Goal: Task Accomplishment & Management: Use online tool/utility

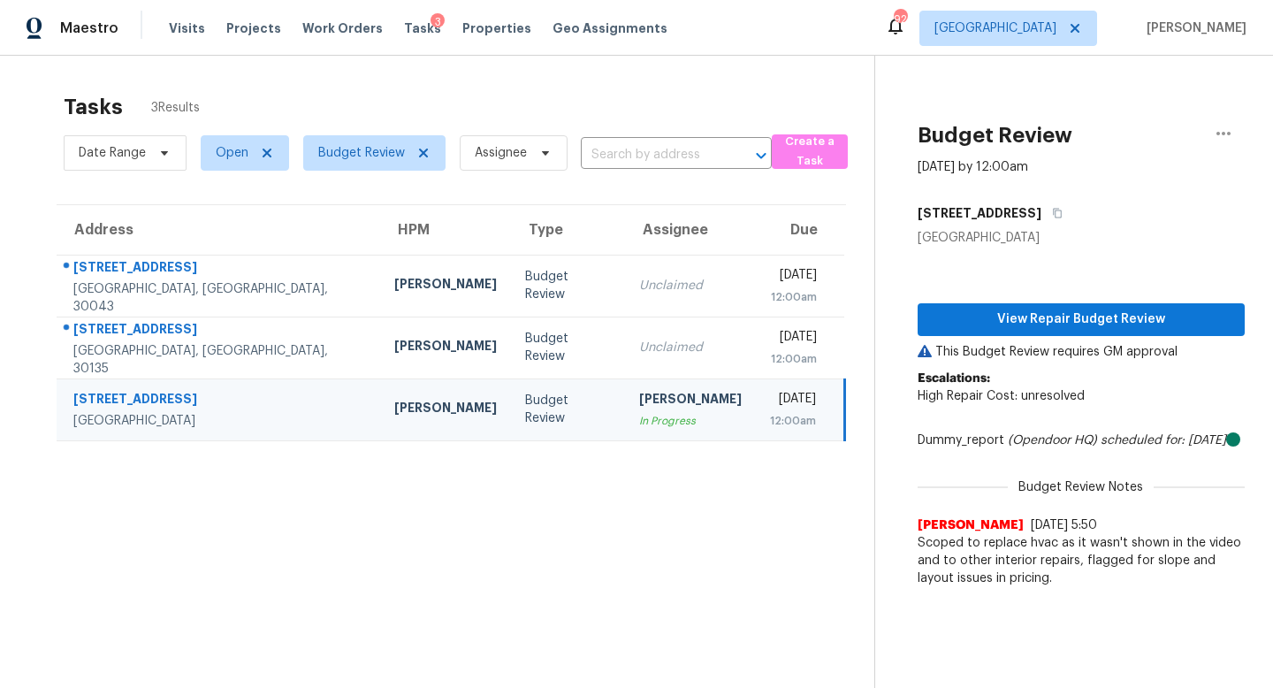
scroll to position [56, 0]
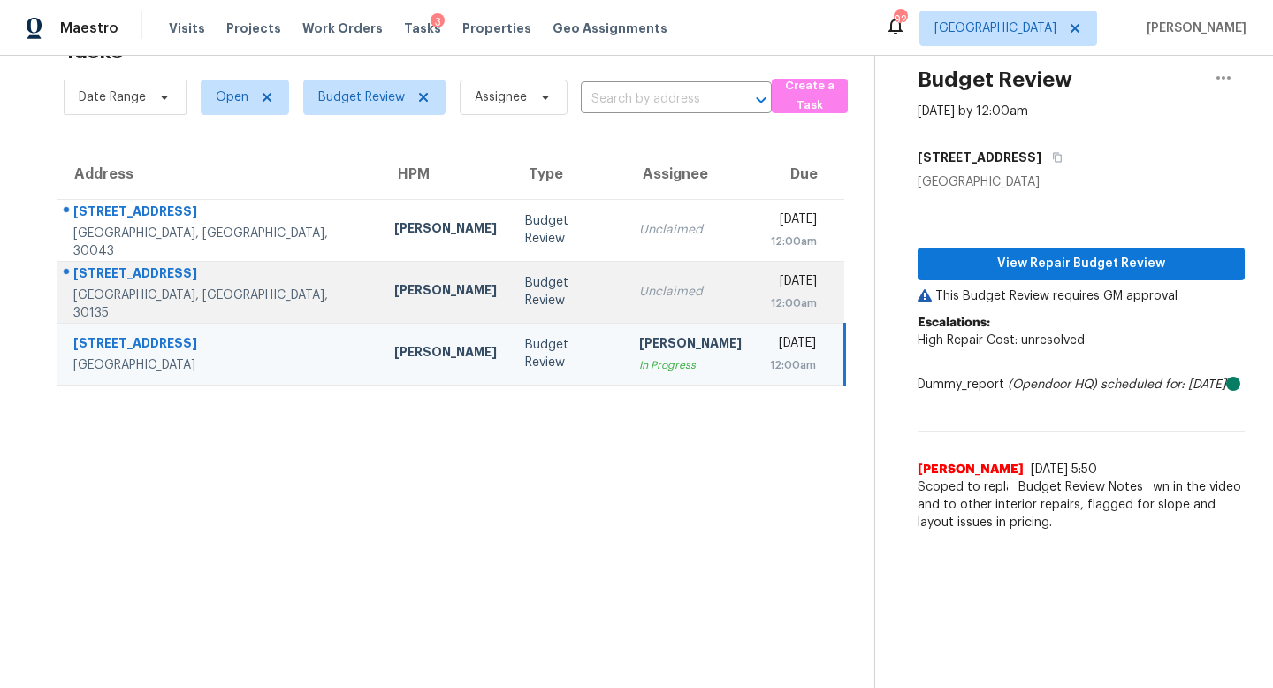
click at [639, 290] on div "Unclaimed" at bounding box center [690, 292] width 103 height 18
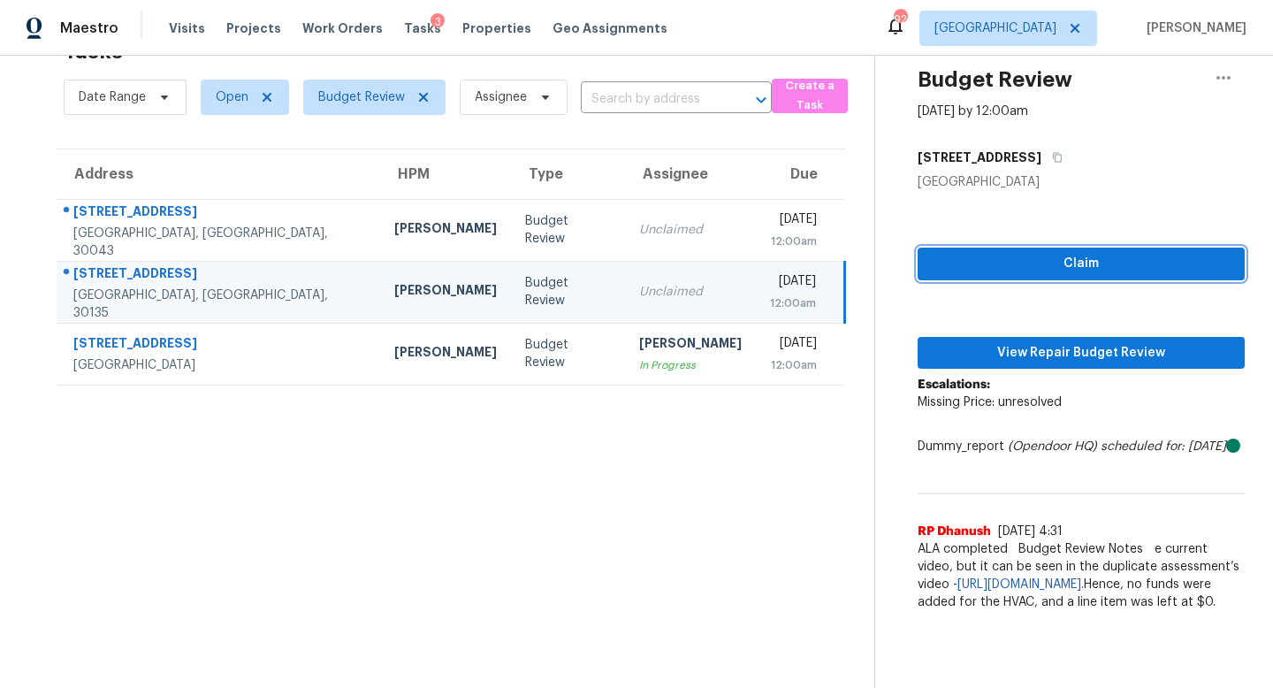
click at [1004, 248] on button "Claim" at bounding box center [1081, 264] width 327 height 33
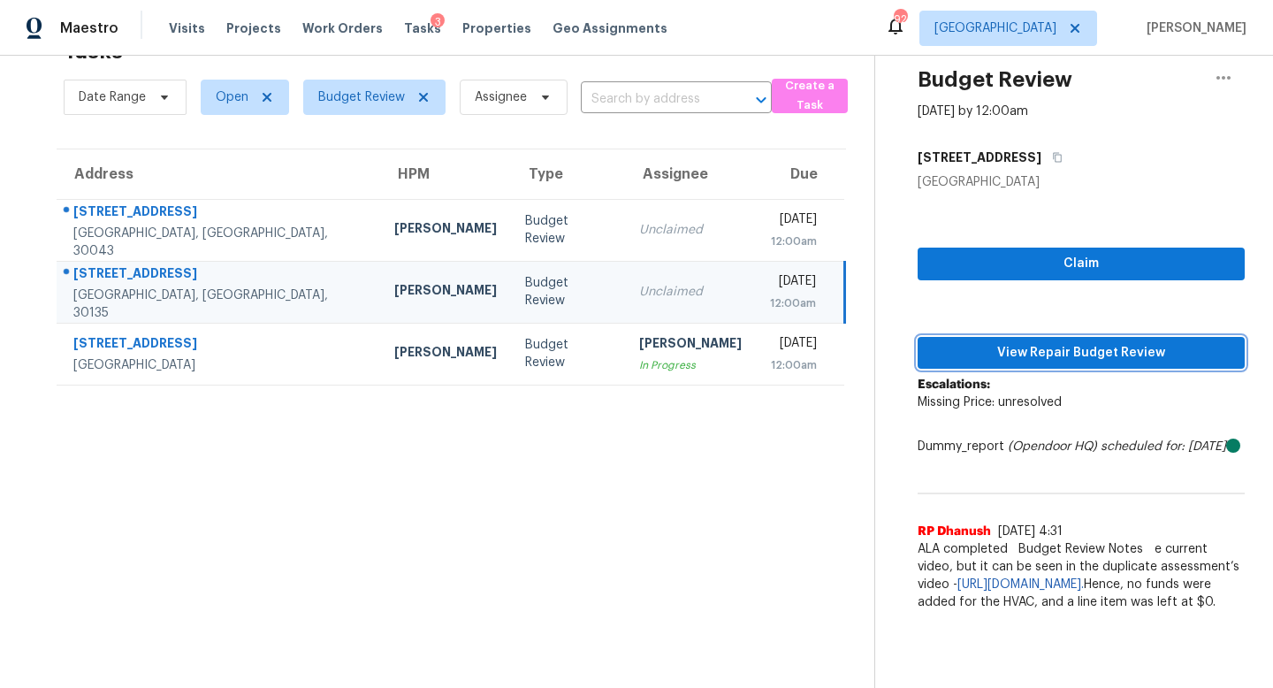
click at [1001, 347] on span "View Repair Budget Review" at bounding box center [1081, 353] width 299 height 22
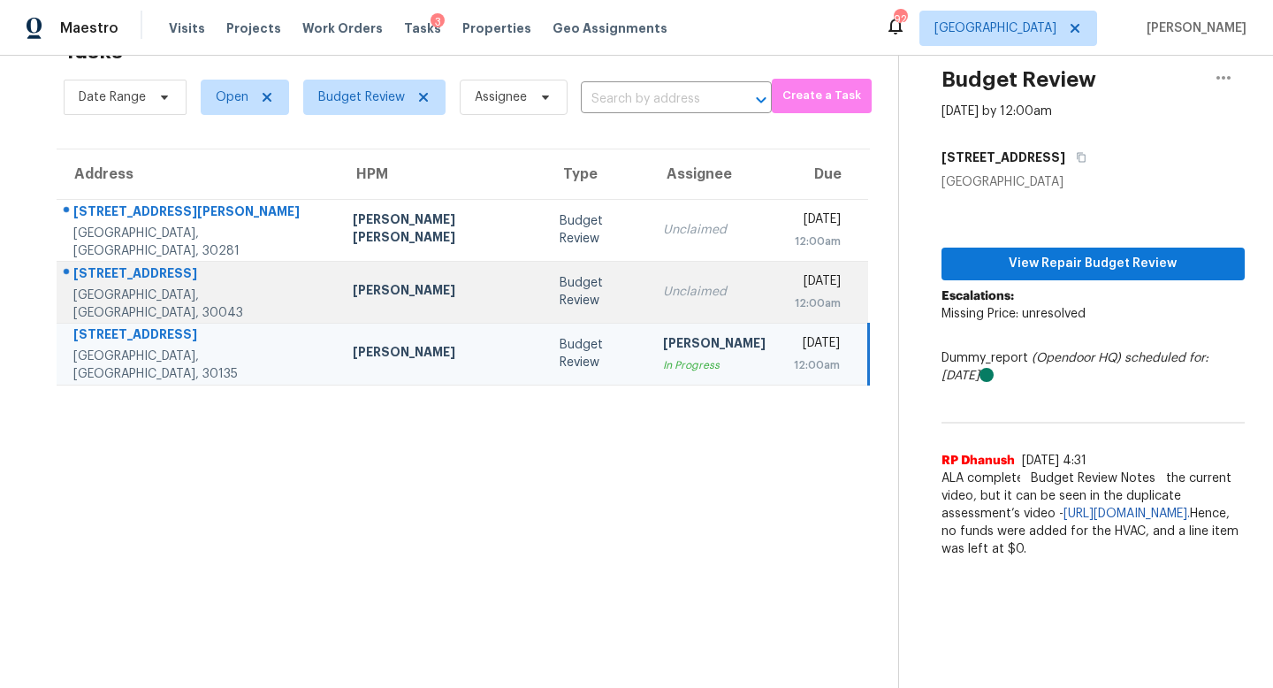
click at [663, 291] on div "Unclaimed" at bounding box center [714, 292] width 103 height 18
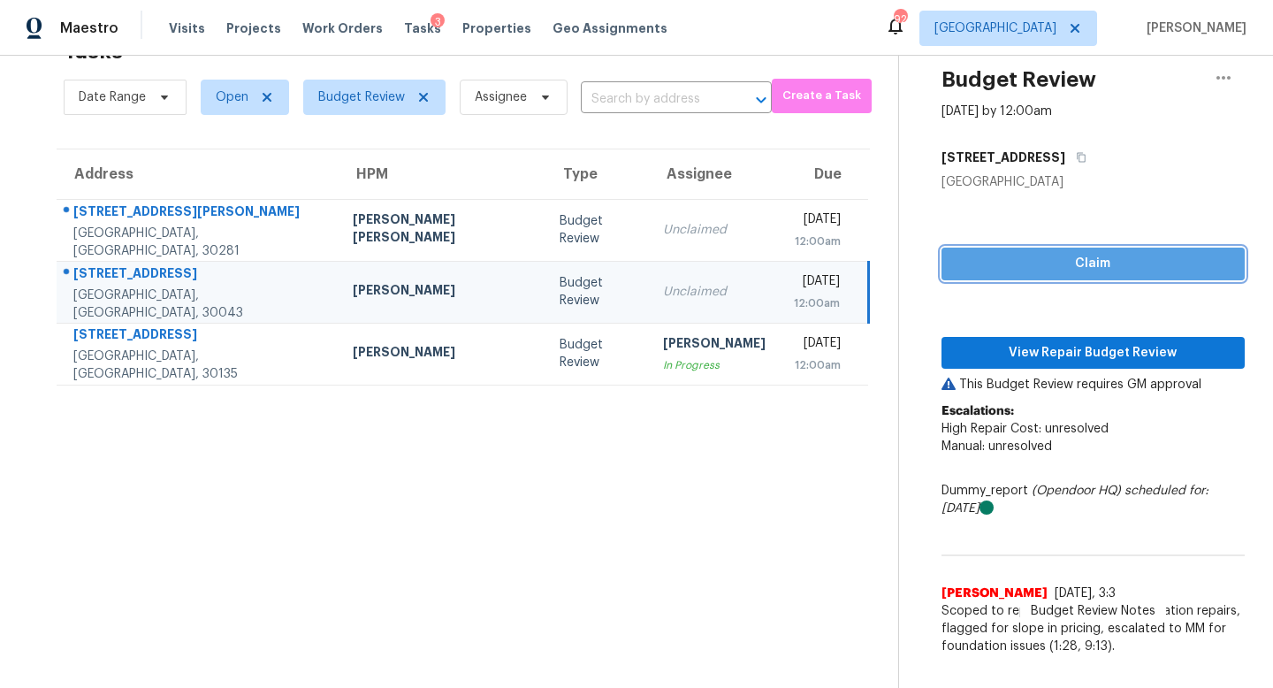
click at [975, 250] on button "Claim" at bounding box center [1093, 264] width 303 height 33
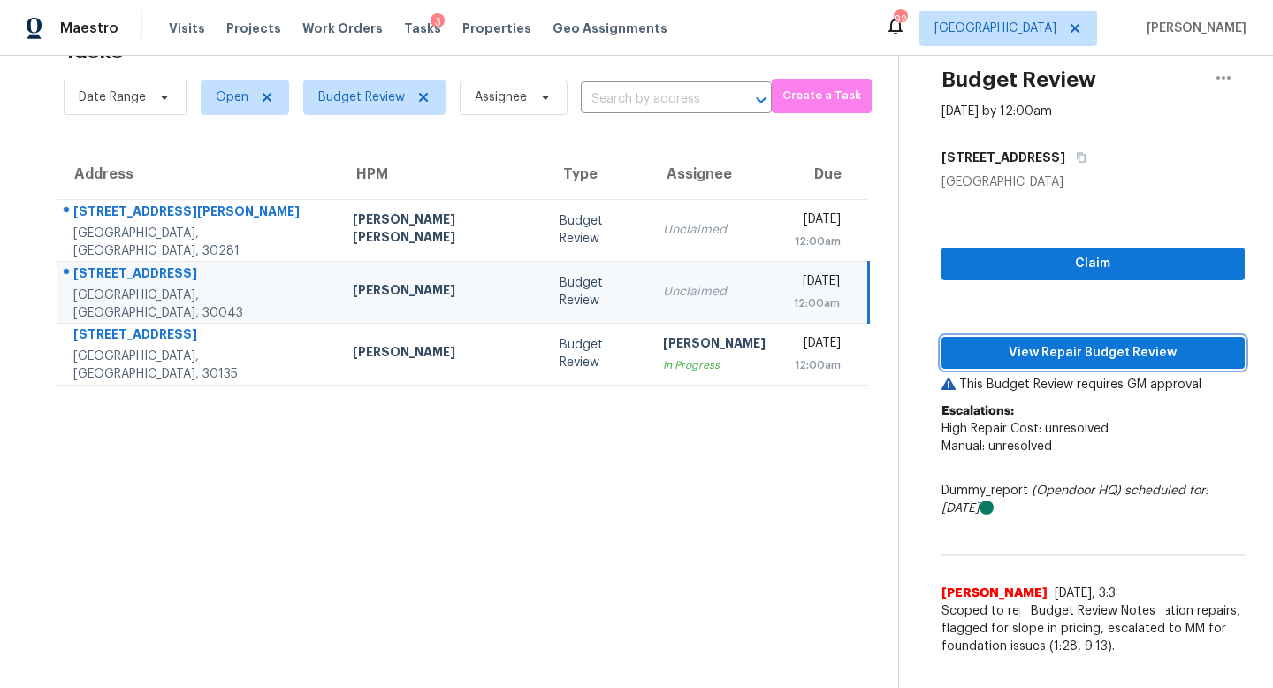
click at [1019, 345] on span "View Repair Budget Review" at bounding box center [1093, 353] width 275 height 22
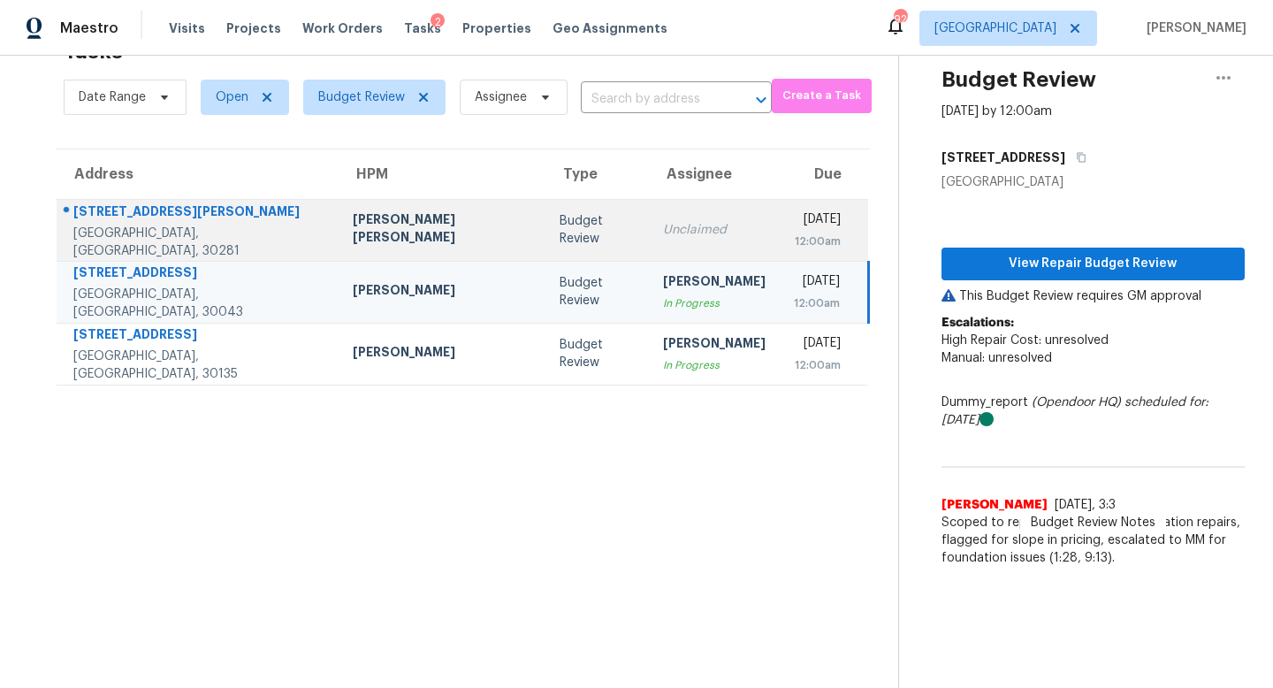
click at [649, 246] on td "Unclaimed" at bounding box center [714, 230] width 131 height 62
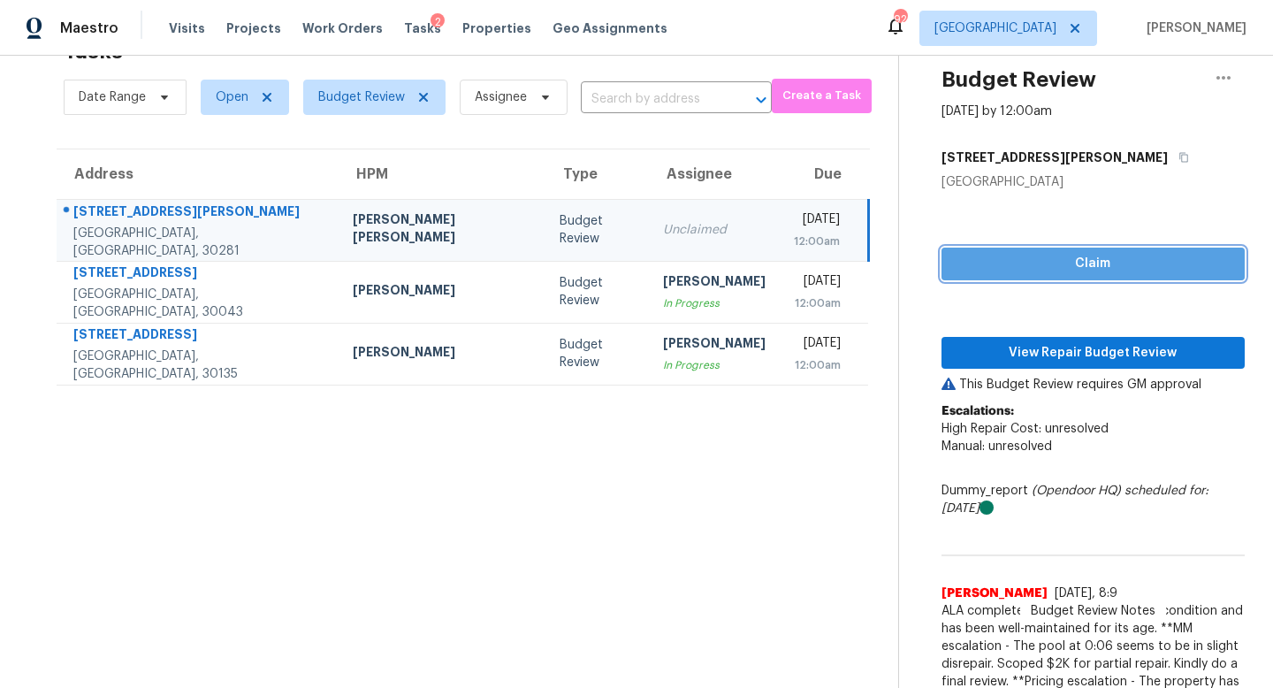
click at [1034, 263] on span "Claim" at bounding box center [1093, 264] width 275 height 22
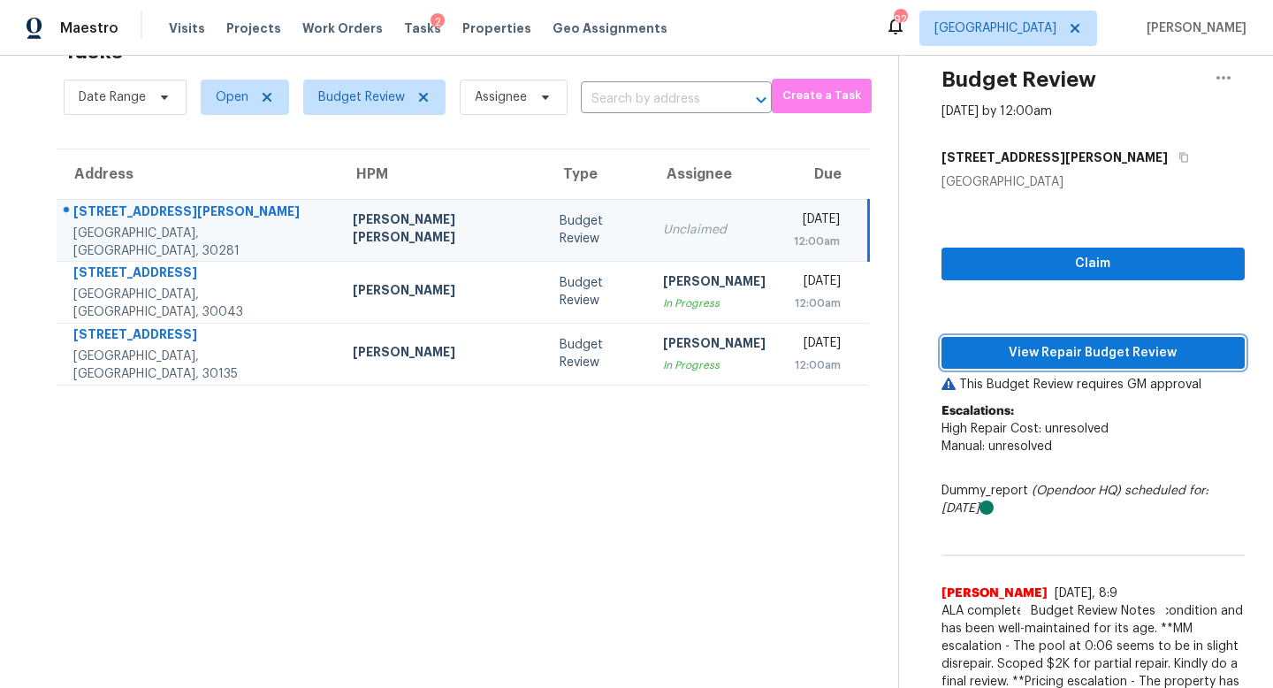
click at [1051, 364] on button "View Repair Budget Review" at bounding box center [1093, 353] width 303 height 33
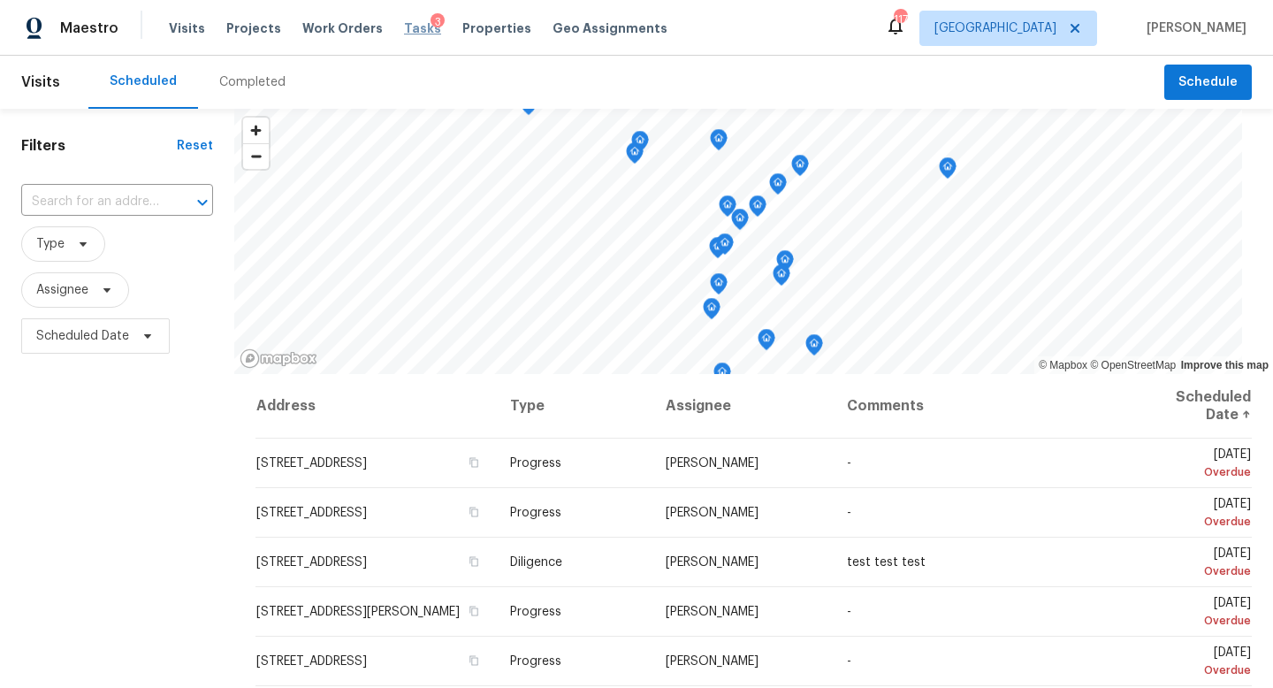
click at [405, 29] on span "Tasks" at bounding box center [422, 28] width 37 height 12
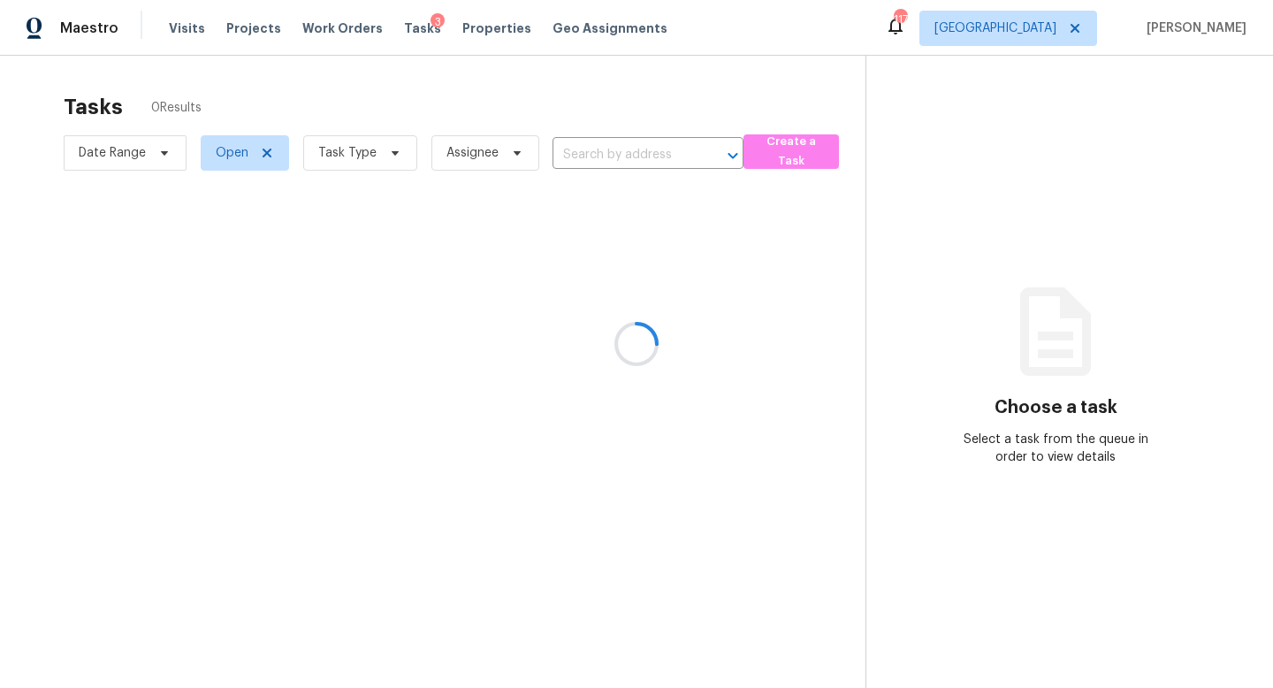
click at [378, 164] on div at bounding box center [636, 344] width 1273 height 688
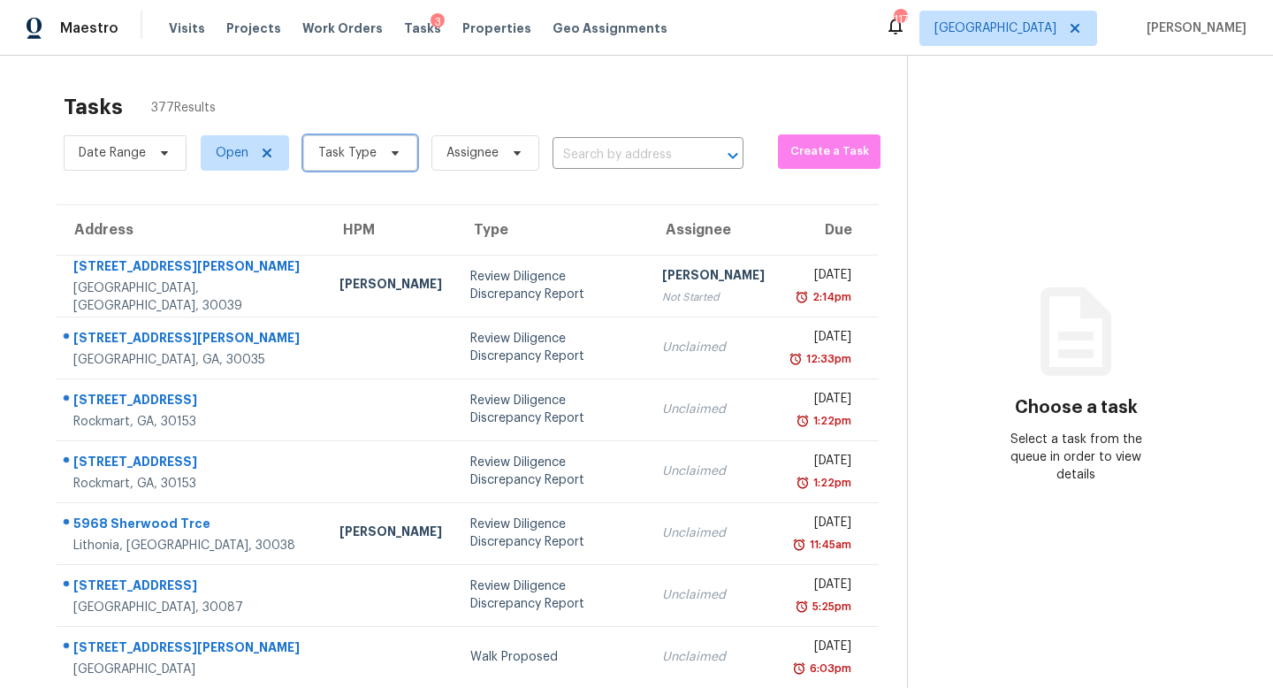
click at [373, 153] on span "Task Type" at bounding box center [360, 152] width 114 height 35
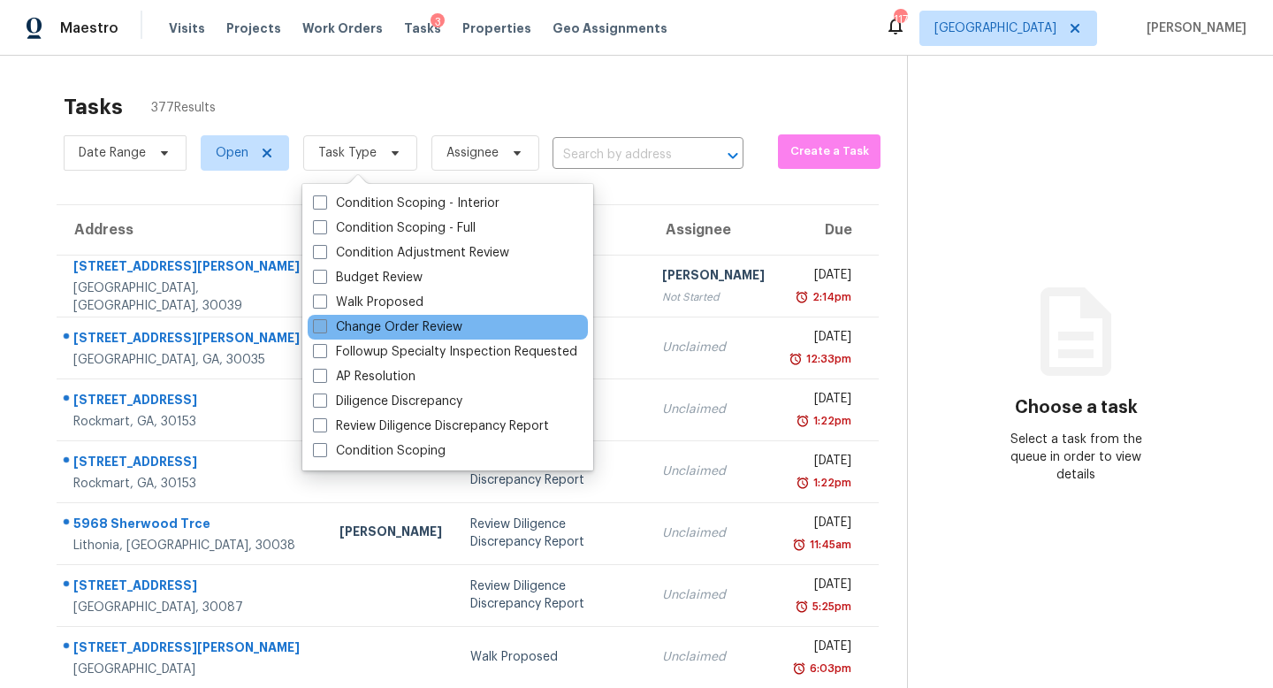
click at [375, 330] on label "Change Order Review" at bounding box center [387, 327] width 149 height 18
click at [324, 330] on input "Change Order Review" at bounding box center [318, 323] width 11 height 11
checkbox input "true"
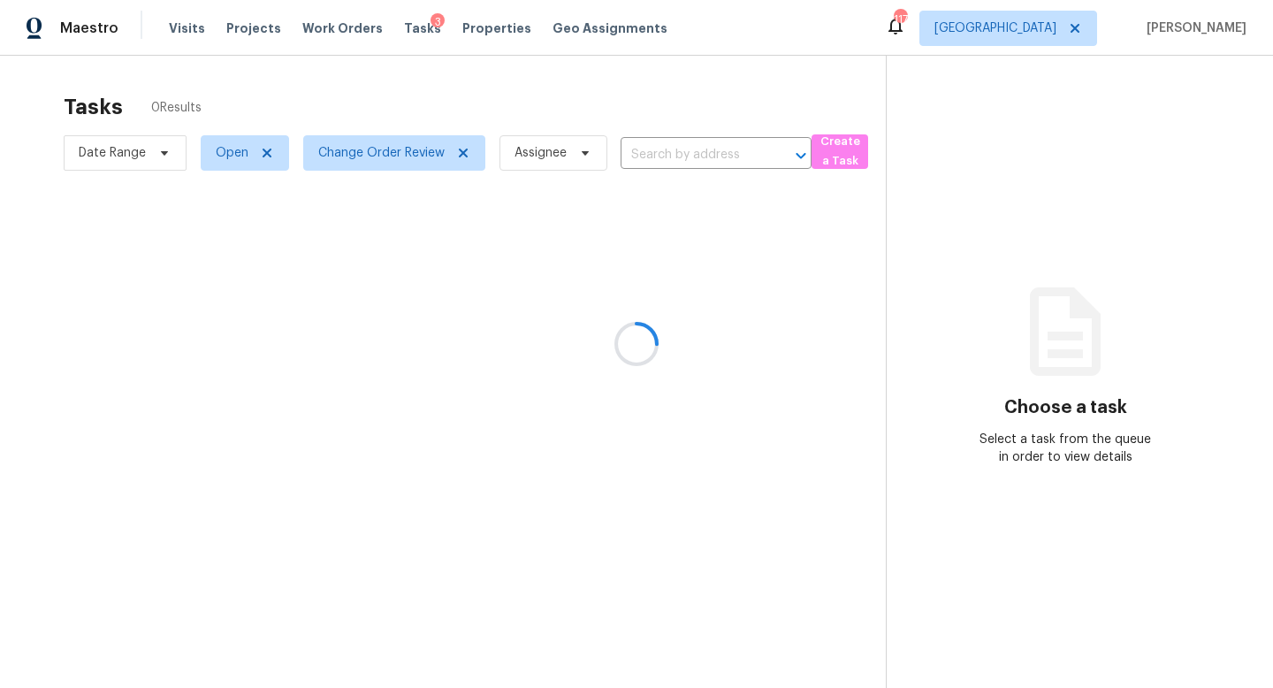
click at [564, 103] on div at bounding box center [636, 344] width 1273 height 688
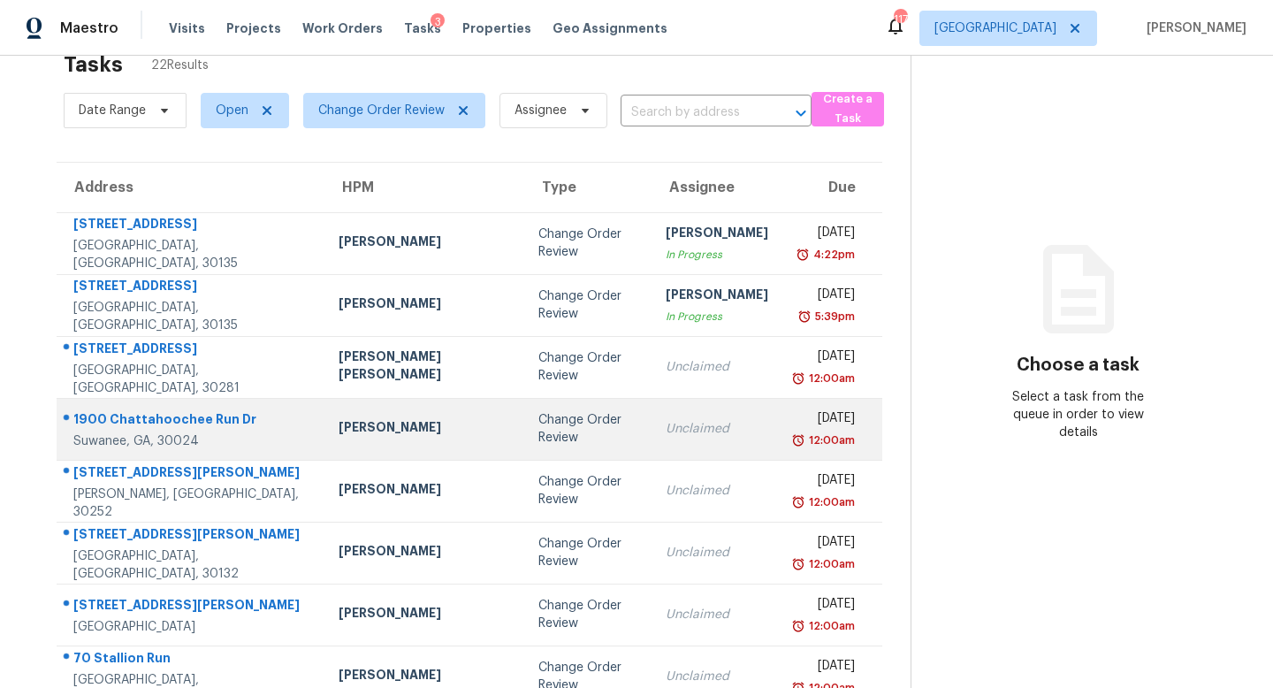
scroll to position [40, 0]
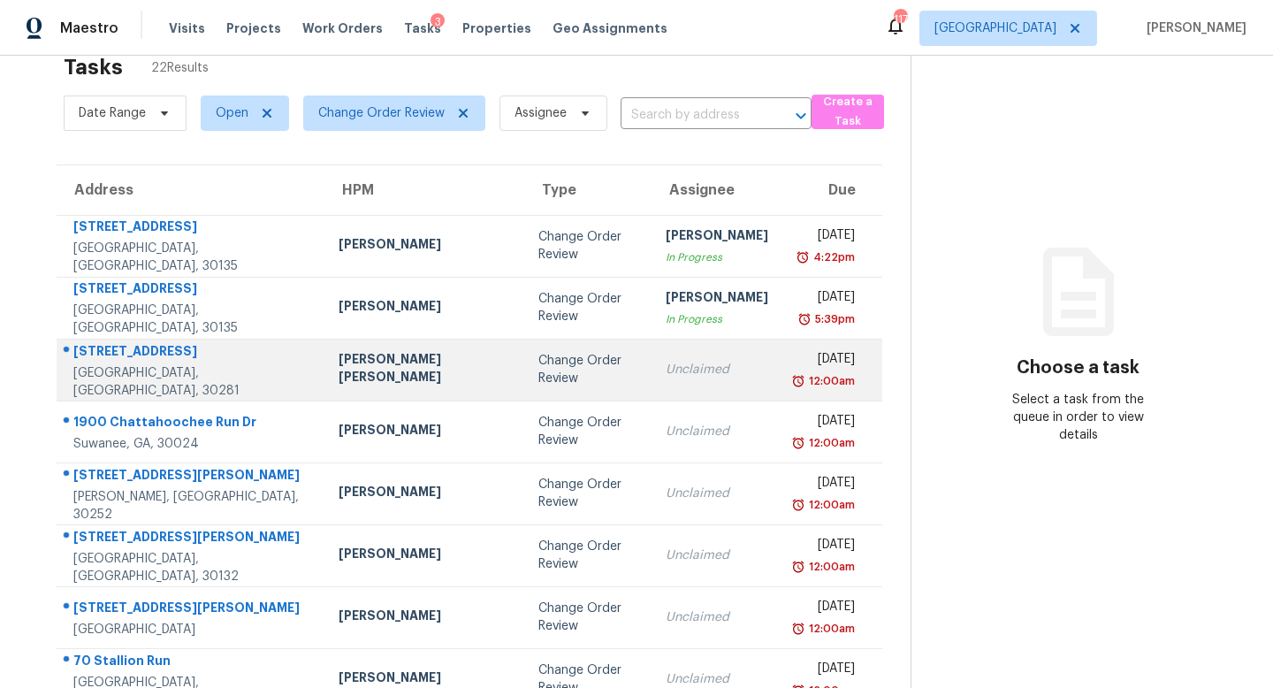
click at [583, 371] on td "Change Order Review" at bounding box center [587, 370] width 126 height 62
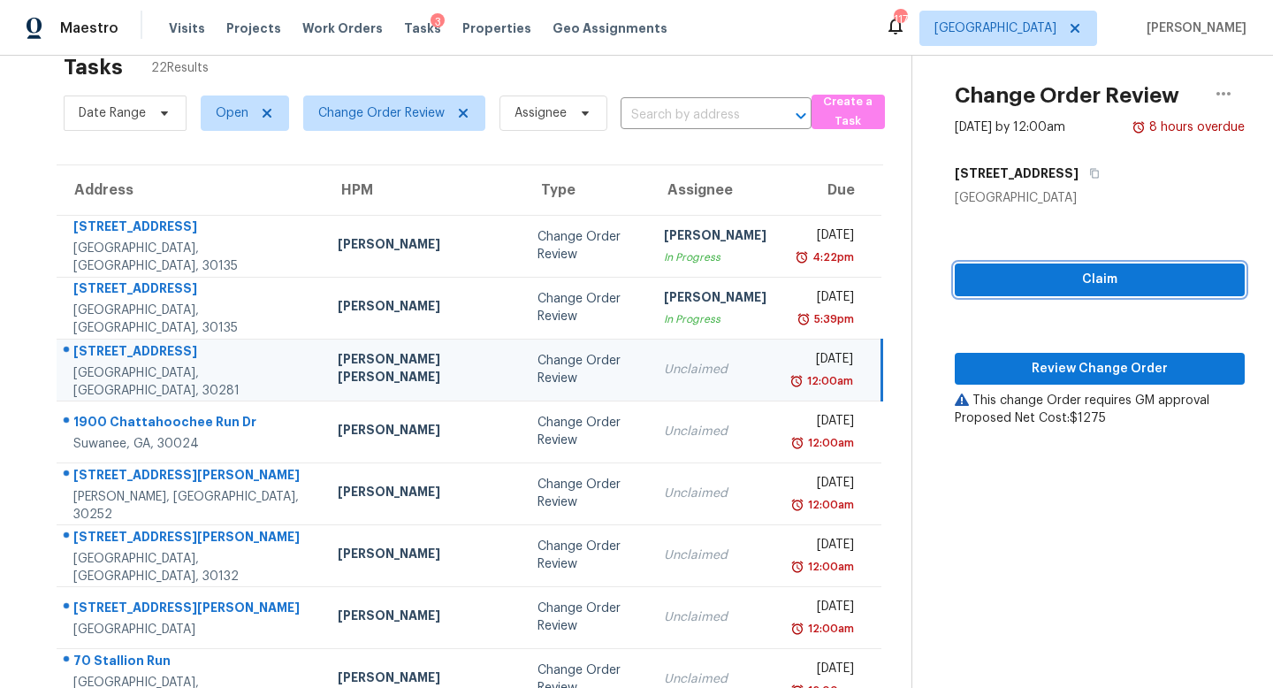
click at [1089, 285] on span "Claim" at bounding box center [1100, 280] width 262 height 22
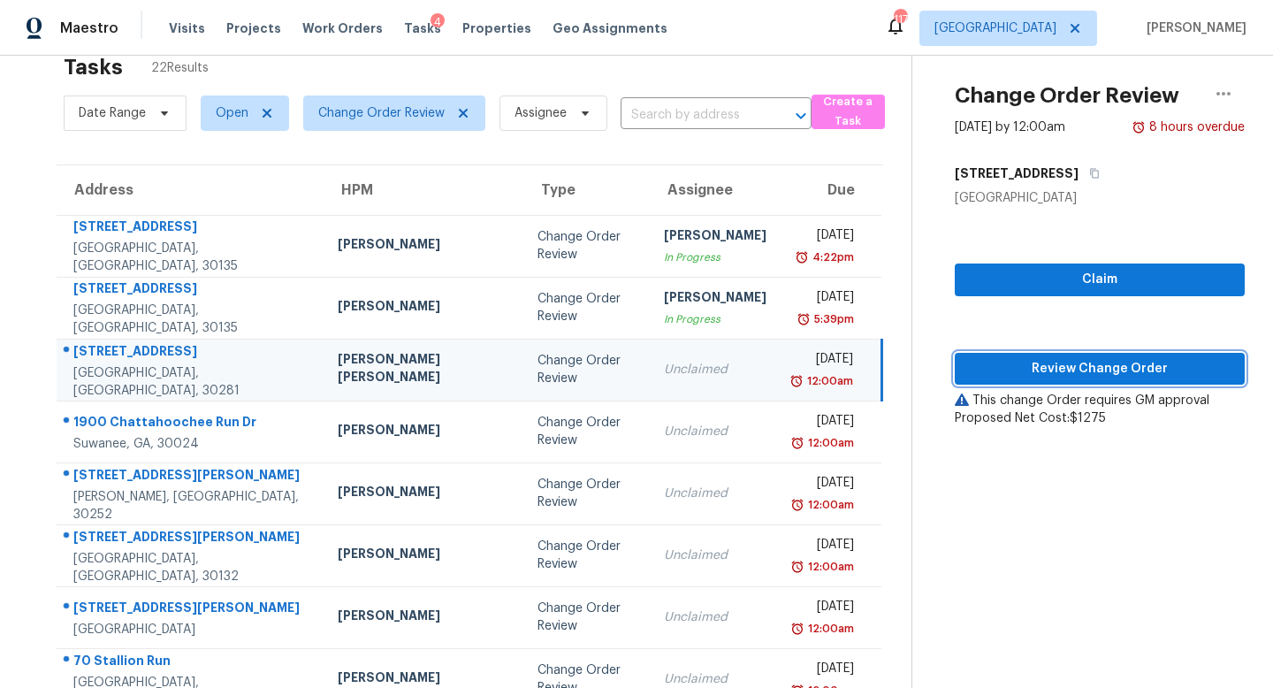
click at [1082, 372] on span "Review Change Order" at bounding box center [1100, 369] width 262 height 22
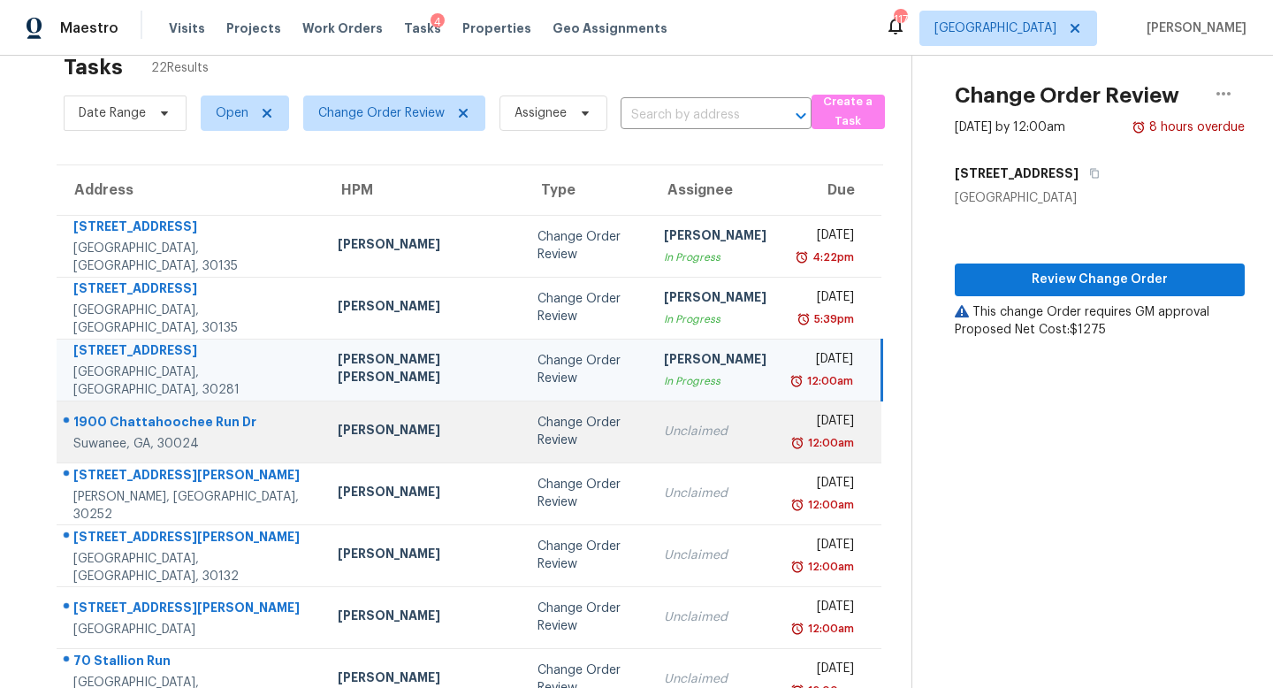
click at [664, 434] on div "Unclaimed" at bounding box center [715, 432] width 103 height 18
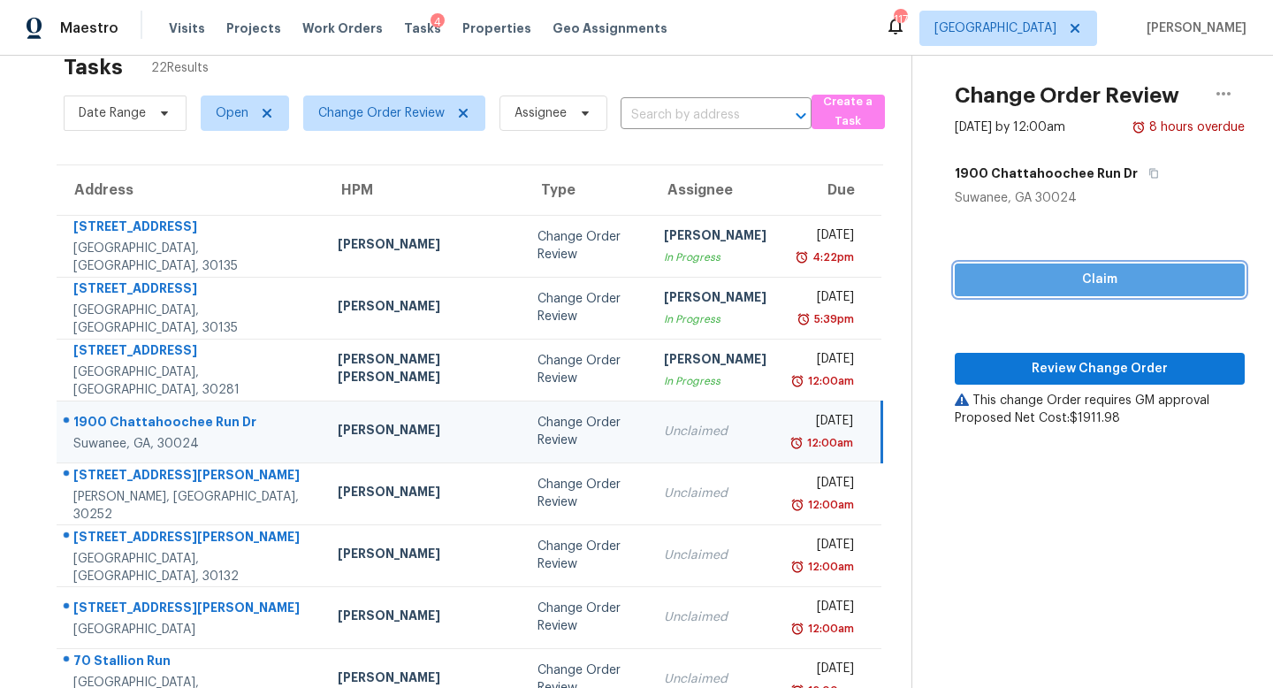
click at [1030, 278] on span "Claim" at bounding box center [1100, 280] width 262 height 22
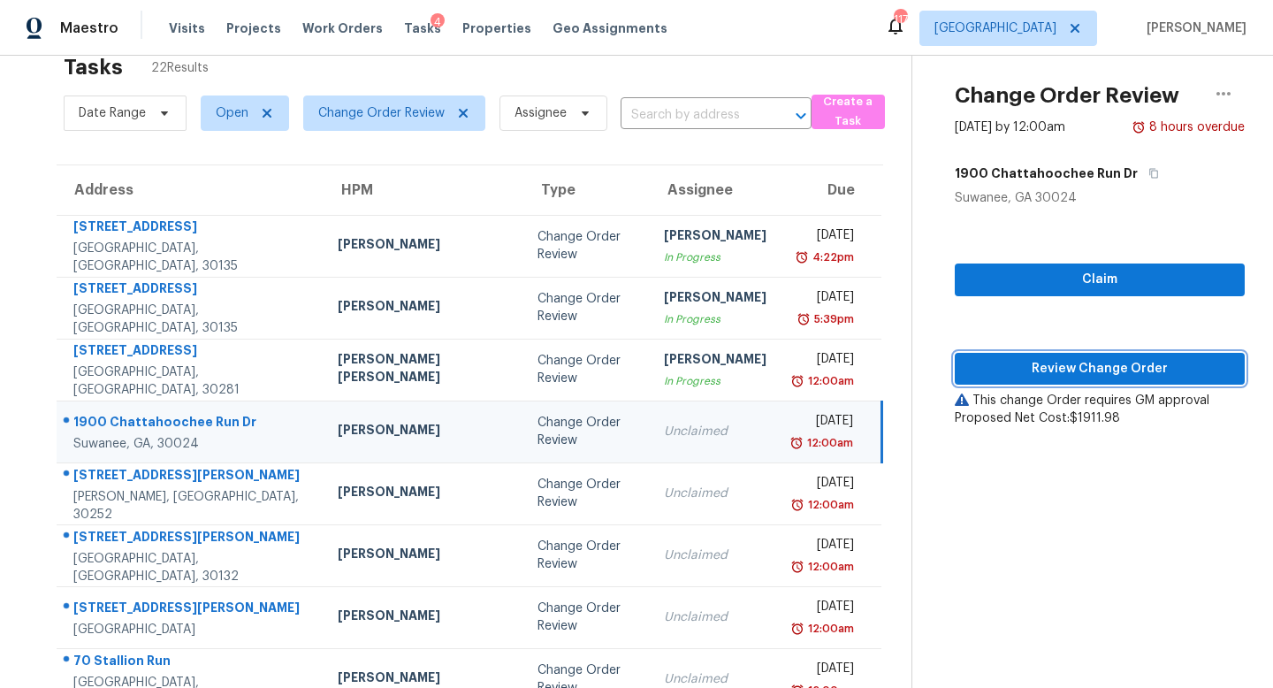
click at [1036, 363] on span "Review Change Order" at bounding box center [1100, 369] width 262 height 22
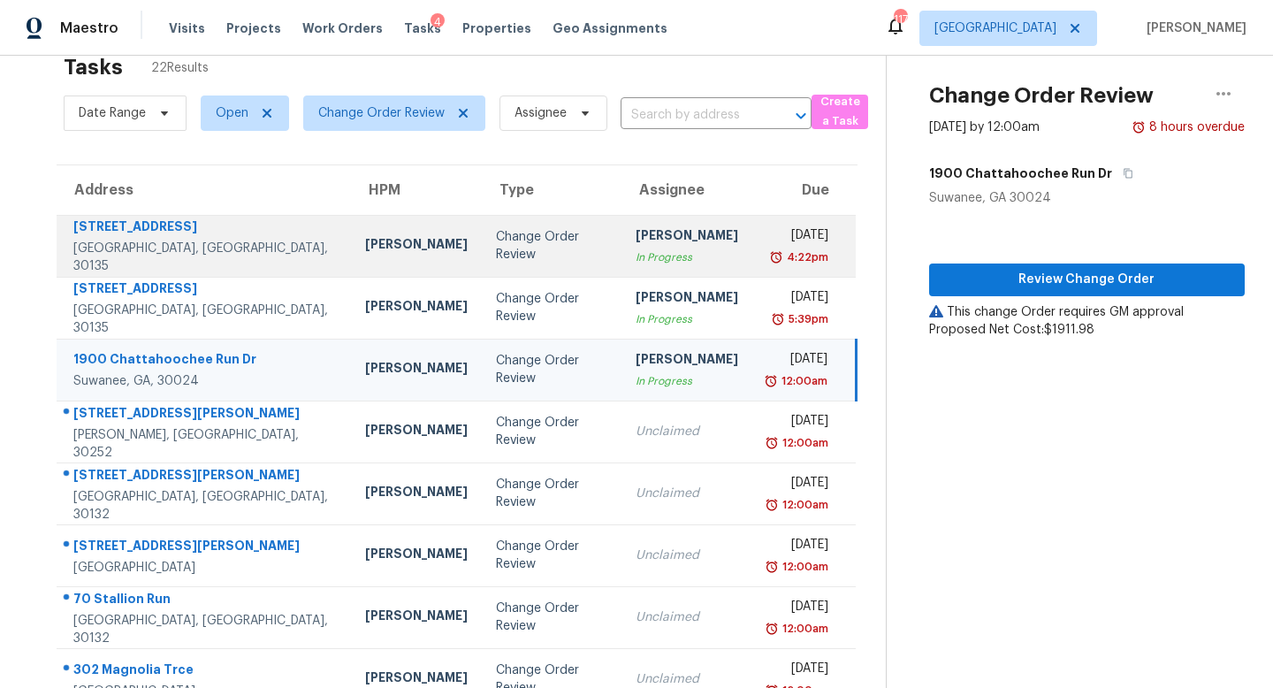
click at [676, 258] on div "In Progress" at bounding box center [687, 257] width 103 height 18
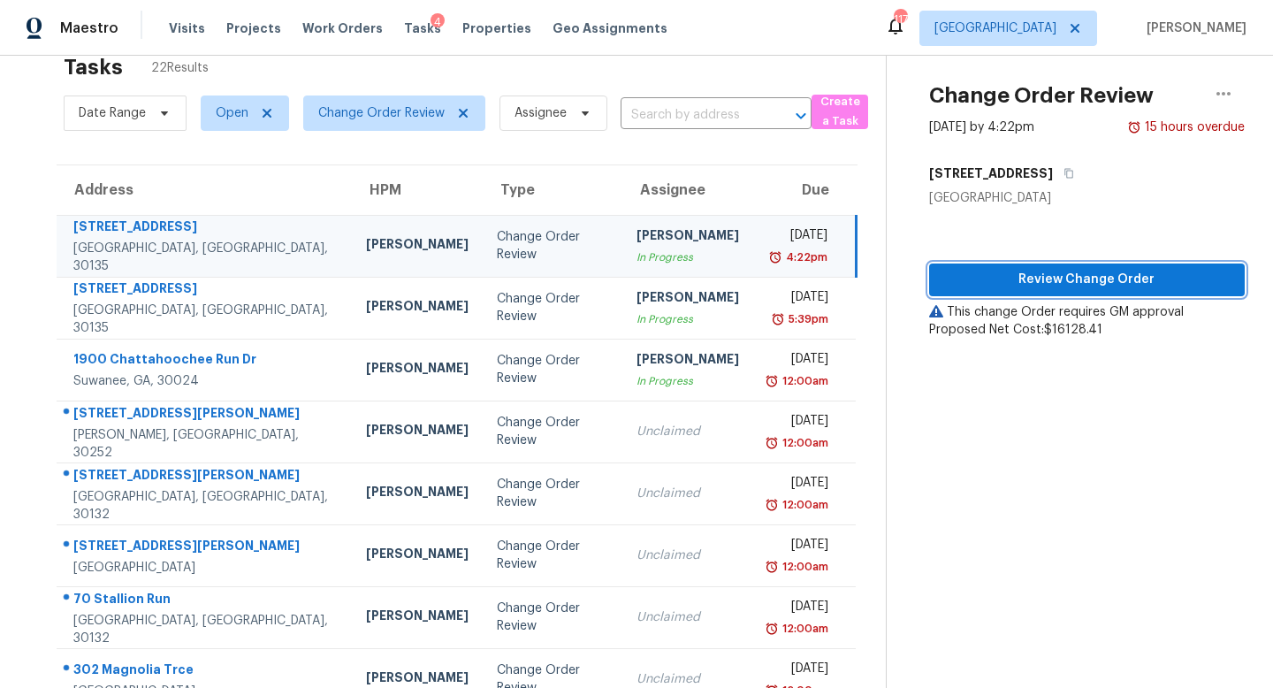
click at [1002, 288] on span "Review Change Order" at bounding box center [1086, 280] width 287 height 22
click at [1226, 96] on icon "button" at bounding box center [1223, 93] width 21 height 21
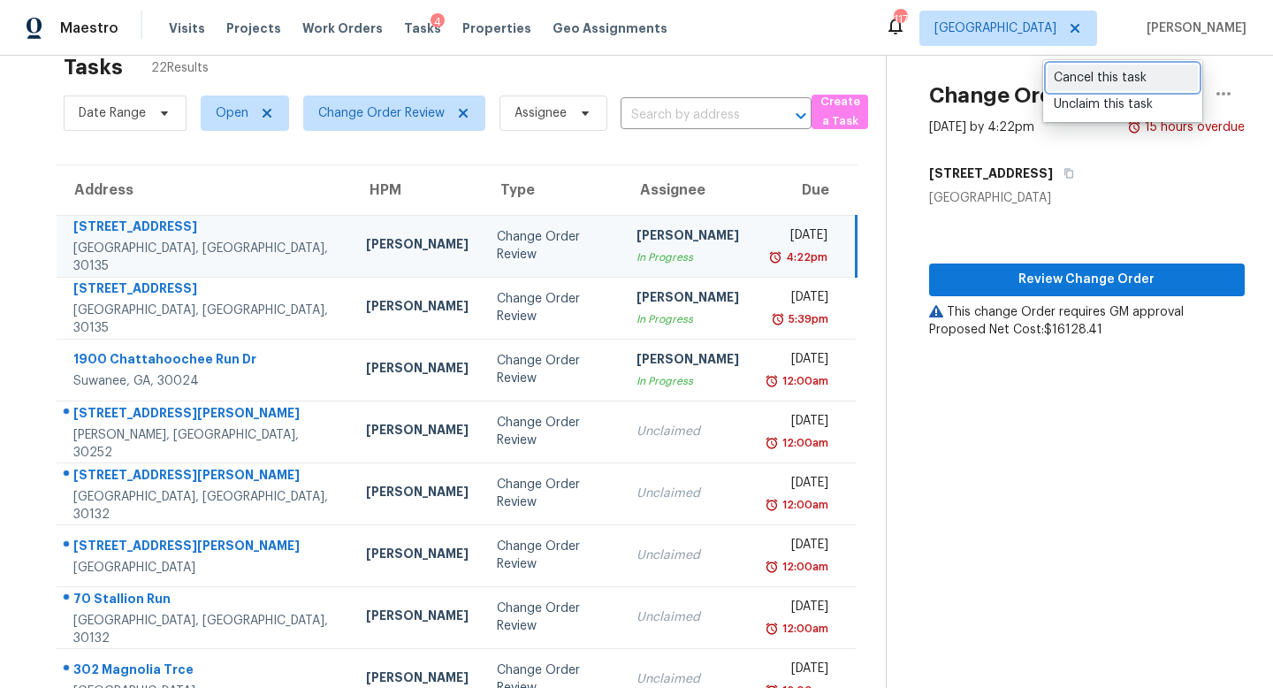
click at [1109, 82] on div "Cancel this task" at bounding box center [1123, 78] width 138 height 18
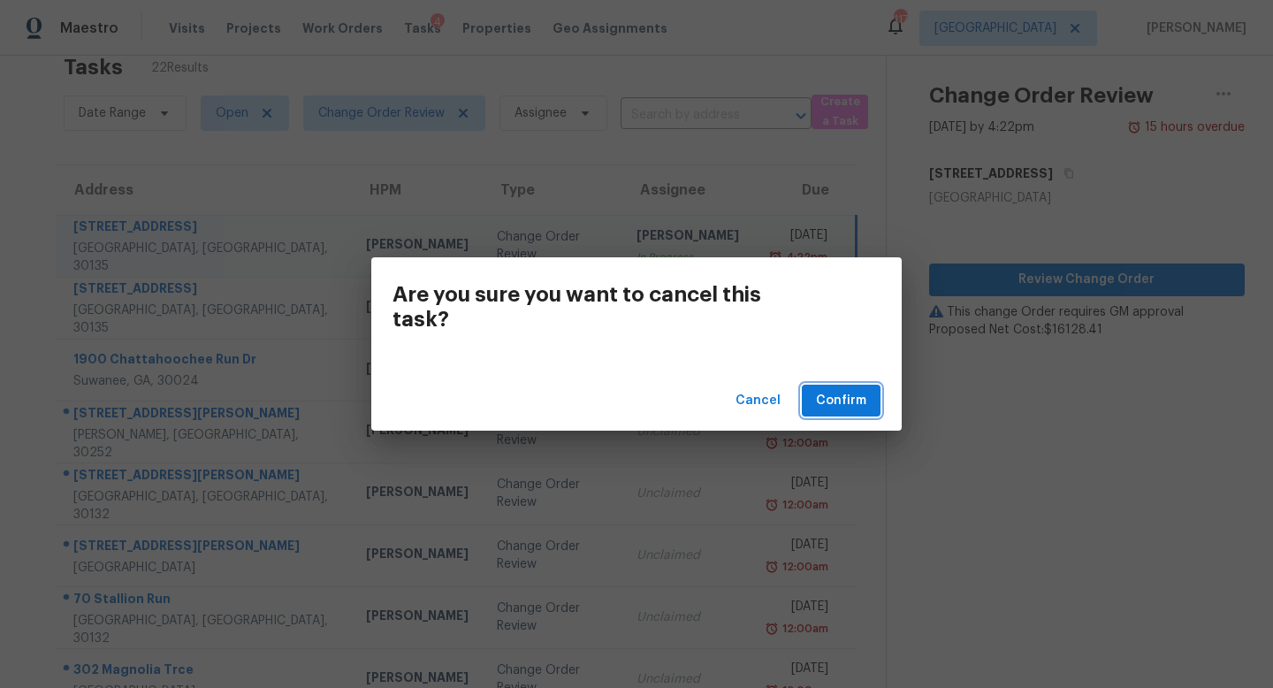
click at [851, 400] on span "Confirm" at bounding box center [841, 401] width 50 height 22
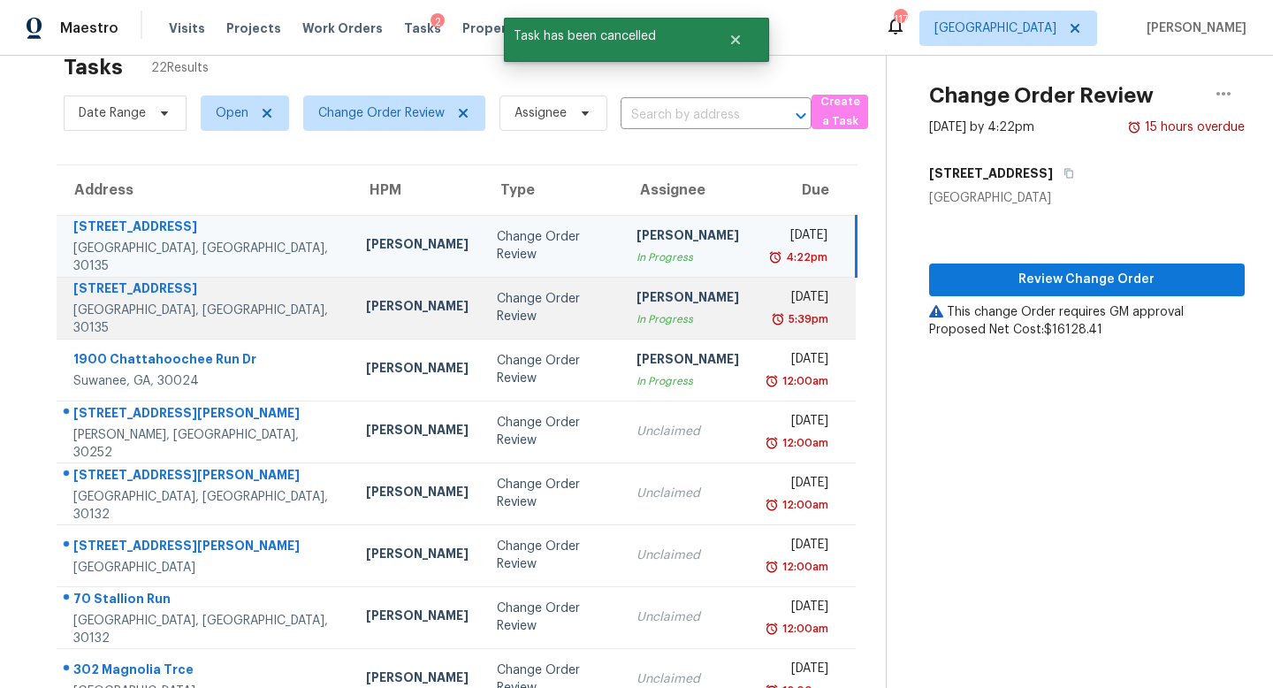
click at [683, 310] on div "In Progress" at bounding box center [688, 319] width 103 height 18
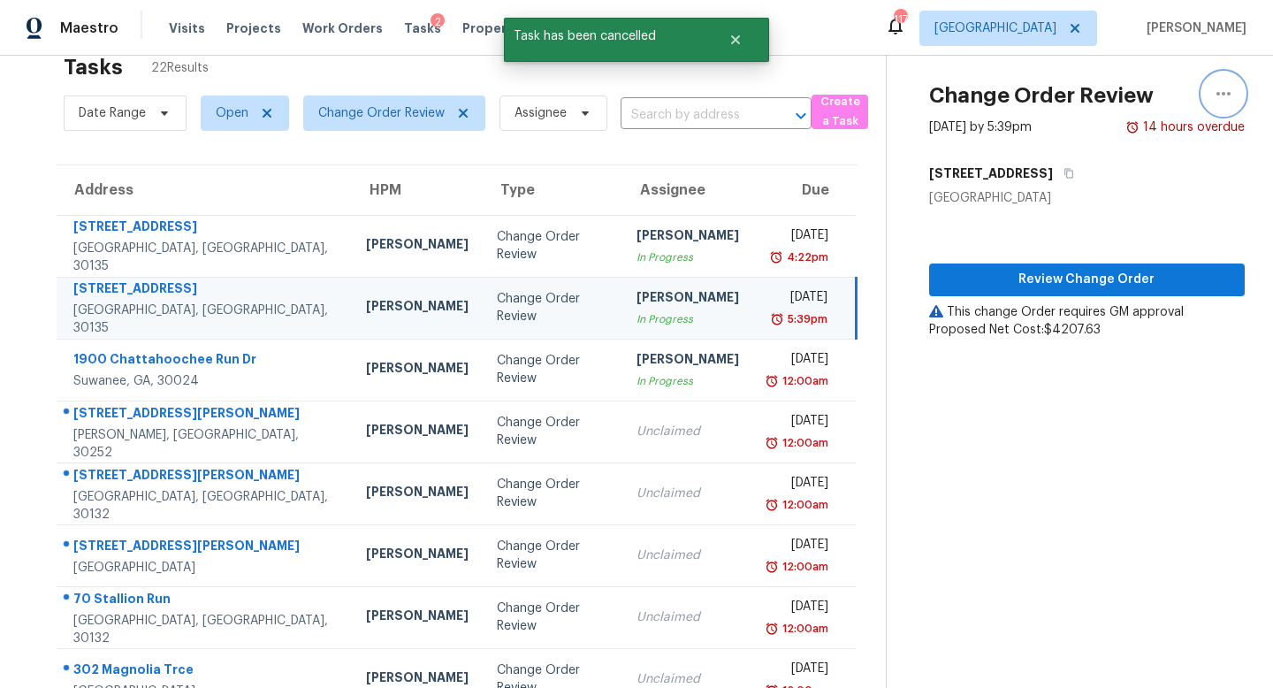
click at [1214, 100] on icon "button" at bounding box center [1223, 93] width 21 height 21
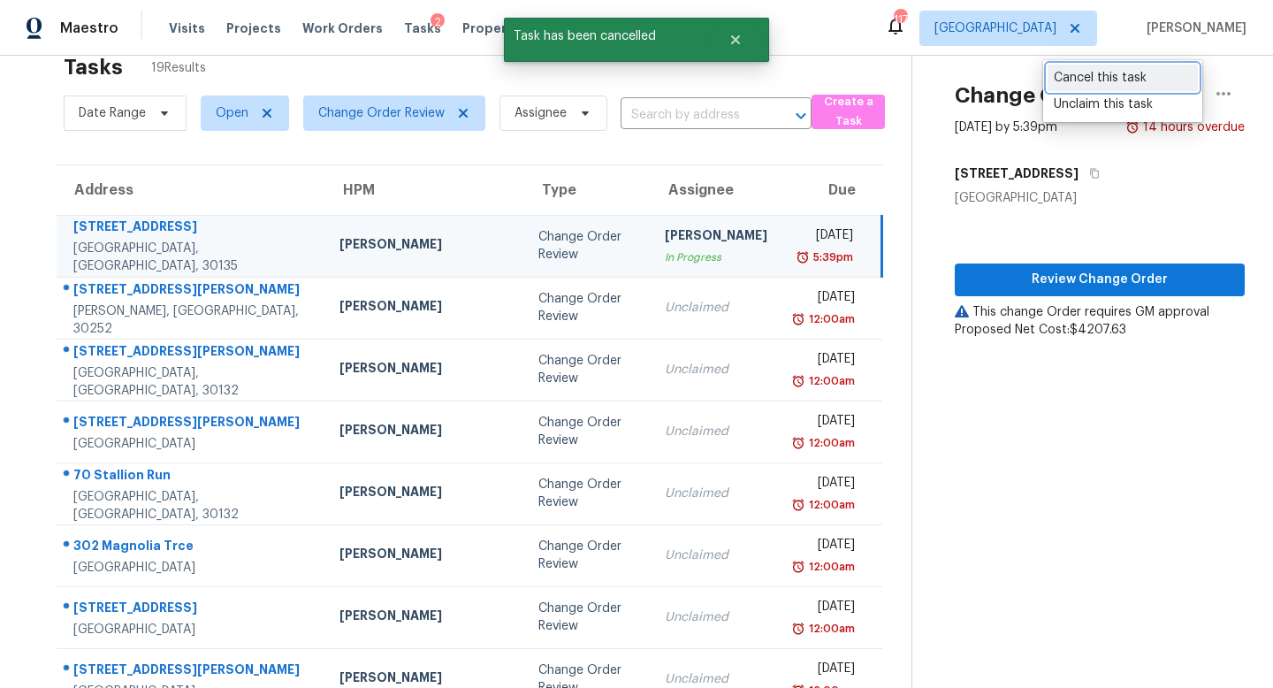
click at [1127, 69] on div "Cancel this task" at bounding box center [1123, 78] width 138 height 18
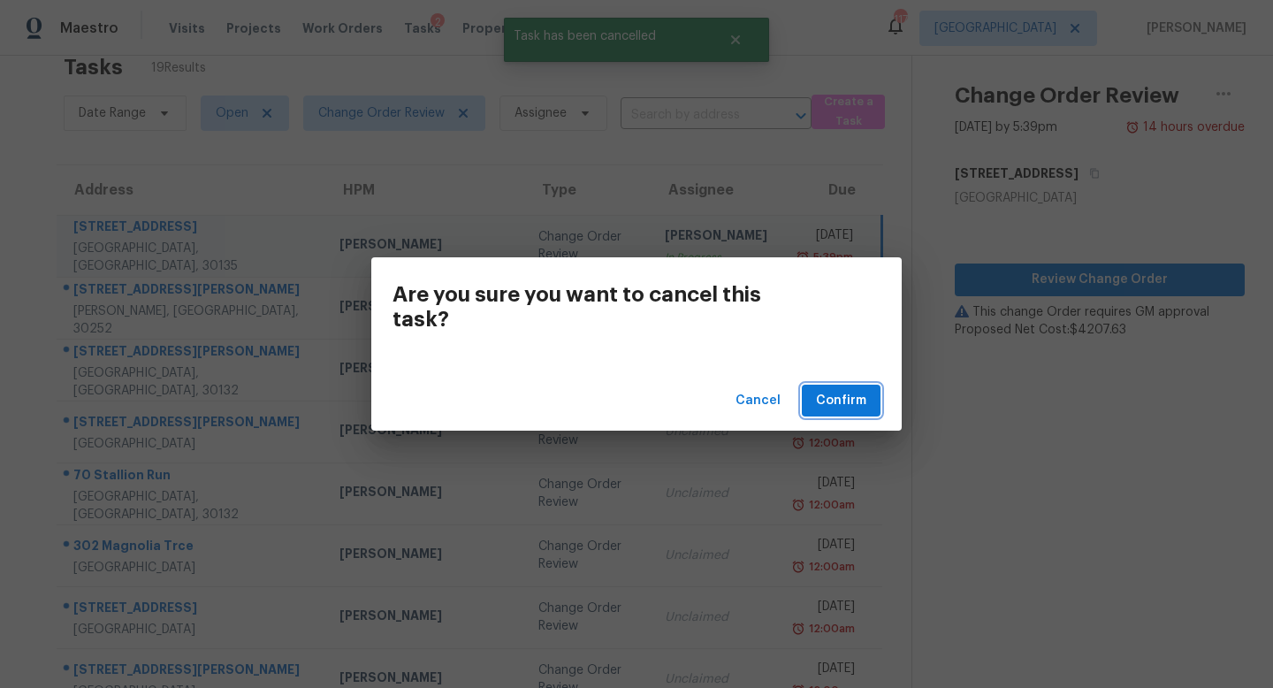
click at [852, 401] on span "Confirm" at bounding box center [841, 401] width 50 height 22
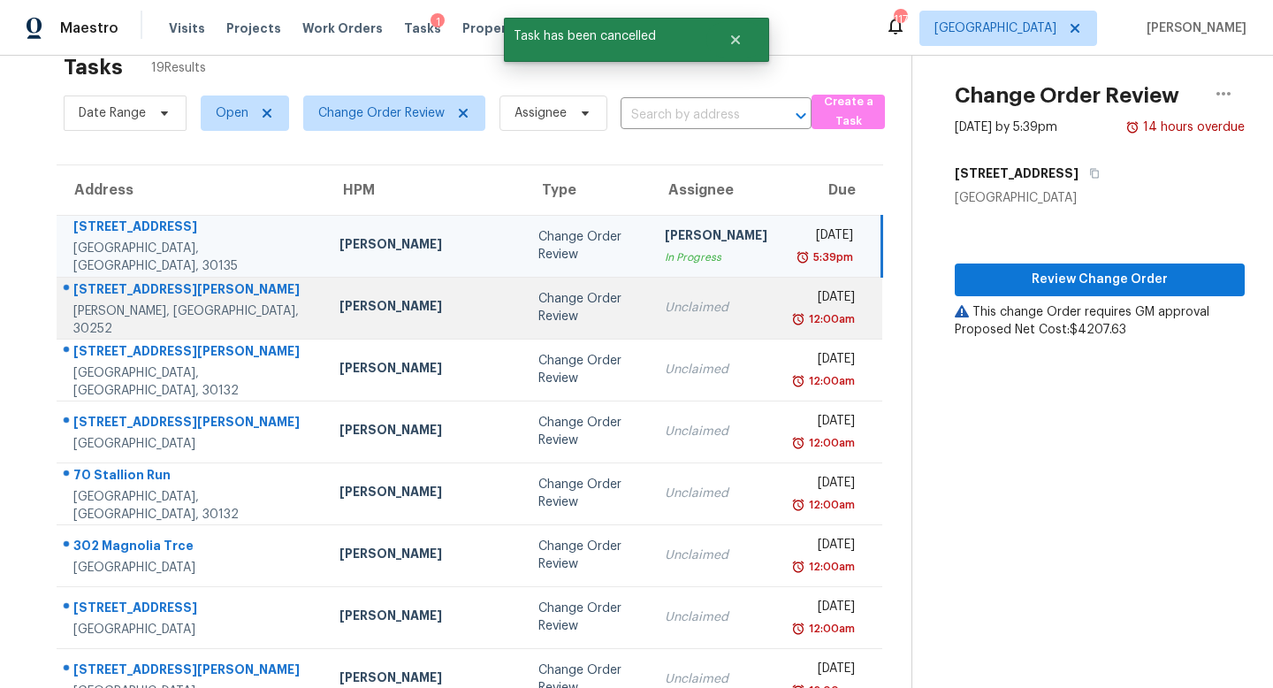
click at [664, 287] on td "Unclaimed" at bounding box center [716, 308] width 131 height 62
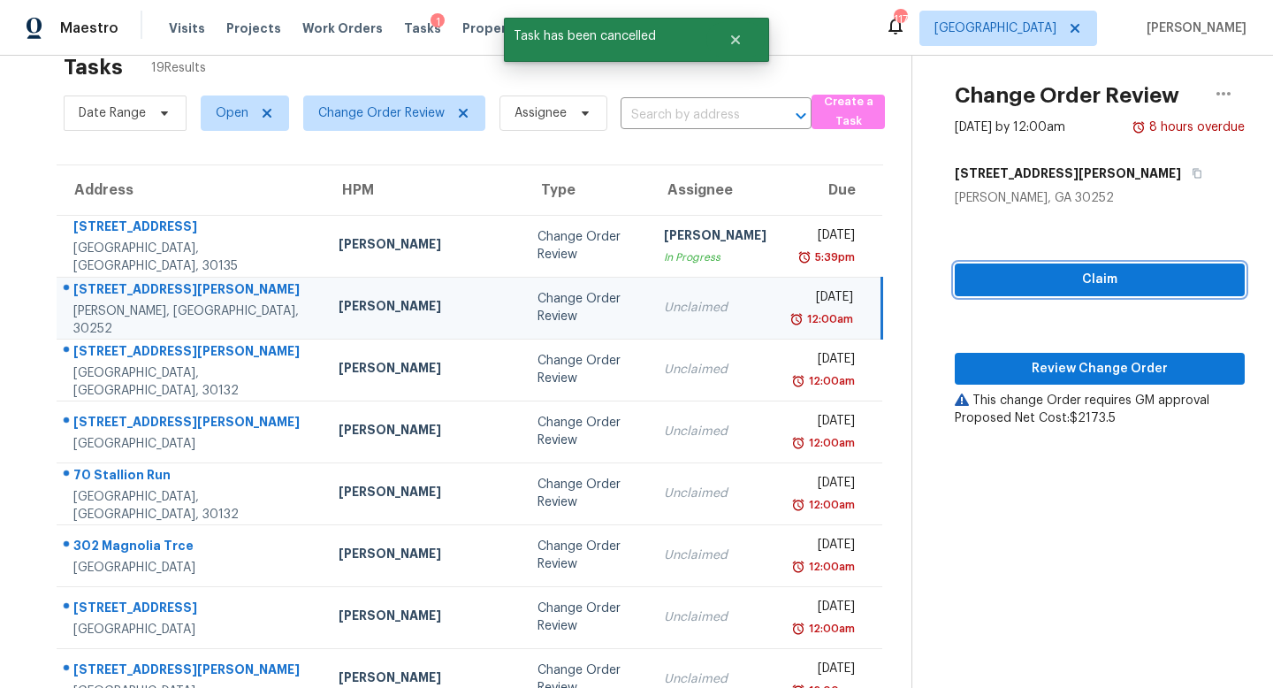
click at [1057, 285] on span "Claim" at bounding box center [1100, 280] width 262 height 22
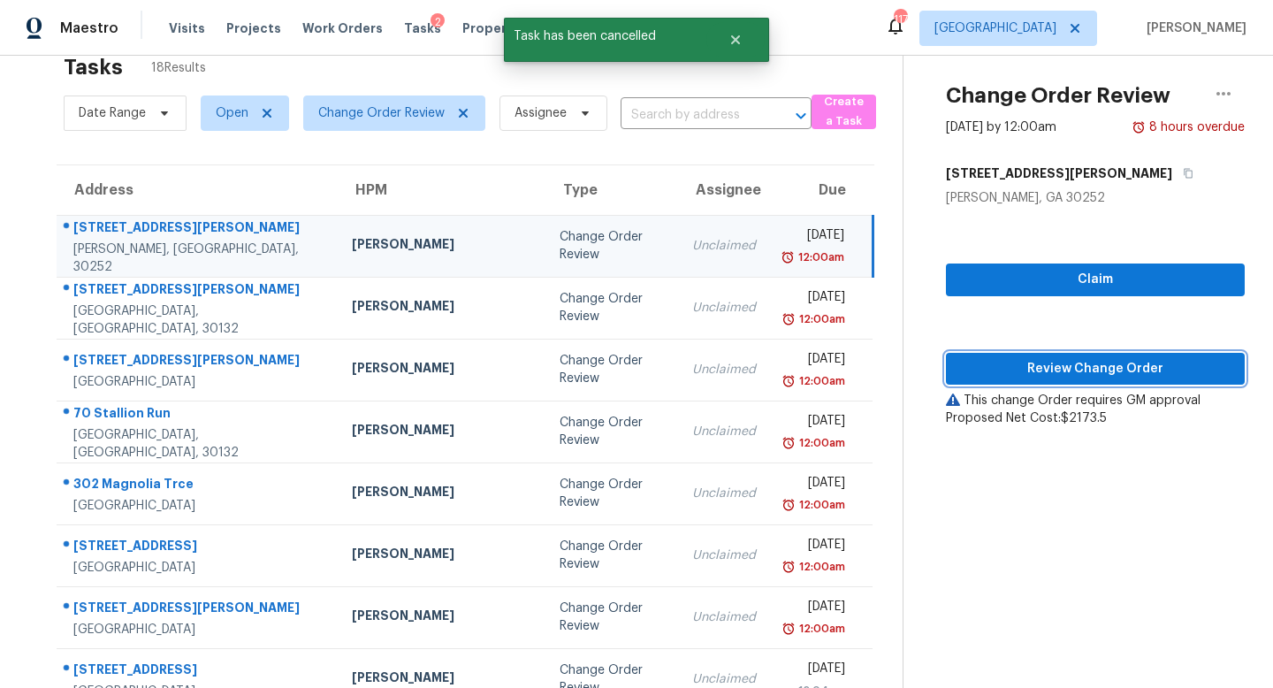
click at [1064, 368] on span "Review Change Order" at bounding box center [1095, 369] width 271 height 22
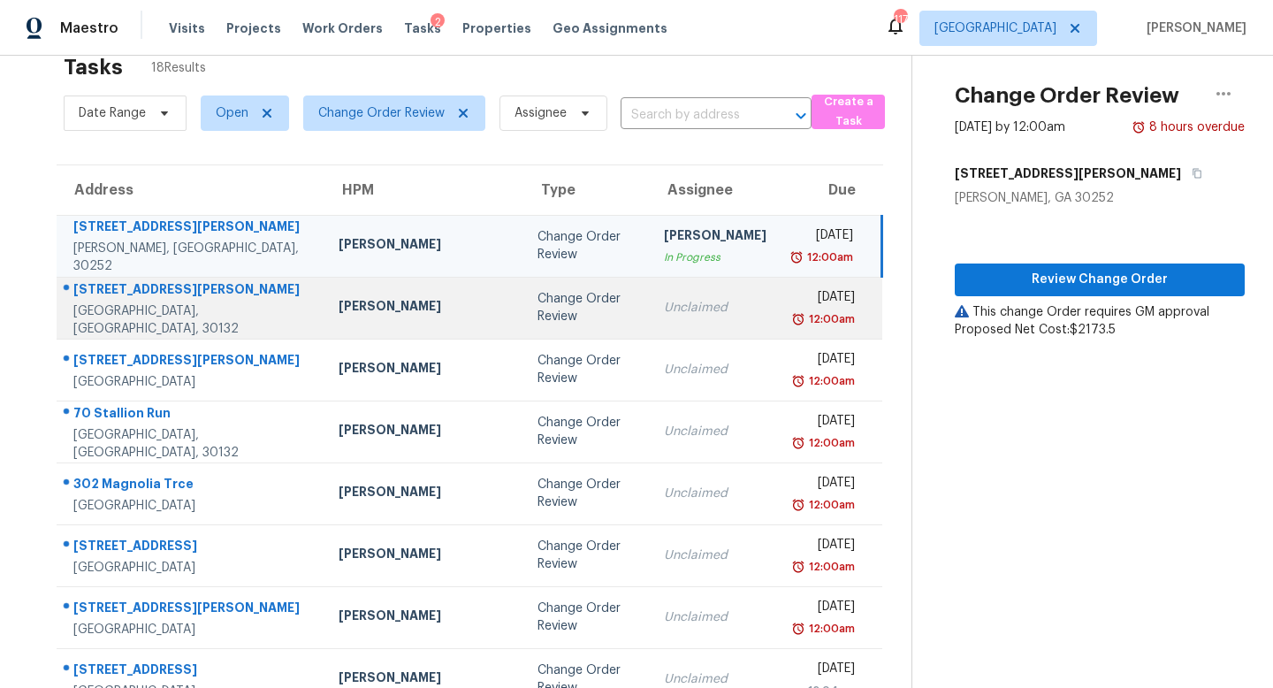
click at [681, 302] on div "Unclaimed" at bounding box center [715, 308] width 103 height 18
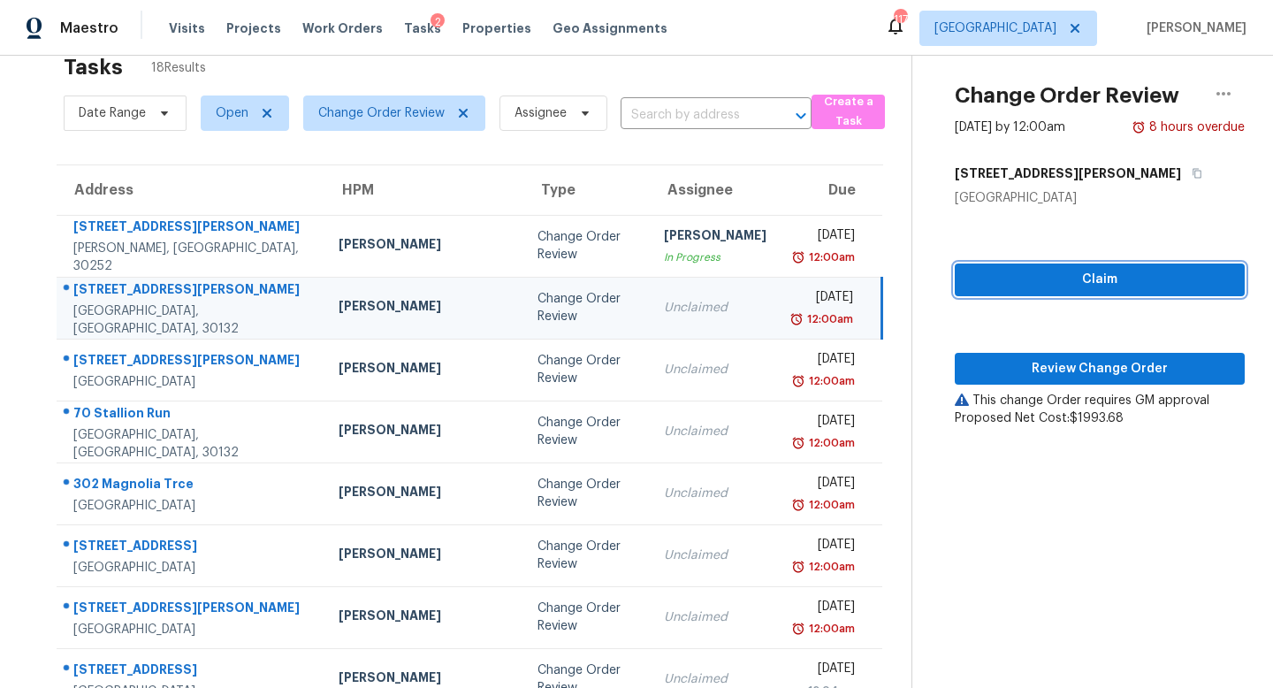
click at [1009, 279] on span "Claim" at bounding box center [1100, 280] width 262 height 22
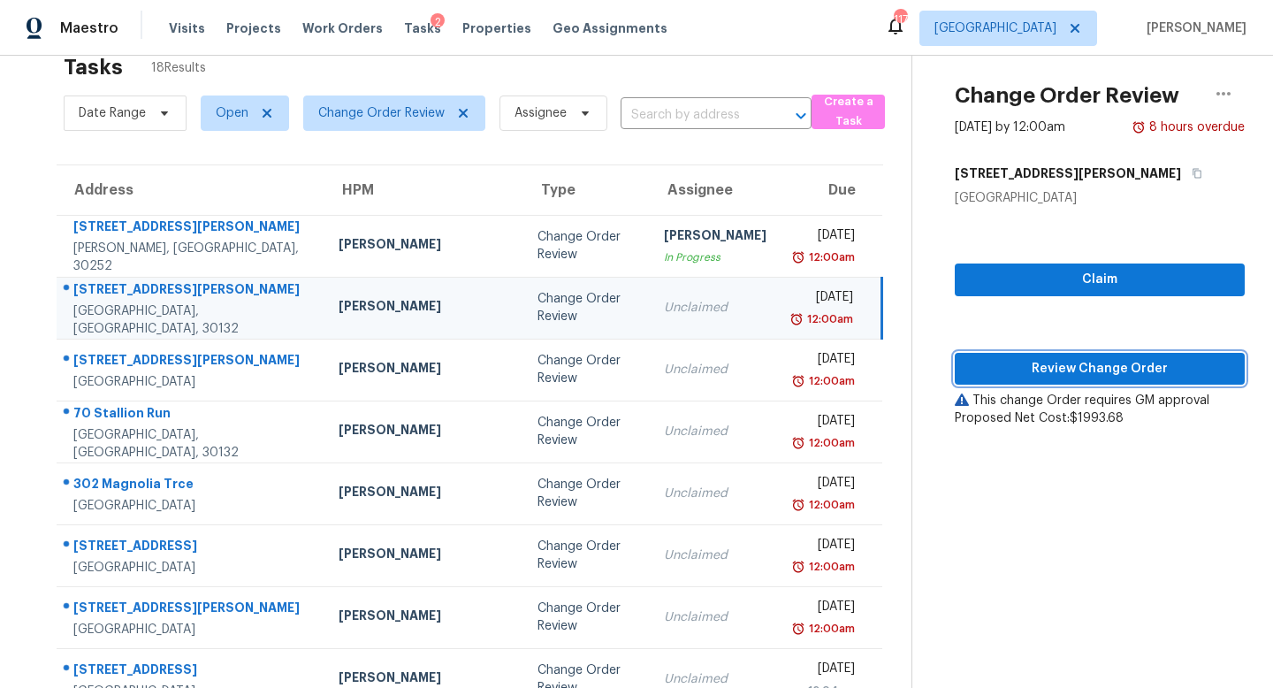
click at [1024, 363] on span "Review Change Order" at bounding box center [1100, 369] width 262 height 22
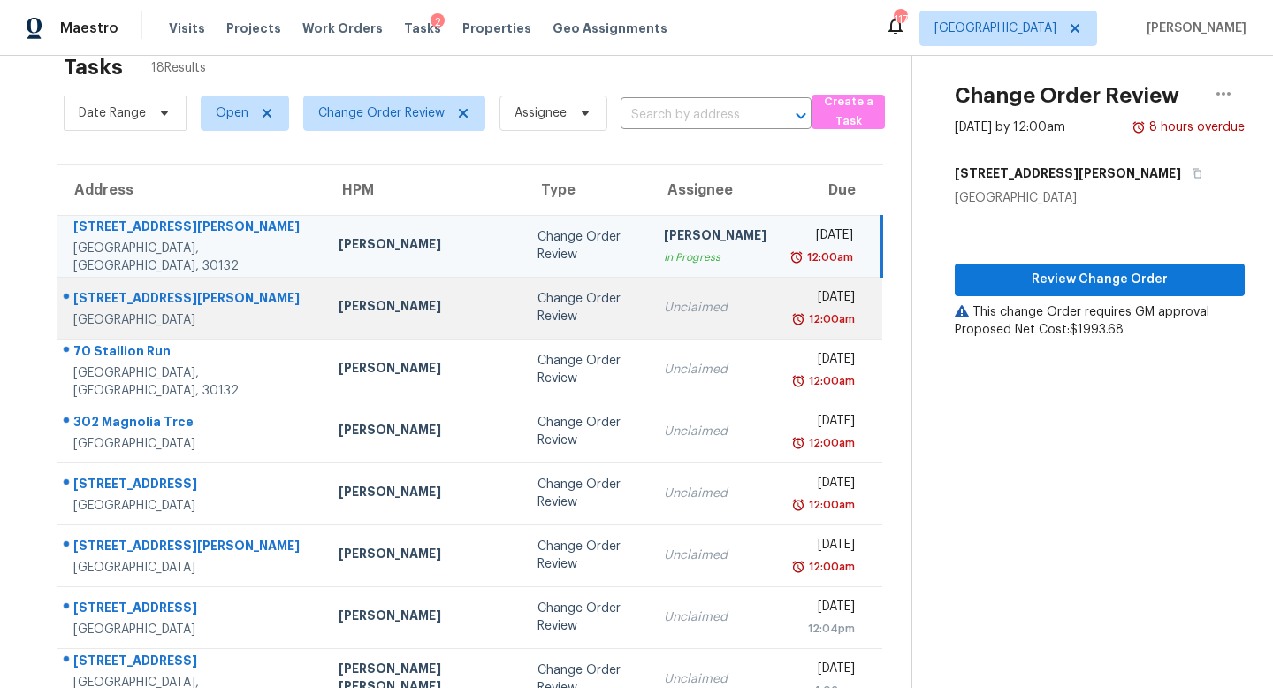
click at [650, 294] on td "Unclaimed" at bounding box center [715, 308] width 131 height 62
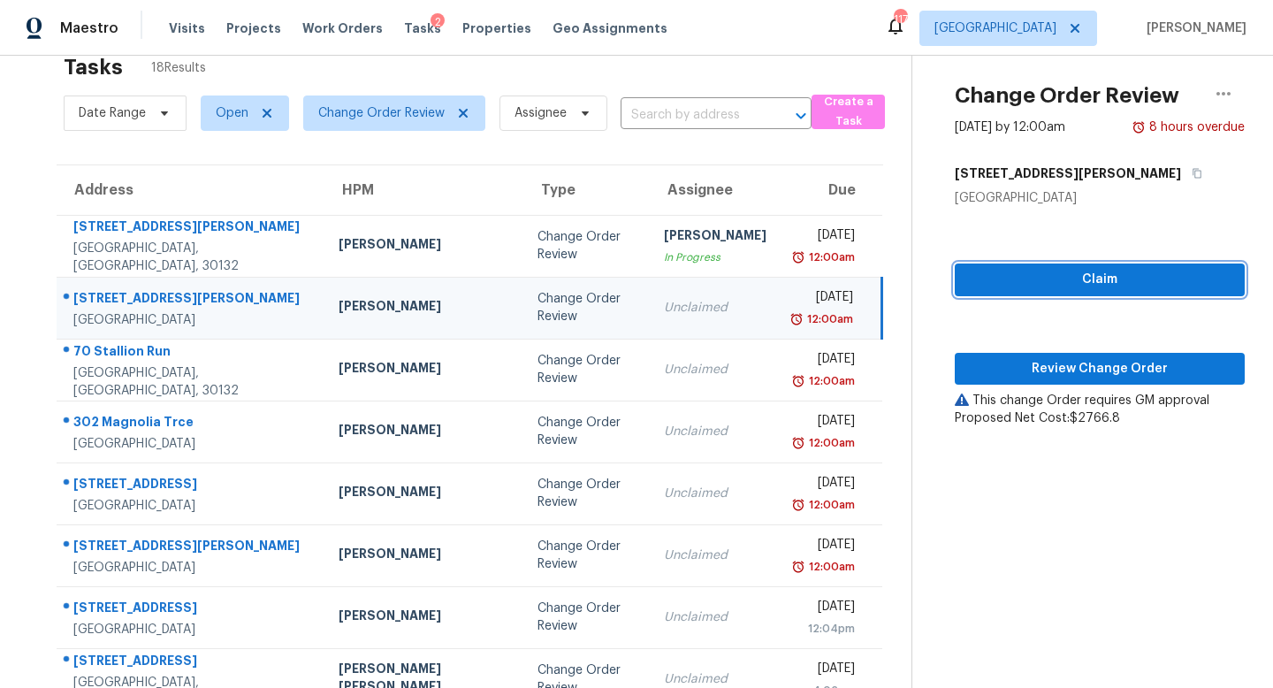
click at [989, 279] on span "Claim" at bounding box center [1100, 280] width 262 height 22
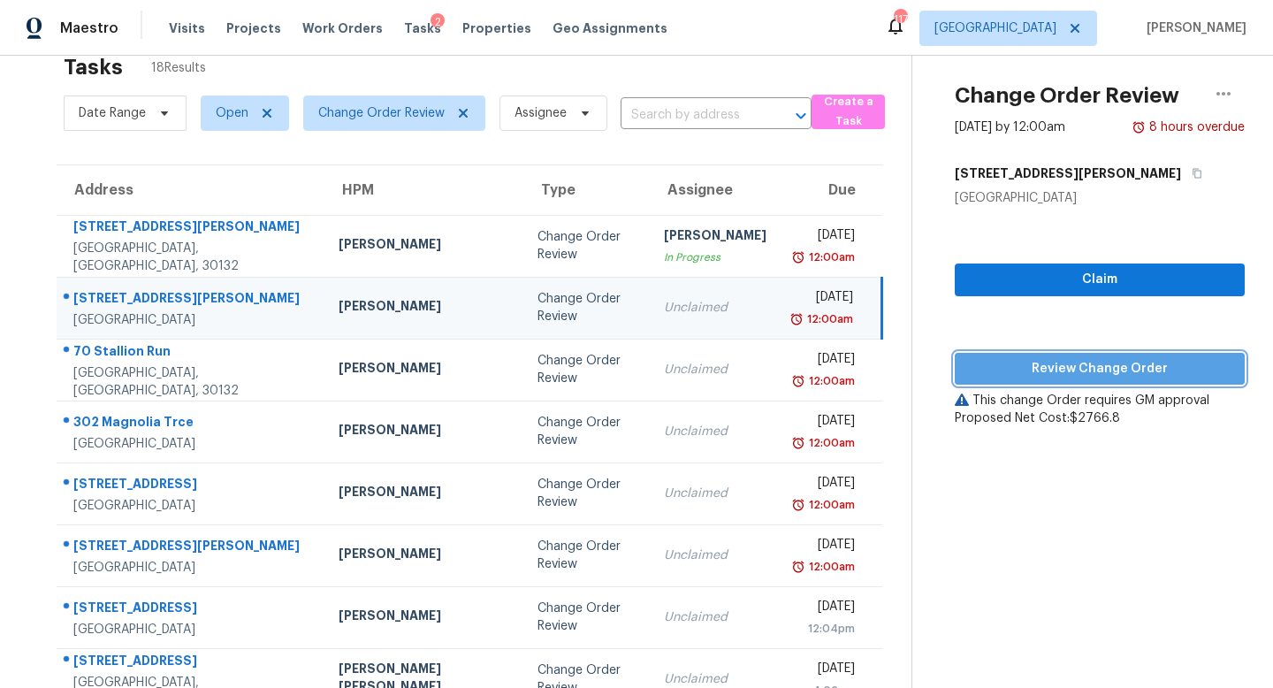
click at [1048, 363] on span "Review Change Order" at bounding box center [1100, 369] width 262 height 22
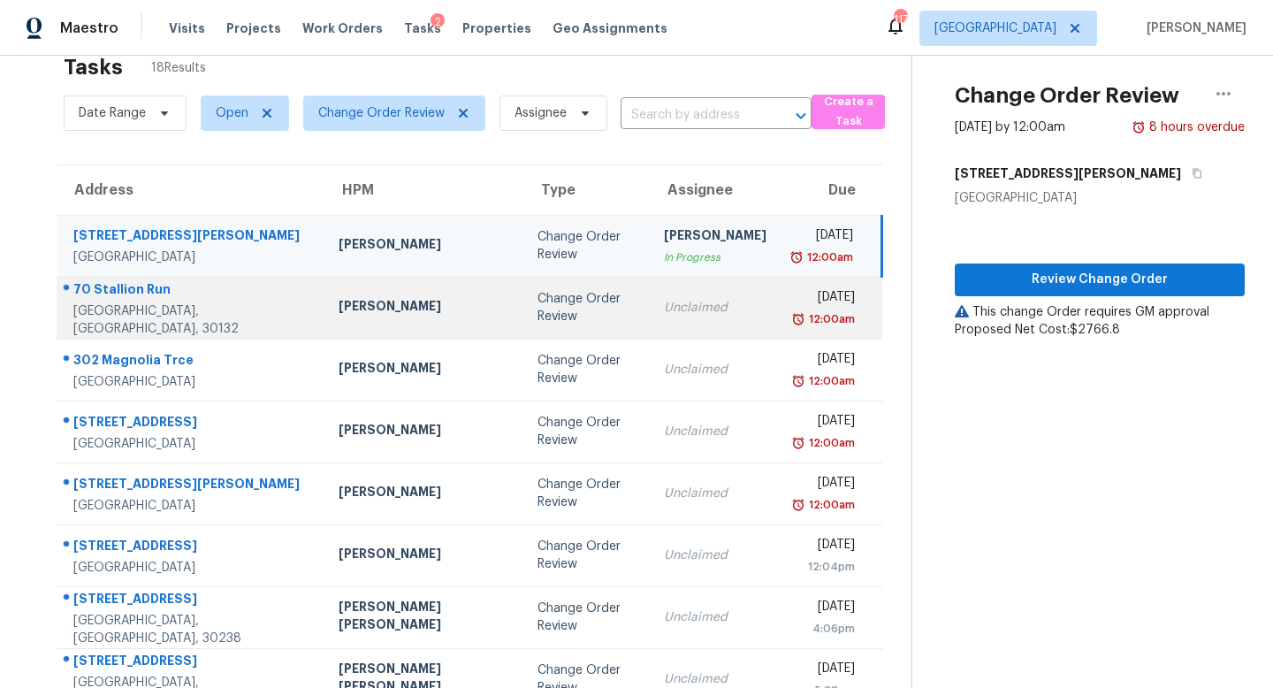
click at [650, 317] on td "Unclaimed" at bounding box center [715, 308] width 131 height 62
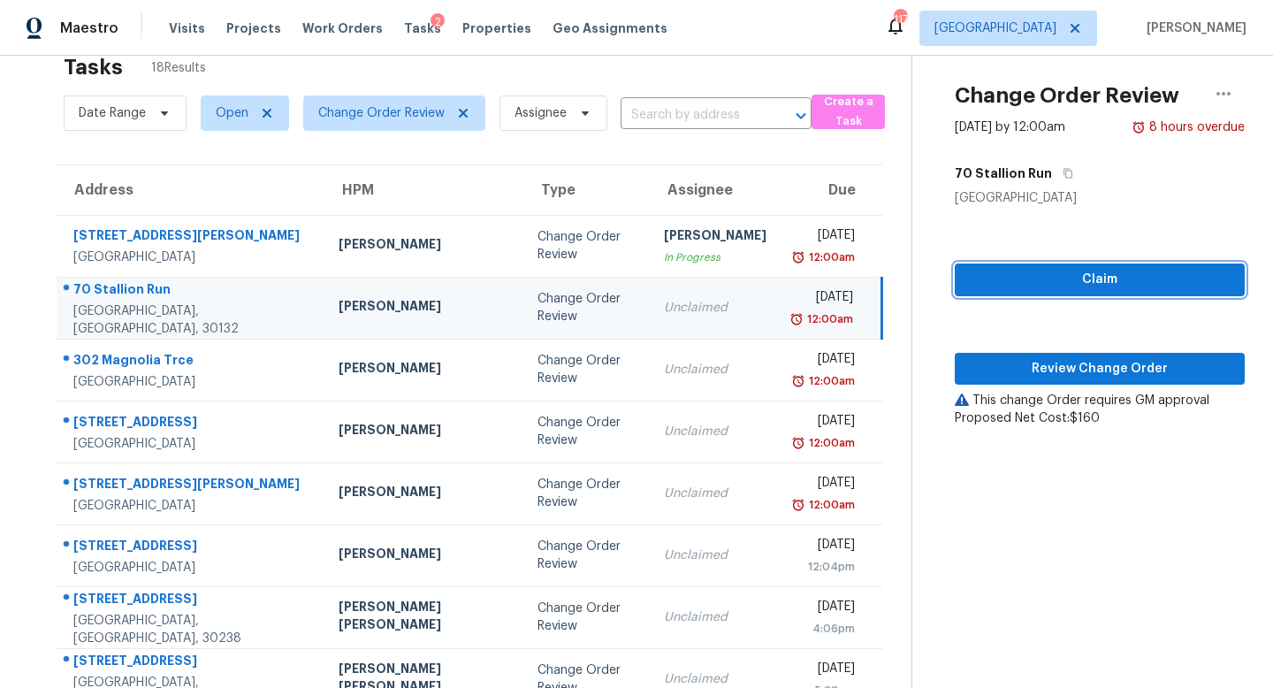
click at [1032, 267] on button "Claim" at bounding box center [1100, 279] width 290 height 33
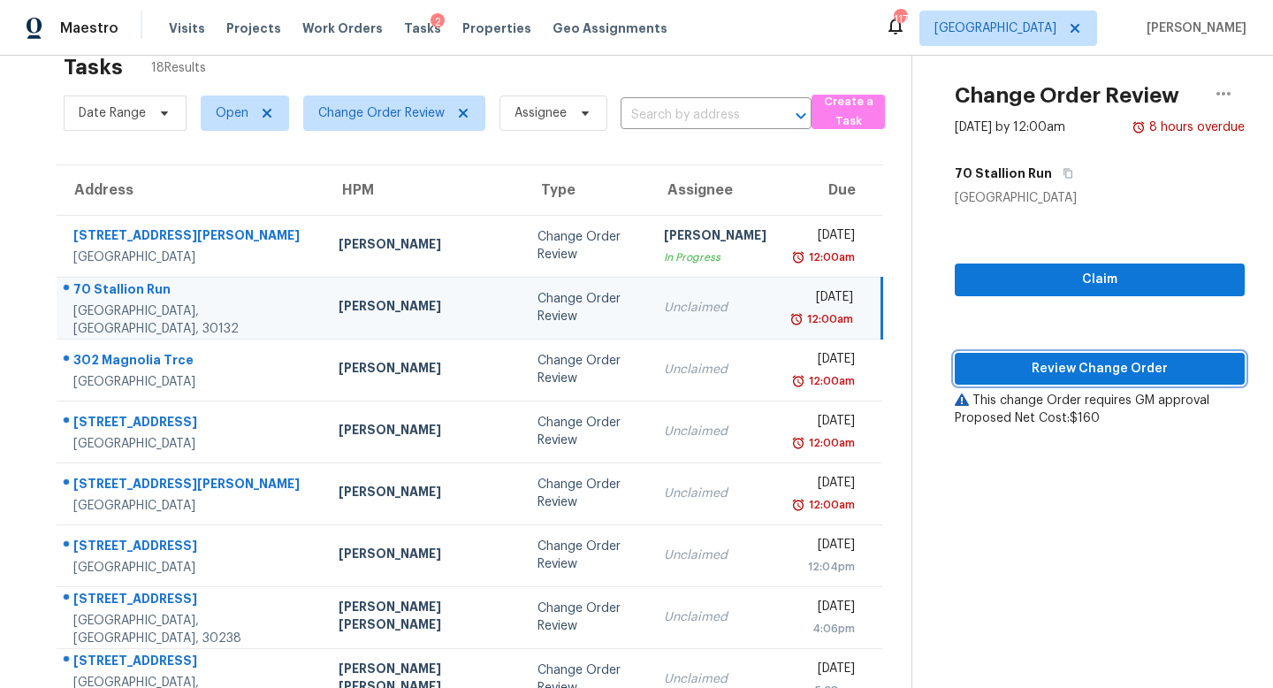
click at [1046, 368] on span "Review Change Order" at bounding box center [1100, 369] width 262 height 22
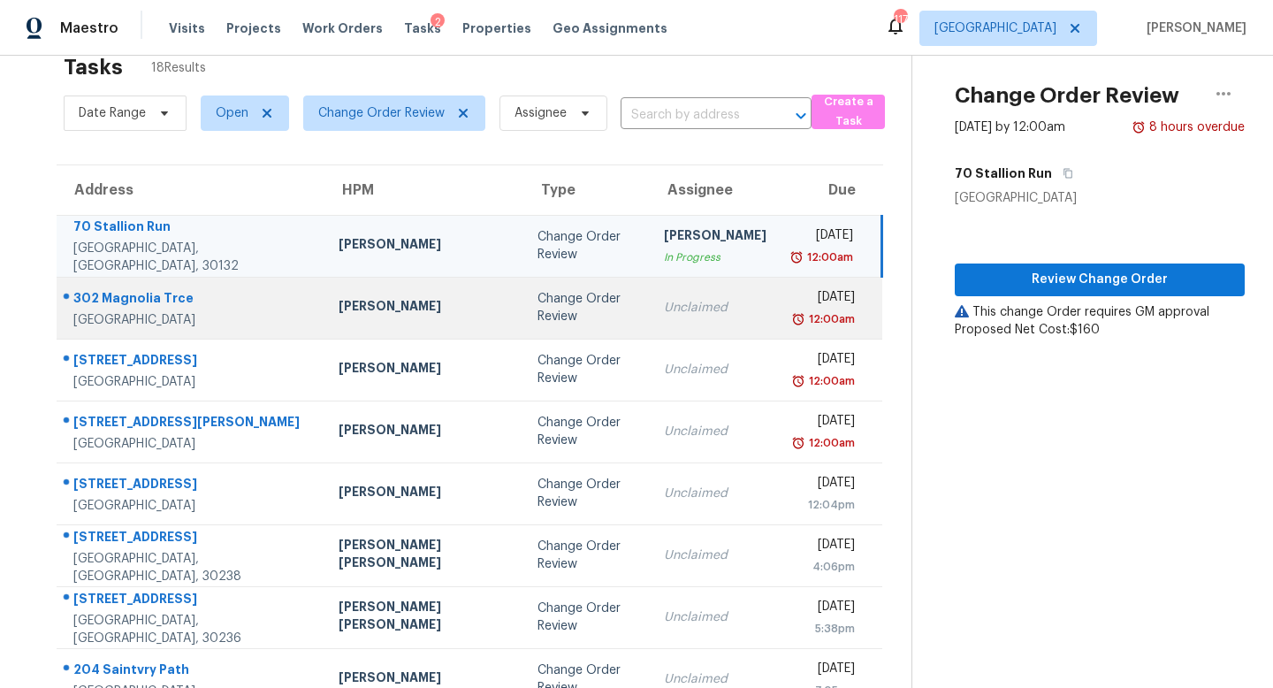
click at [650, 324] on td "Unclaimed" at bounding box center [715, 308] width 131 height 62
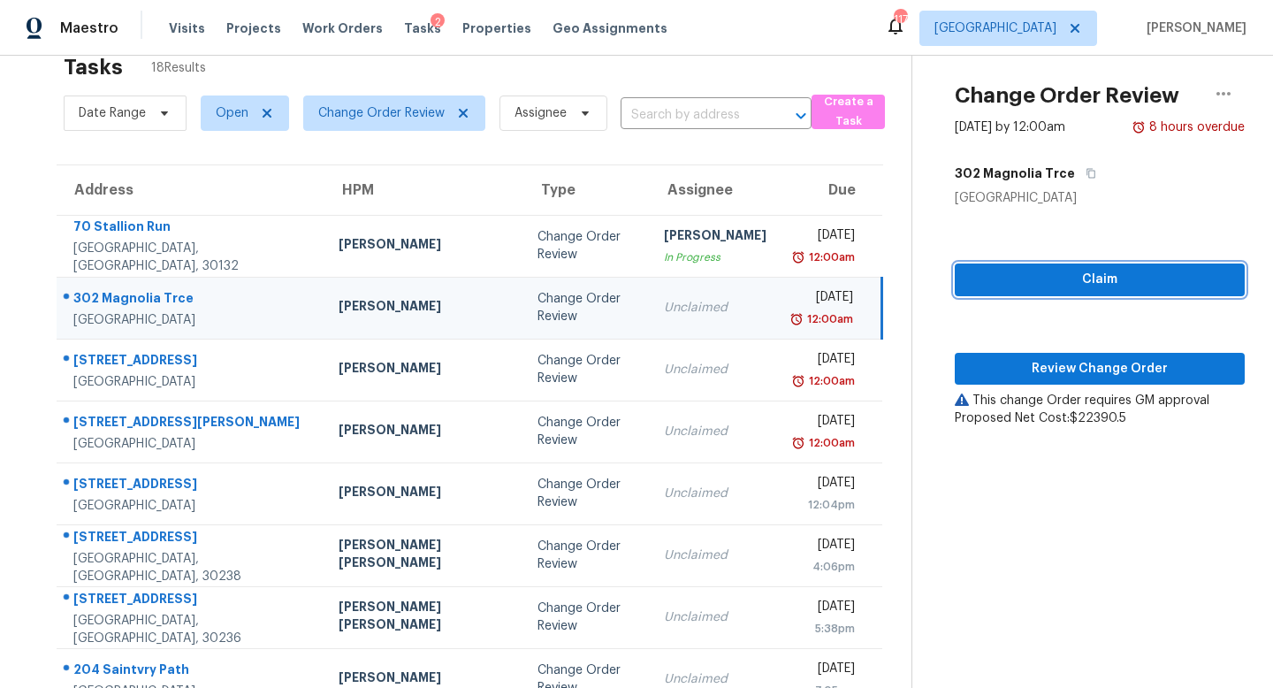
click at [992, 275] on span "Claim" at bounding box center [1100, 280] width 262 height 22
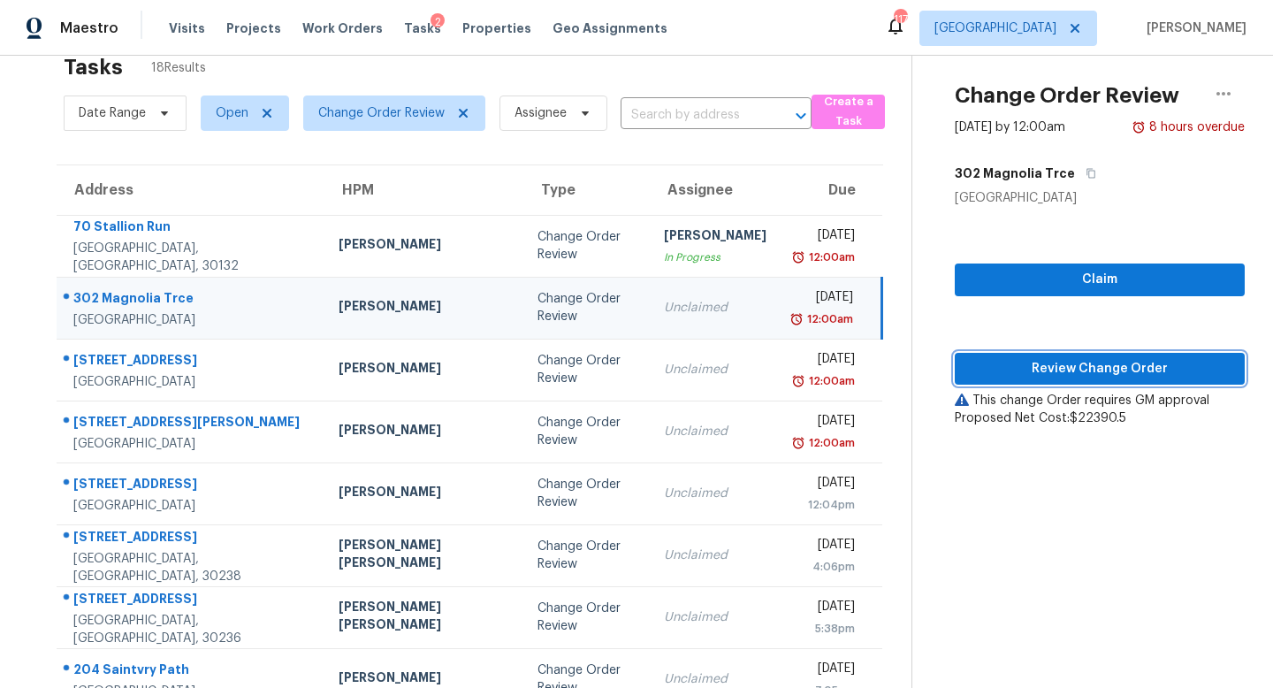
click at [1049, 366] on span "Review Change Order" at bounding box center [1100, 369] width 262 height 22
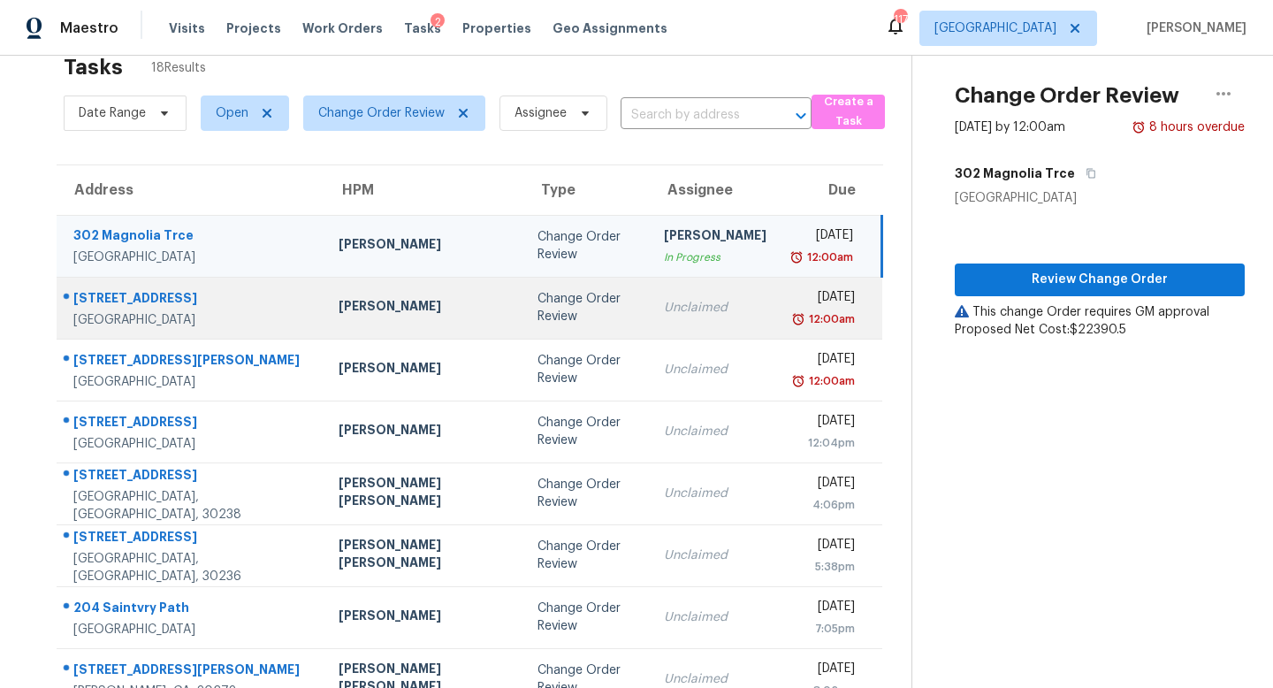
click at [653, 329] on td "Unclaimed" at bounding box center [715, 308] width 131 height 62
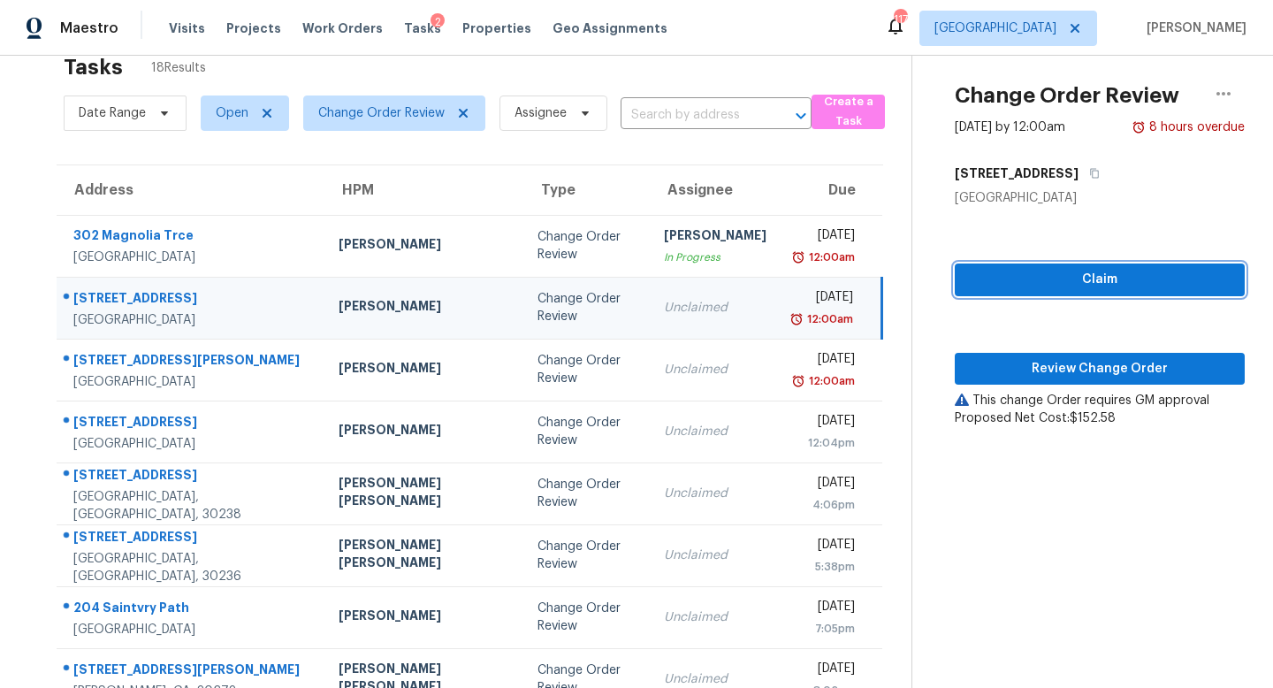
click at [1085, 285] on span "Claim" at bounding box center [1100, 280] width 262 height 22
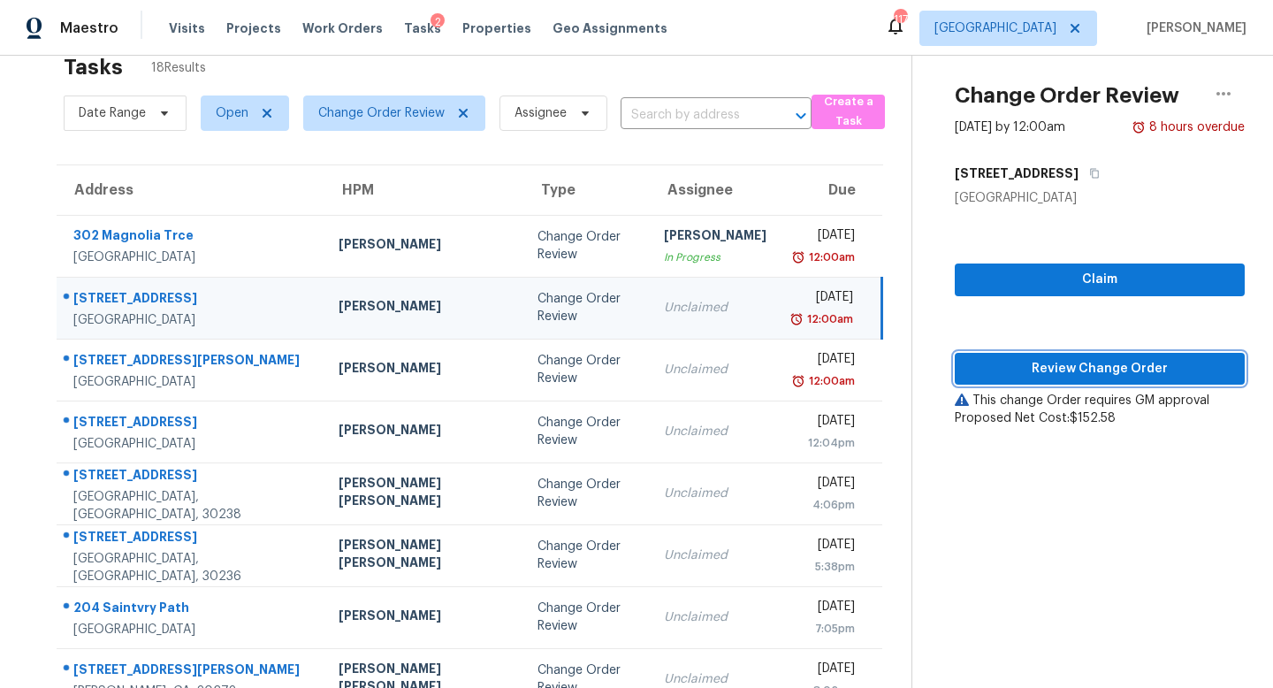
click at [1083, 366] on span "Review Change Order" at bounding box center [1100, 369] width 262 height 22
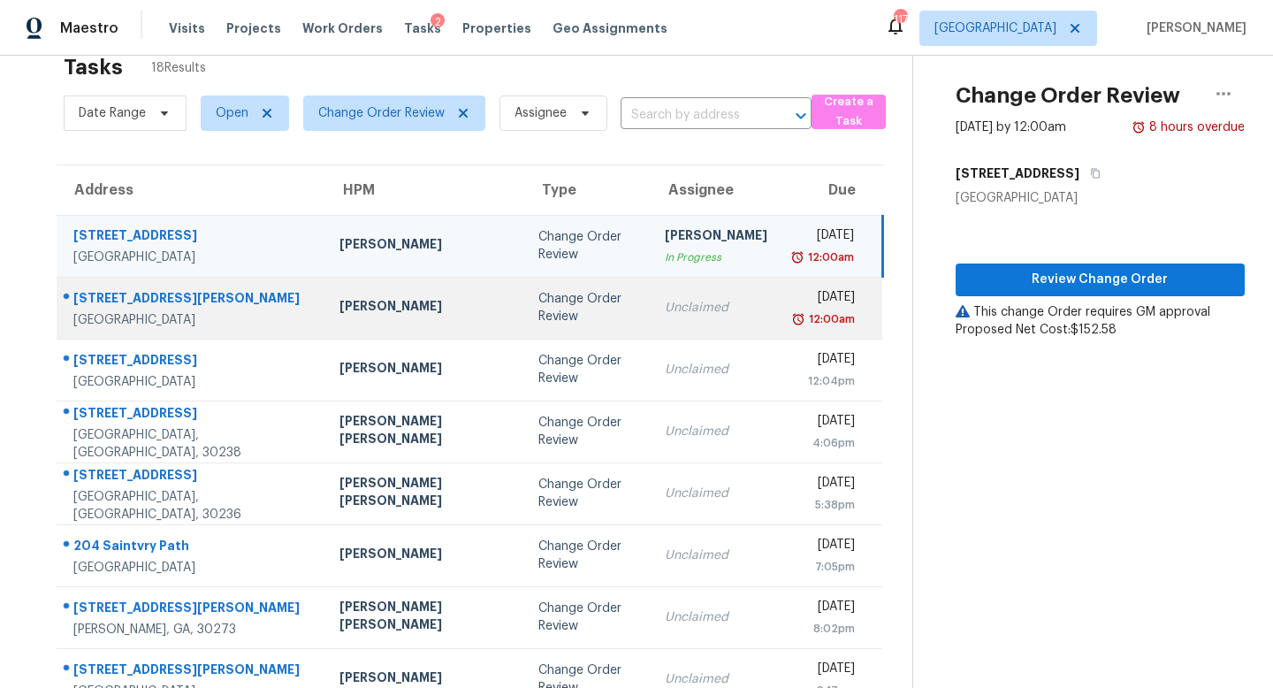
click at [651, 318] on td "Unclaimed" at bounding box center [716, 308] width 131 height 62
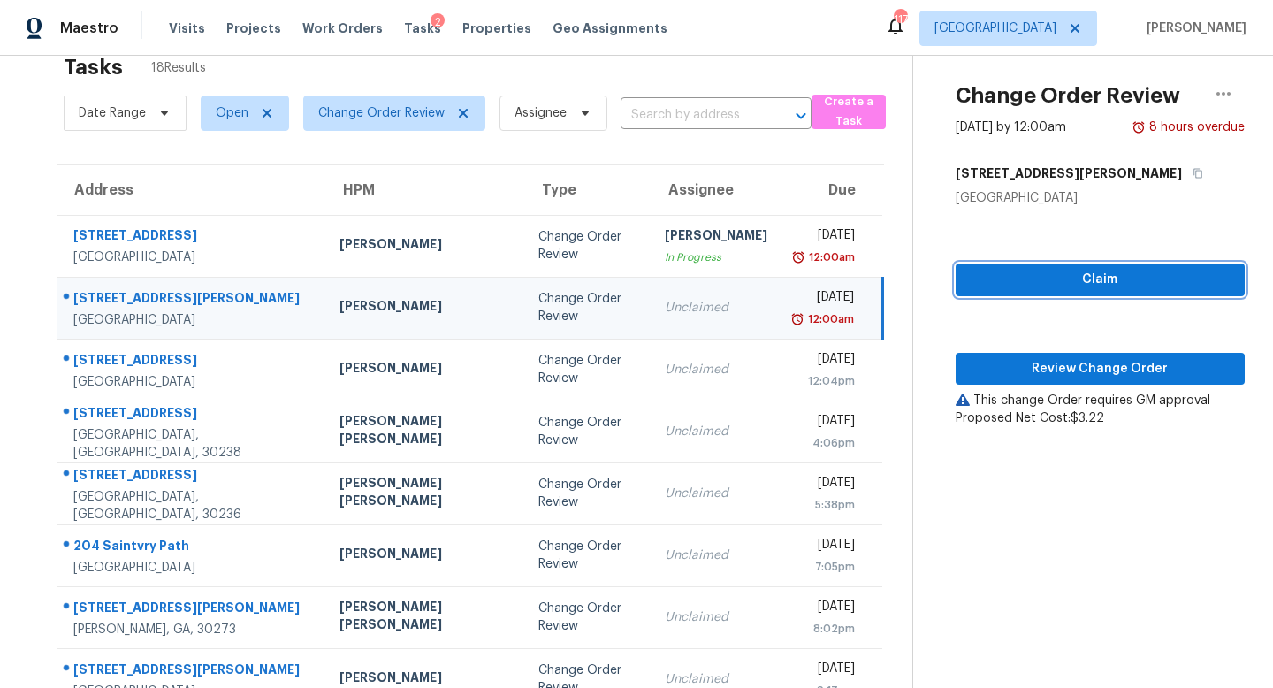
click at [1049, 289] on span "Claim" at bounding box center [1100, 280] width 261 height 22
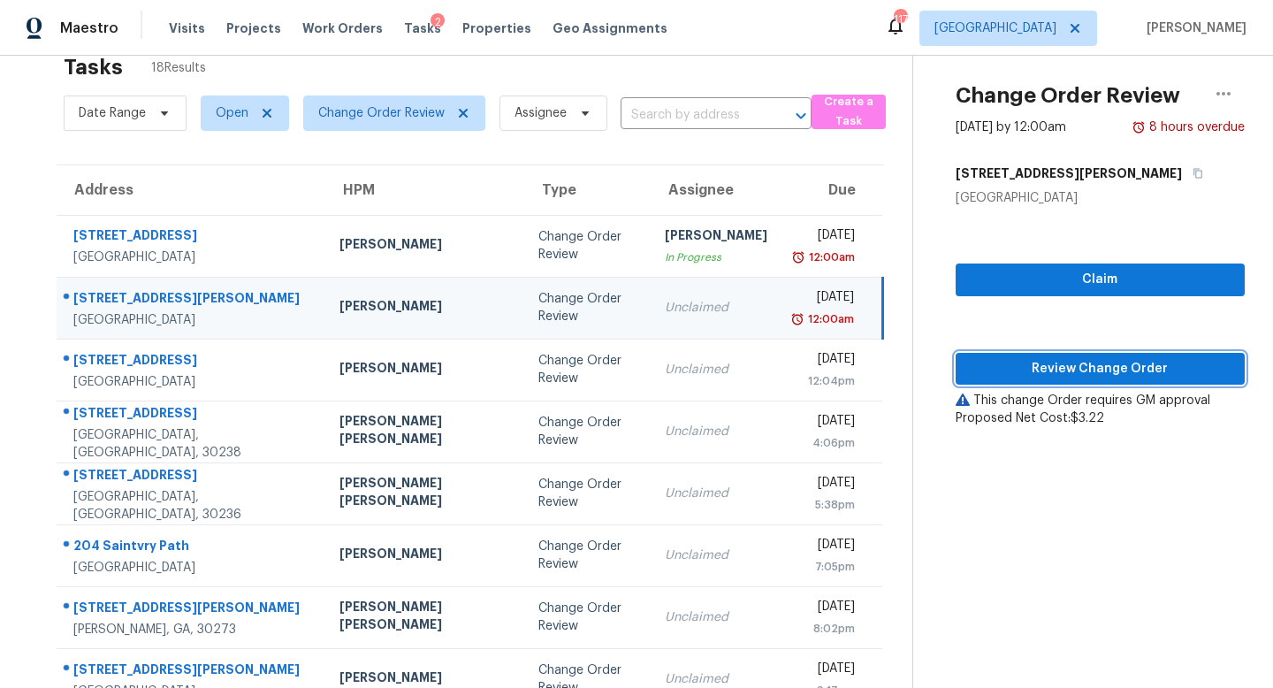
click at [1050, 358] on span "Review Change Order" at bounding box center [1100, 369] width 261 height 22
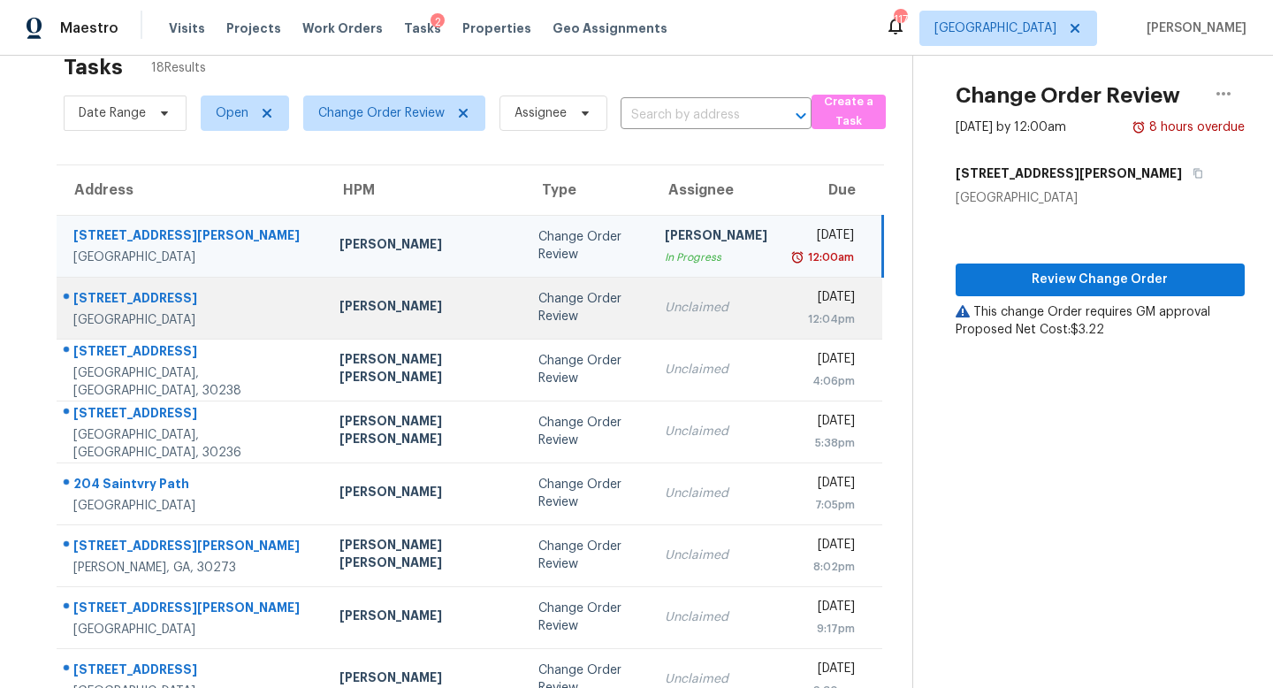
click at [550, 335] on td "Change Order Review" at bounding box center [587, 308] width 126 height 62
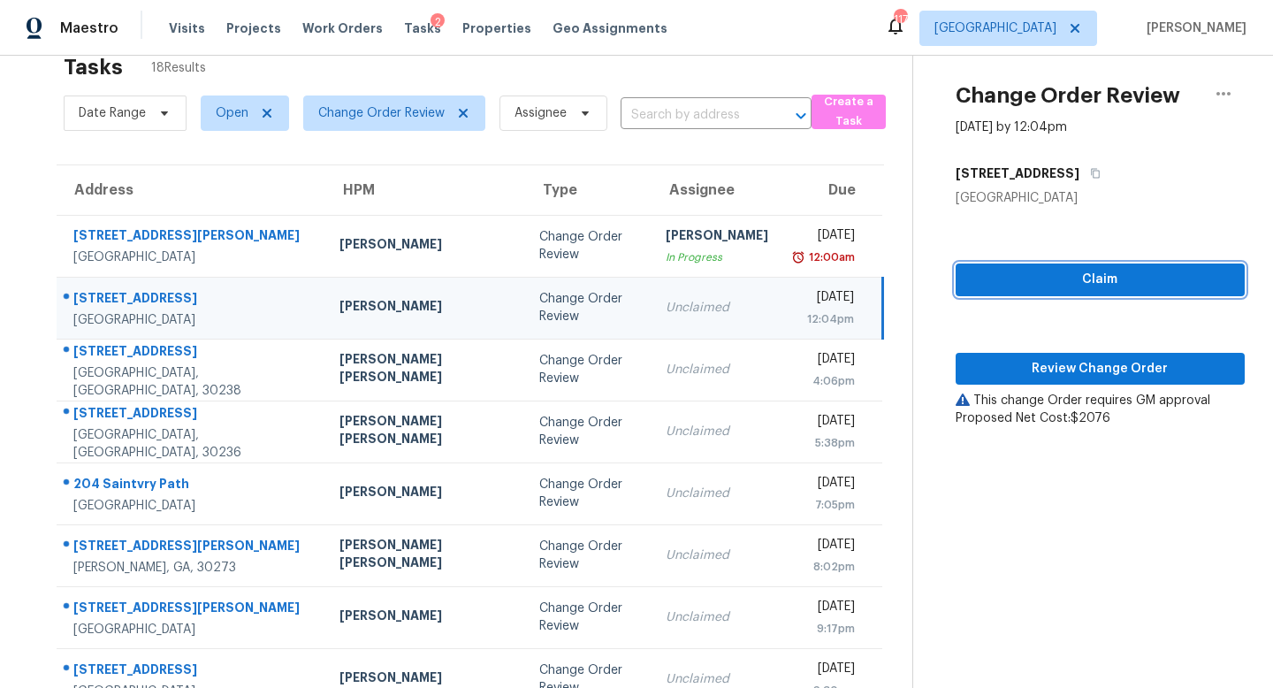
click at [970, 278] on span "Claim" at bounding box center [1100, 280] width 261 height 22
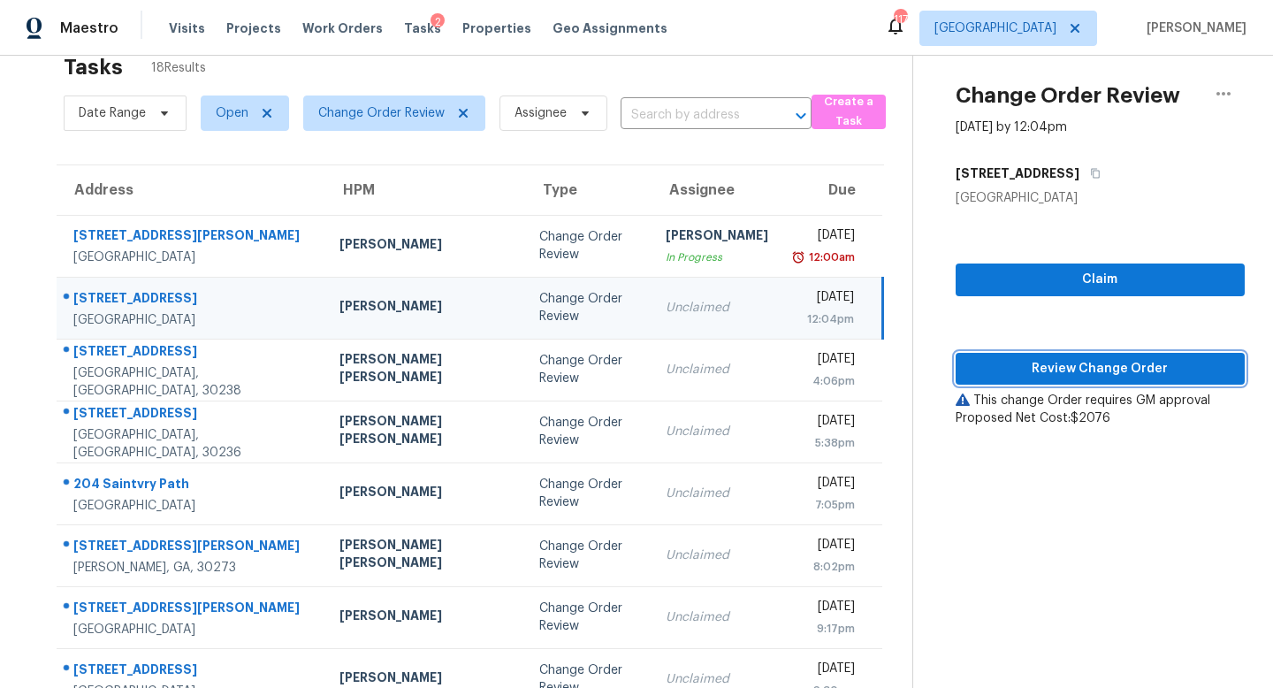
click at [1053, 363] on span "Review Change Order" at bounding box center [1100, 369] width 261 height 22
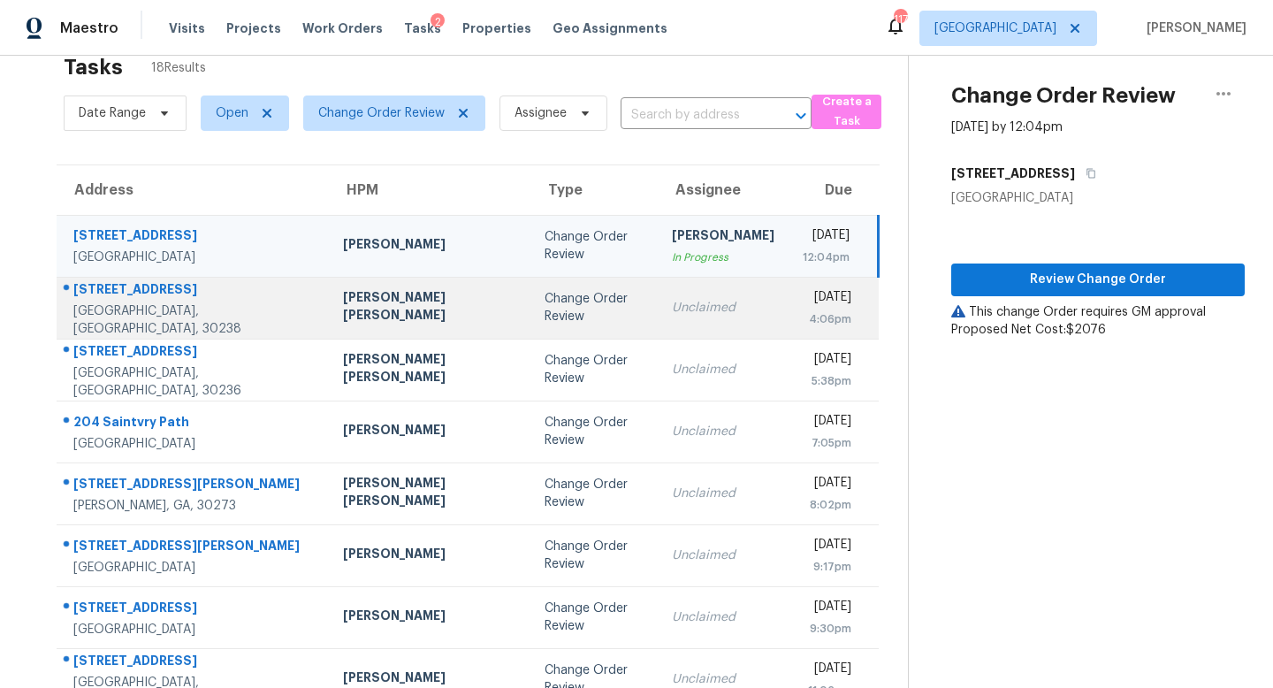
click at [672, 313] on div "Unclaimed" at bounding box center [723, 308] width 103 height 18
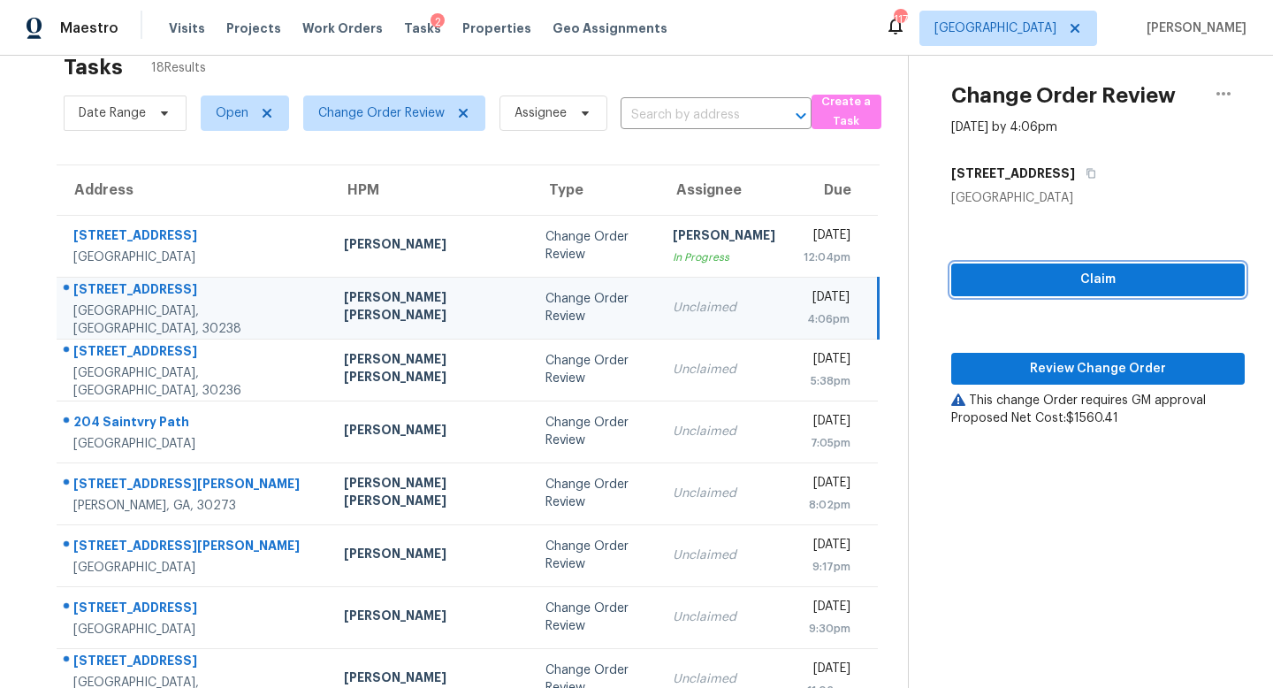
click at [968, 266] on button "Claim" at bounding box center [1098, 279] width 294 height 33
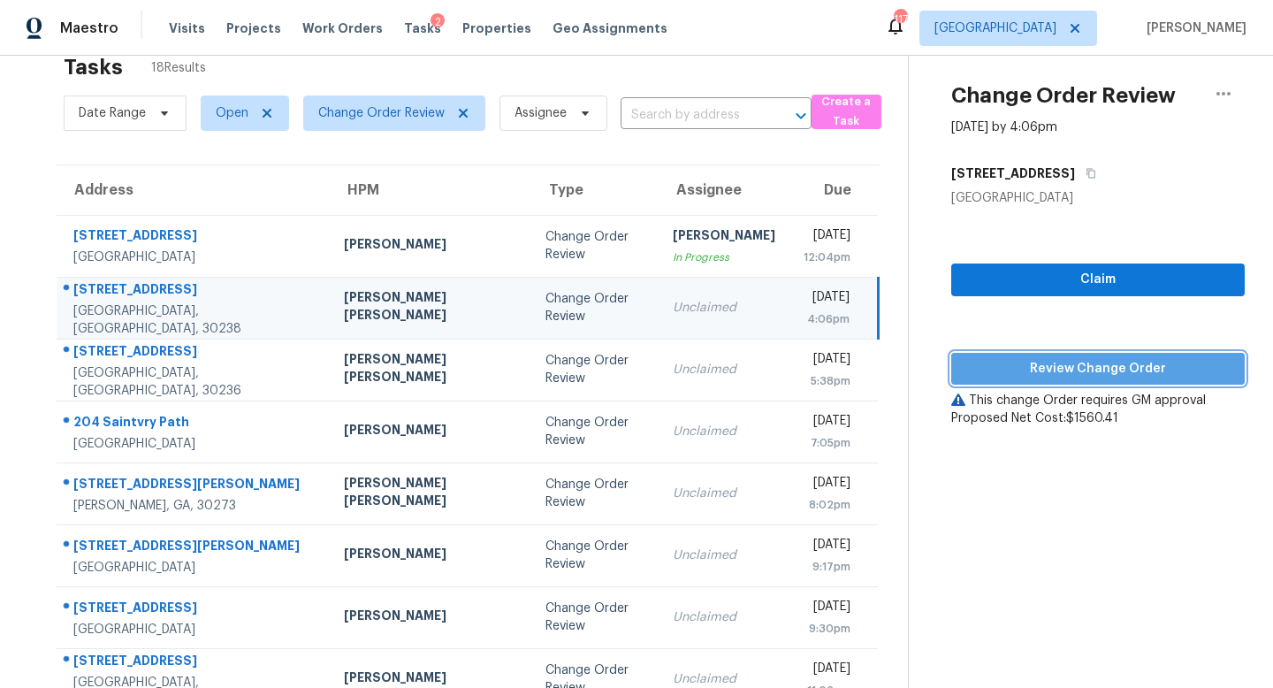
click at [988, 361] on span "Review Change Order" at bounding box center [1098, 369] width 265 height 22
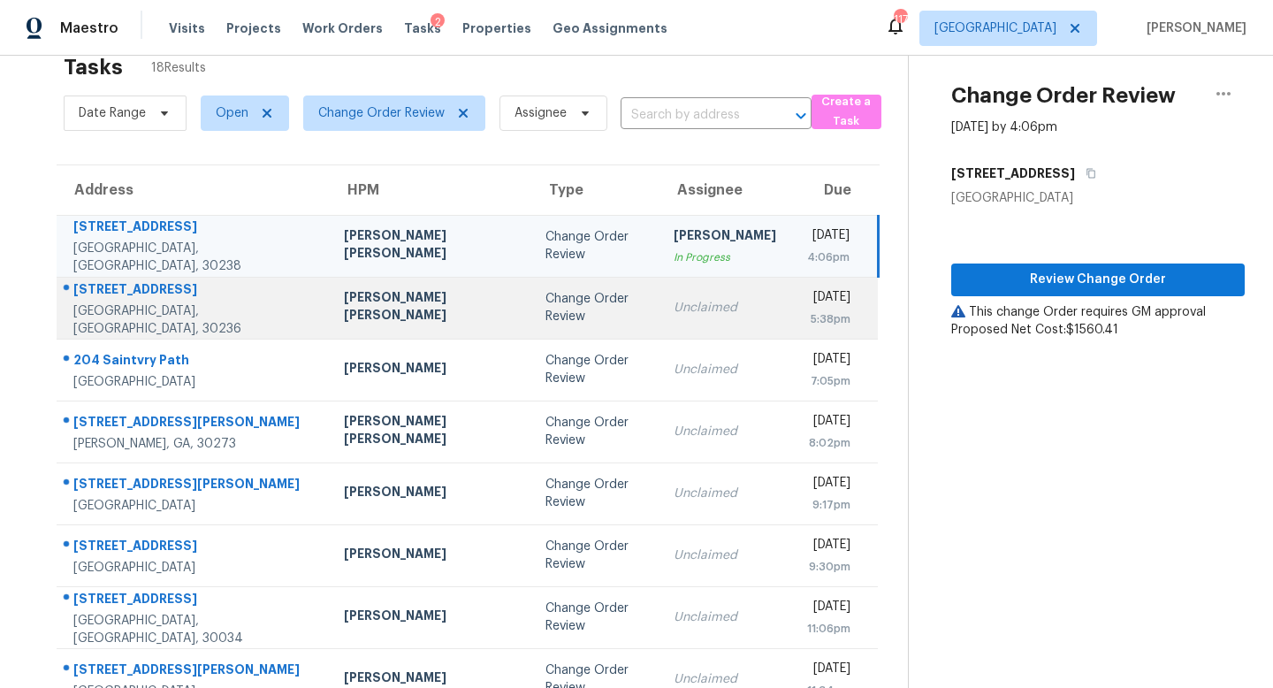
click at [531, 332] on td "Change Order Review" at bounding box center [595, 308] width 128 height 62
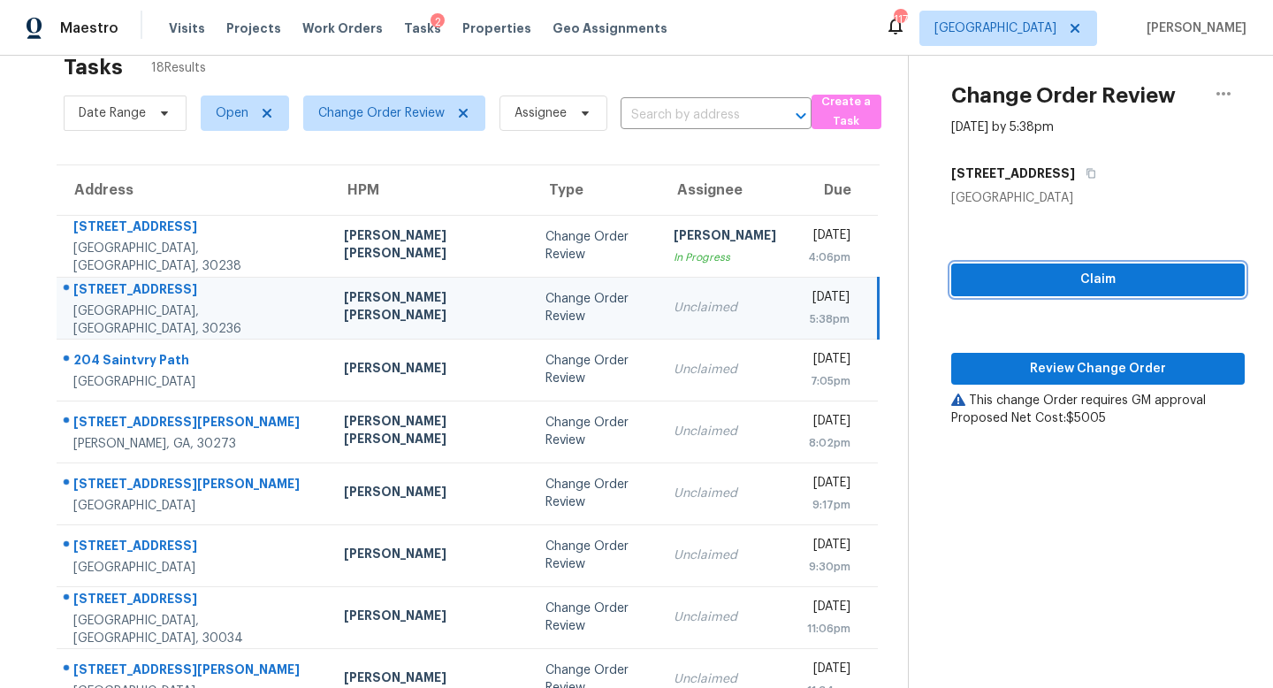
click at [984, 279] on span "Claim" at bounding box center [1098, 280] width 265 height 22
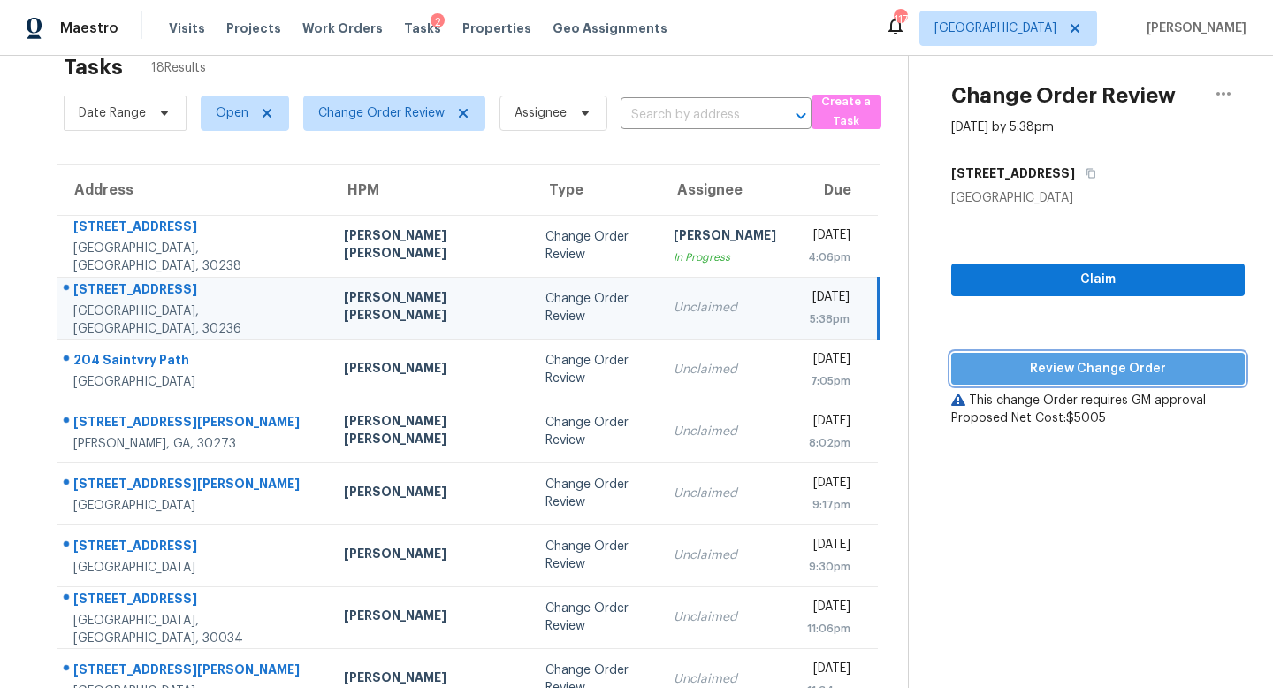
click at [1093, 366] on span "Review Change Order" at bounding box center [1098, 369] width 265 height 22
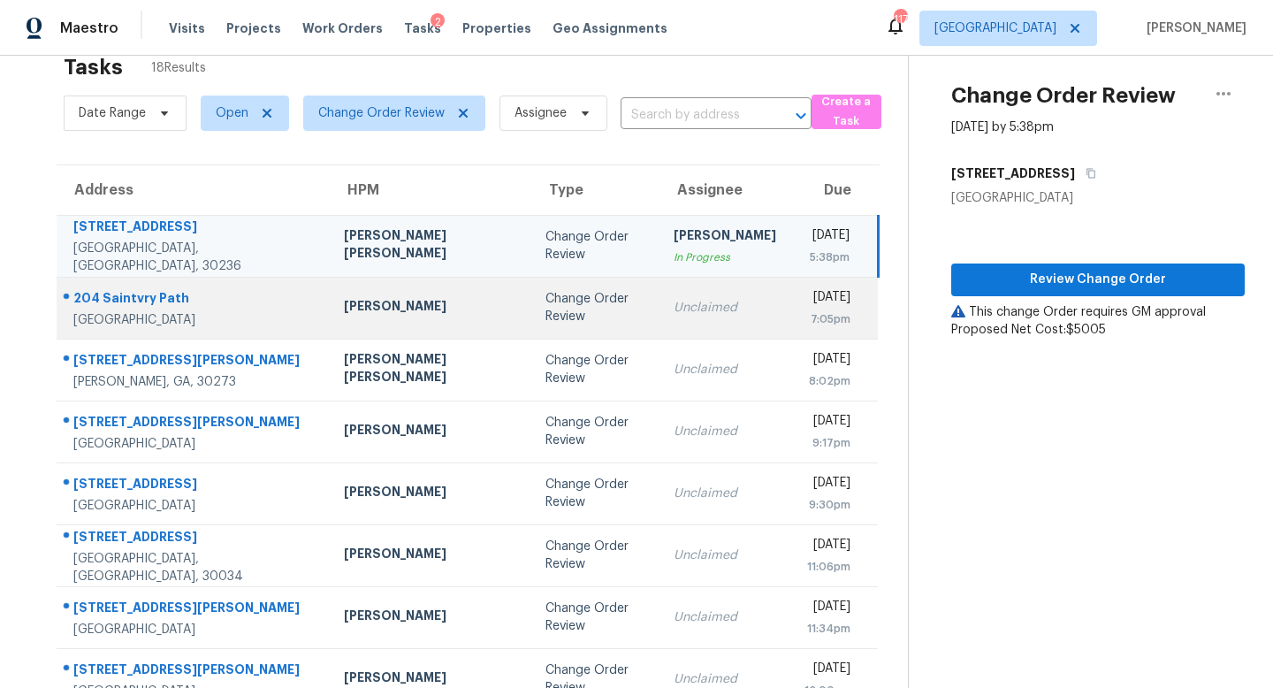
click at [693, 317] on td "Unclaimed" at bounding box center [725, 308] width 131 height 62
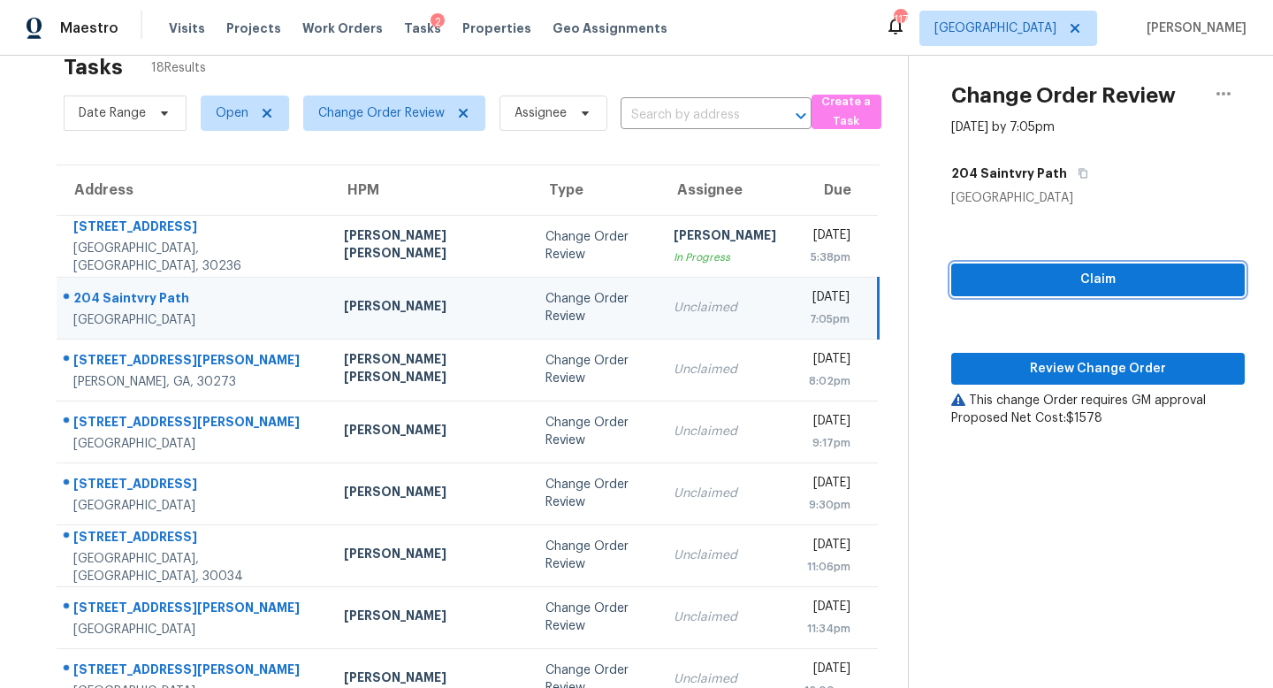
click at [1096, 280] on span "Claim" at bounding box center [1098, 280] width 265 height 22
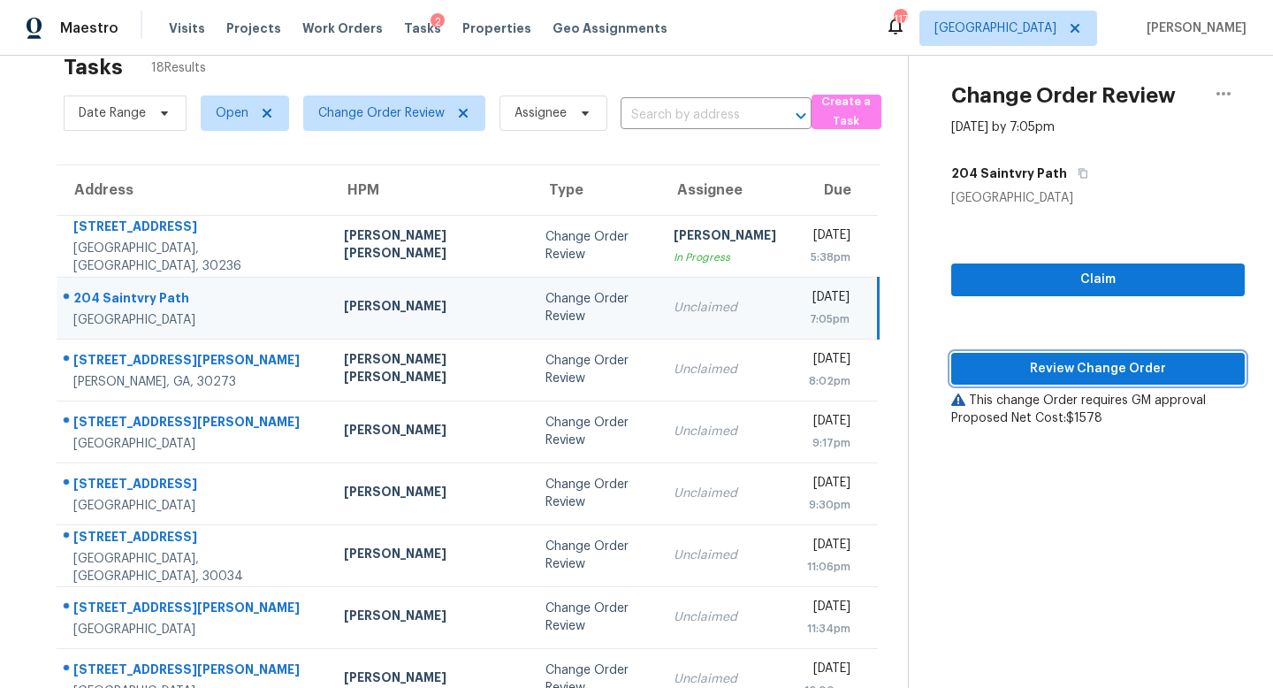
click at [1064, 365] on span "Review Change Order" at bounding box center [1098, 369] width 265 height 22
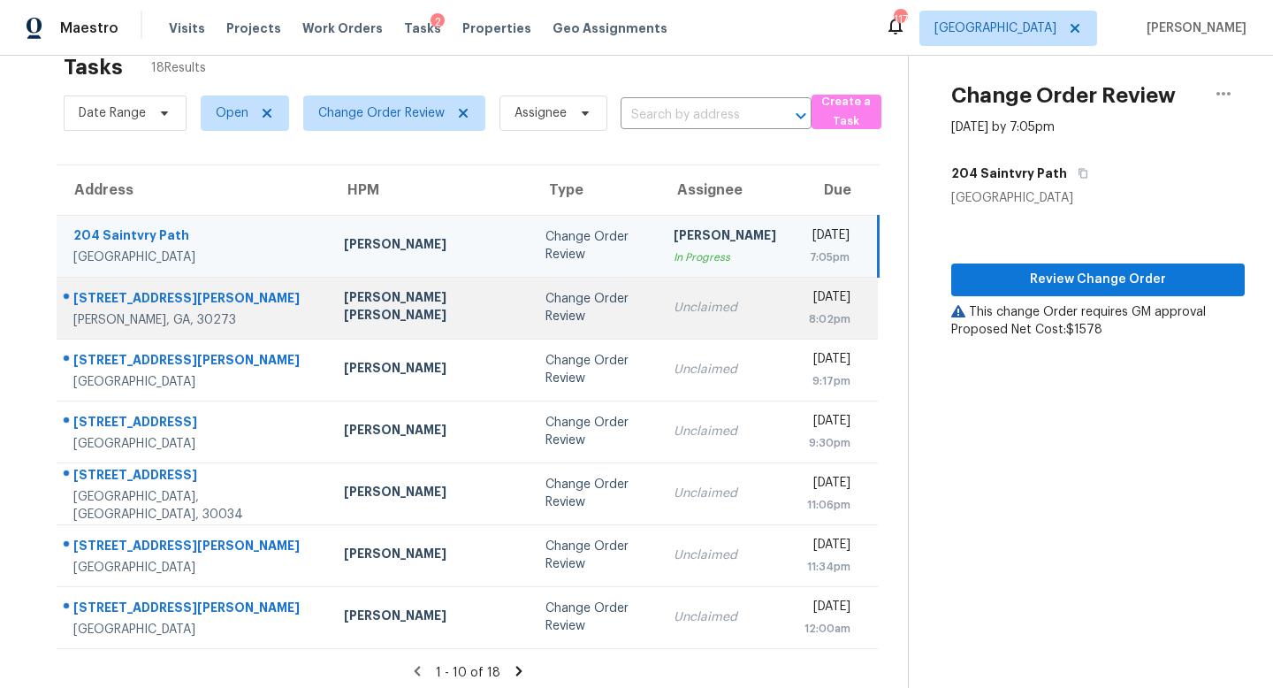
click at [674, 310] on div "Unclaimed" at bounding box center [725, 308] width 103 height 18
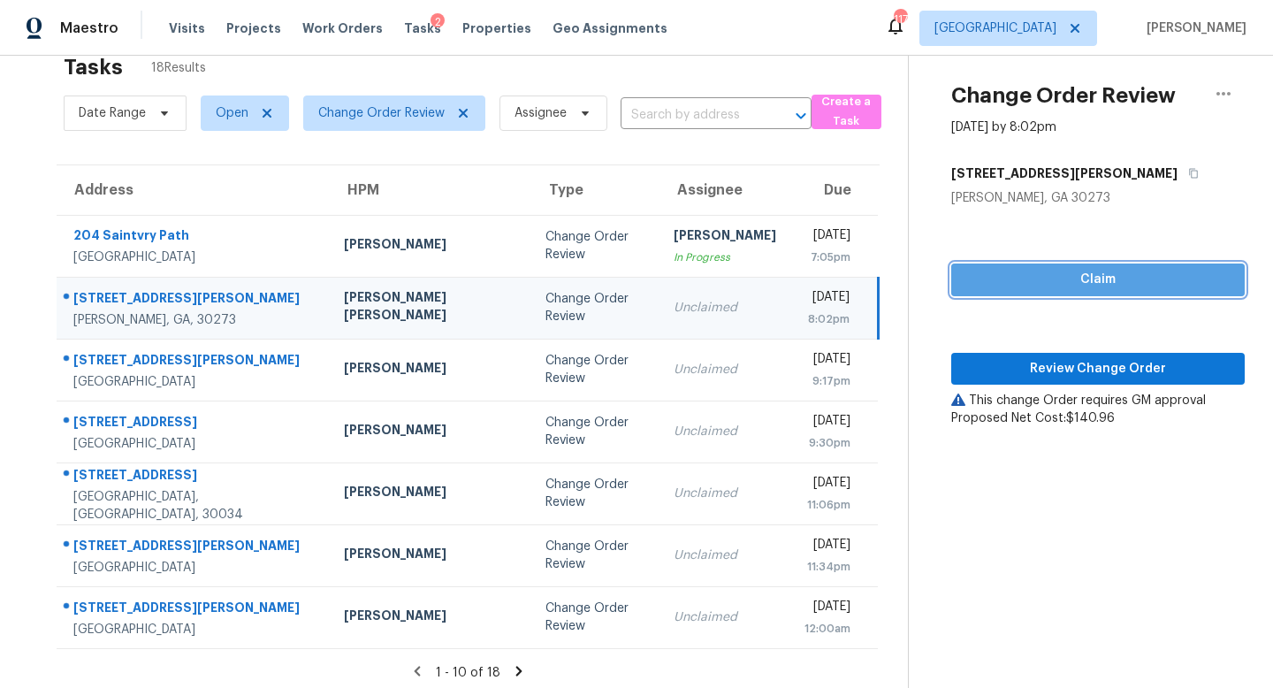
click at [1080, 283] on span "Claim" at bounding box center [1098, 280] width 265 height 22
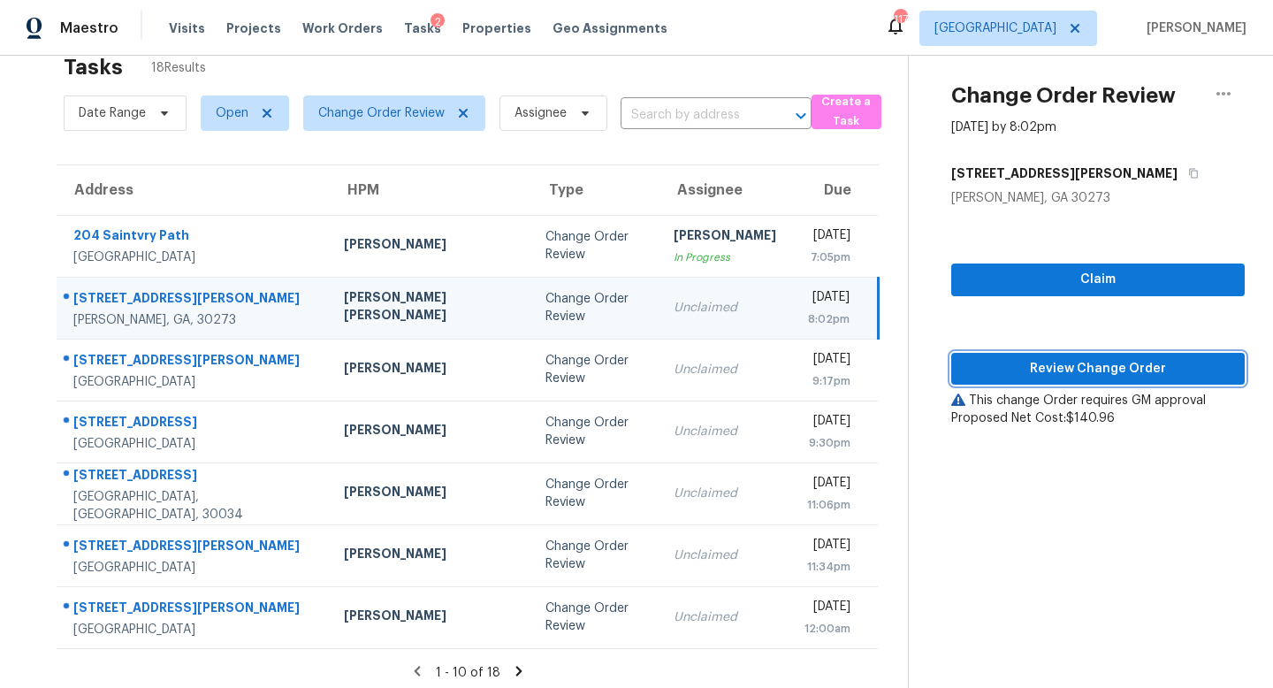
click at [1068, 360] on span "Review Change Order" at bounding box center [1098, 369] width 265 height 22
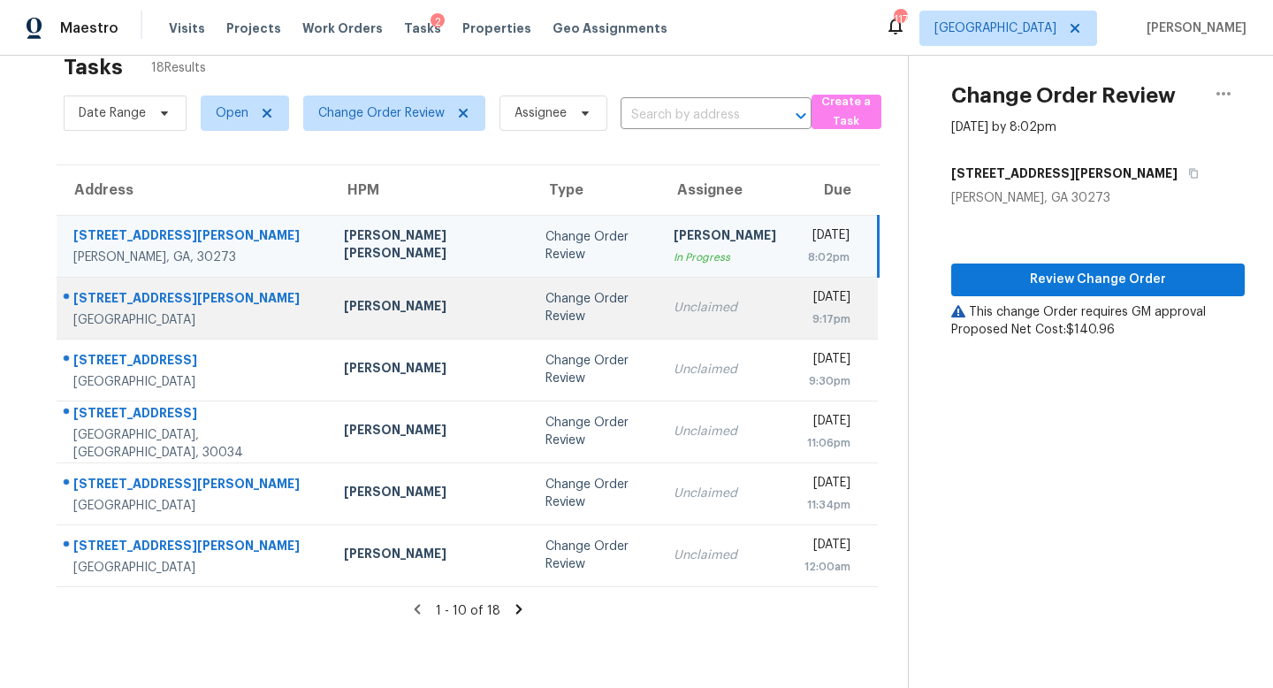
click at [674, 302] on div "Unclaimed" at bounding box center [725, 308] width 103 height 18
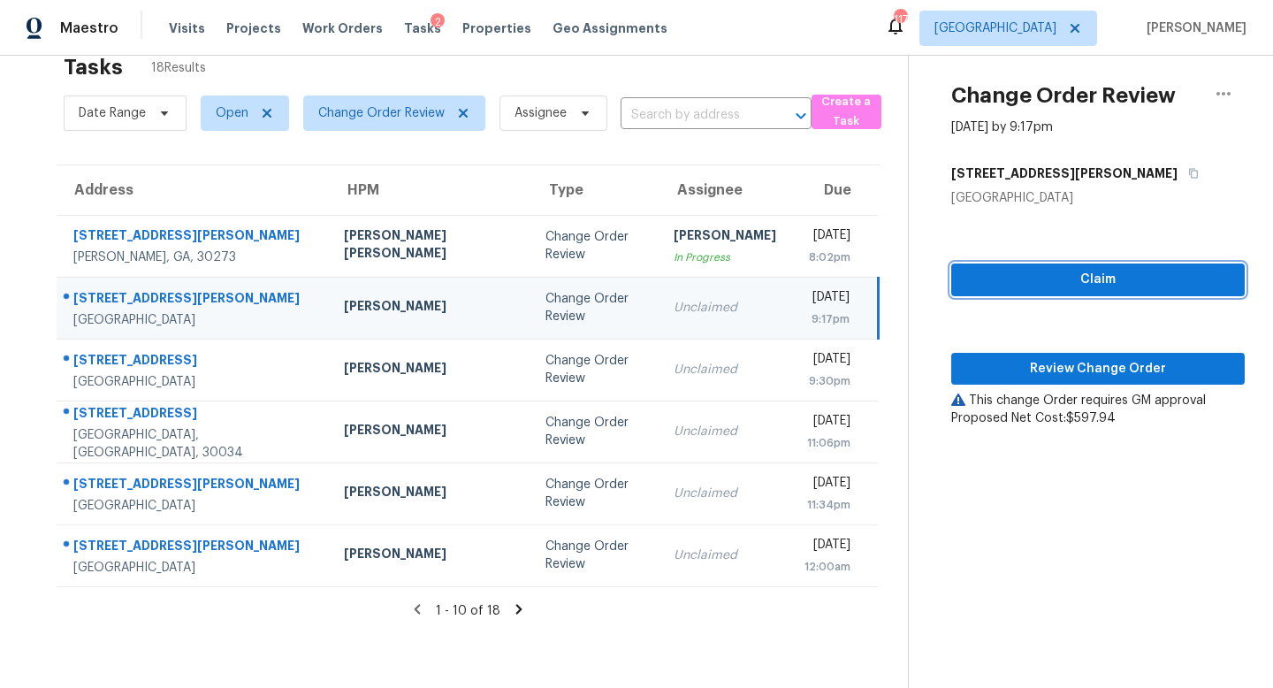
click at [1088, 275] on span "Claim" at bounding box center [1098, 280] width 265 height 22
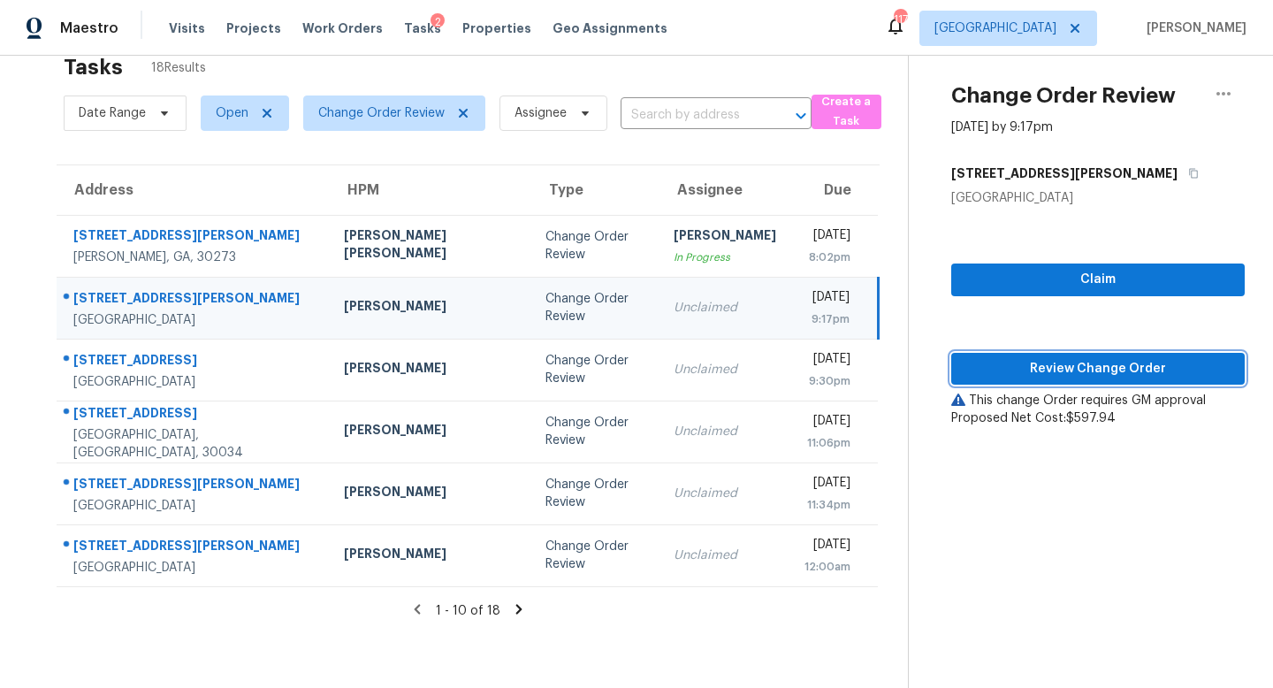
click at [1057, 365] on span "Review Change Order" at bounding box center [1098, 369] width 265 height 22
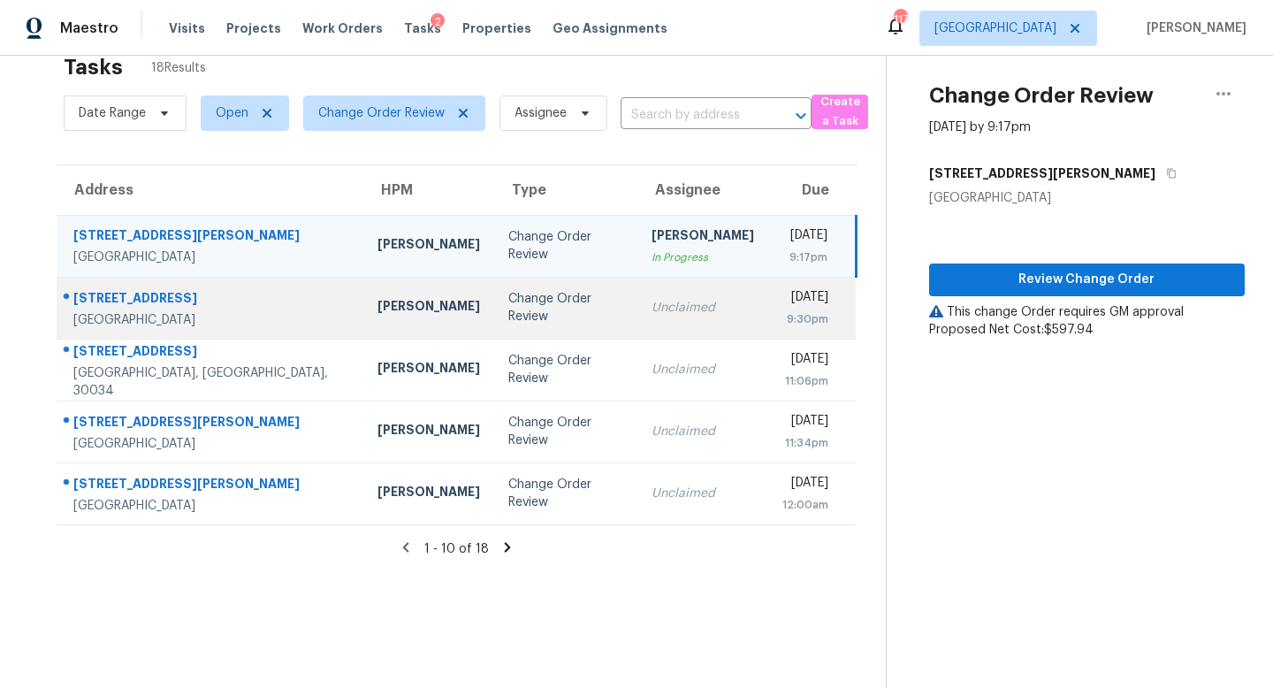
click at [652, 299] on div "Unclaimed" at bounding box center [703, 308] width 103 height 18
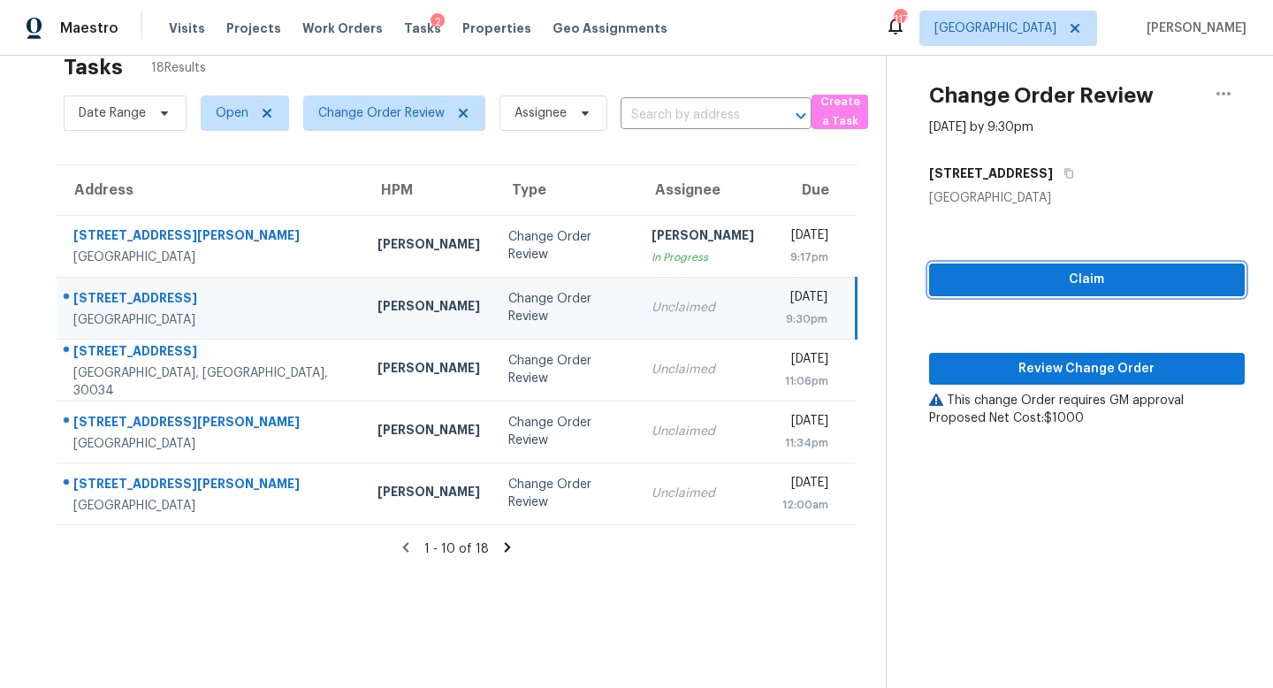
click at [1072, 277] on span "Claim" at bounding box center [1086, 280] width 287 height 22
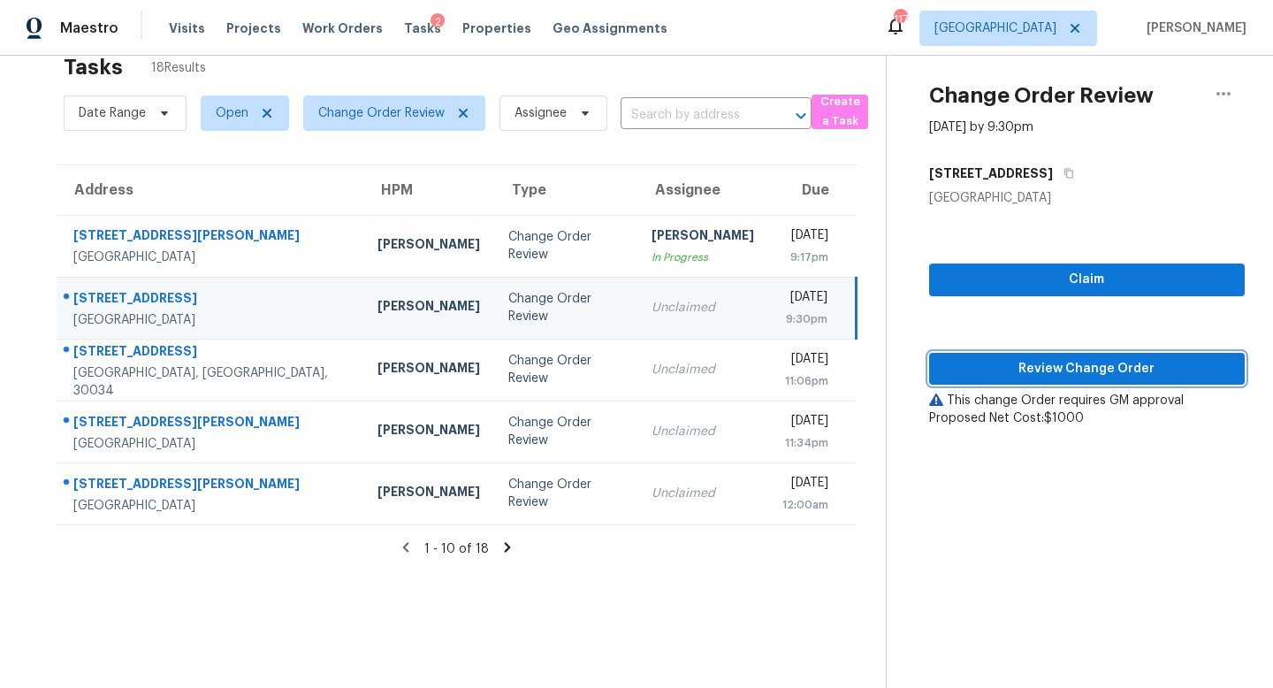
click at [1080, 363] on span "Review Change Order" at bounding box center [1086, 369] width 287 height 22
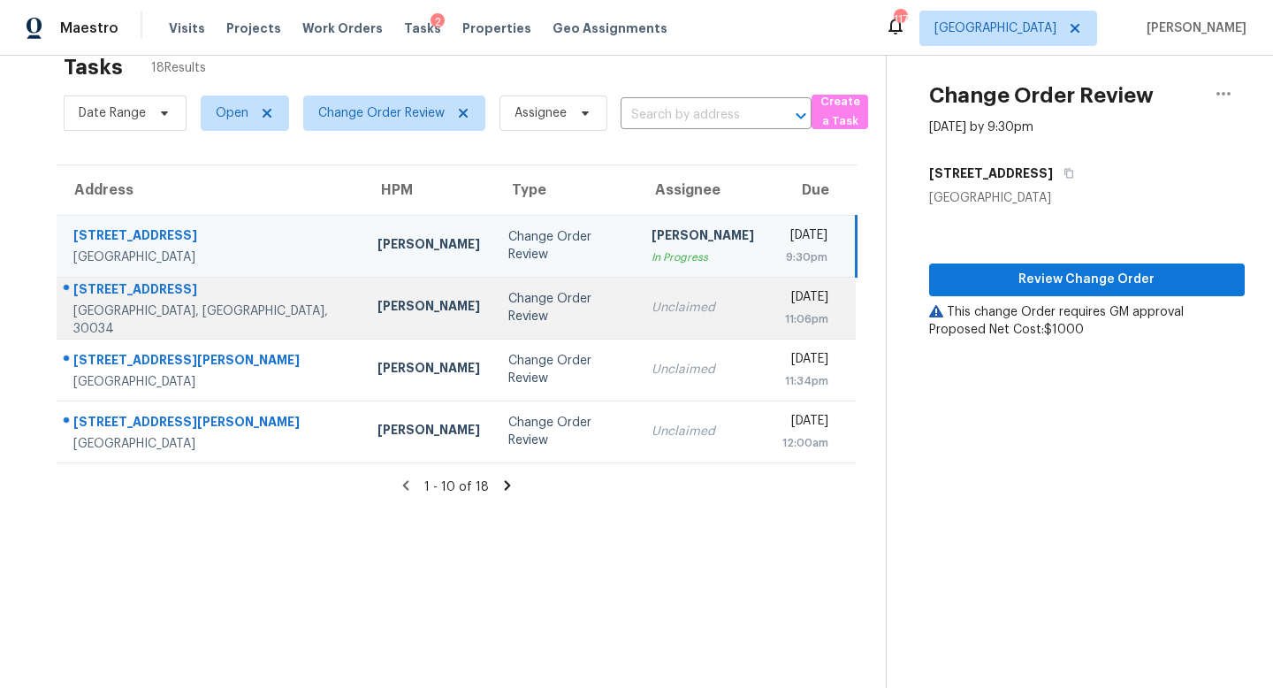
click at [637, 323] on td "Unclaimed" at bounding box center [702, 308] width 131 height 62
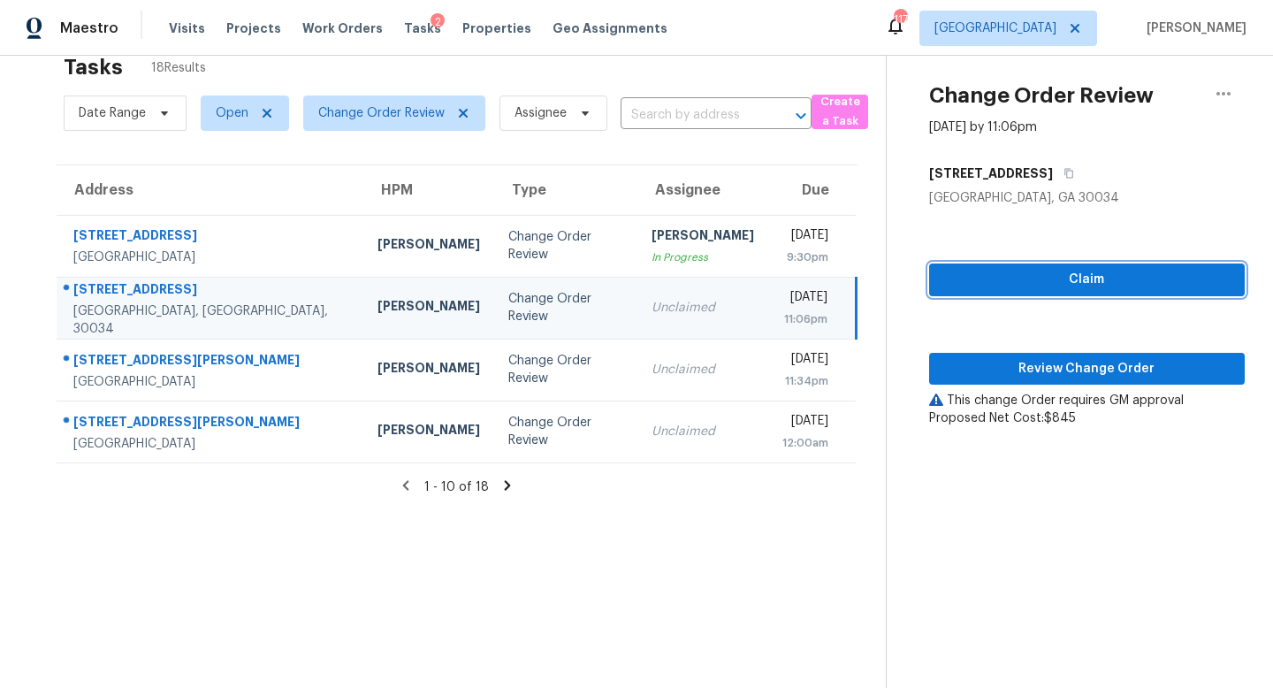
click at [1102, 287] on span "Claim" at bounding box center [1086, 280] width 287 height 22
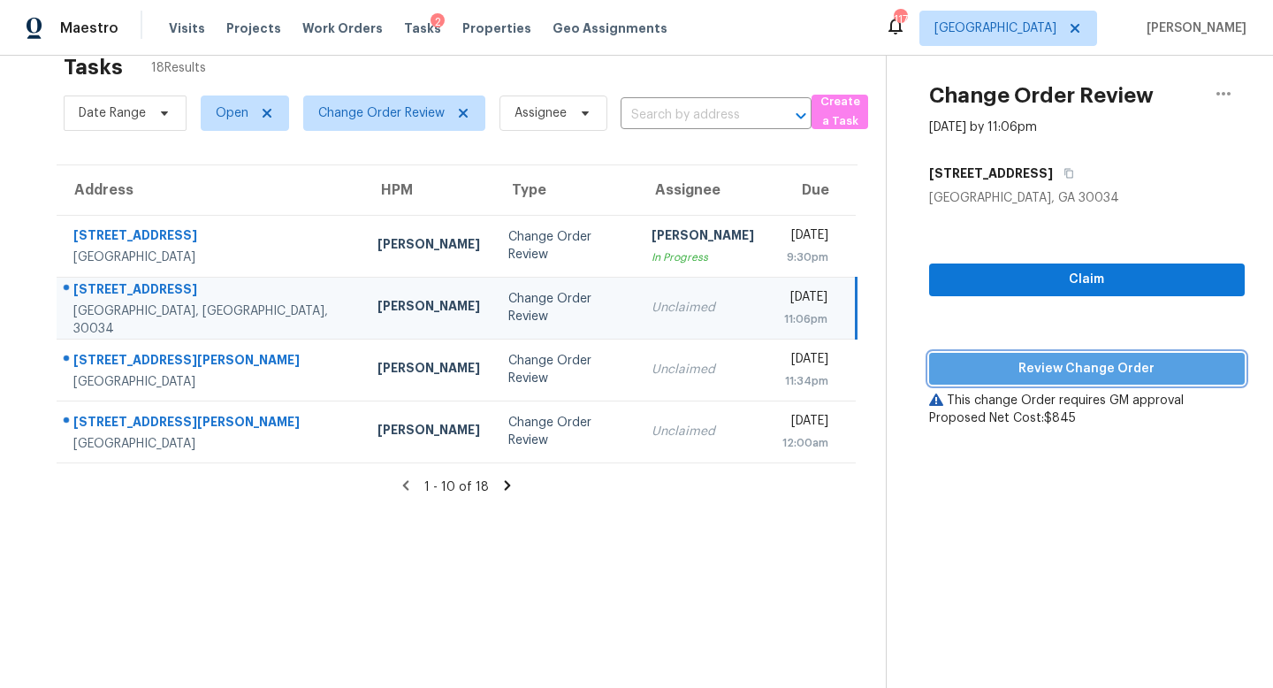
click at [1076, 371] on span "Review Change Order" at bounding box center [1086, 369] width 287 height 22
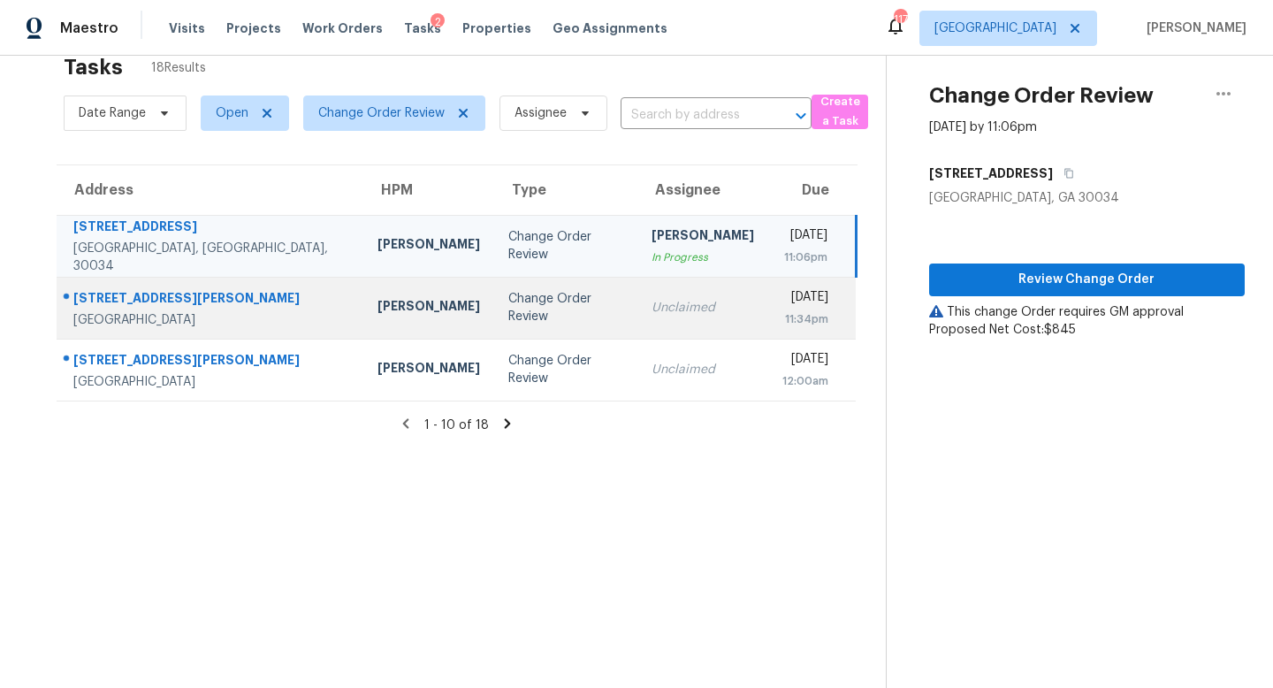
click at [652, 309] on div "Unclaimed" at bounding box center [703, 308] width 103 height 18
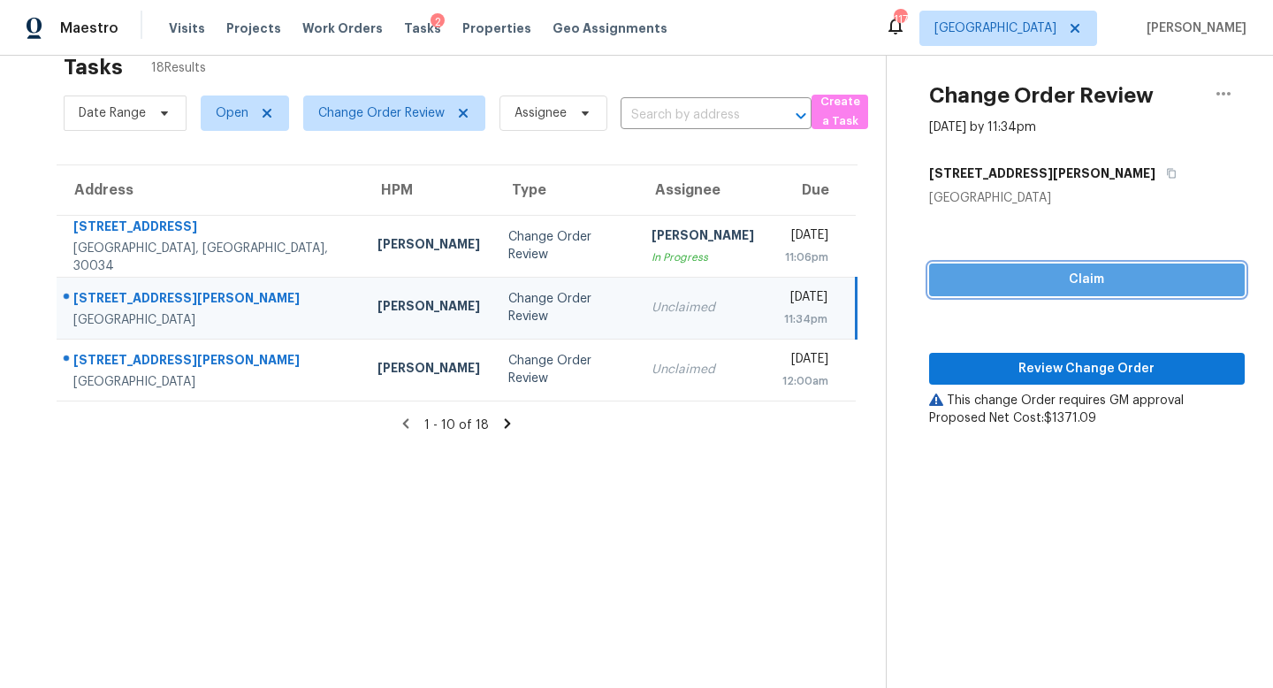
click at [994, 275] on span "Claim" at bounding box center [1086, 280] width 287 height 22
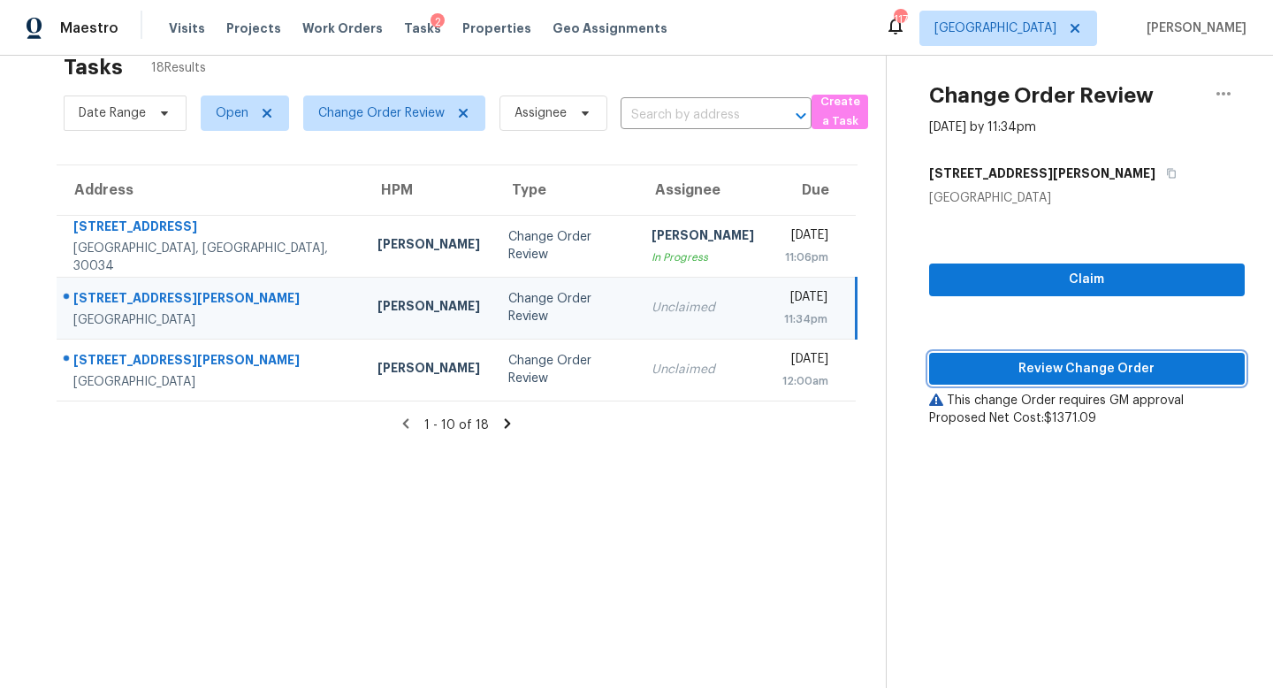
click at [1057, 362] on span "Review Change Order" at bounding box center [1086, 369] width 287 height 22
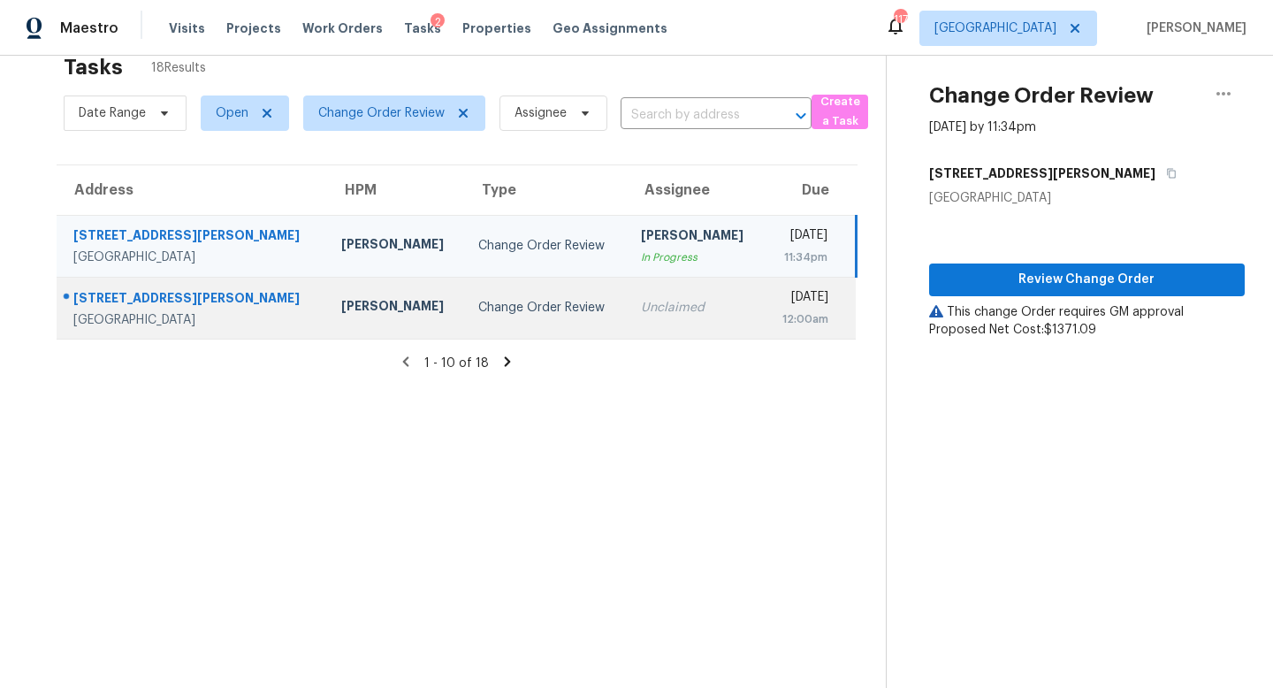
click at [641, 309] on div "Unclaimed" at bounding box center [695, 308] width 109 height 18
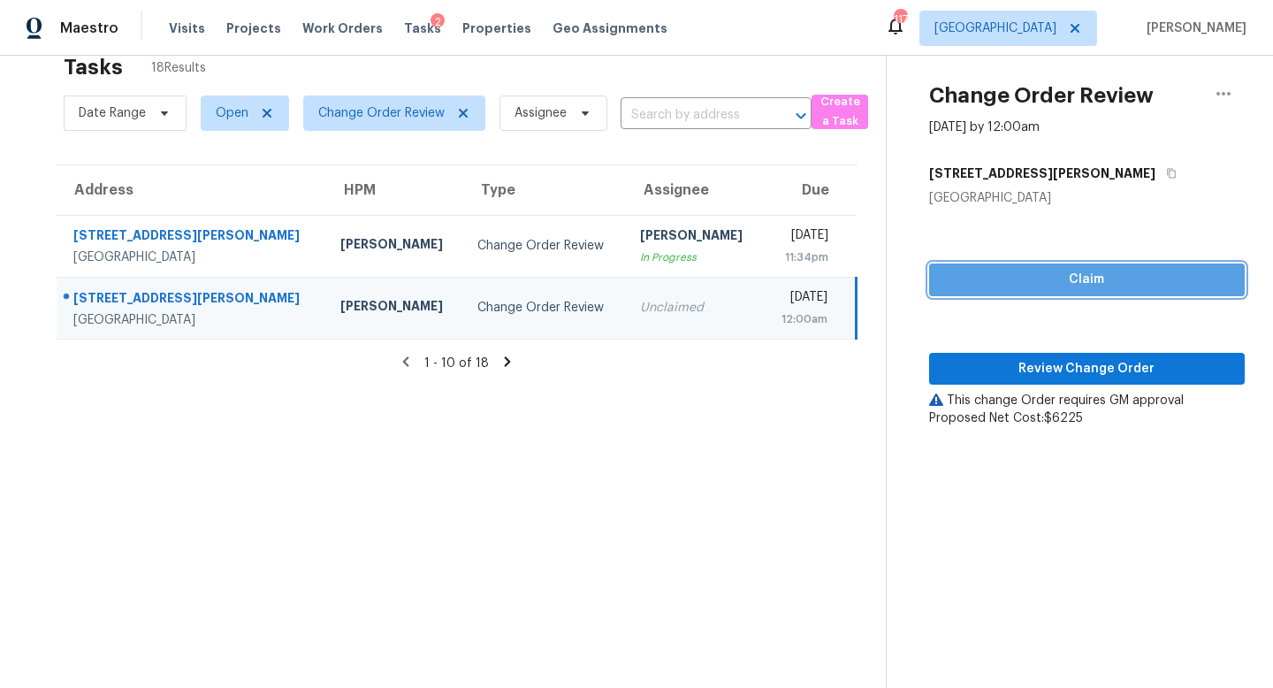
click at [1044, 273] on span "Claim" at bounding box center [1086, 280] width 287 height 22
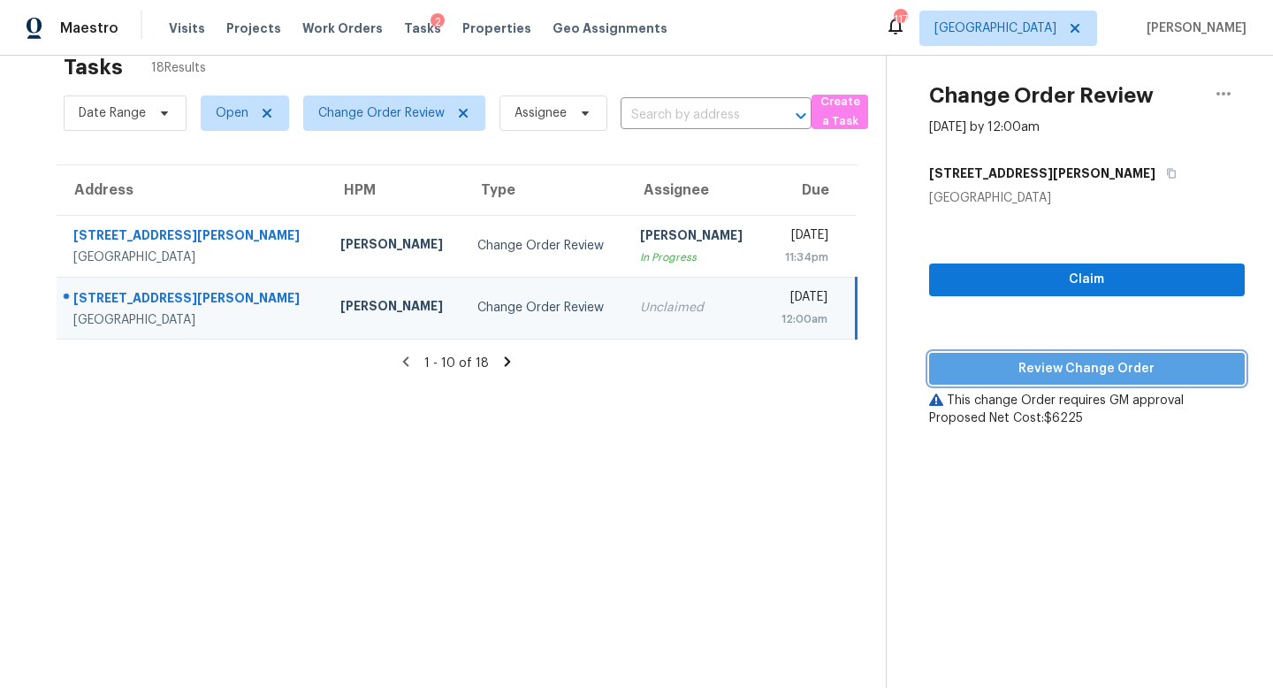
click at [1068, 367] on span "Review Change Order" at bounding box center [1086, 369] width 287 height 22
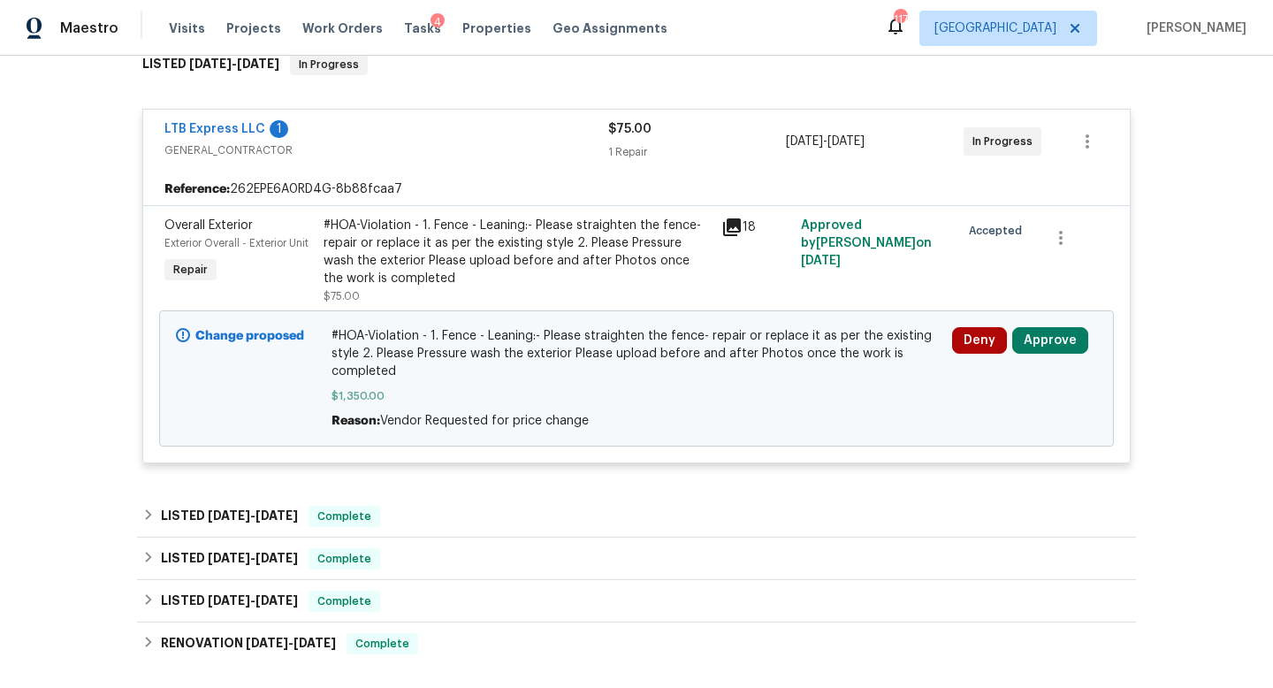
scroll to position [361, 0]
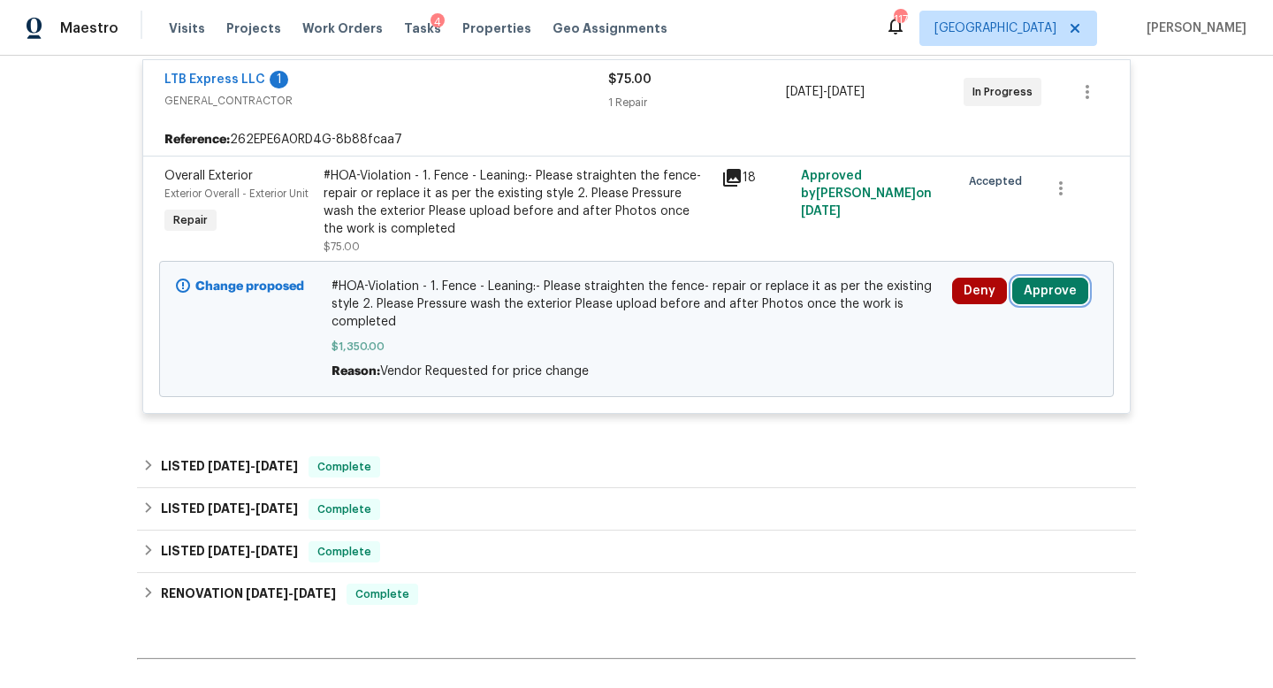
click at [1031, 278] on button "Approve" at bounding box center [1050, 291] width 76 height 27
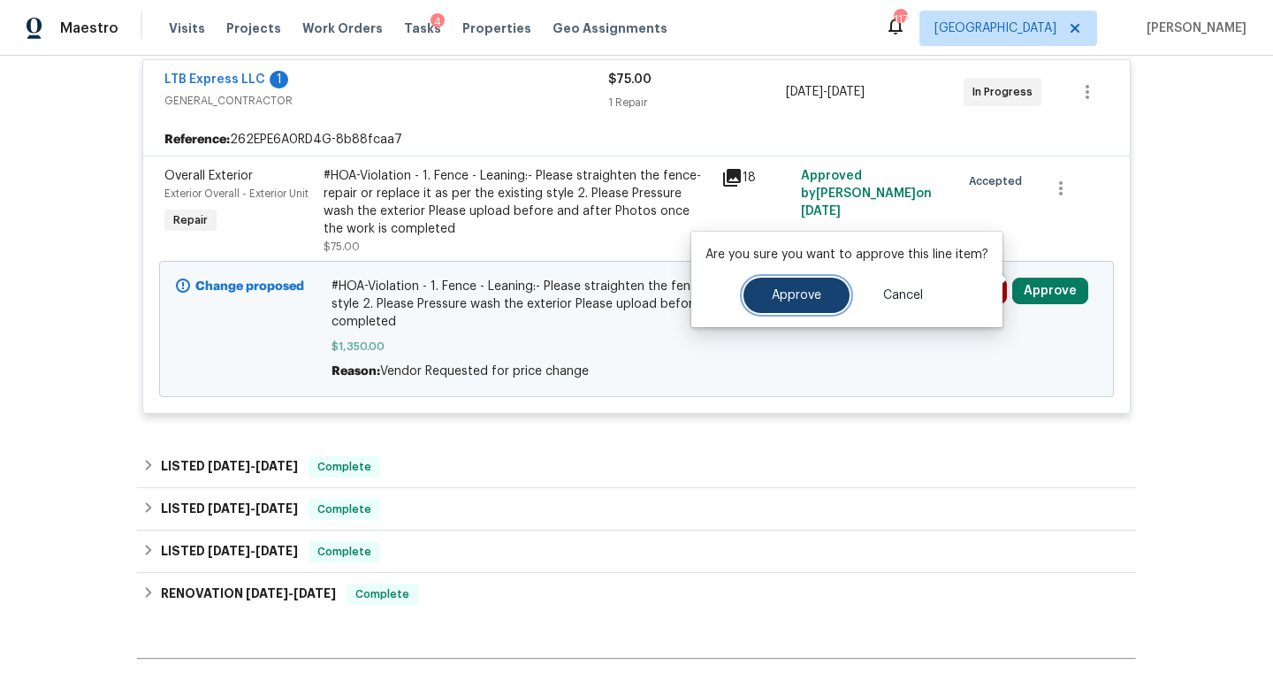
click at [783, 304] on button "Approve" at bounding box center [797, 295] width 106 height 35
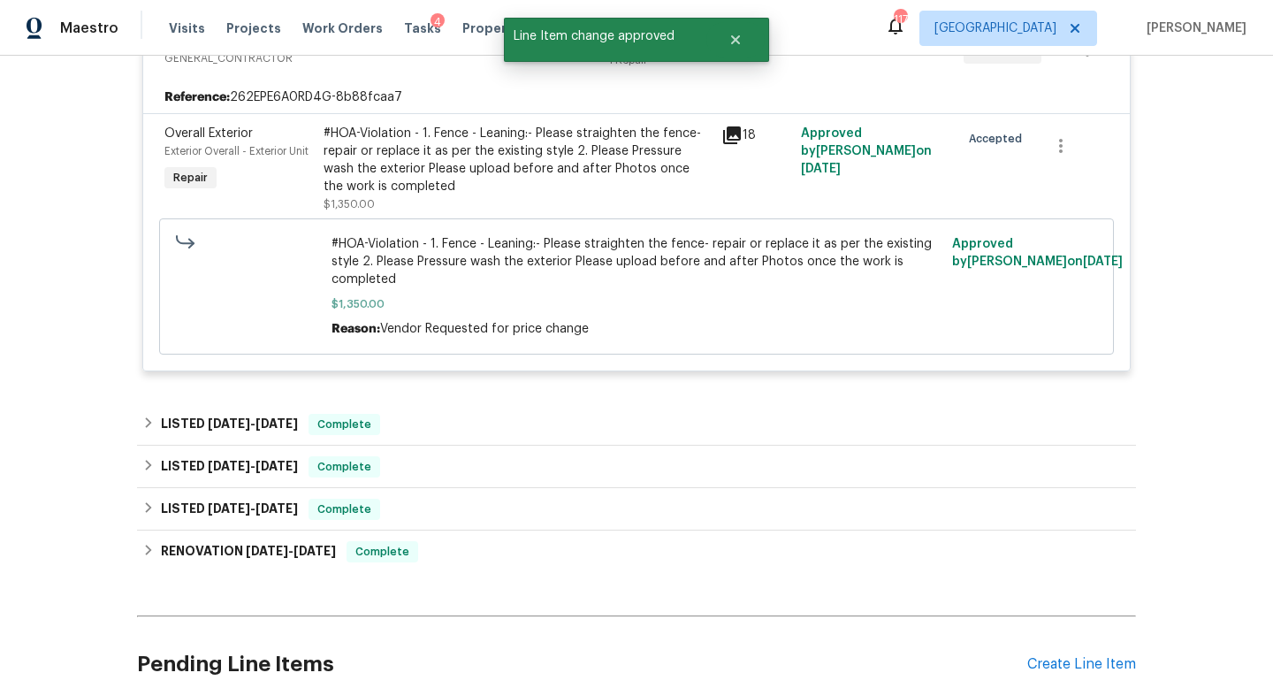
scroll to position [0, 0]
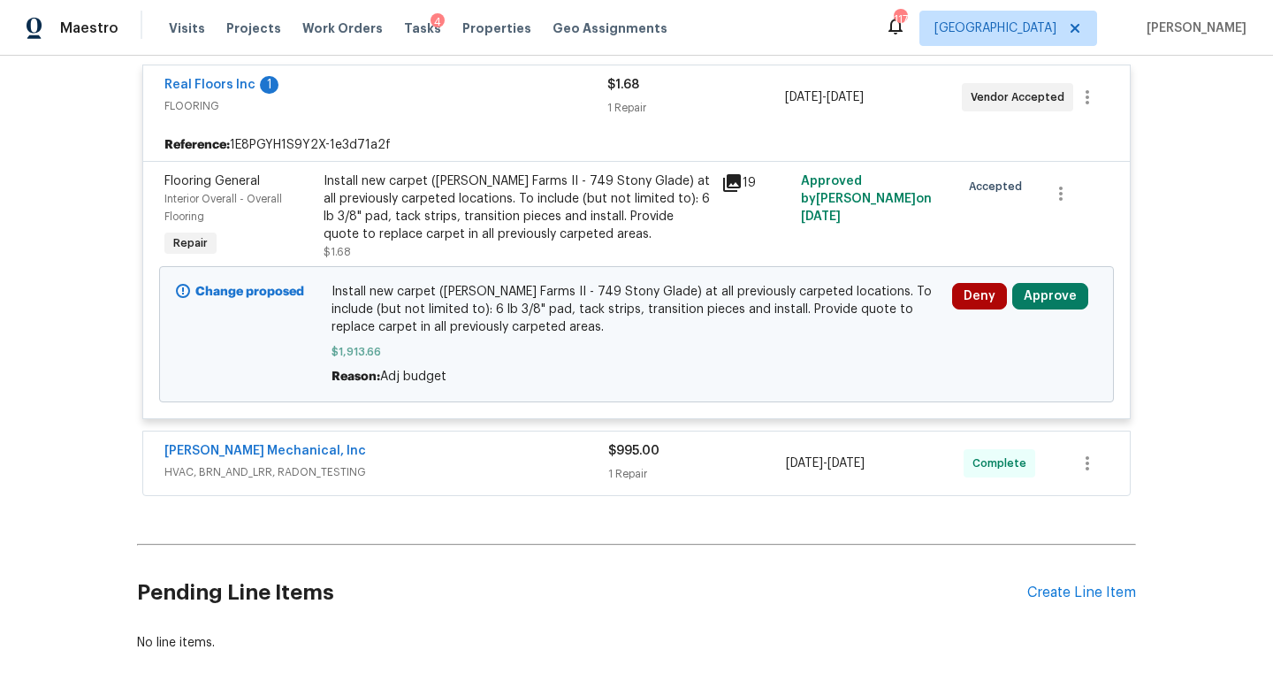
scroll to position [622, 0]
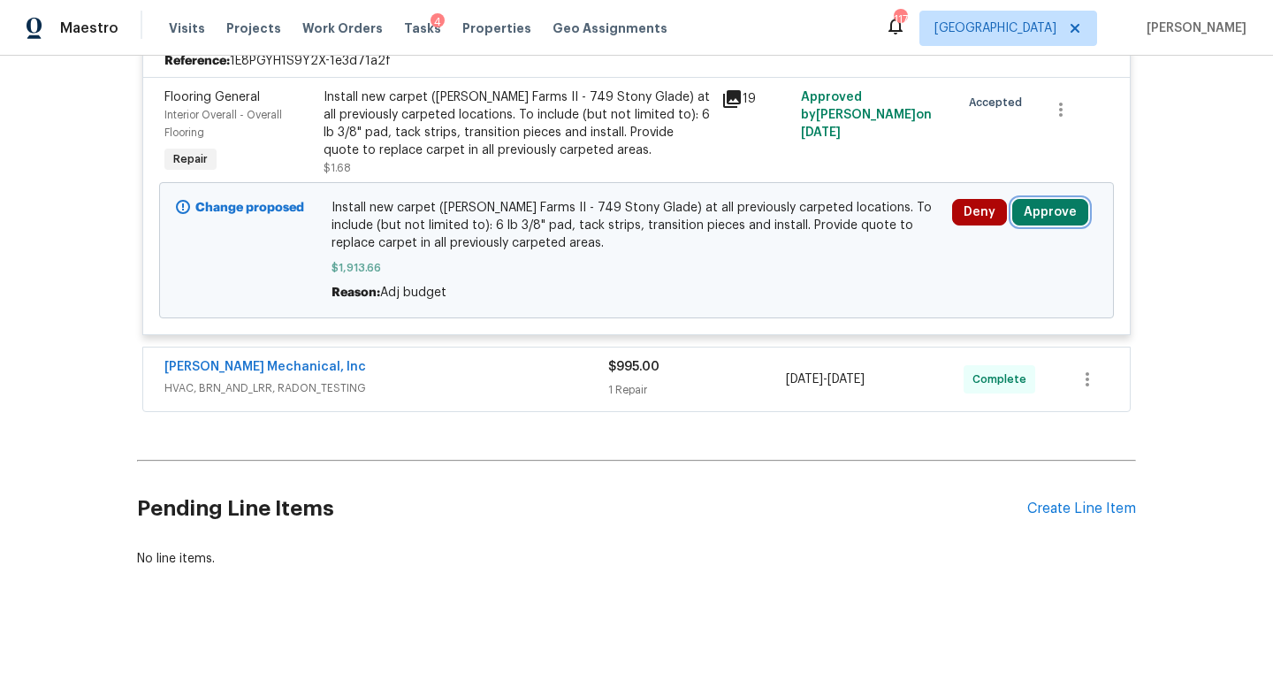
click at [1051, 199] on button "Approve" at bounding box center [1050, 212] width 76 height 27
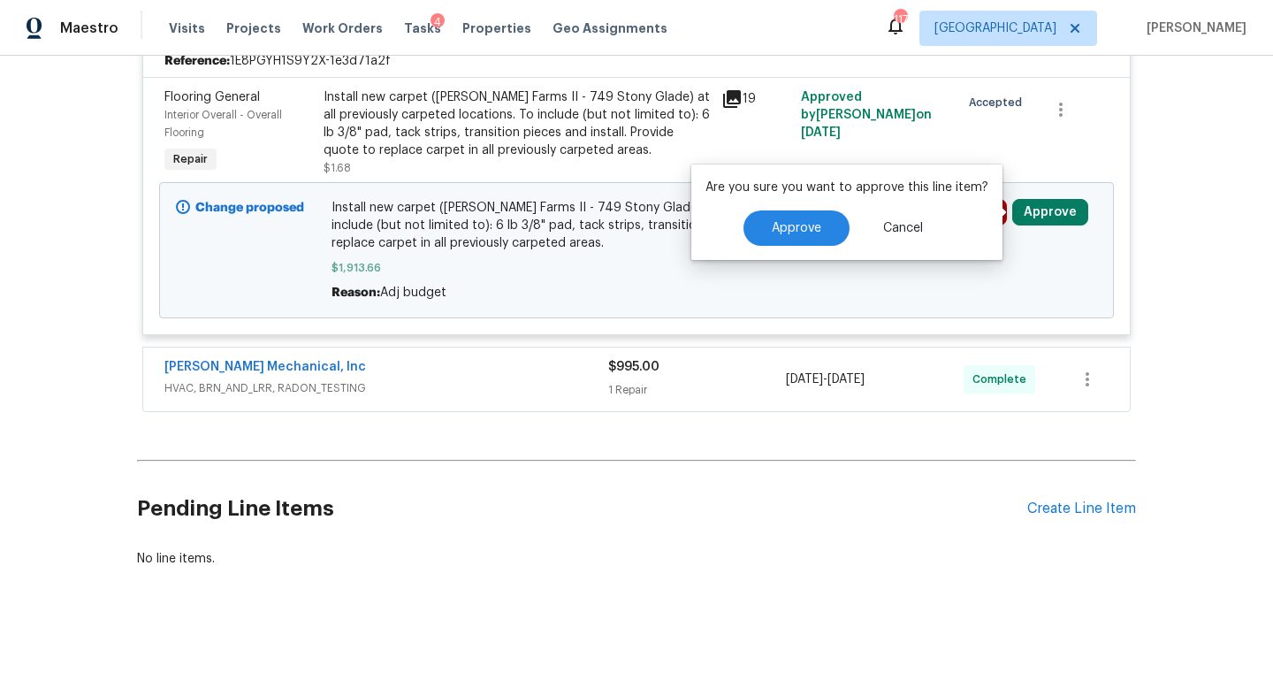
click at [796, 193] on p "Are you sure you want to approve this line item?" at bounding box center [847, 188] width 283 height 18
click at [798, 231] on span "Approve" at bounding box center [797, 228] width 50 height 13
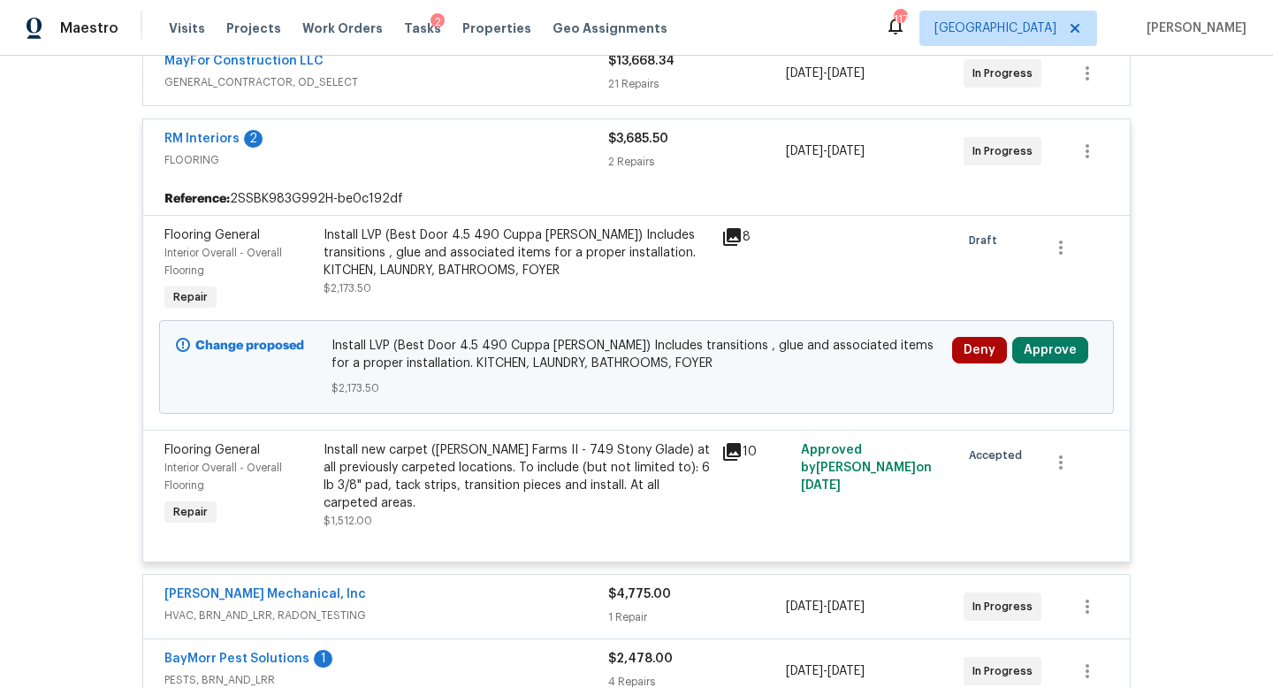
scroll to position [489, 0]
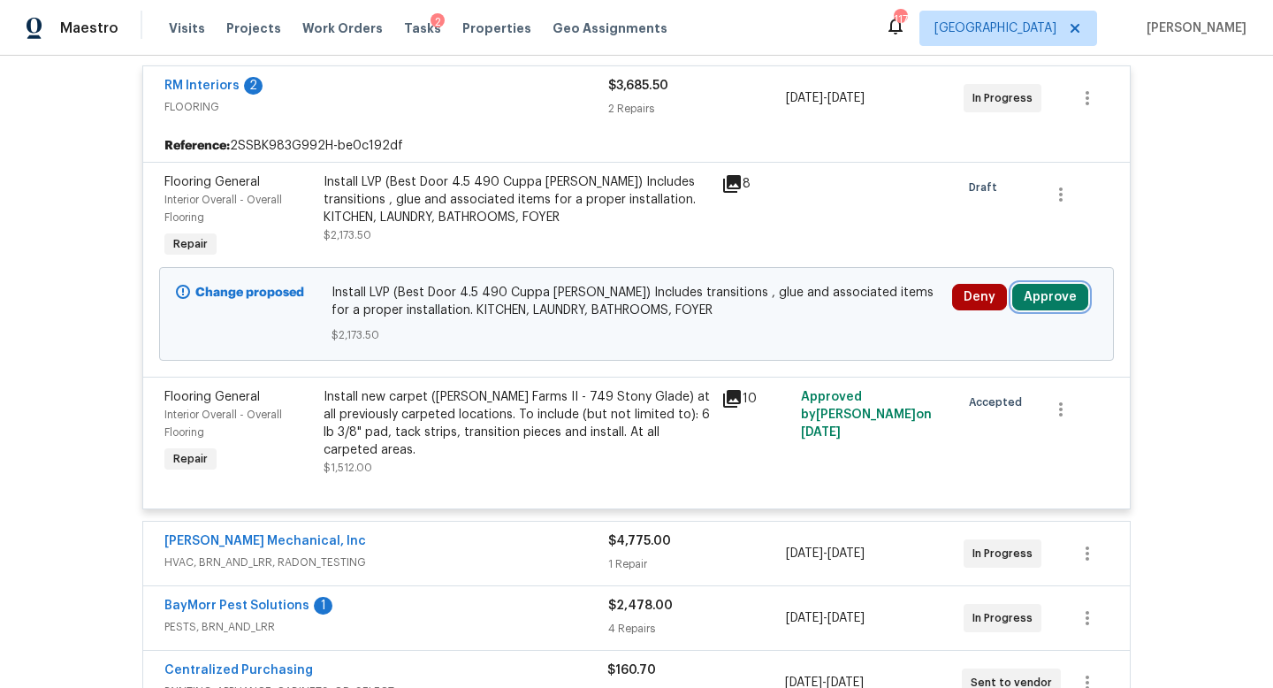
click at [1035, 292] on button "Approve" at bounding box center [1050, 297] width 76 height 27
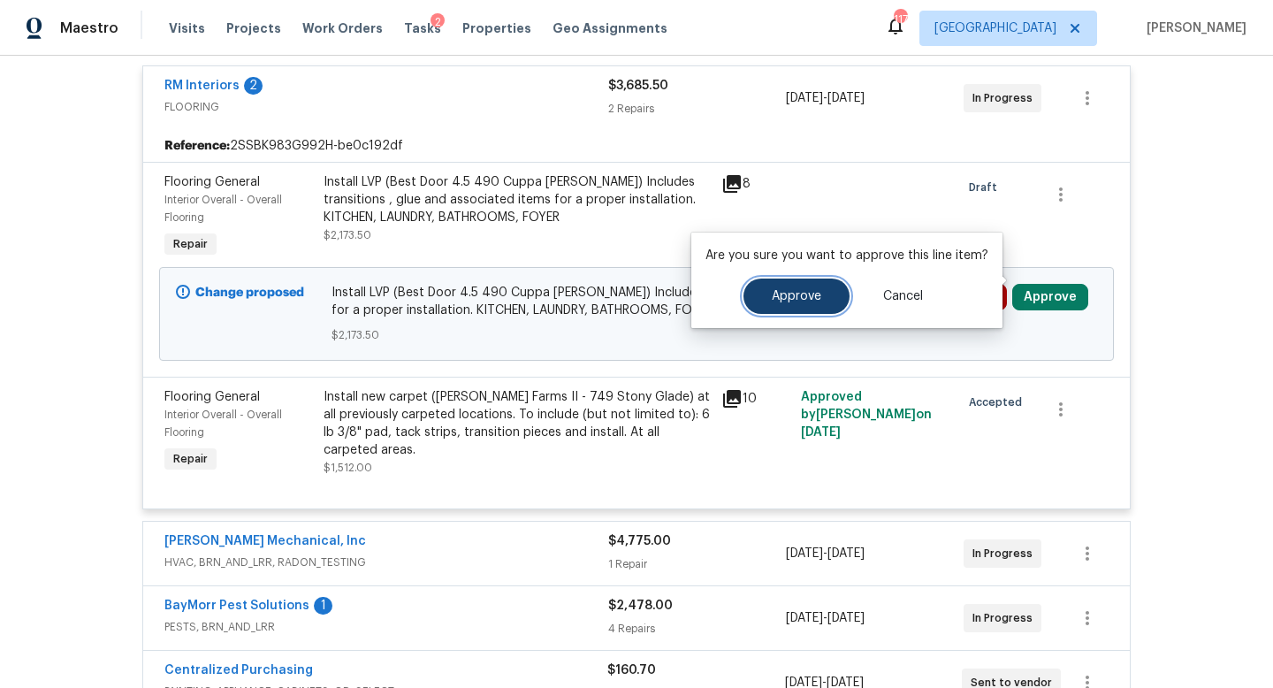
click at [810, 300] on span "Approve" at bounding box center [797, 296] width 50 height 13
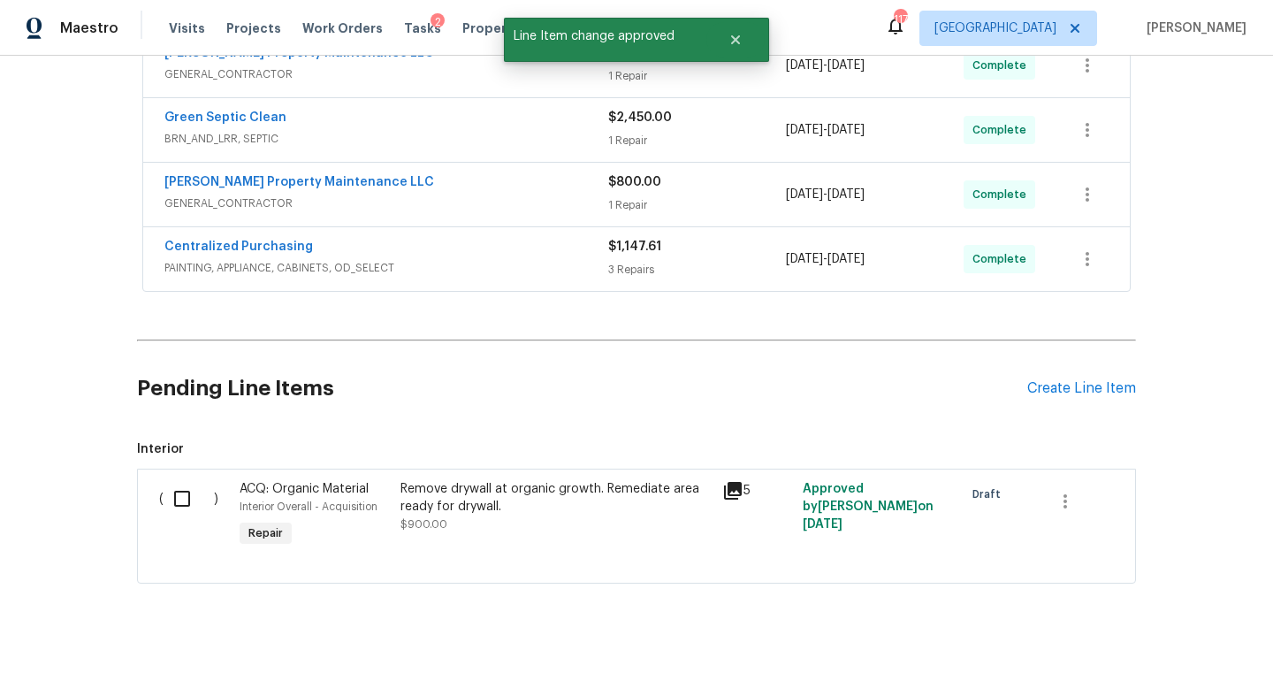
scroll to position [0, 0]
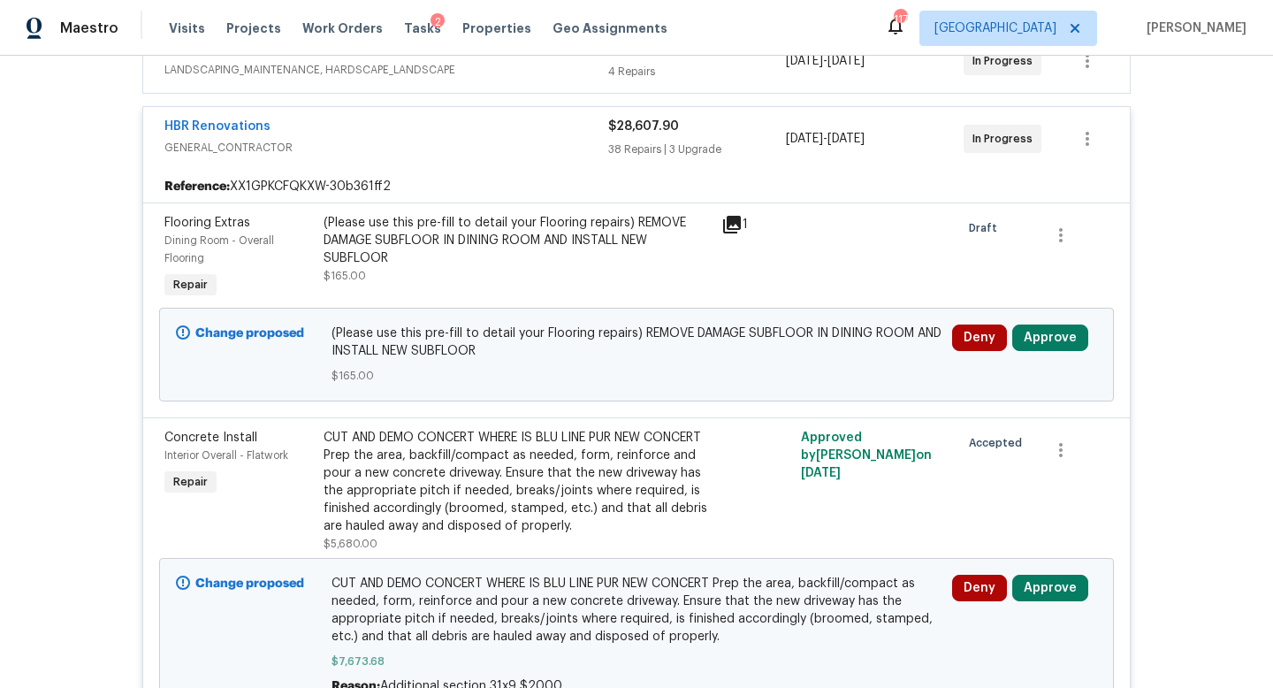
scroll to position [570, 0]
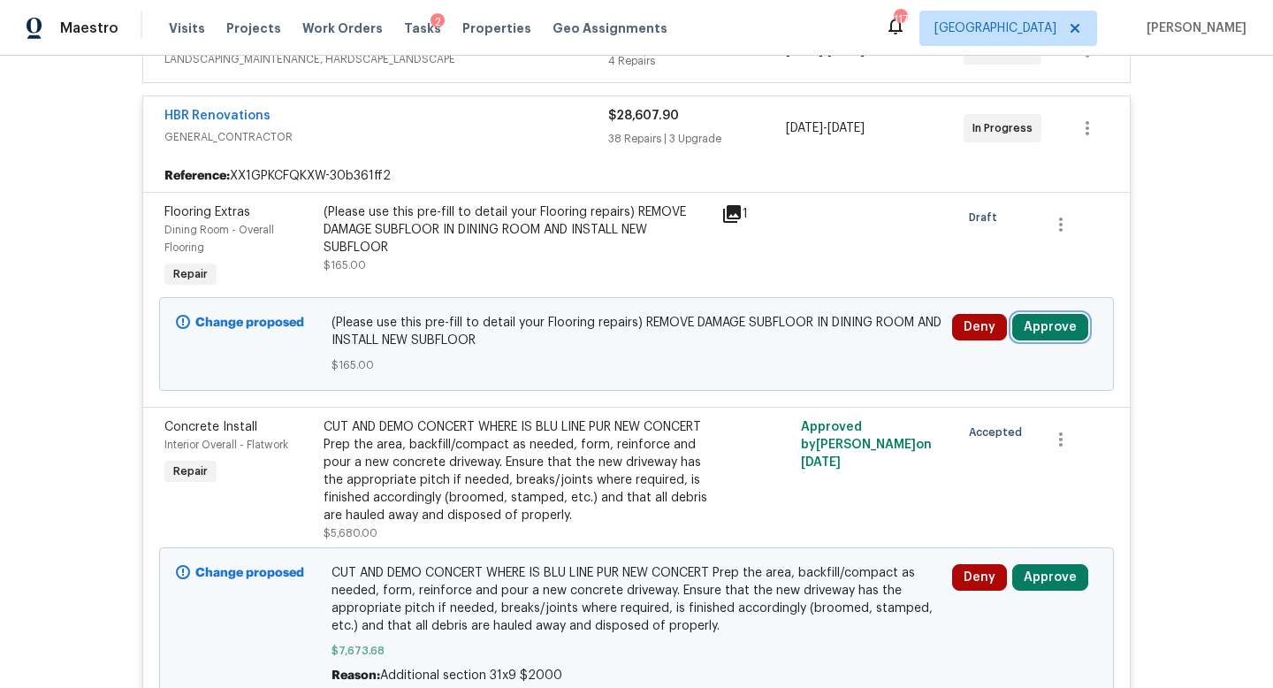
click at [1045, 330] on button "Approve" at bounding box center [1050, 327] width 76 height 27
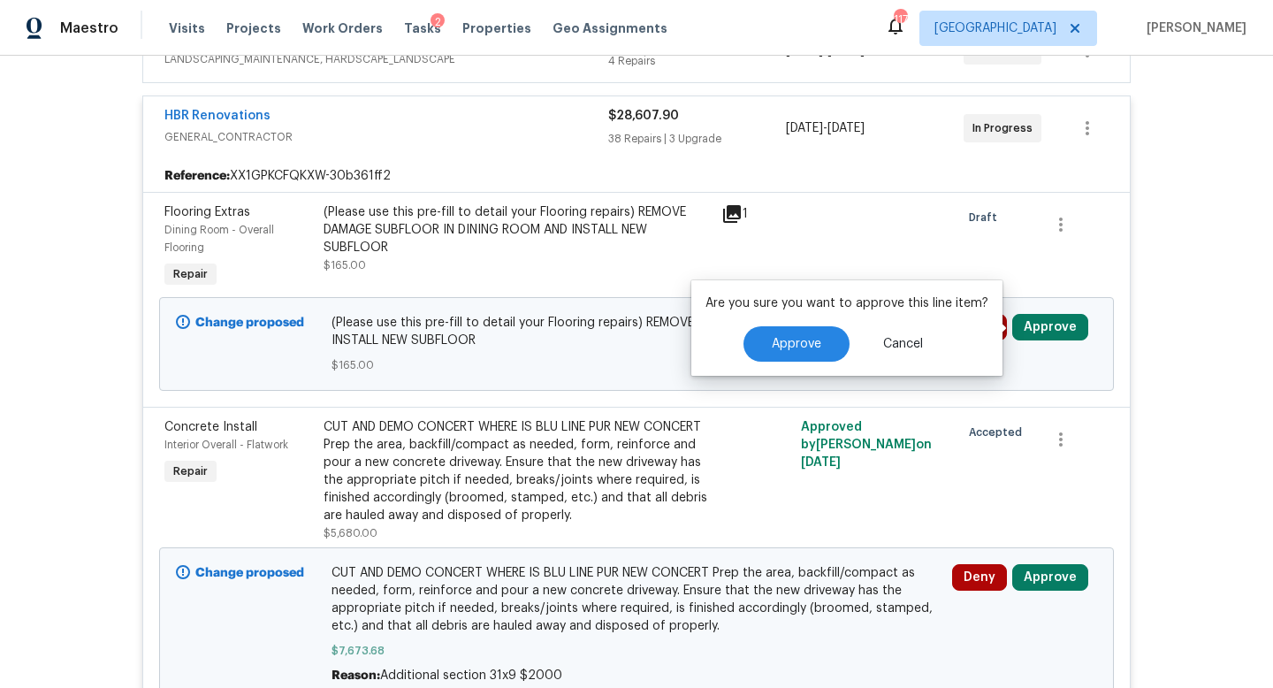
click at [751, 362] on div "Are you sure you want to approve this line item? Approve Cancel" at bounding box center [846, 327] width 311 height 95
click at [793, 352] on button "Approve" at bounding box center [797, 343] width 106 height 35
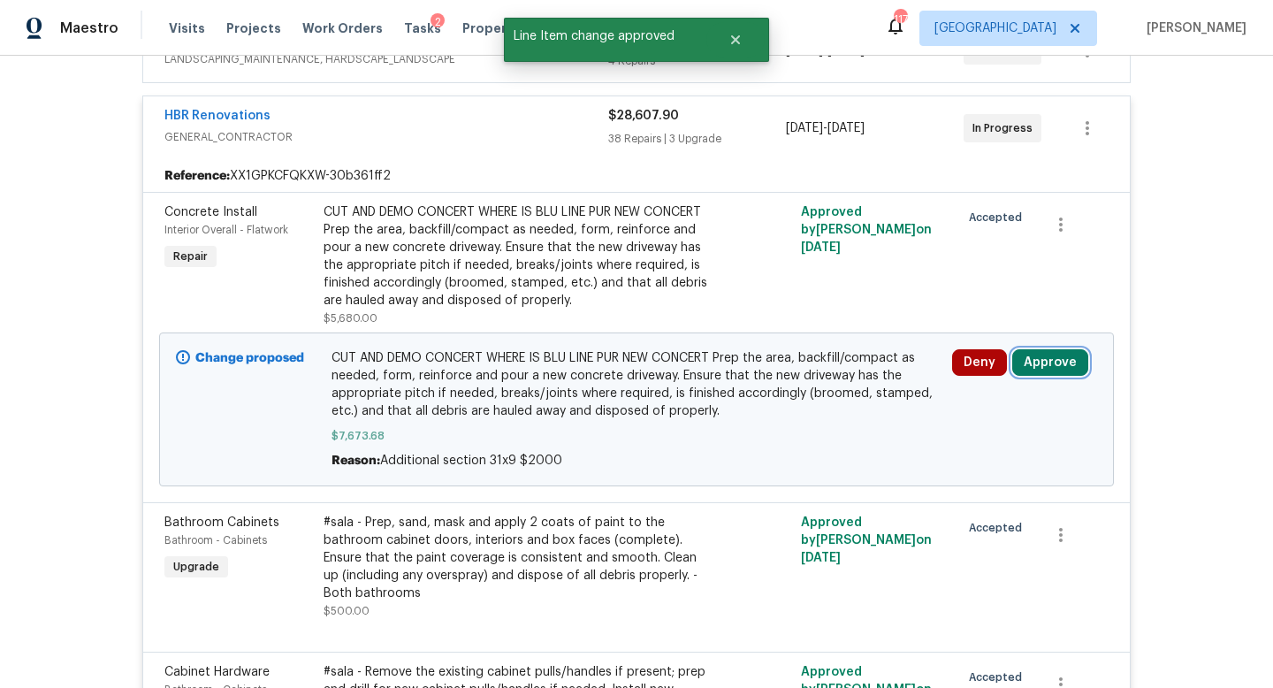
click at [1052, 370] on button "Approve" at bounding box center [1050, 362] width 76 height 27
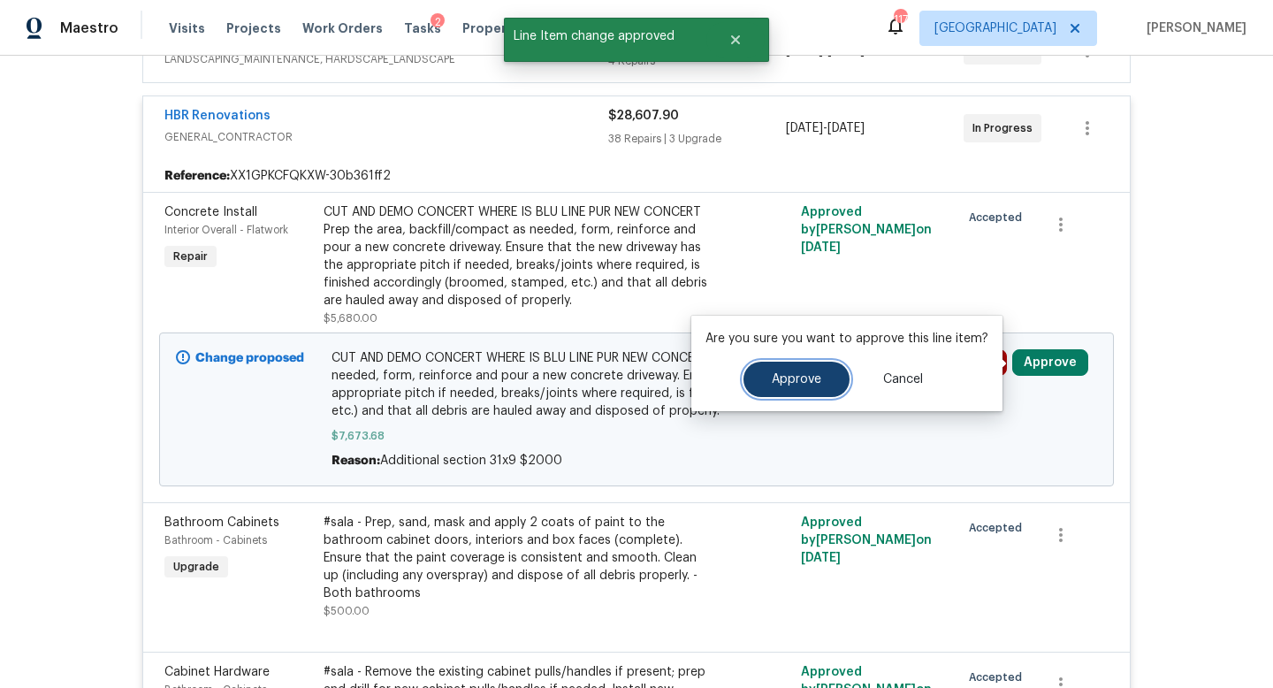
click at [798, 375] on span "Approve" at bounding box center [797, 379] width 50 height 13
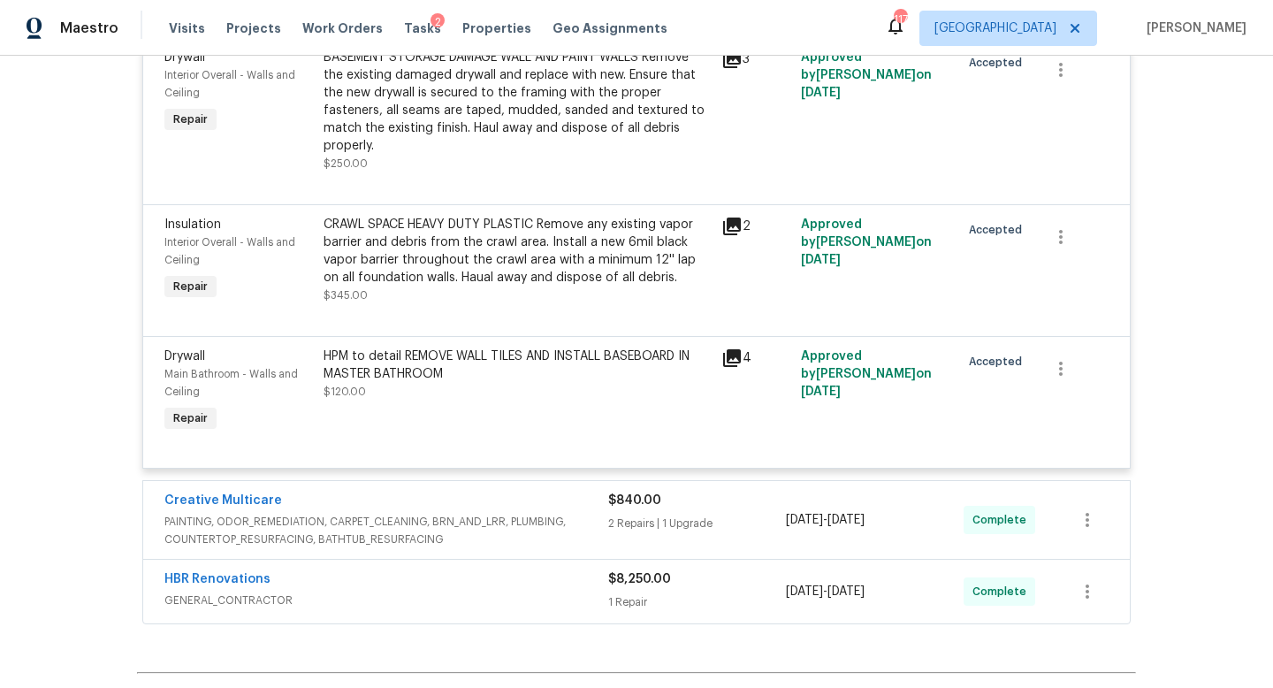
scroll to position [6888, 0]
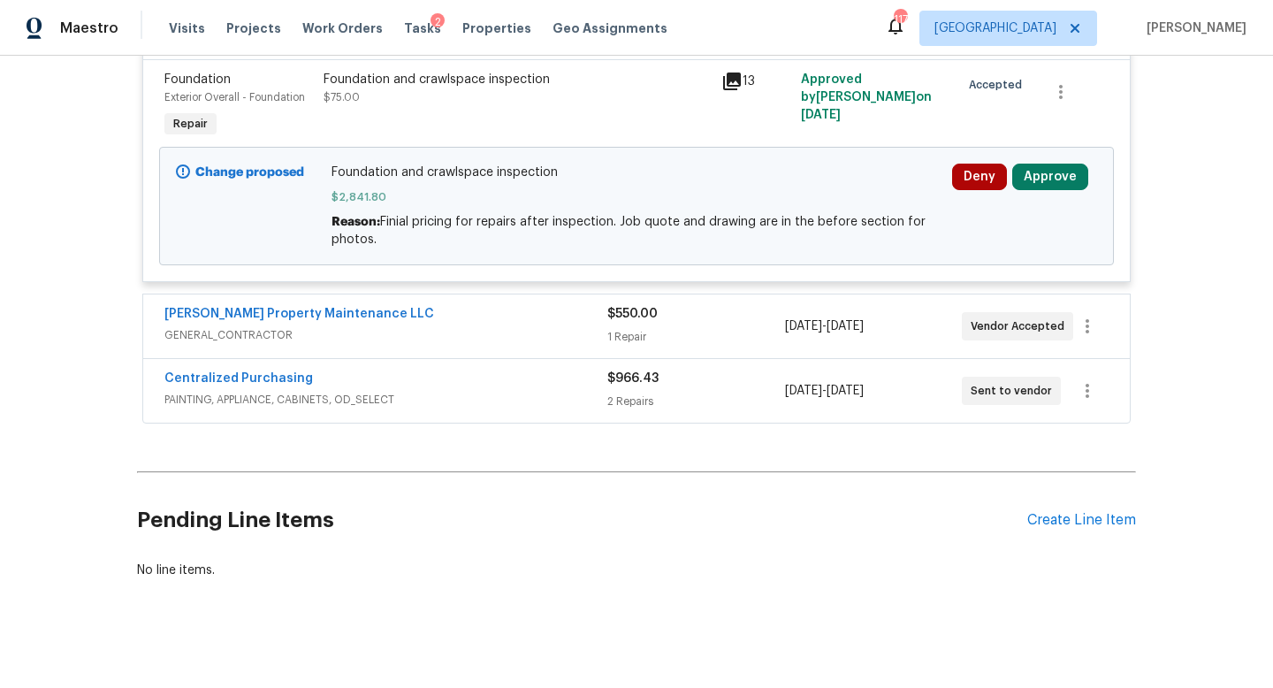
scroll to position [729, 0]
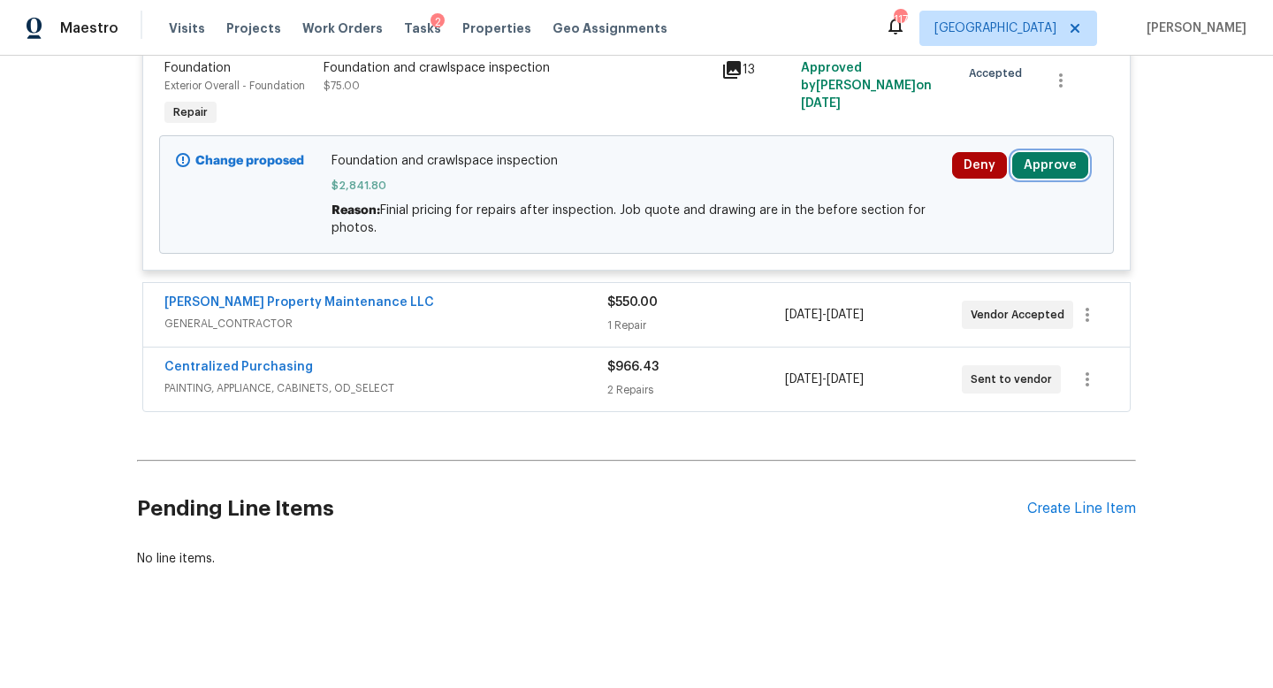
click at [1032, 166] on button "Approve" at bounding box center [1050, 165] width 76 height 27
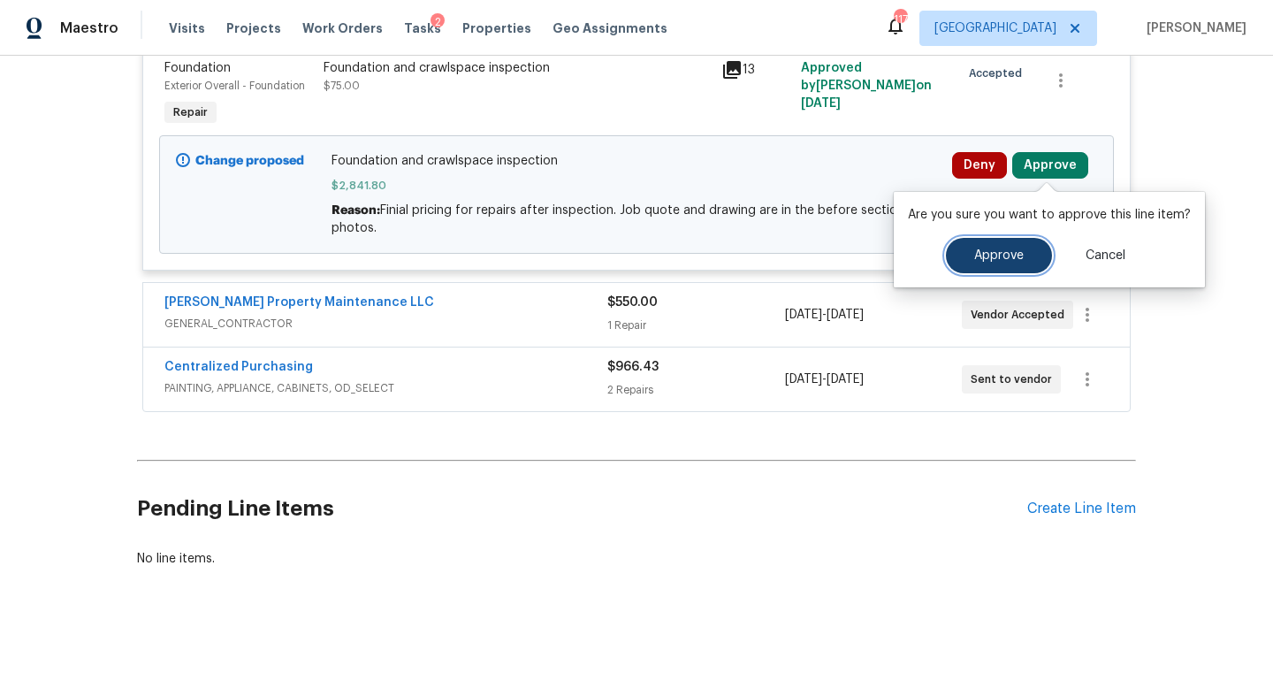
click at [960, 251] on button "Approve" at bounding box center [999, 255] width 106 height 35
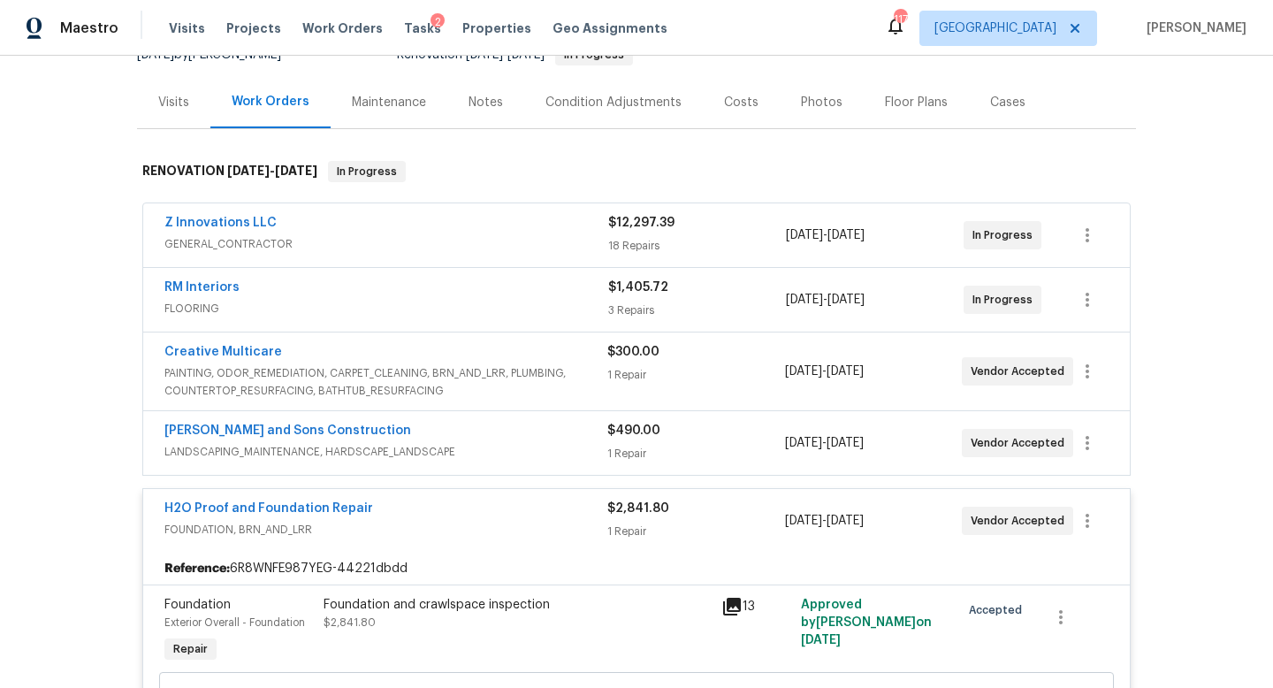
scroll to position [0, 0]
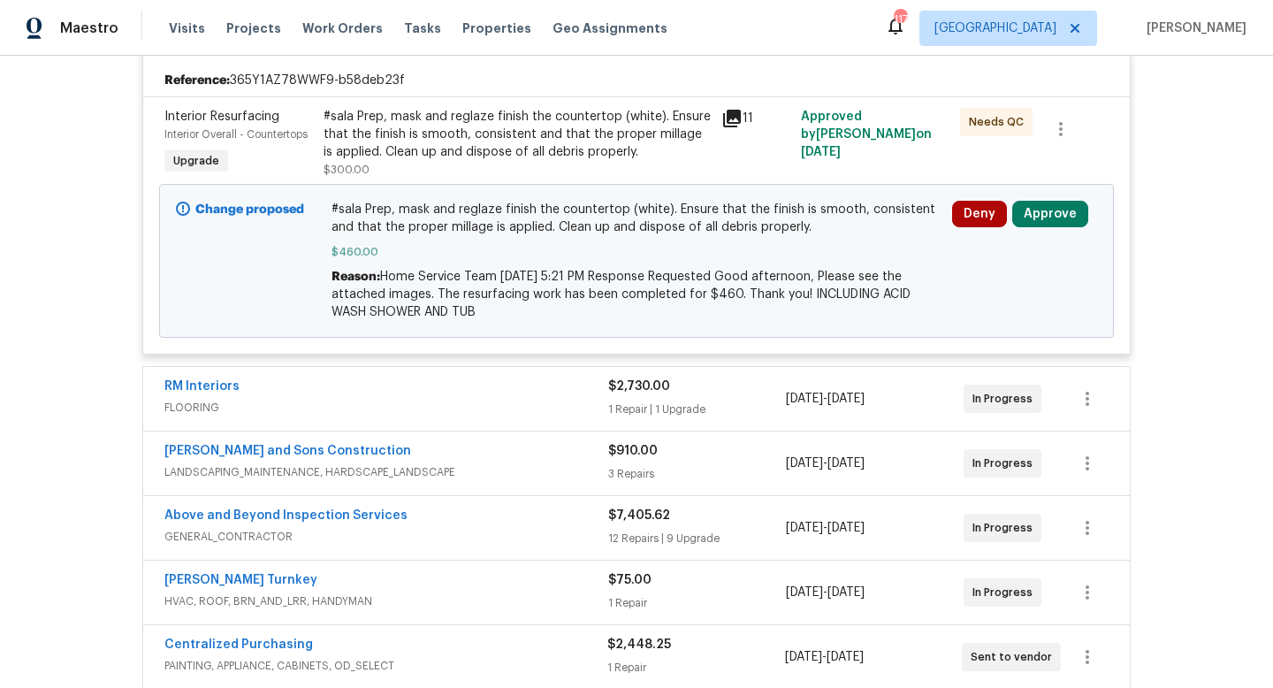
scroll to position [425, 0]
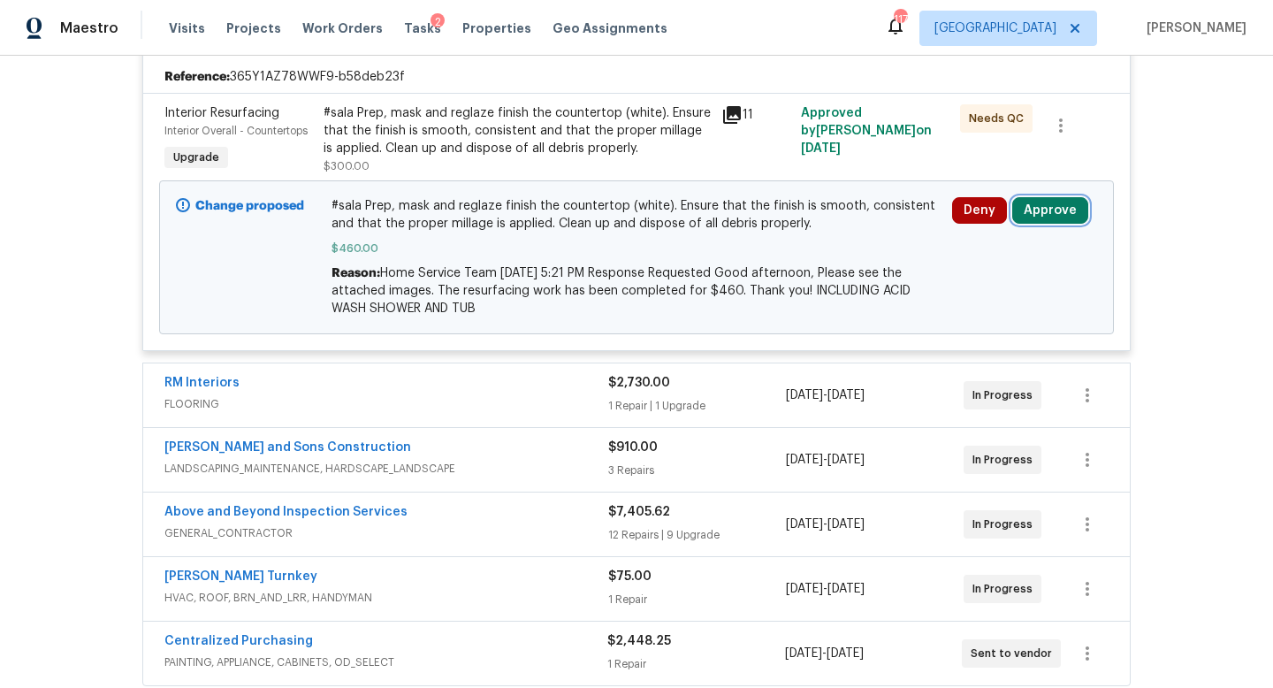
click at [1027, 211] on button "Approve" at bounding box center [1050, 210] width 76 height 27
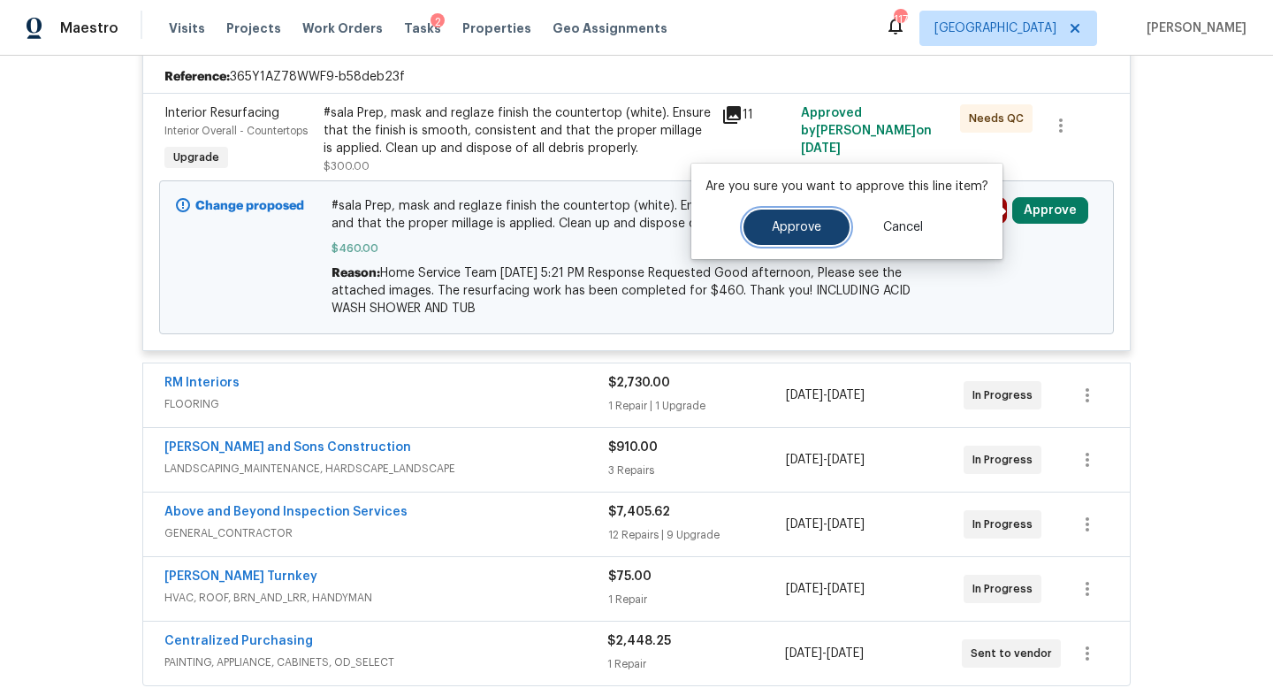
click at [827, 212] on button "Approve" at bounding box center [797, 227] width 106 height 35
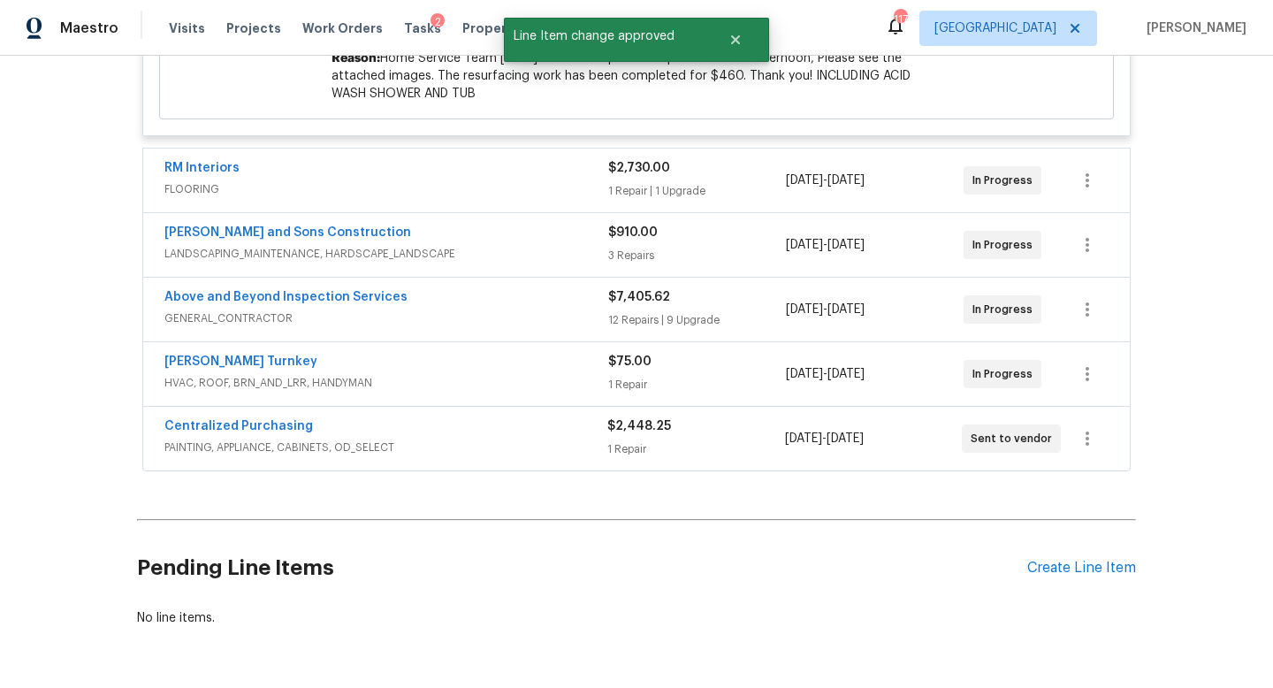
scroll to position [574, 0]
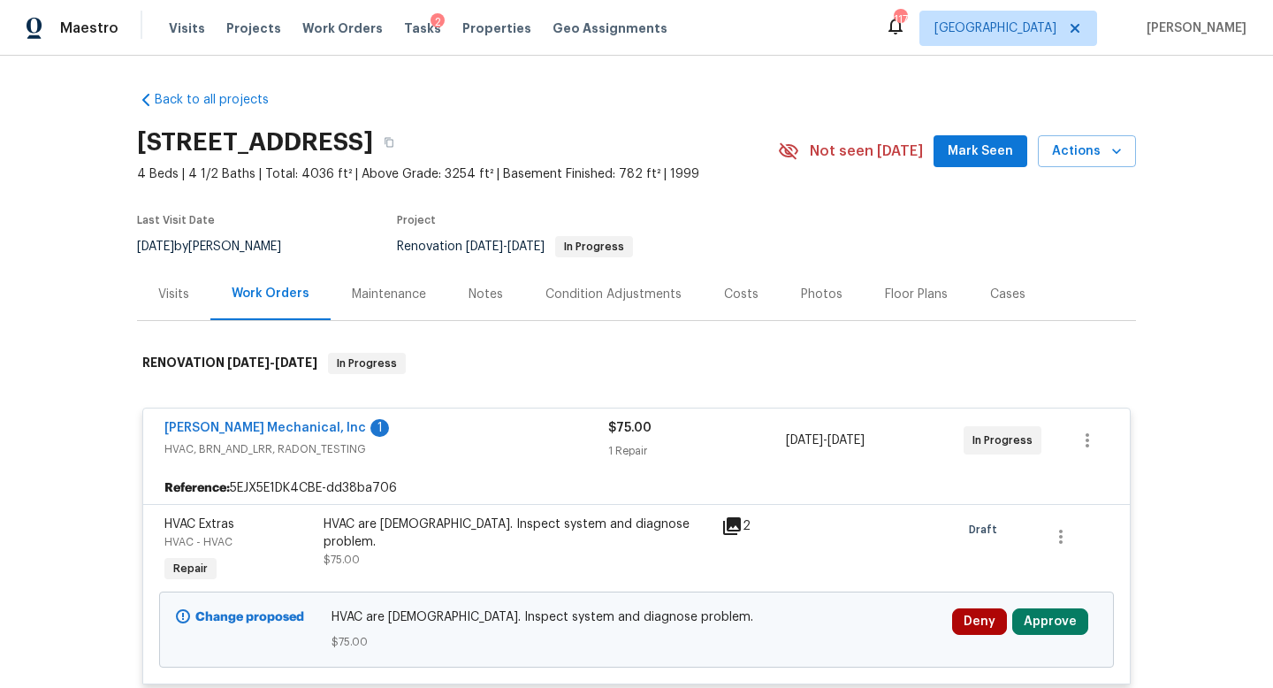
scroll to position [154, 0]
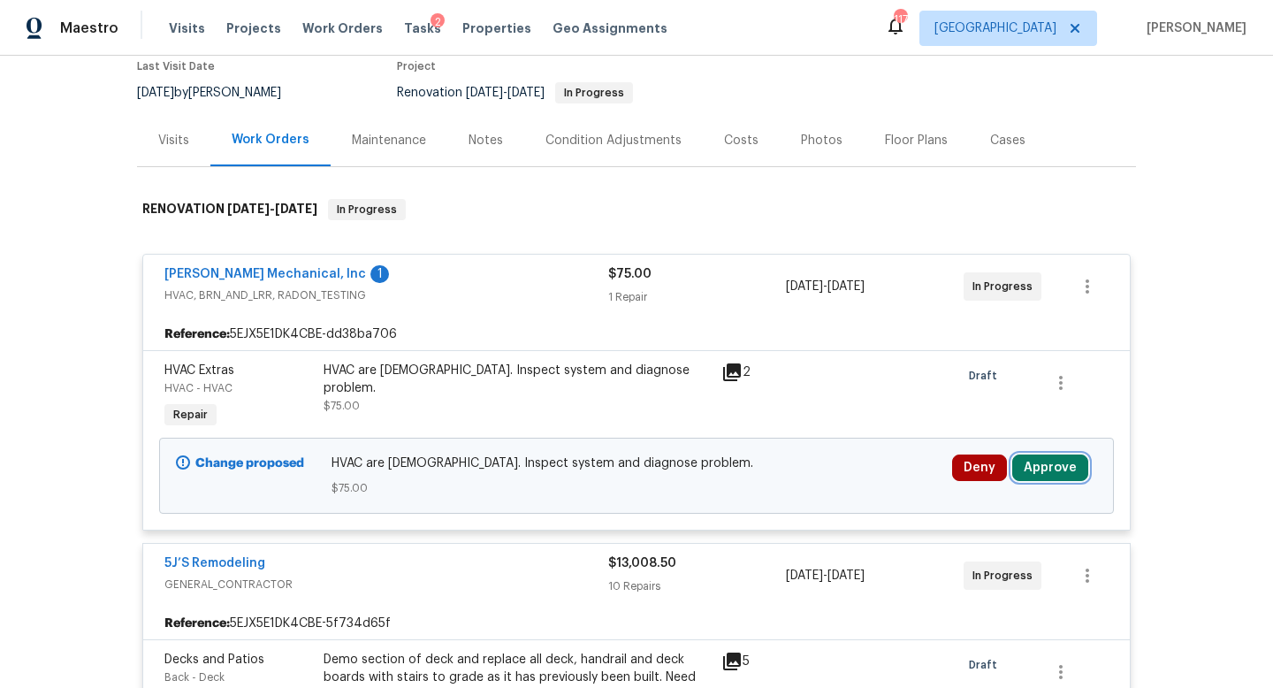
click at [1054, 469] on button "Approve" at bounding box center [1050, 467] width 76 height 27
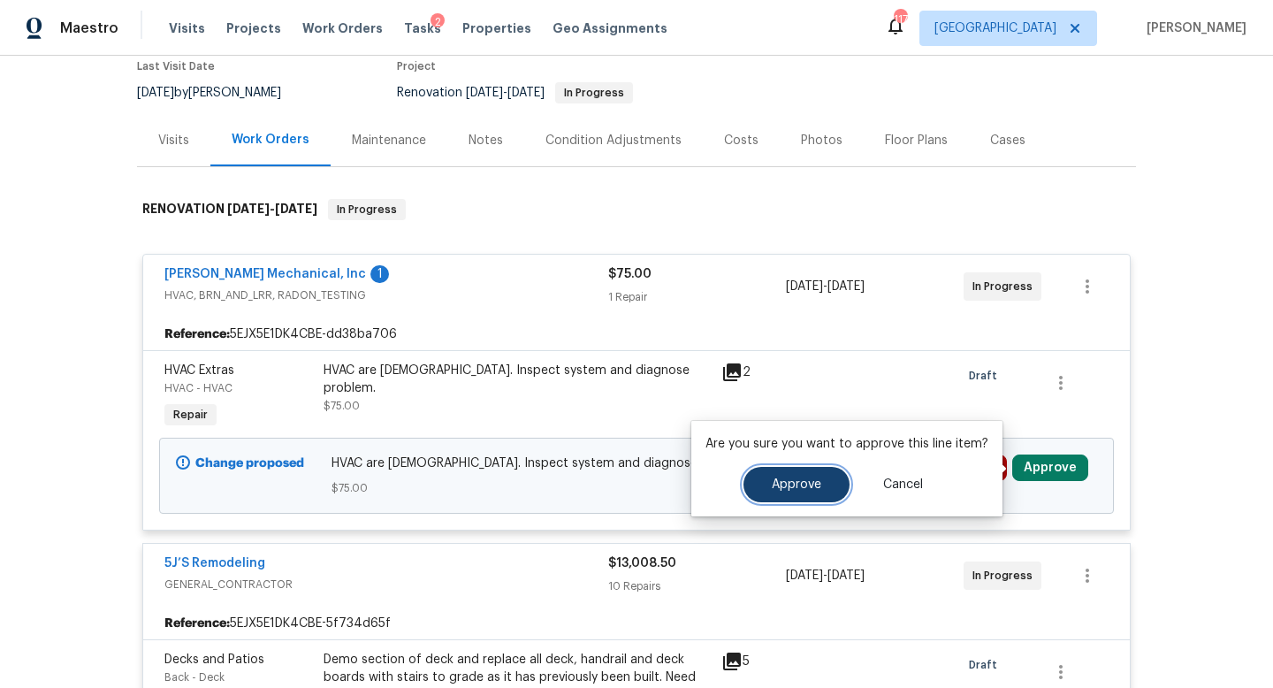
click at [820, 487] on button "Approve" at bounding box center [797, 484] width 106 height 35
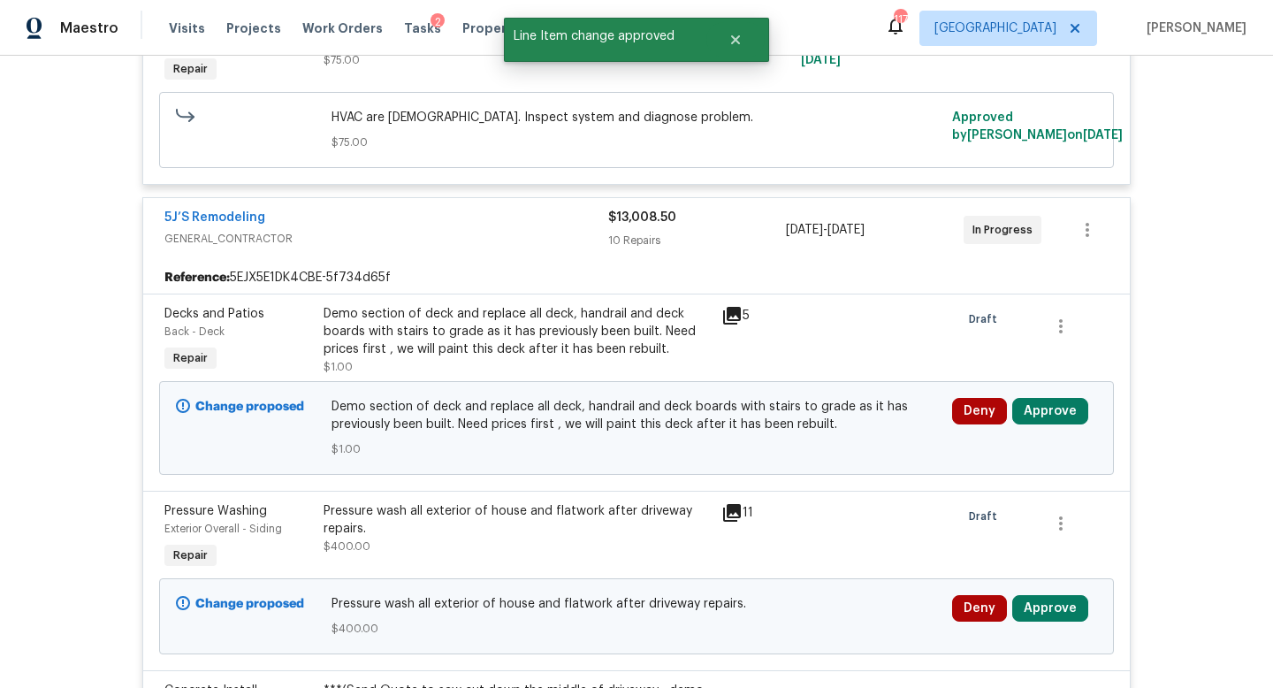
scroll to position [500, 0]
click at [1064, 413] on button "Approve" at bounding box center [1050, 410] width 76 height 27
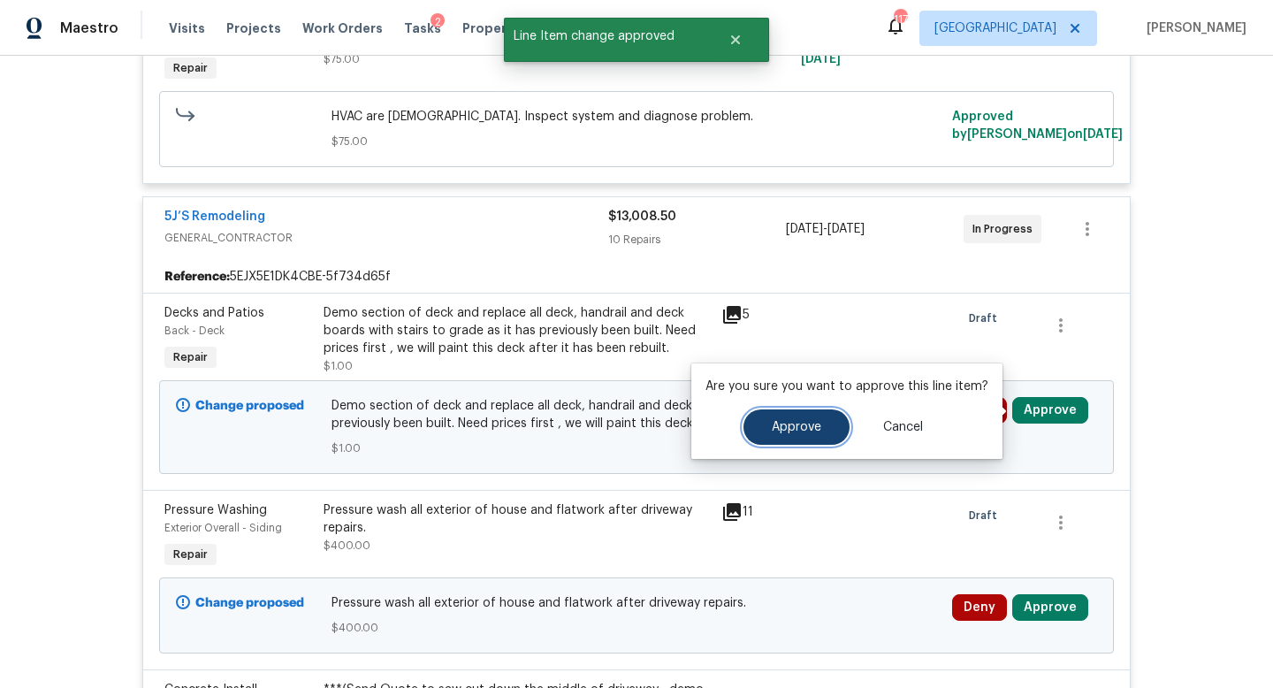
click at [790, 439] on button "Approve" at bounding box center [797, 426] width 106 height 35
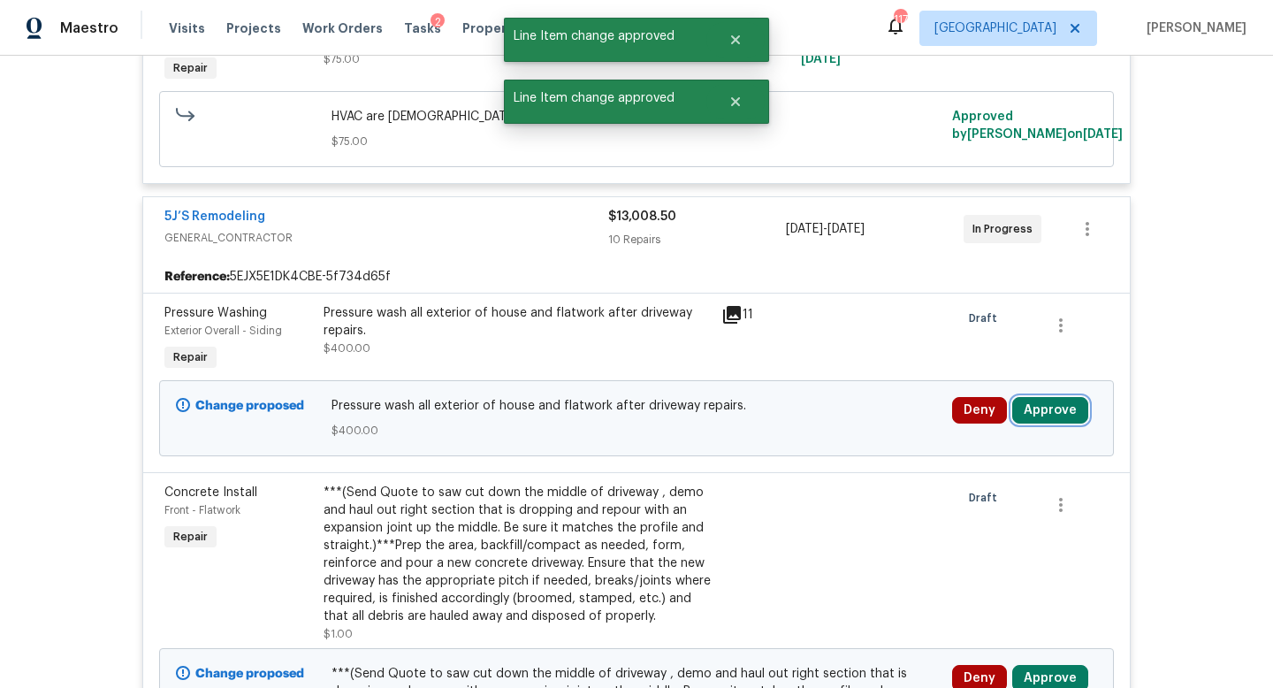
click at [1053, 411] on button "Approve" at bounding box center [1050, 410] width 76 height 27
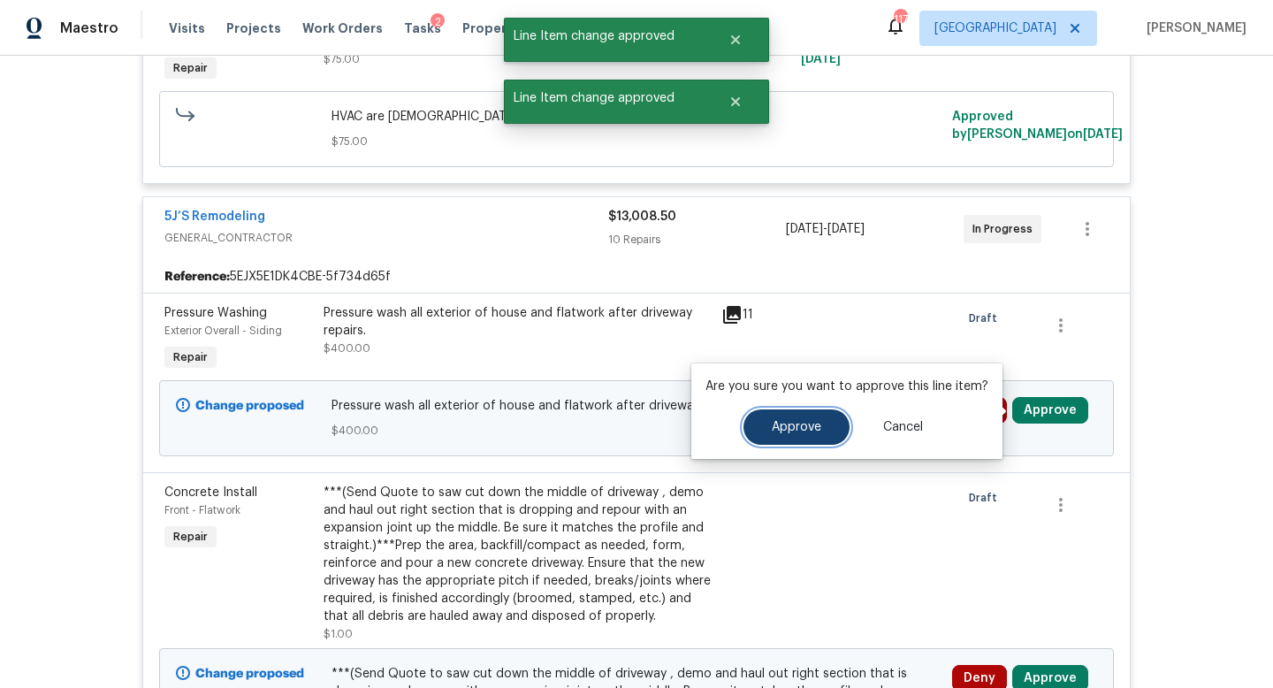
click at [805, 422] on span "Approve" at bounding box center [797, 427] width 50 height 13
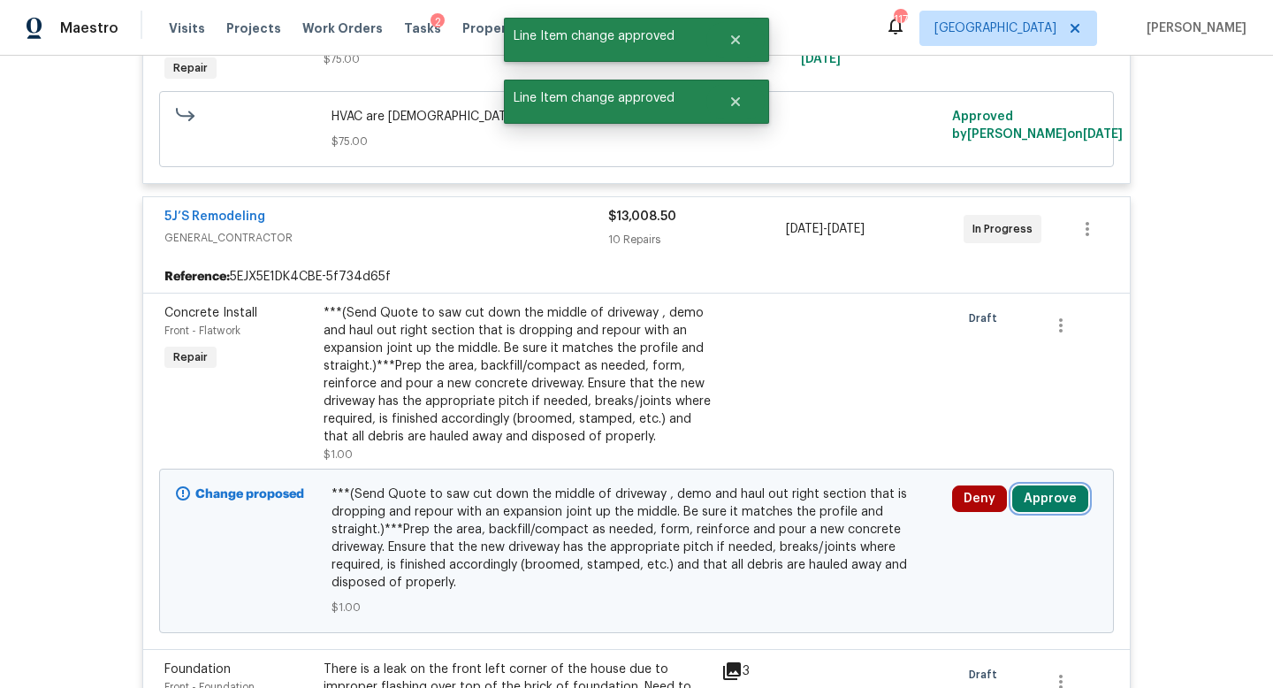
click at [1028, 496] on button "Approve" at bounding box center [1050, 498] width 76 height 27
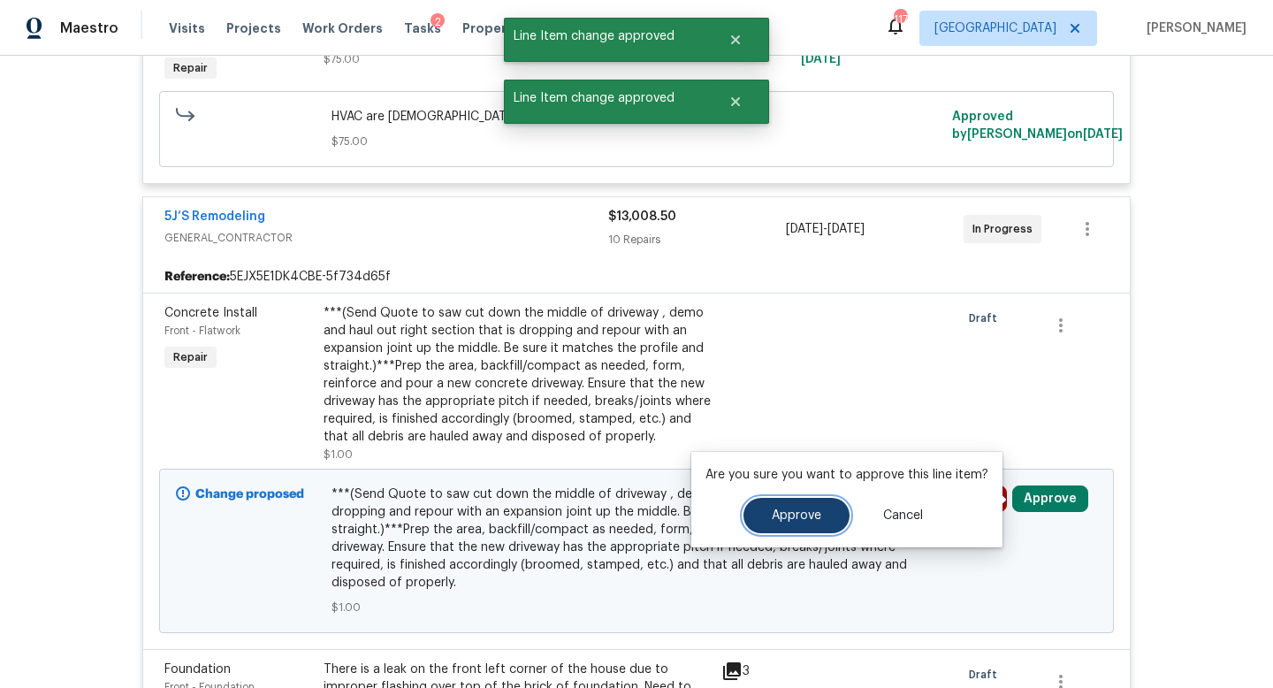
click at [786, 500] on button "Approve" at bounding box center [797, 515] width 106 height 35
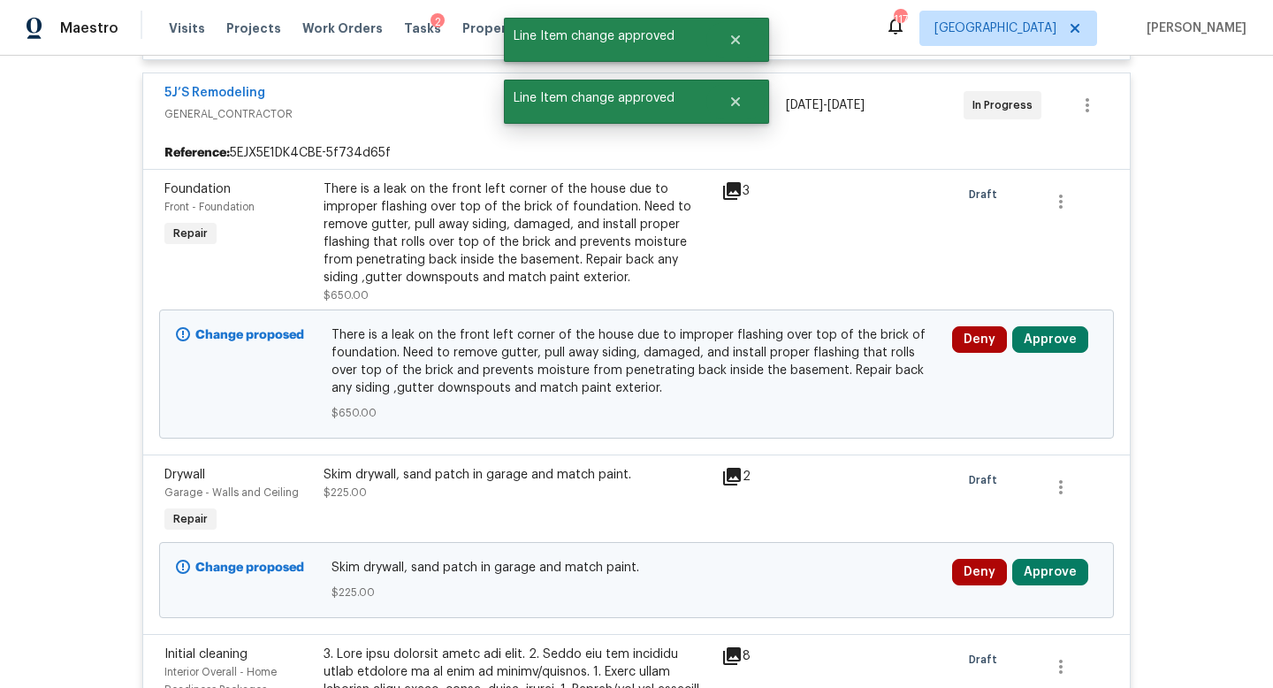
scroll to position [649, 0]
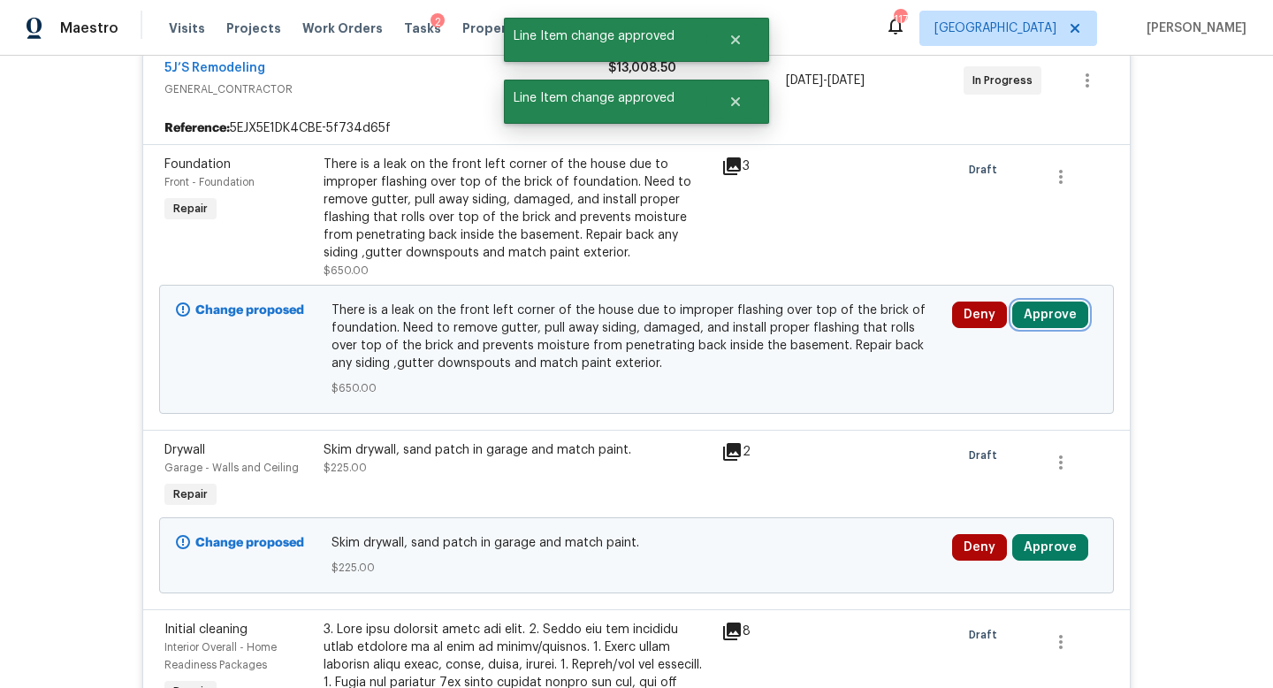
click at [1042, 328] on button "Approve" at bounding box center [1050, 314] width 76 height 27
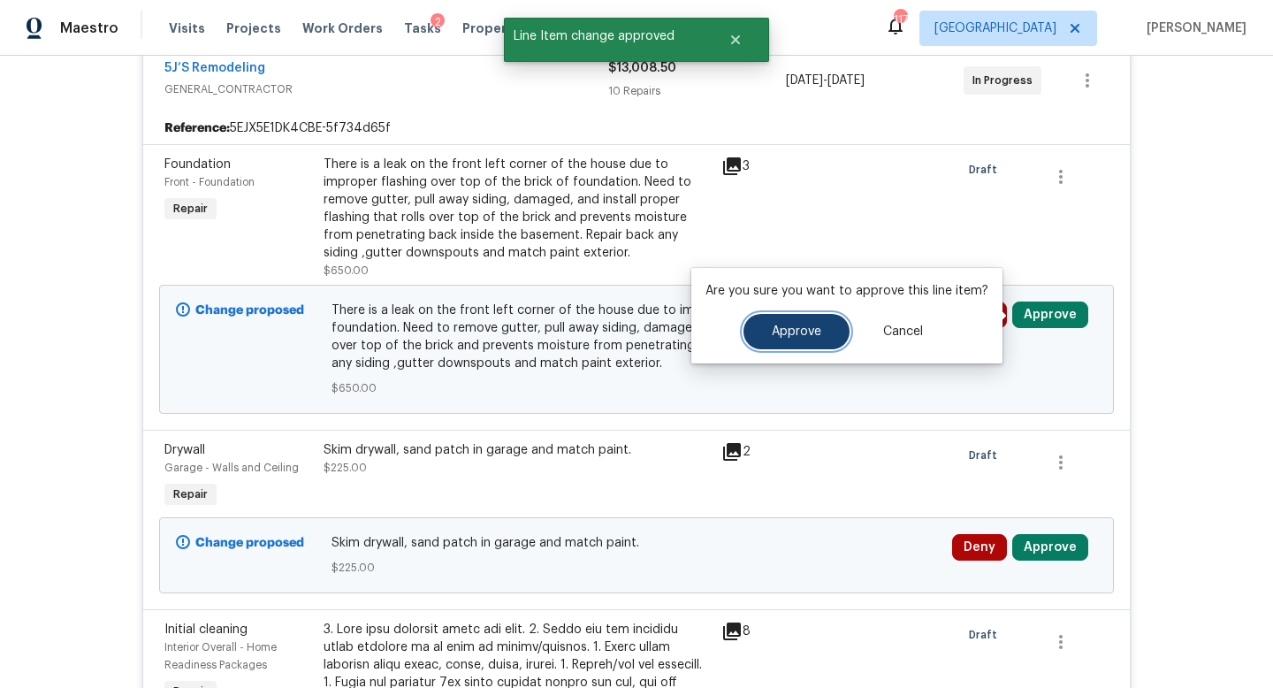
click at [840, 335] on button "Approve" at bounding box center [797, 331] width 106 height 35
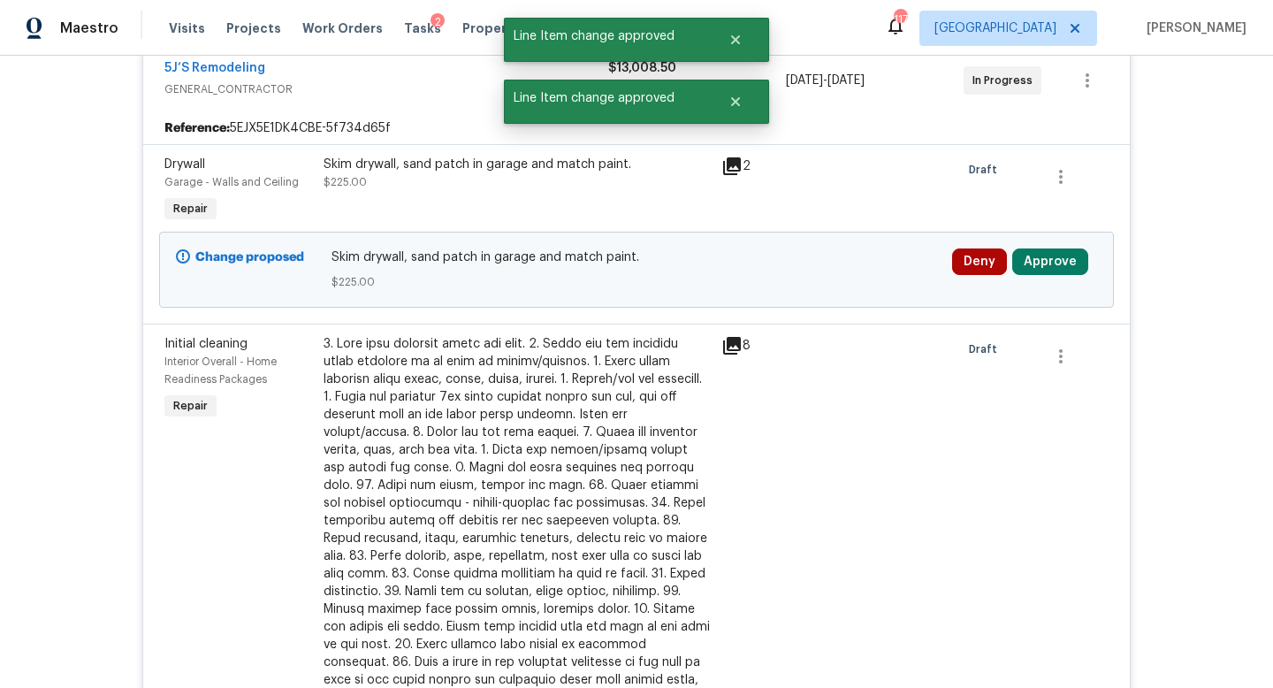
click at [1033, 276] on div "Deny Approve" at bounding box center [1025, 269] width 156 height 53
click at [1034, 266] on button "Approve" at bounding box center [1050, 261] width 76 height 27
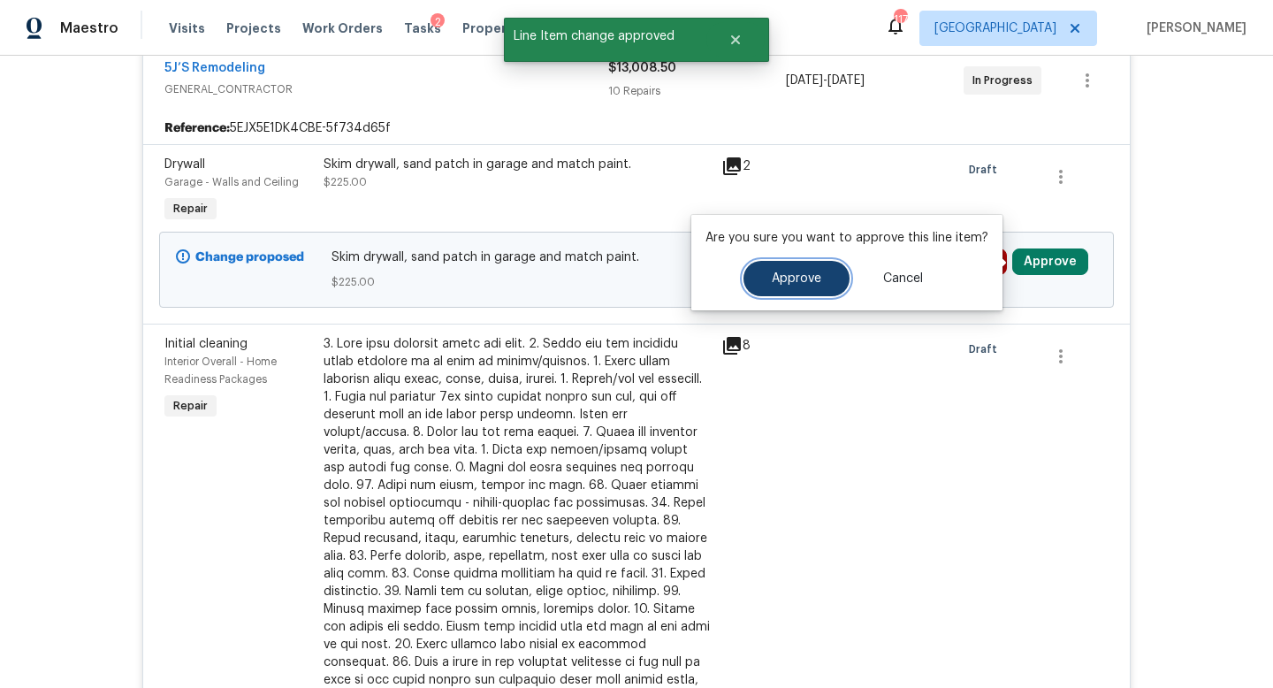
click at [819, 273] on button "Approve" at bounding box center [797, 278] width 106 height 35
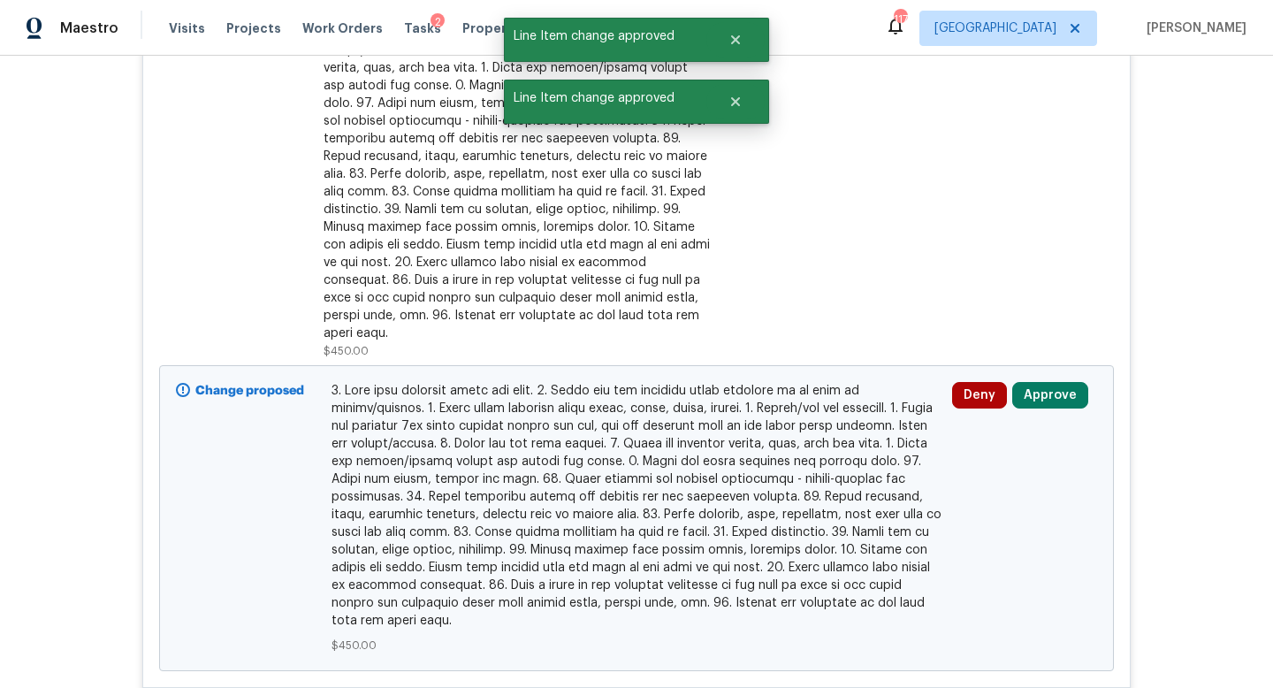
scroll to position [877, 0]
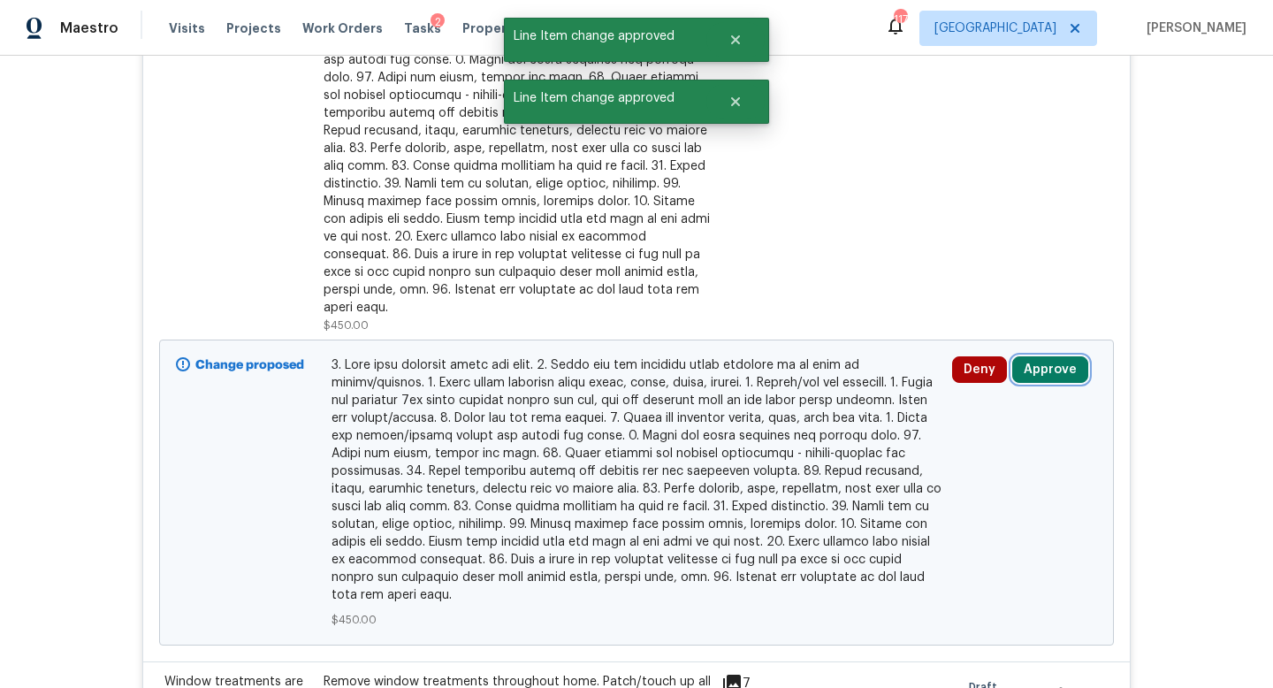
click at [1057, 356] on button "Approve" at bounding box center [1050, 369] width 76 height 27
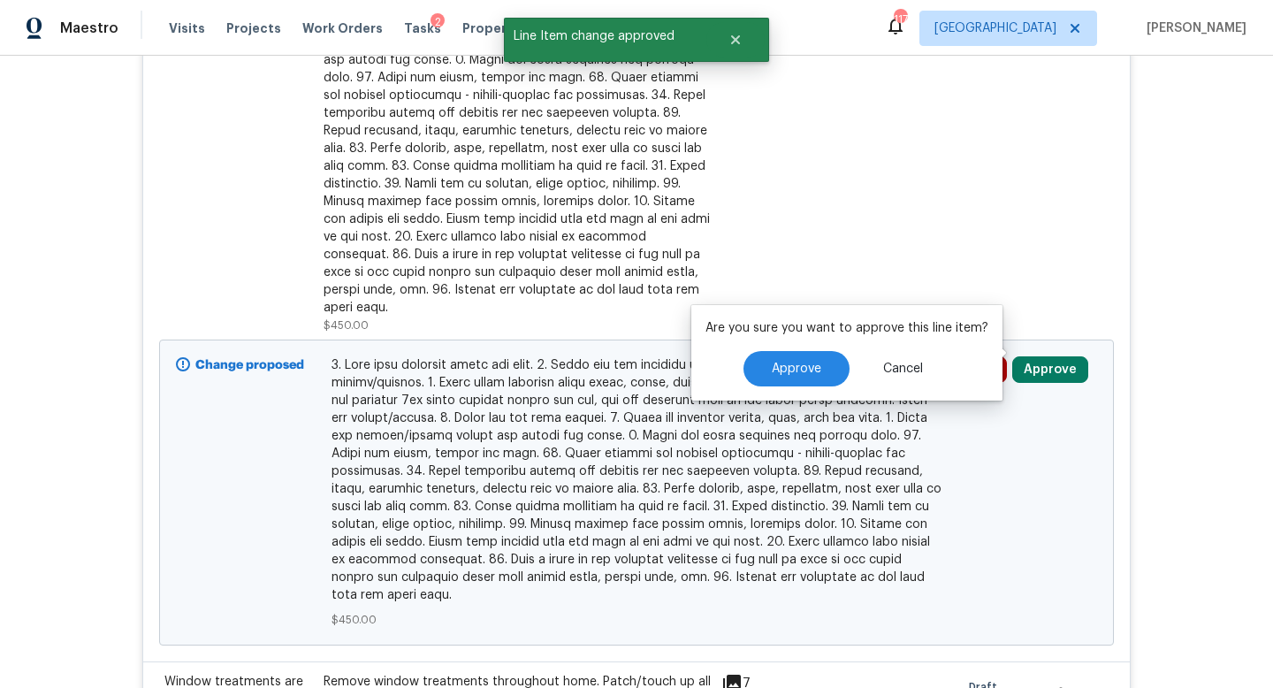
click at [839, 354] on div "Approve Cancel" at bounding box center [847, 368] width 283 height 35
click at [789, 385] on button "Approve" at bounding box center [797, 368] width 106 height 35
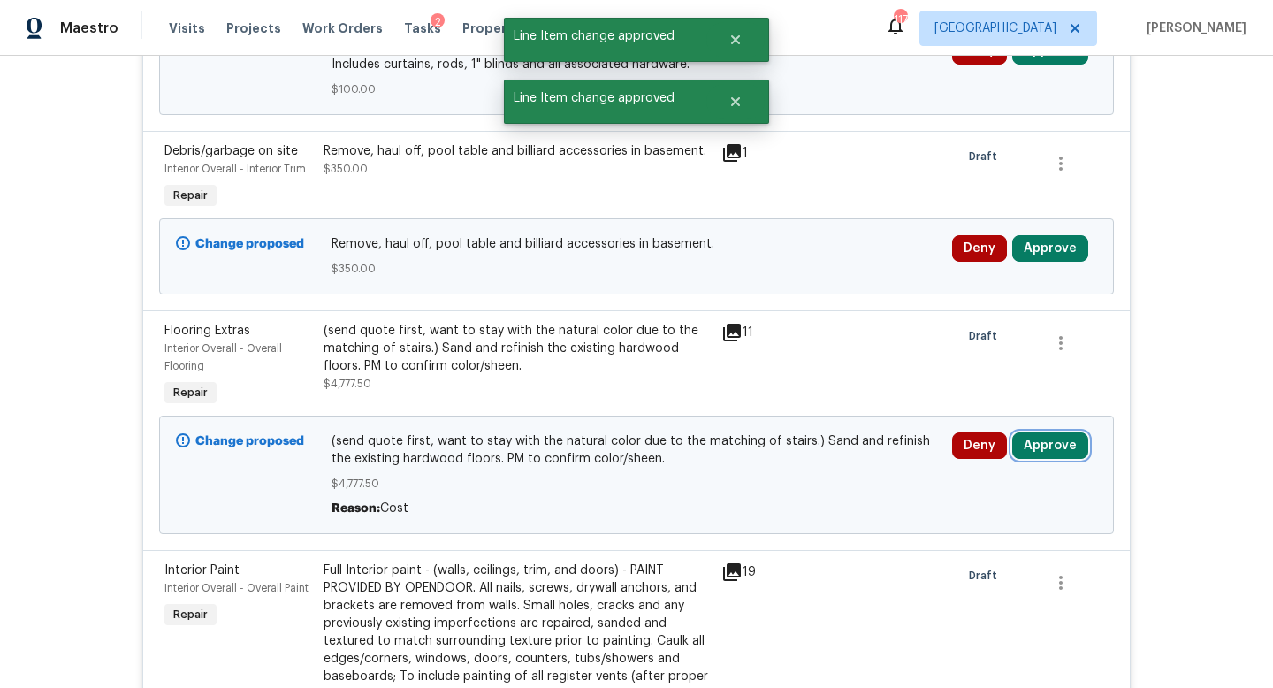
click at [1053, 442] on button "Approve" at bounding box center [1050, 445] width 76 height 27
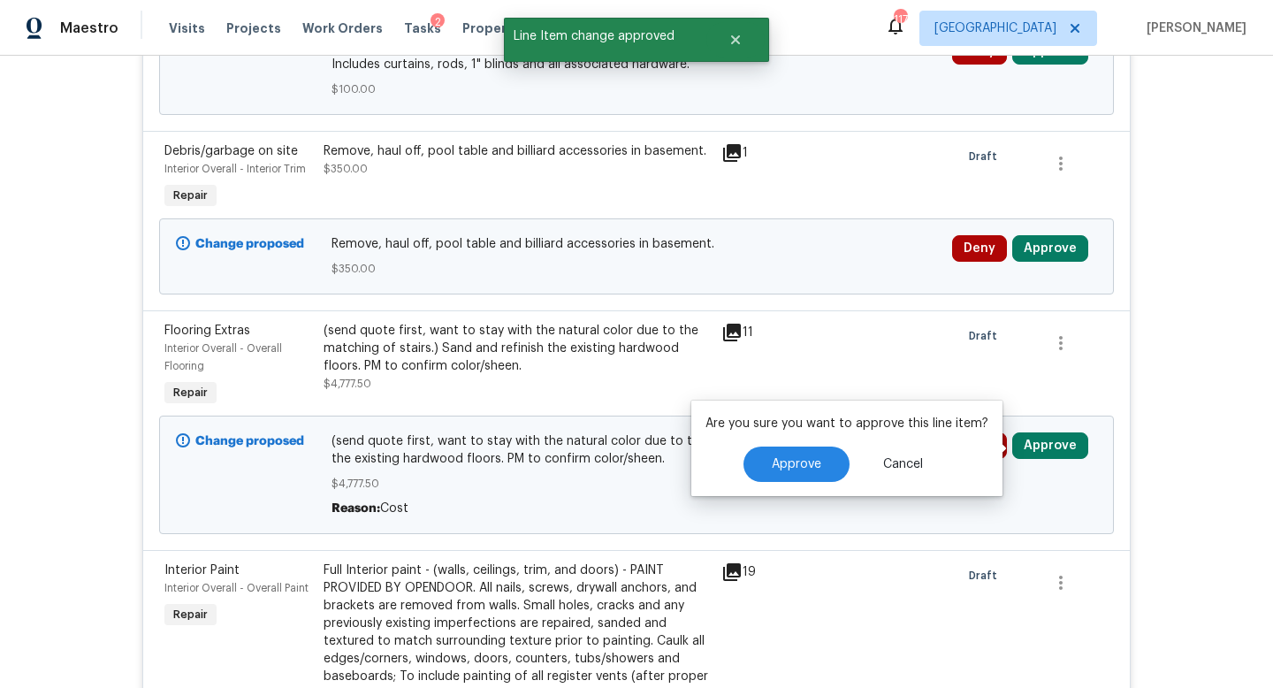
click at [842, 449] on div "Approve Cancel" at bounding box center [847, 464] width 283 height 35
click at [798, 470] on button "Approve" at bounding box center [797, 464] width 106 height 35
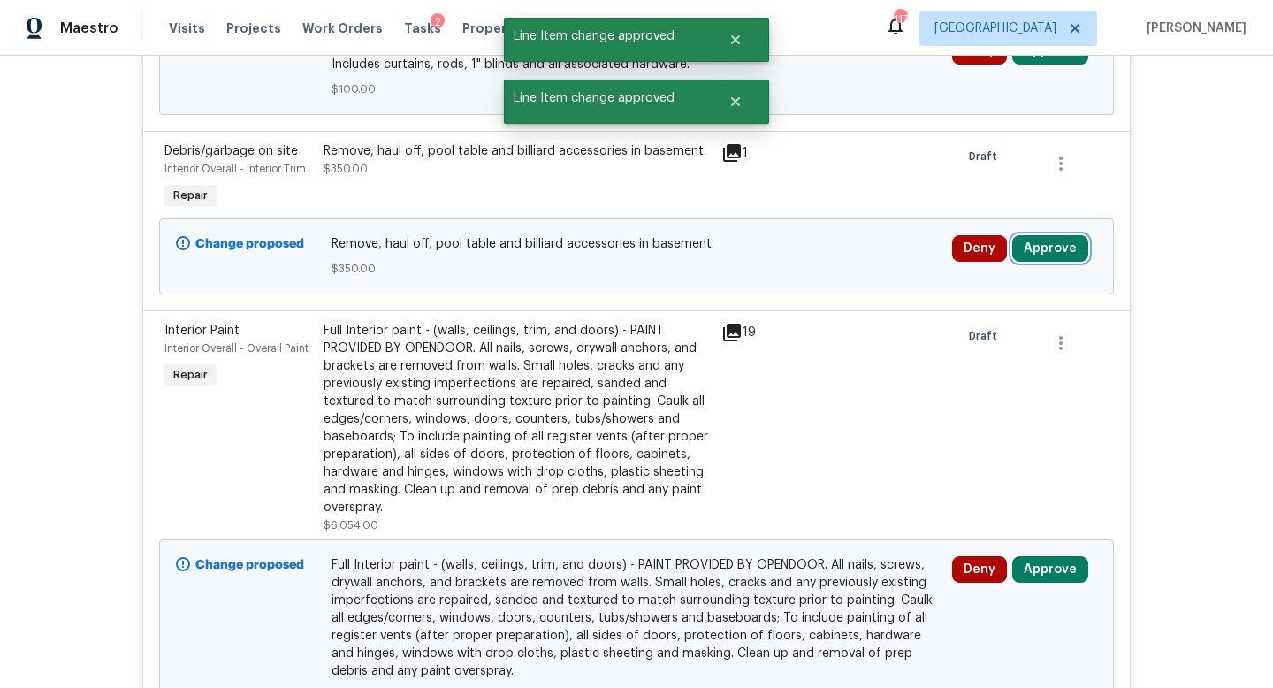
click at [1063, 251] on button "Approve" at bounding box center [1050, 248] width 76 height 27
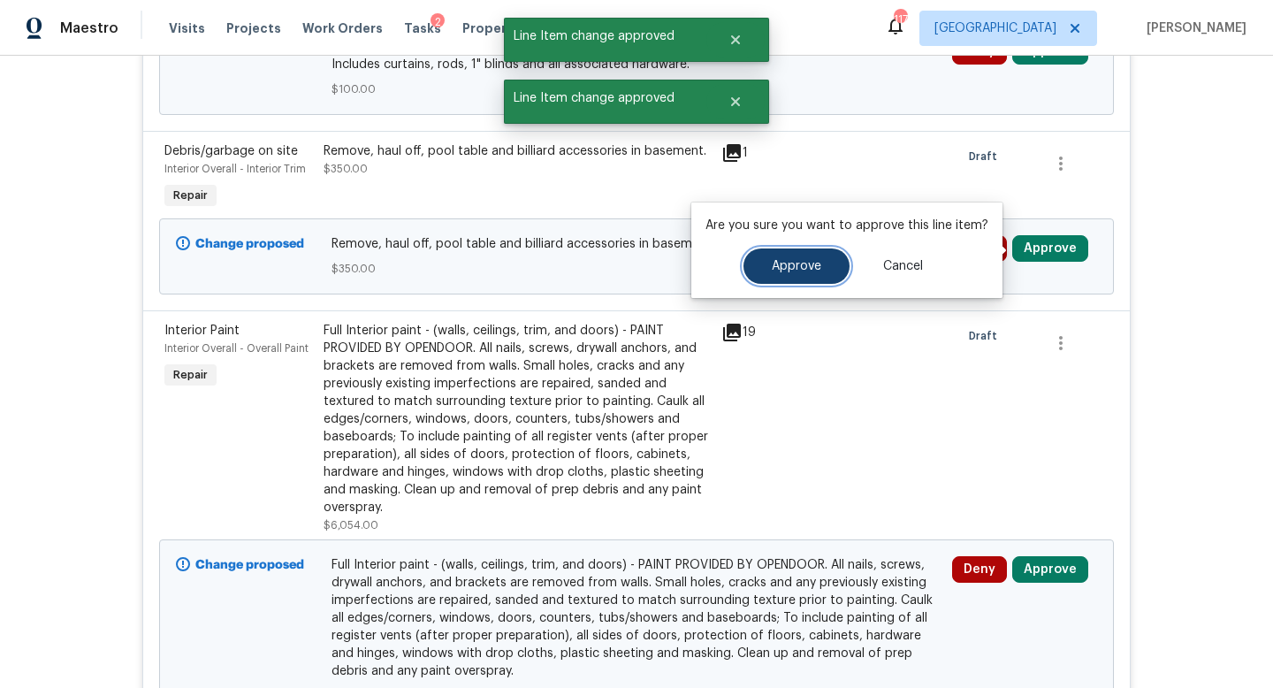
click at [843, 257] on button "Approve" at bounding box center [797, 265] width 106 height 35
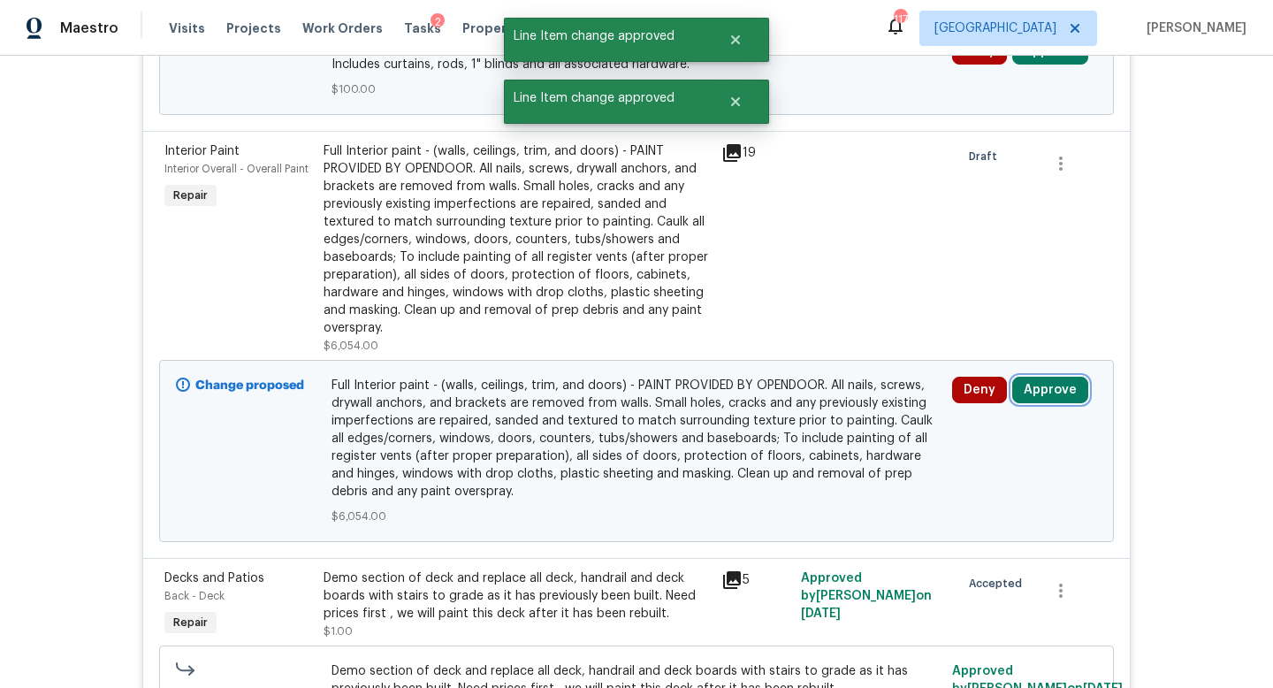
click at [1043, 398] on button "Approve" at bounding box center [1050, 390] width 76 height 27
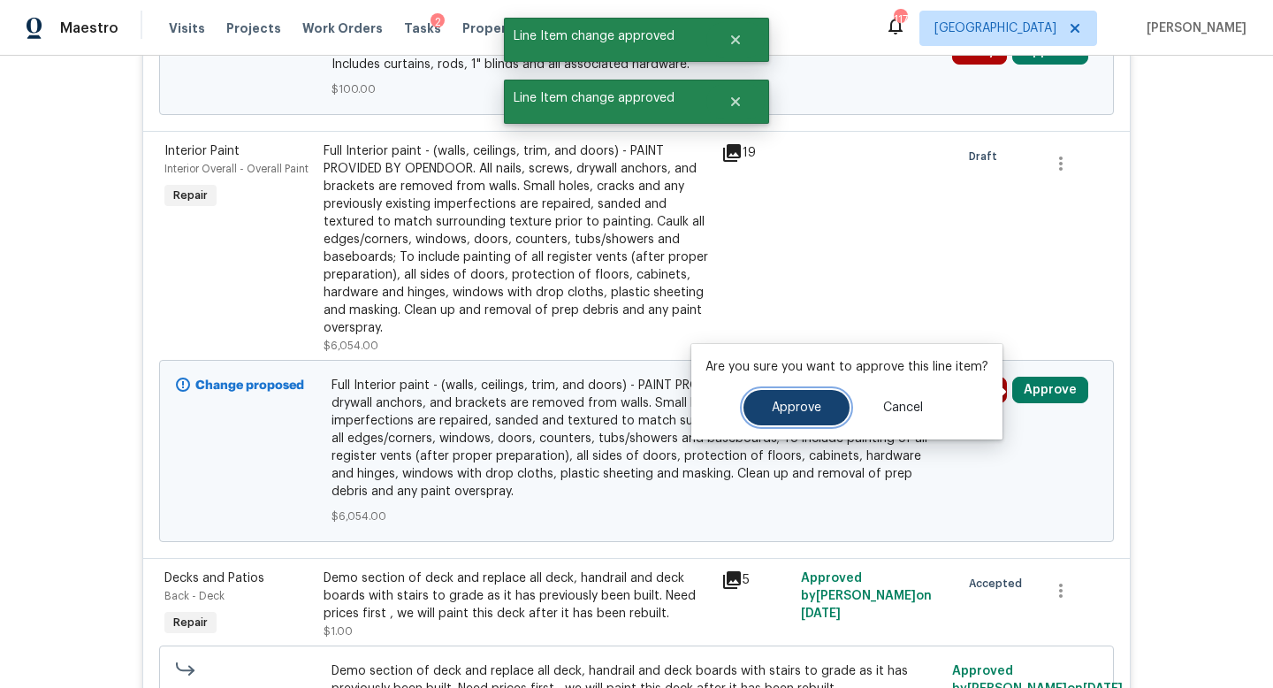
click at [806, 405] on span "Approve" at bounding box center [797, 407] width 50 height 13
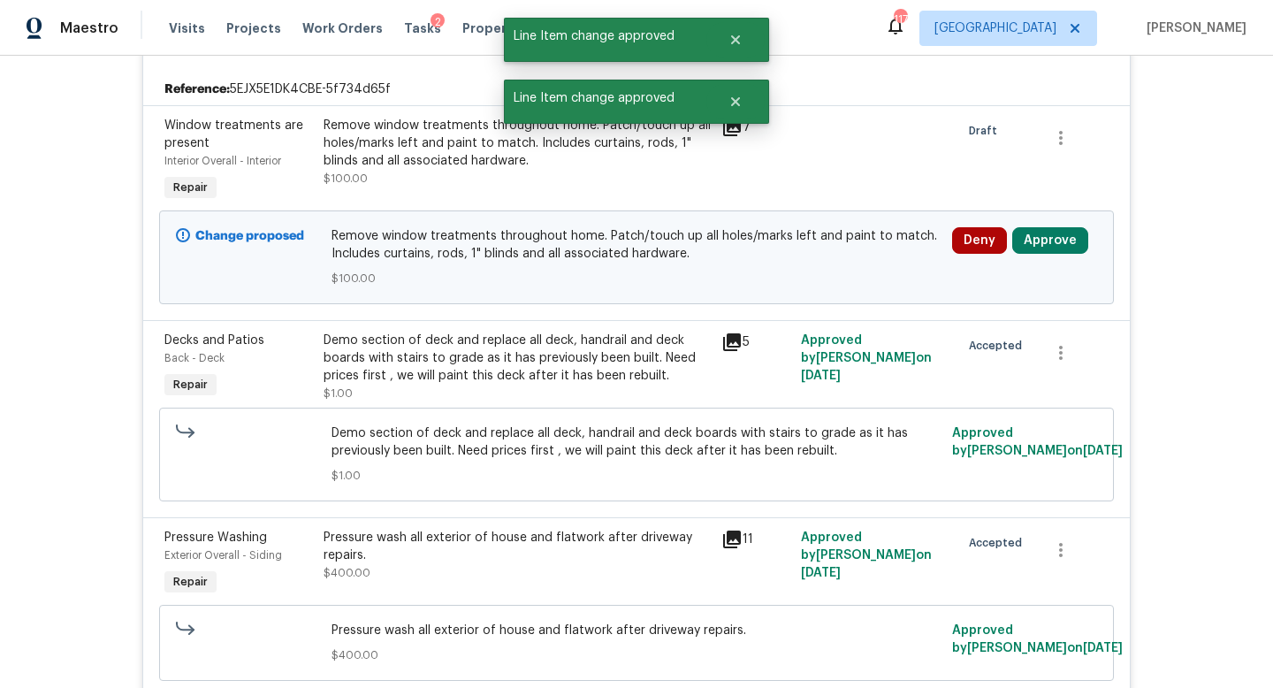
scroll to position [683, 0]
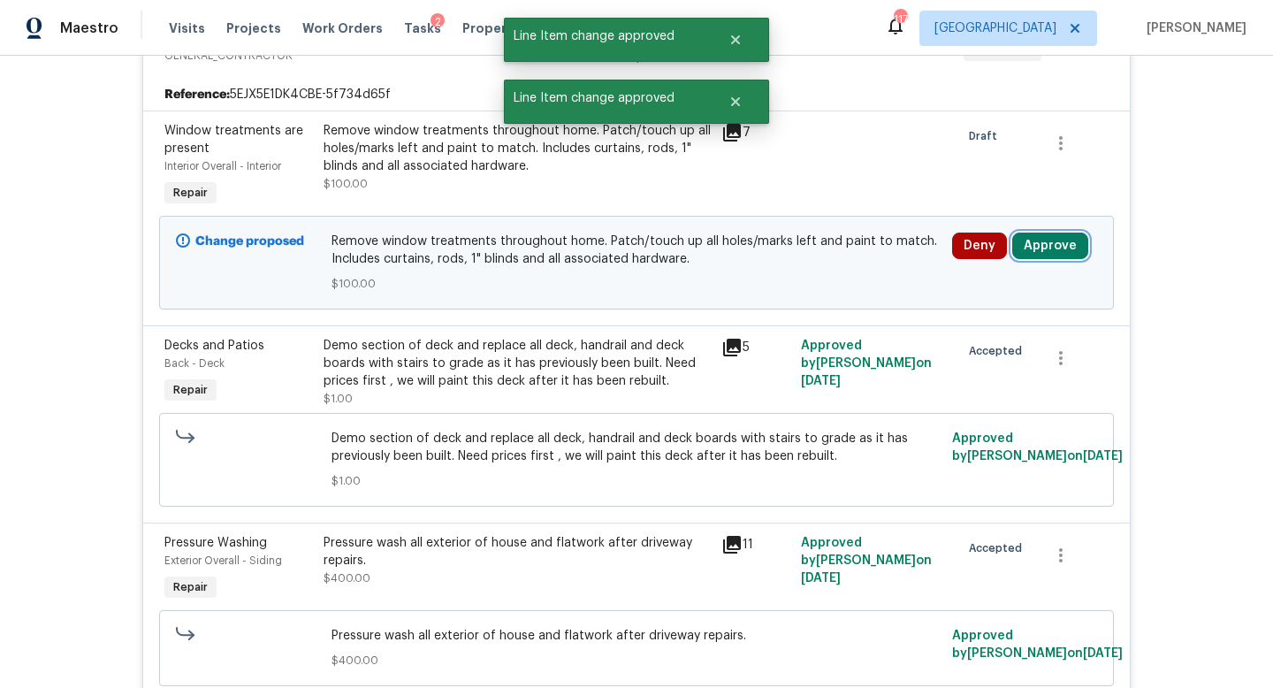
click at [1040, 256] on button "Approve" at bounding box center [1050, 246] width 76 height 27
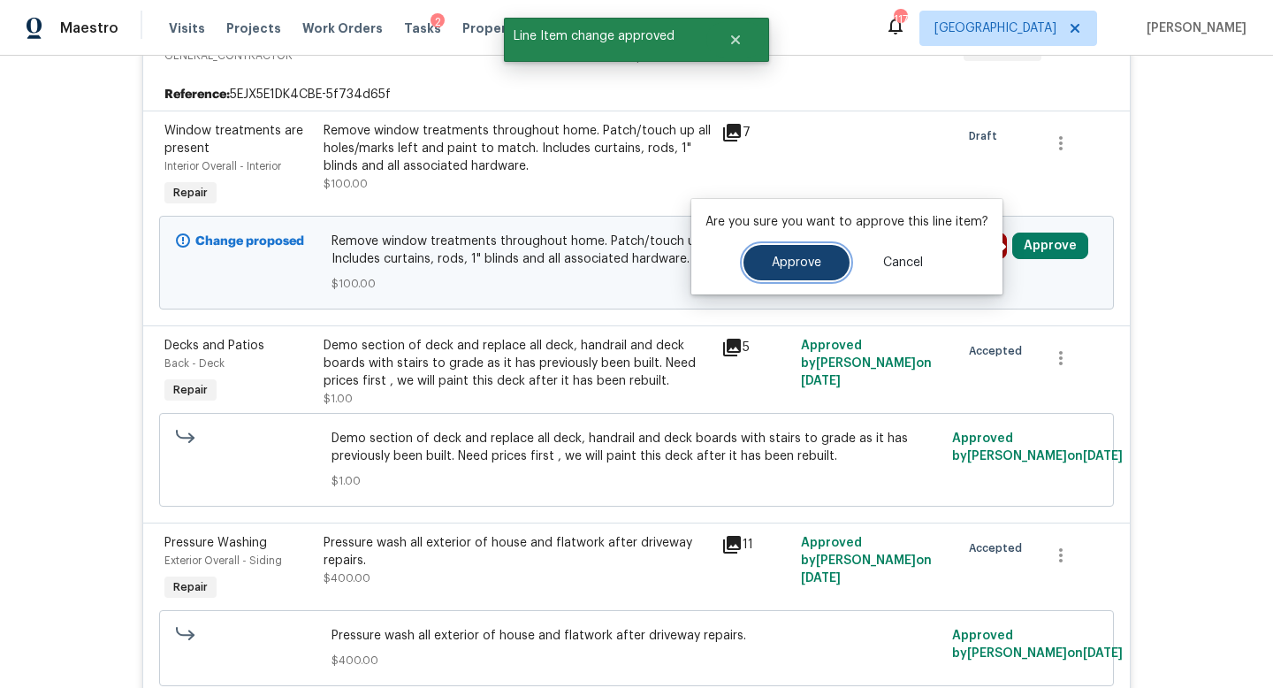
click at [843, 264] on button "Approve" at bounding box center [797, 262] width 106 height 35
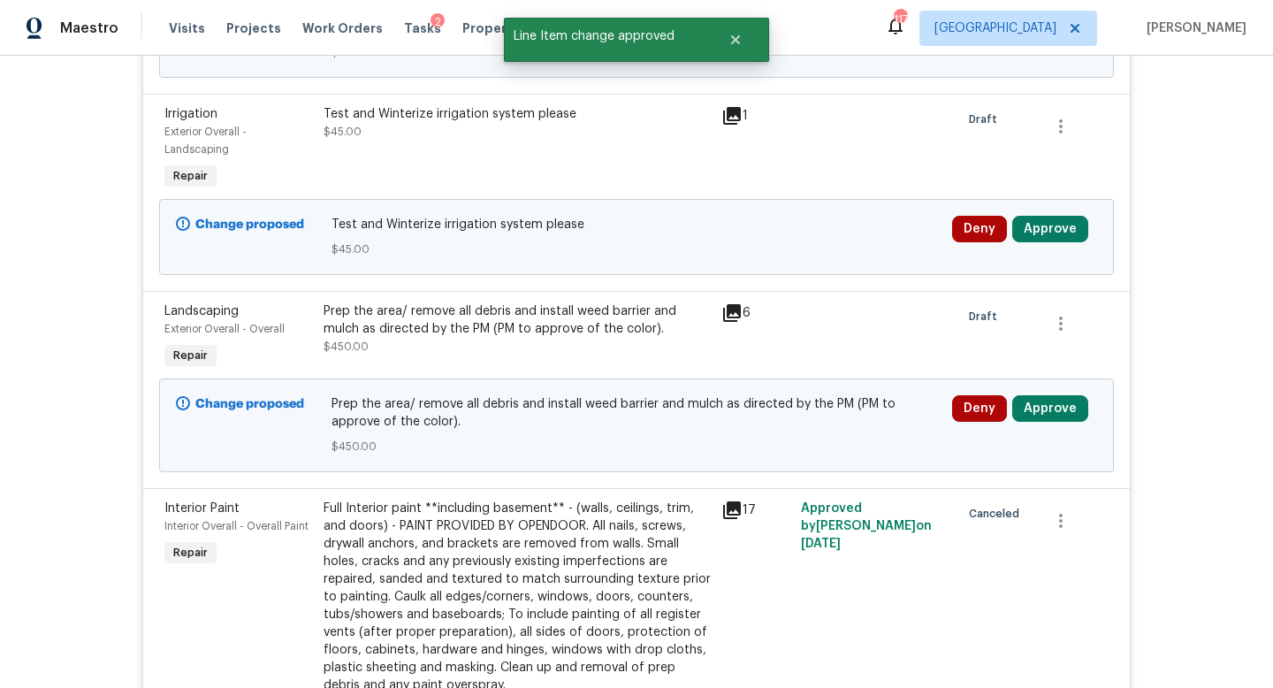
scroll to position [4916, 0]
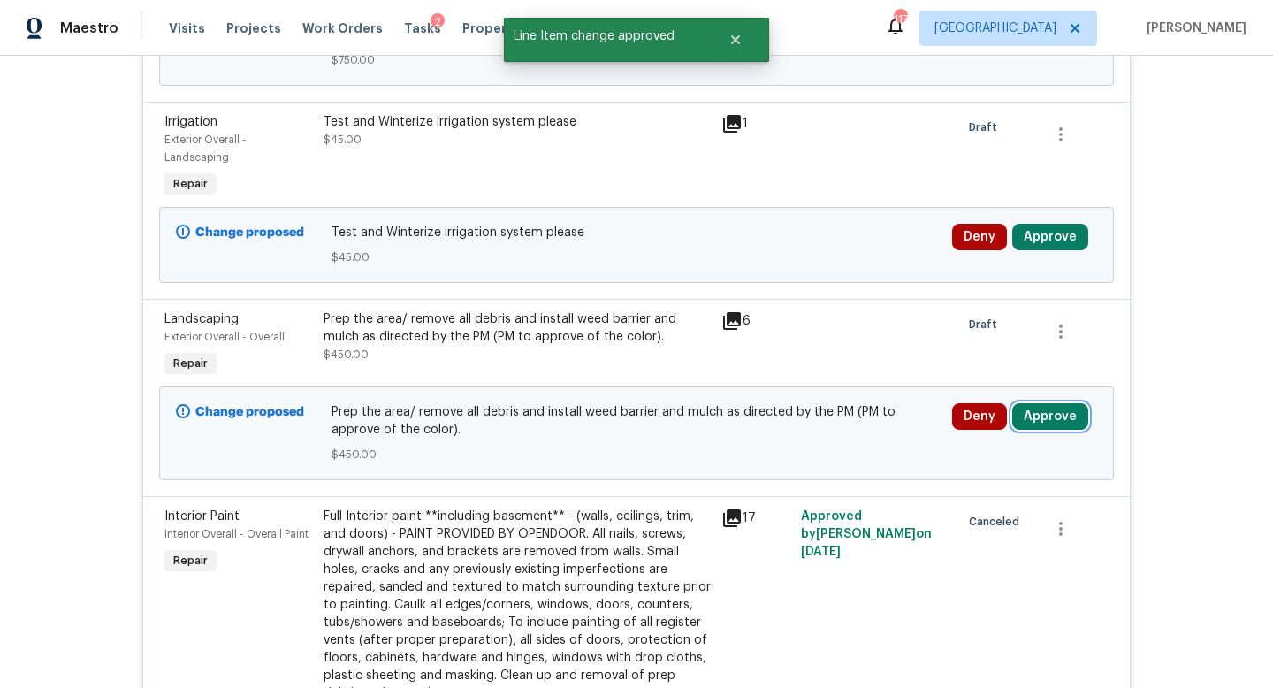
click at [1035, 403] on button "Approve" at bounding box center [1050, 416] width 76 height 27
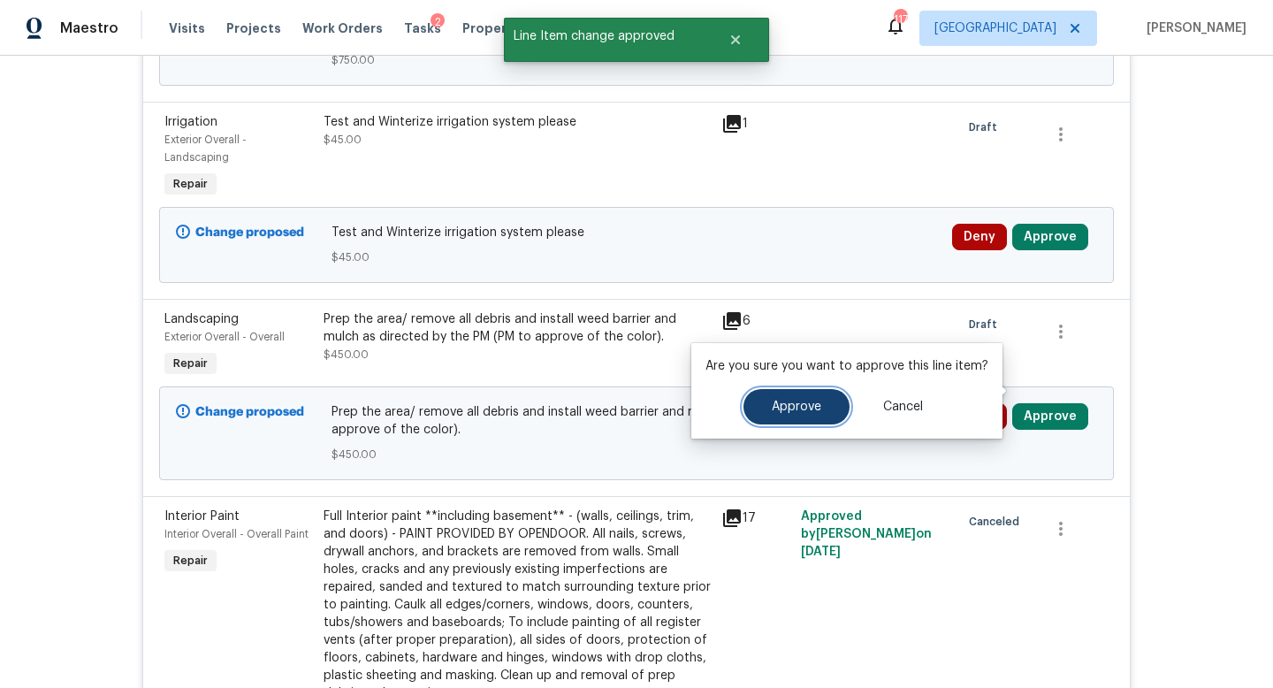
click at [777, 395] on button "Approve" at bounding box center [797, 406] width 106 height 35
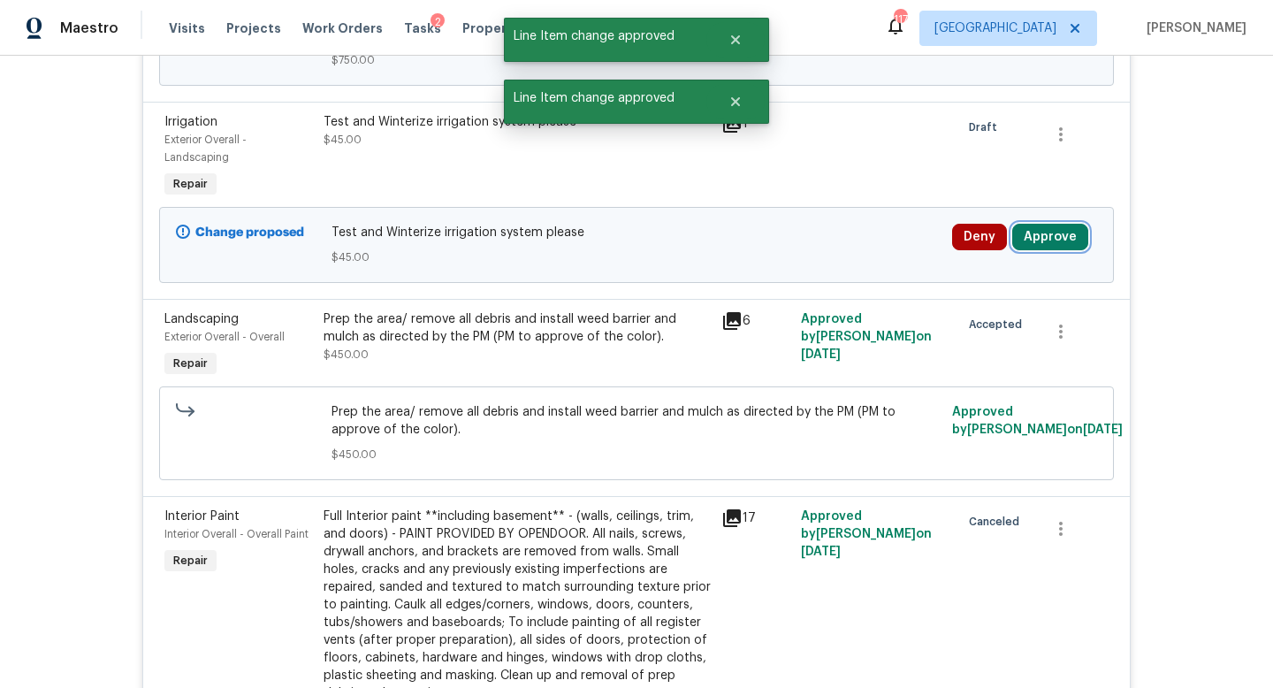
click at [1050, 224] on button "Approve" at bounding box center [1050, 237] width 76 height 27
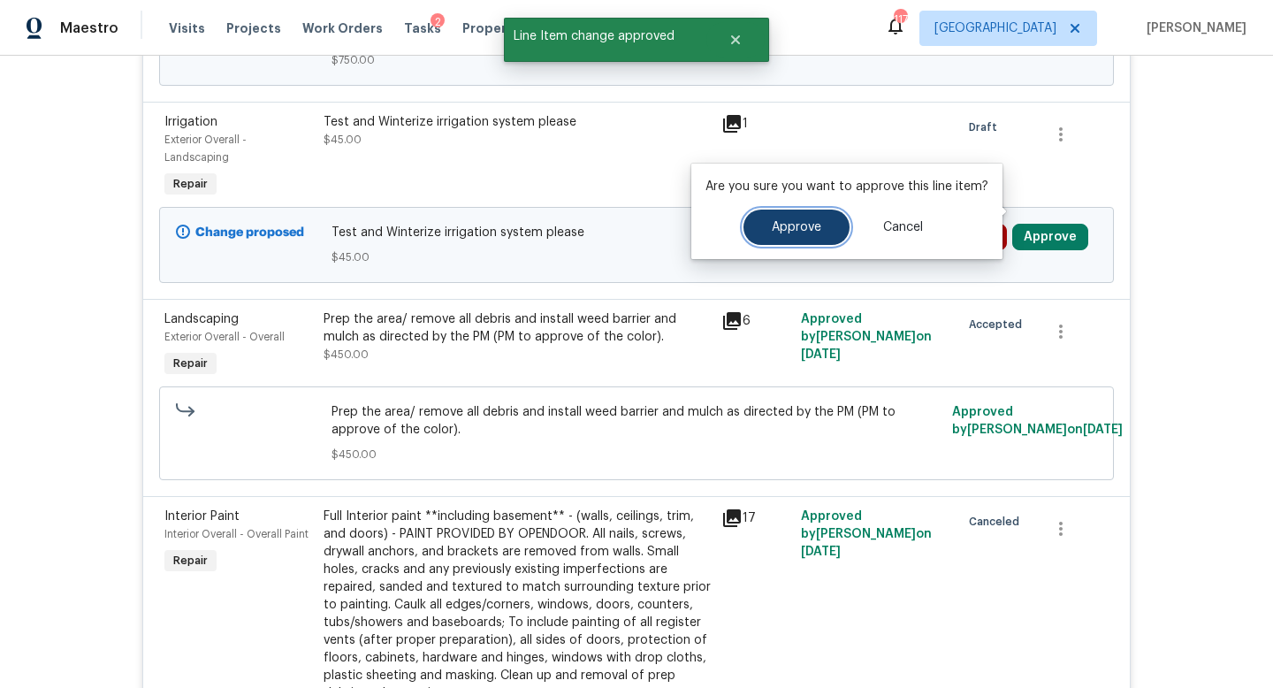
click at [801, 229] on span "Approve" at bounding box center [797, 227] width 50 height 13
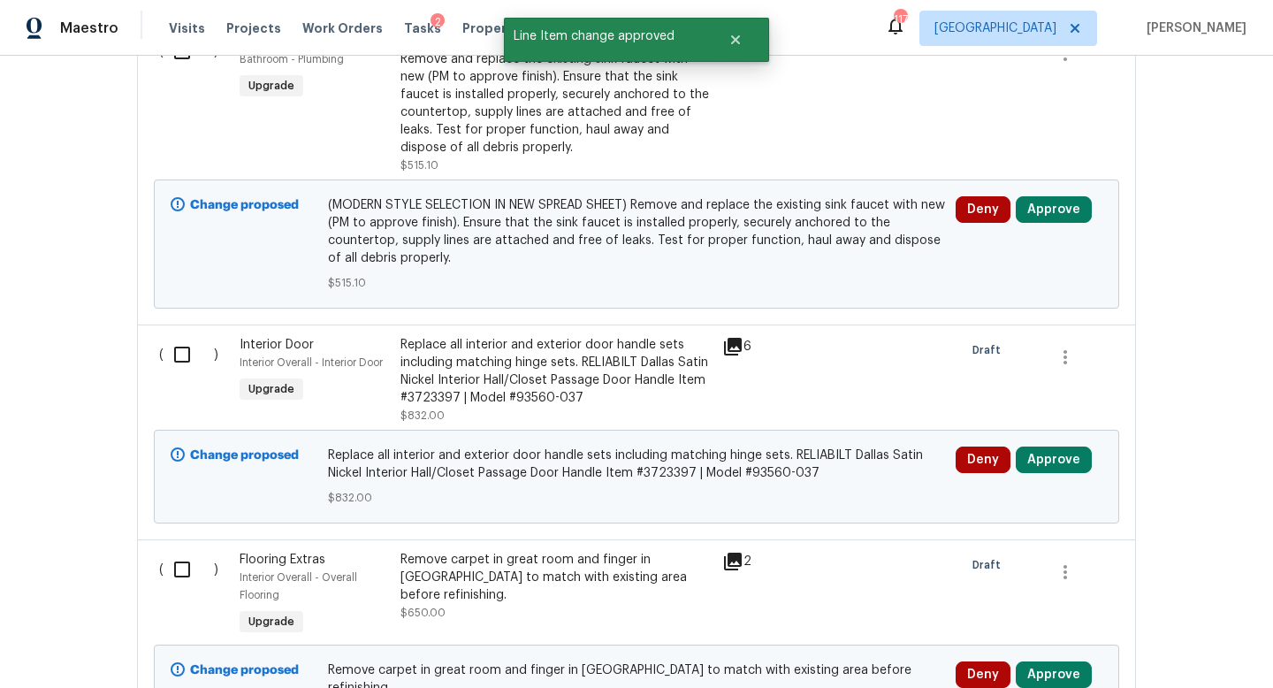
scroll to position [5980, 0]
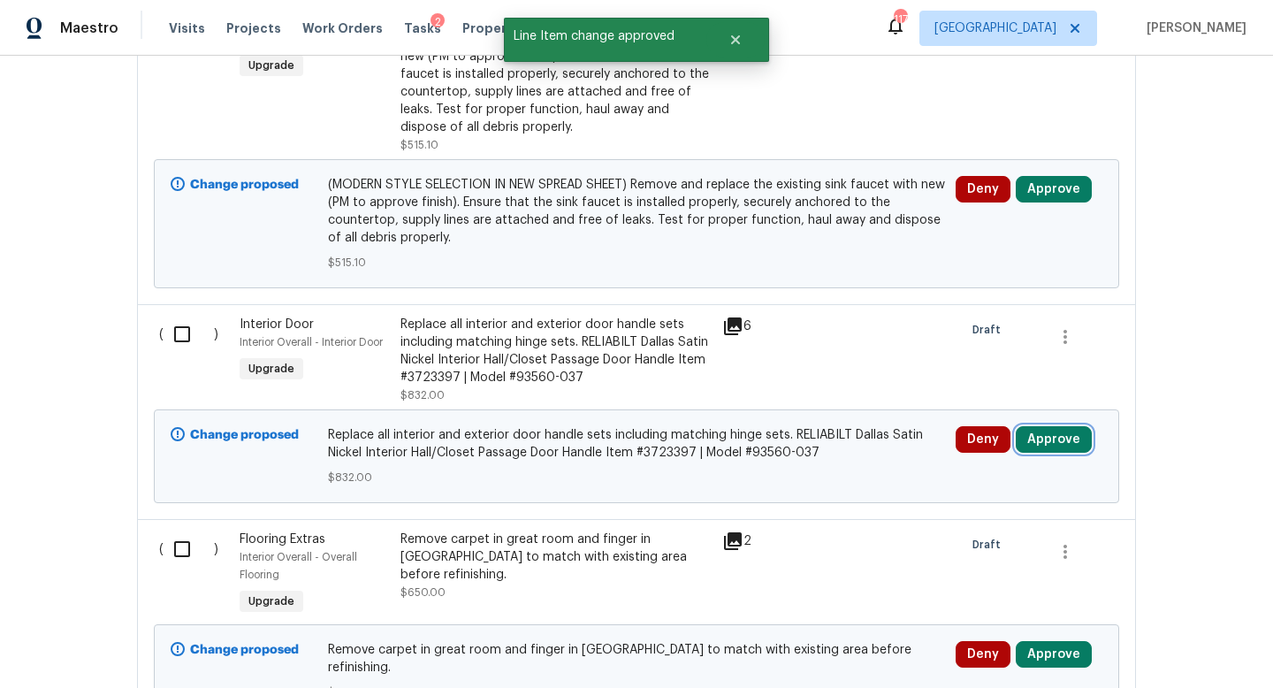
click at [1055, 426] on button "Approve" at bounding box center [1054, 439] width 76 height 27
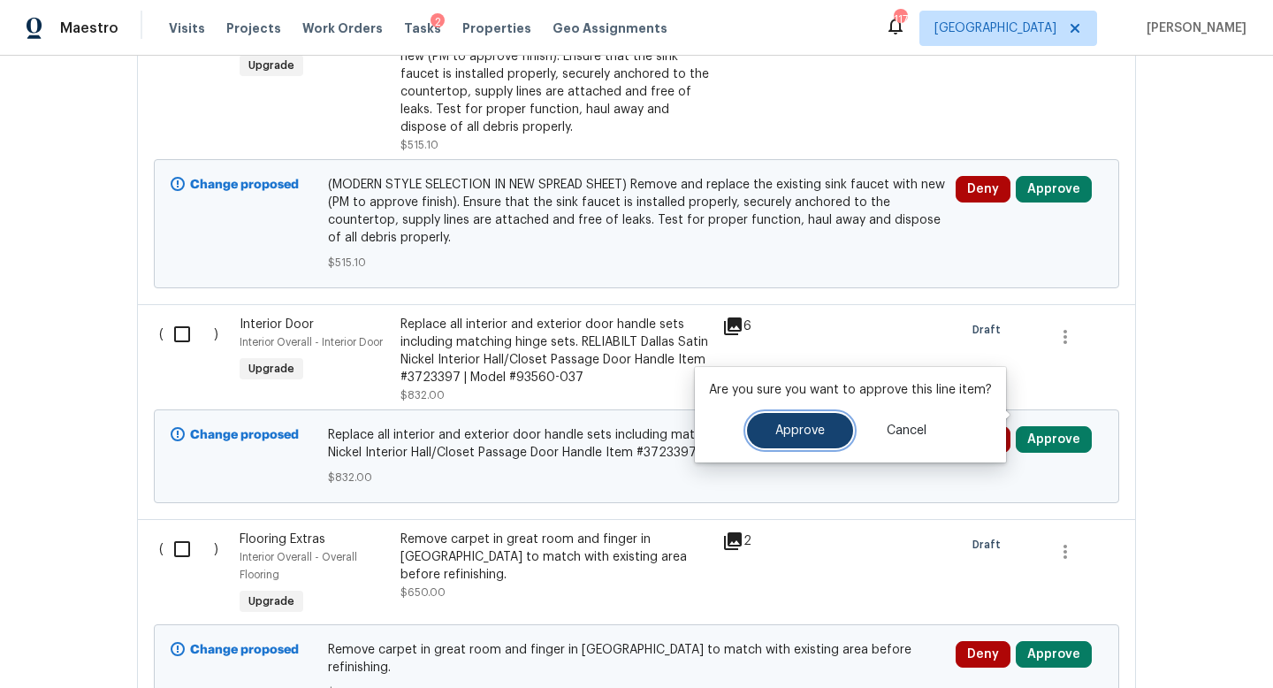
click at [821, 428] on span "Approve" at bounding box center [800, 430] width 50 height 13
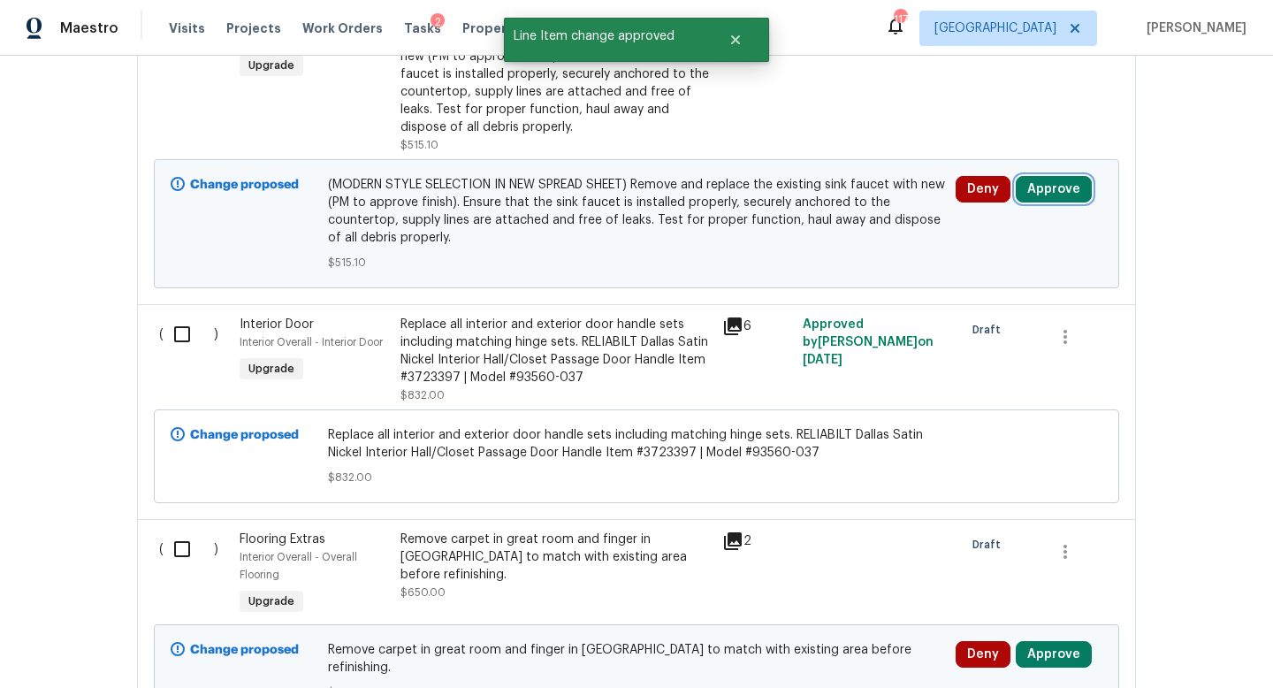
click at [1033, 176] on button "Approve" at bounding box center [1054, 189] width 76 height 27
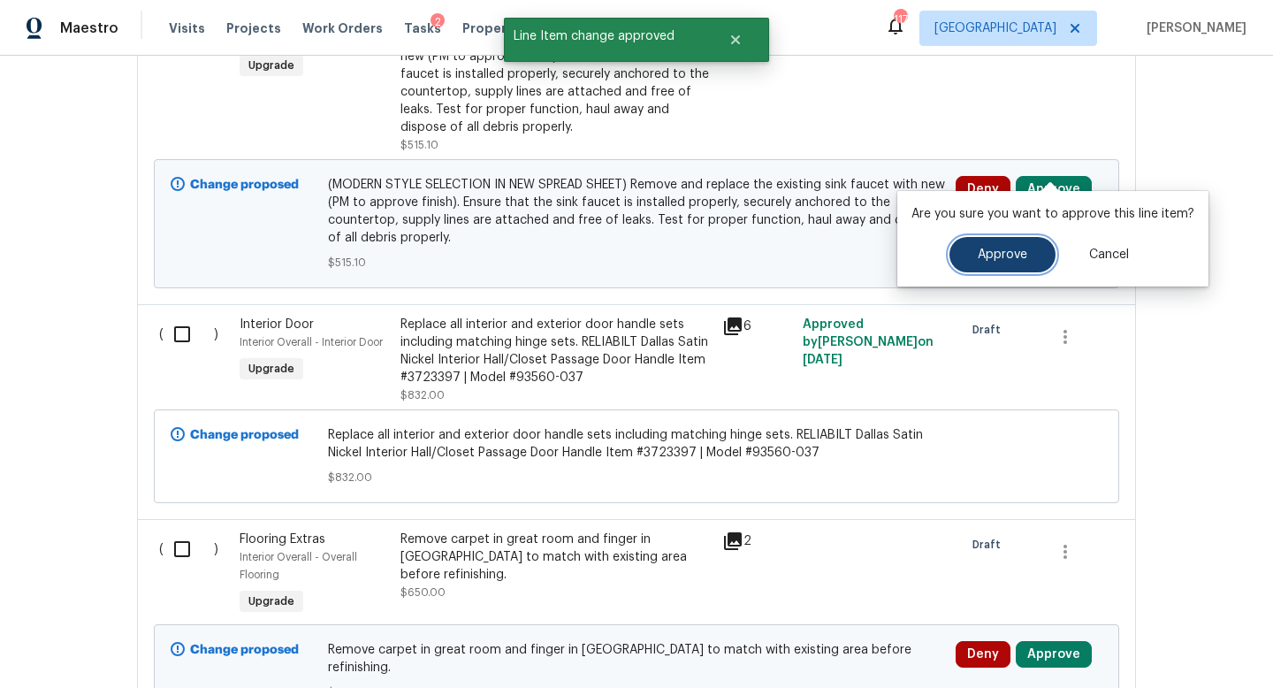
click at [1006, 242] on button "Approve" at bounding box center [1003, 254] width 106 height 35
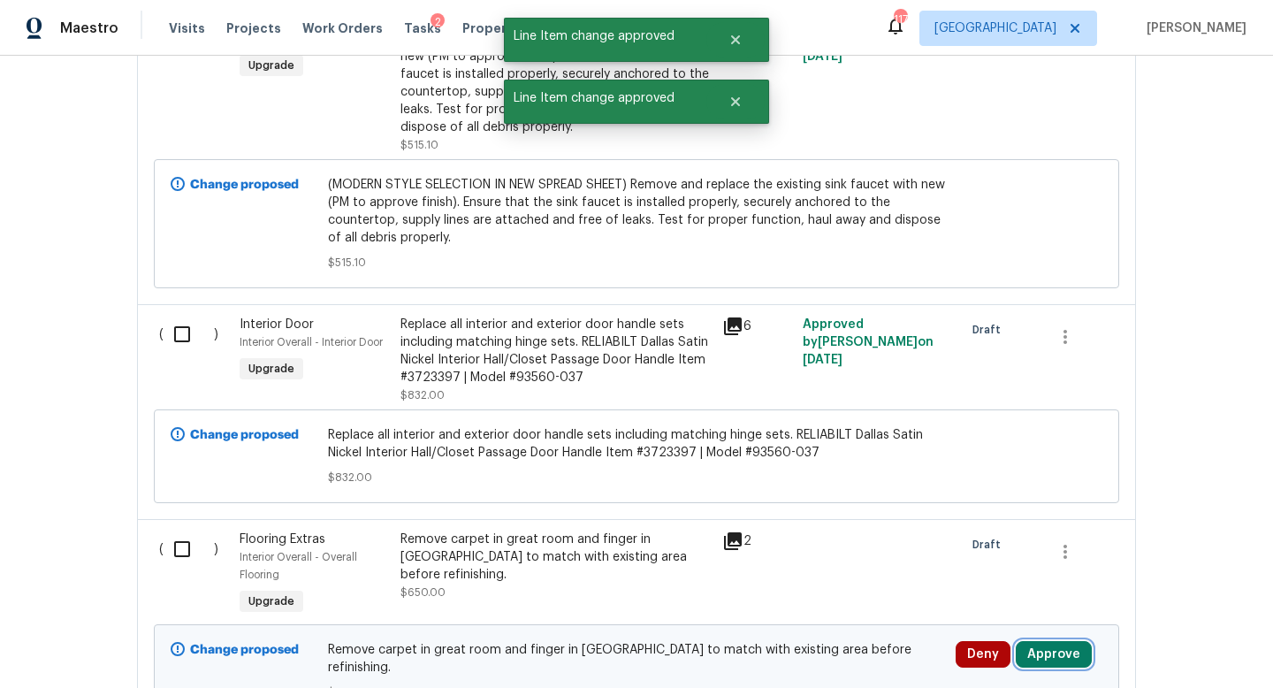
click at [1049, 641] on button "Approve" at bounding box center [1054, 654] width 76 height 27
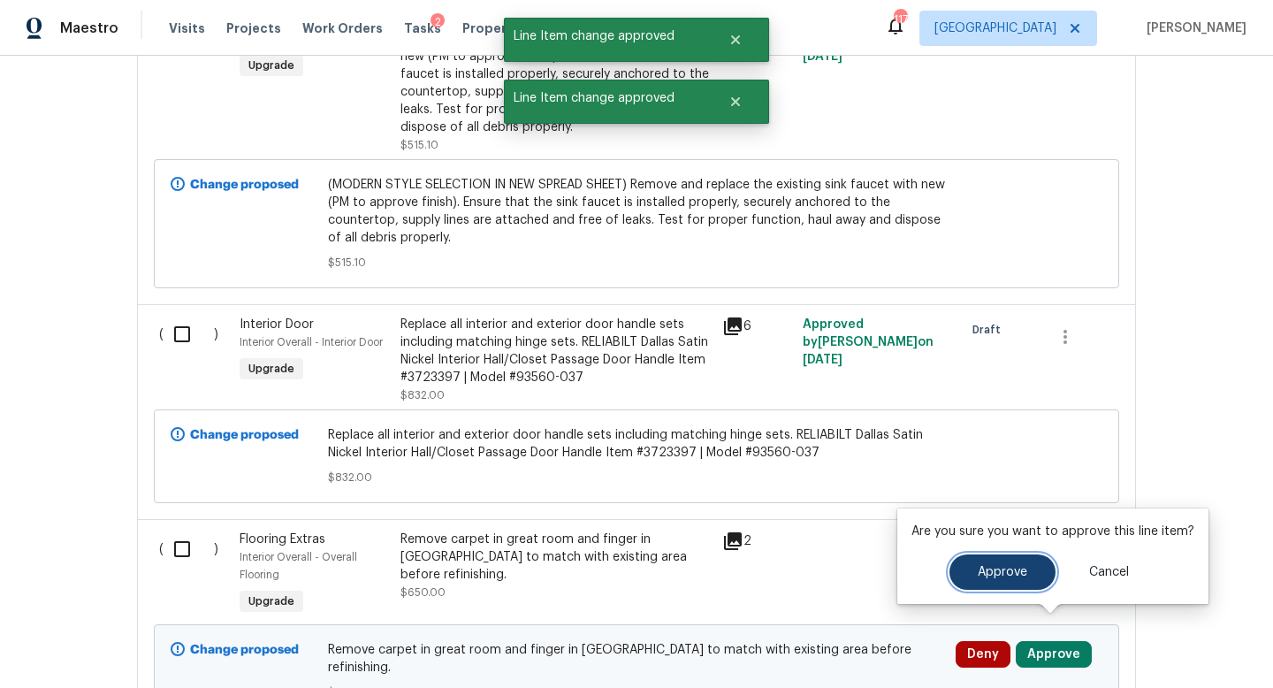
click at [1000, 572] on span "Approve" at bounding box center [1003, 572] width 50 height 13
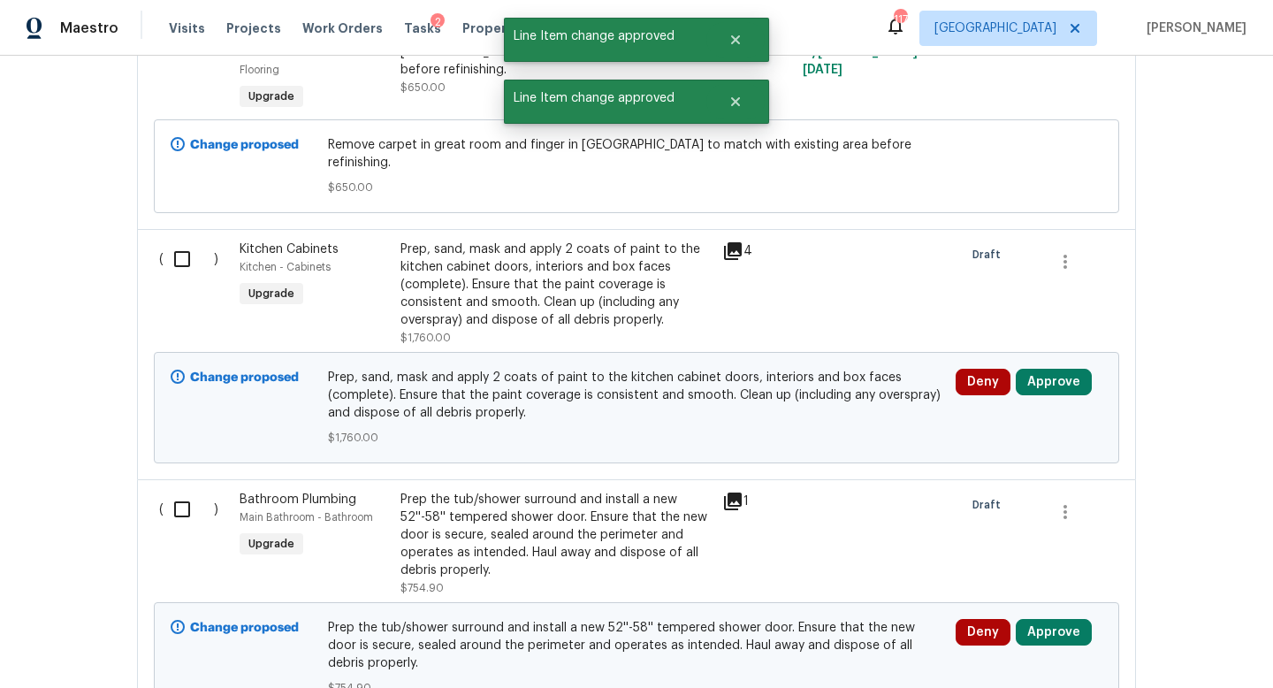
scroll to position [6495, 0]
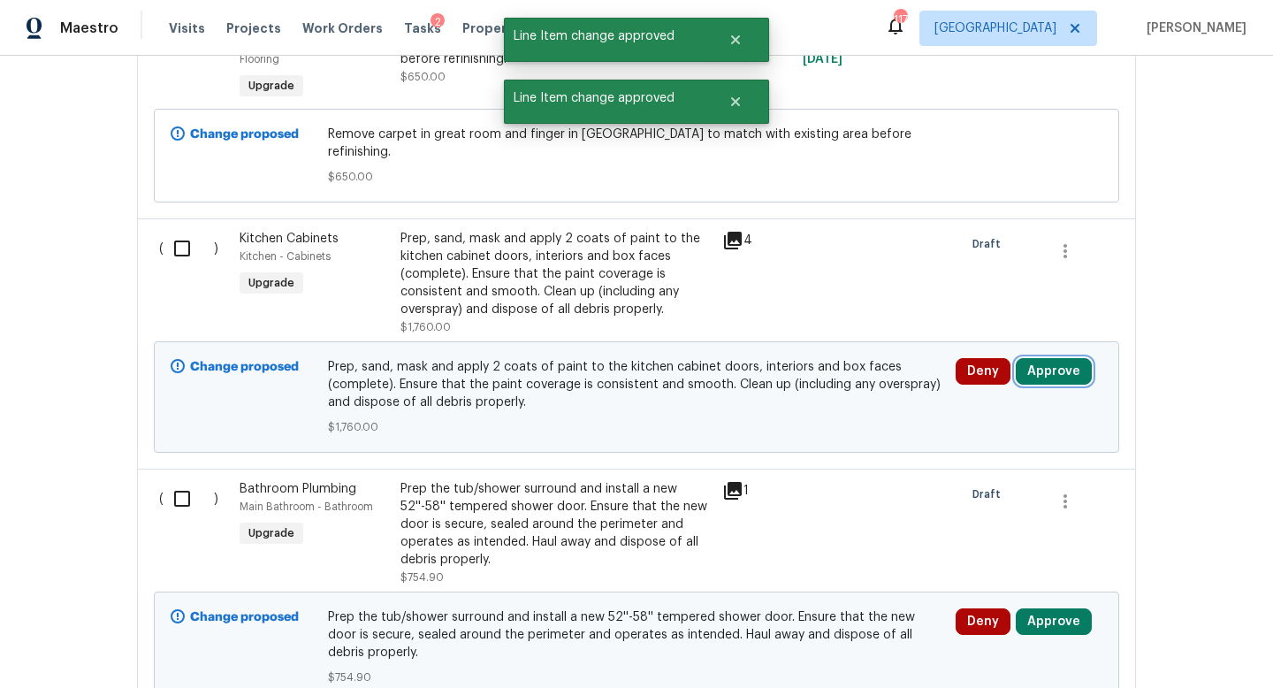
click at [1038, 358] on button "Approve" at bounding box center [1054, 371] width 76 height 27
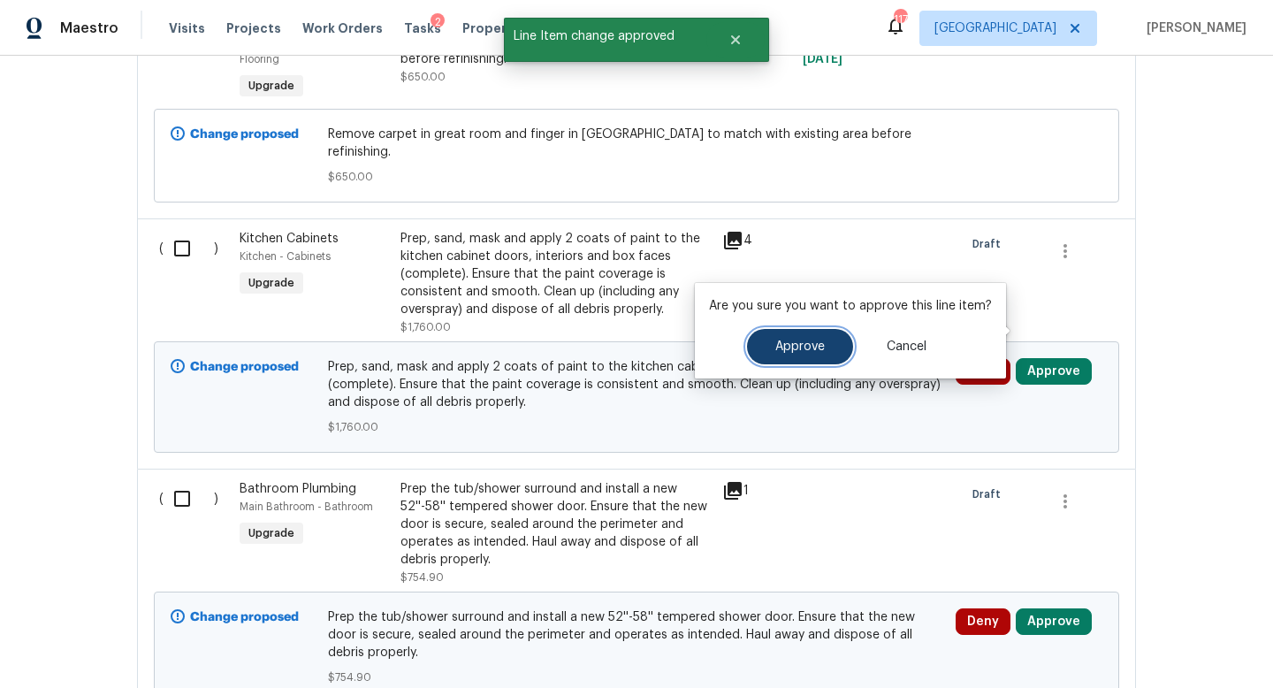
click at [833, 341] on button "Approve" at bounding box center [800, 346] width 106 height 35
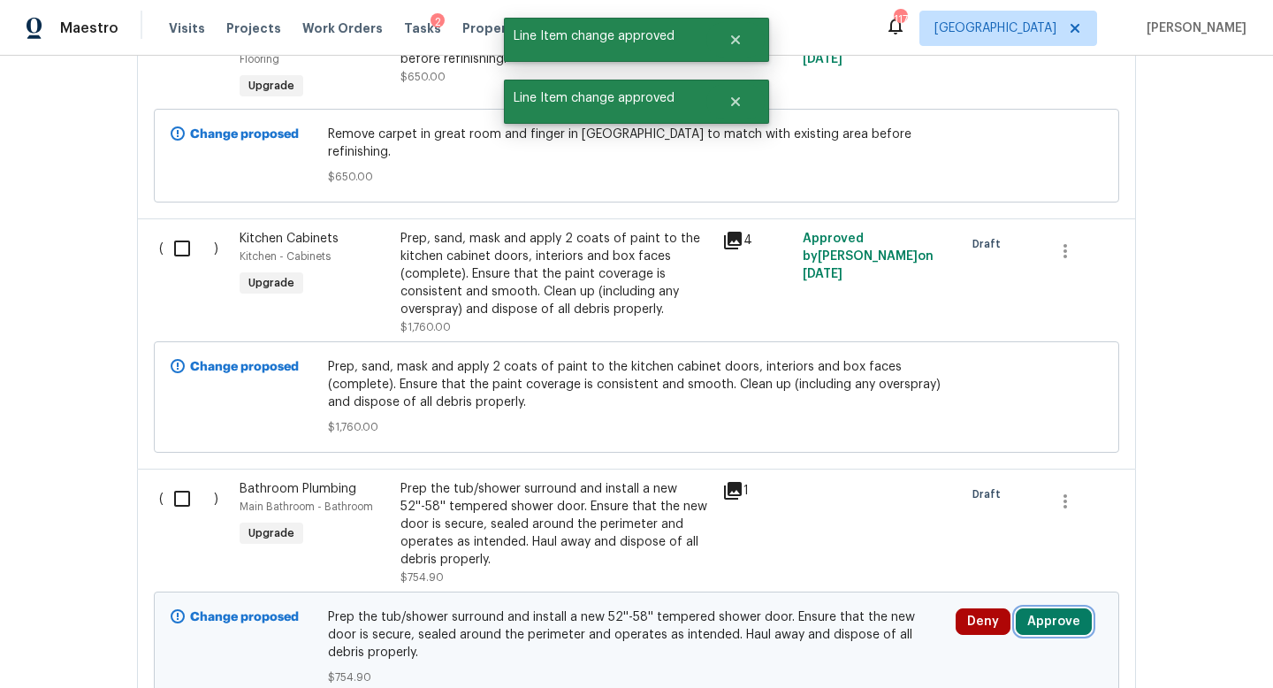
click at [1035, 608] on button "Approve" at bounding box center [1054, 621] width 76 height 27
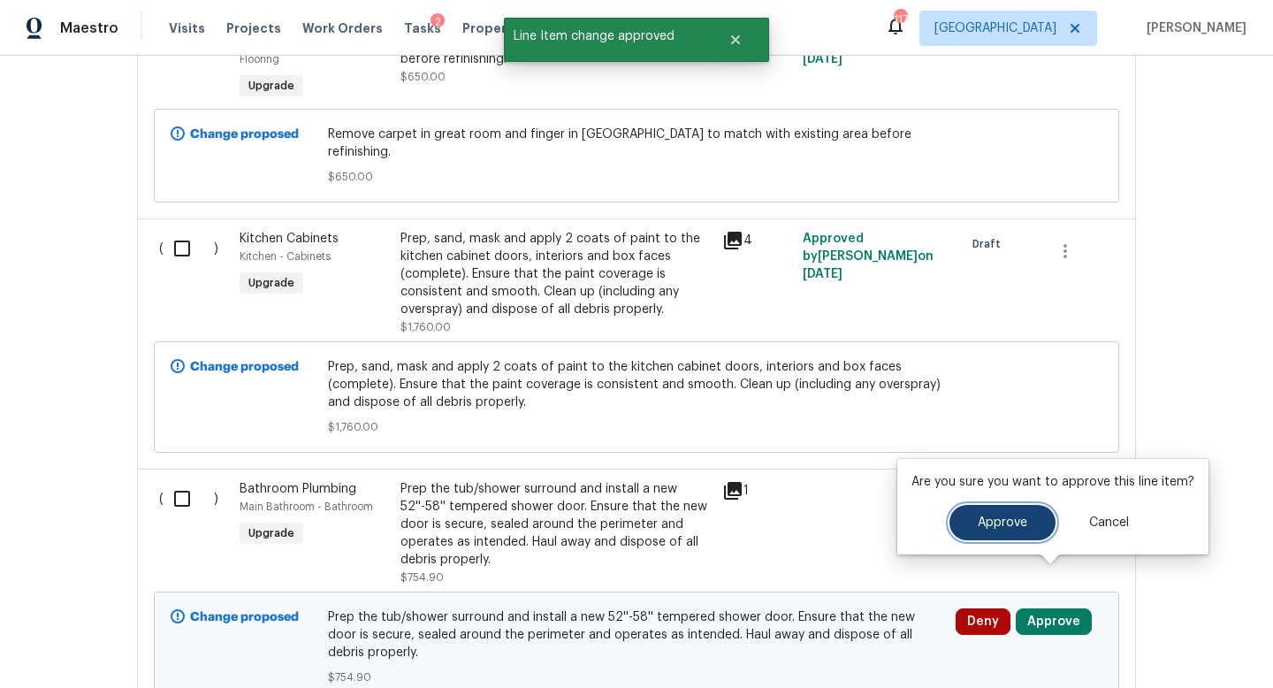
click at [967, 529] on button "Approve" at bounding box center [1003, 522] width 106 height 35
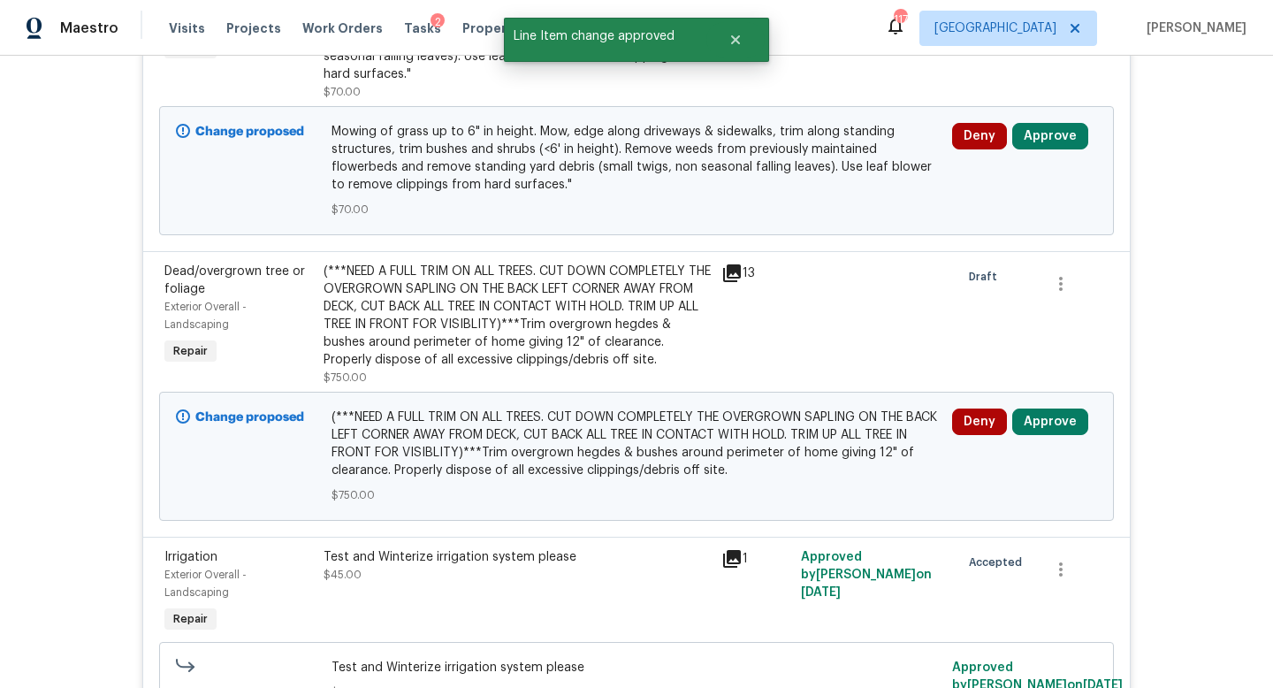
scroll to position [4317, 0]
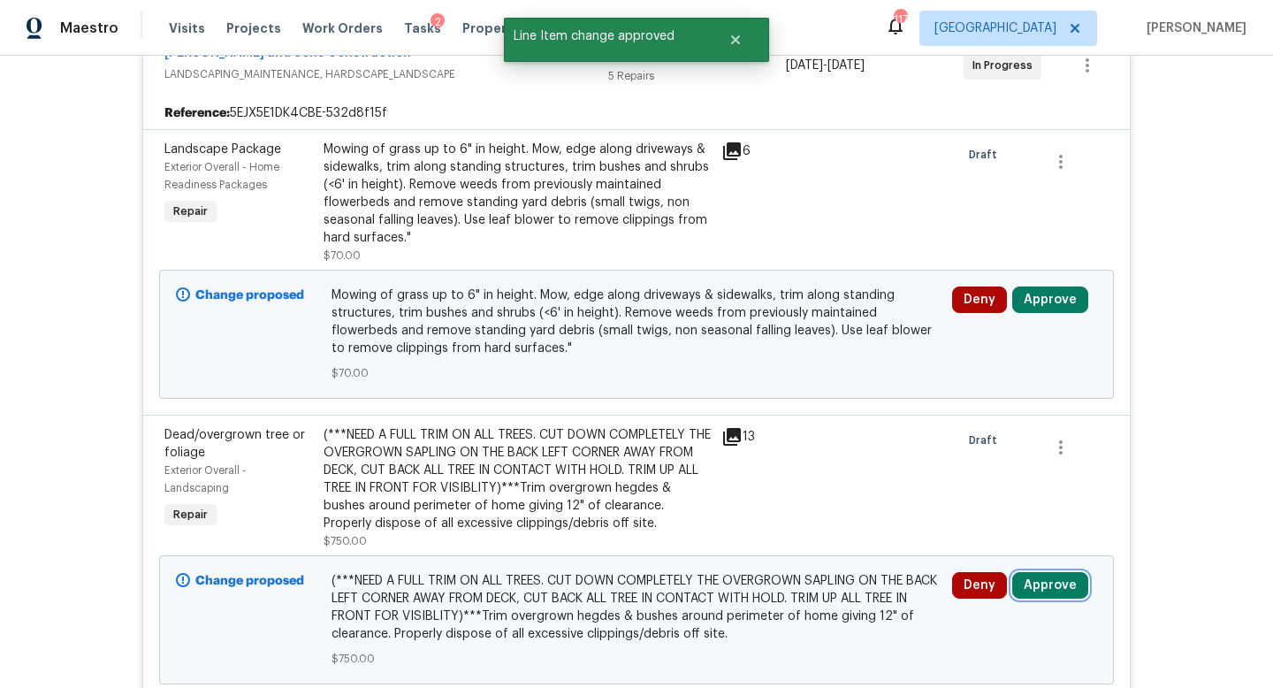
click at [1040, 572] on button "Approve" at bounding box center [1050, 585] width 76 height 27
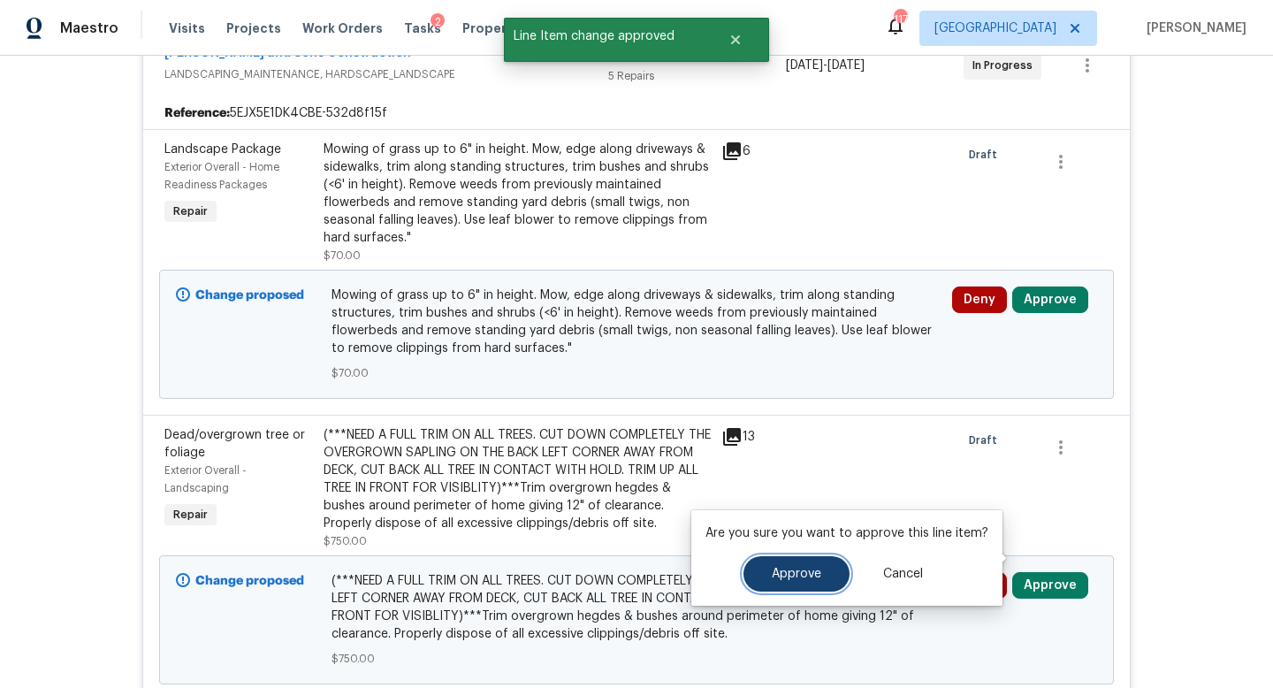
click at [803, 576] on span "Approve" at bounding box center [797, 574] width 50 height 13
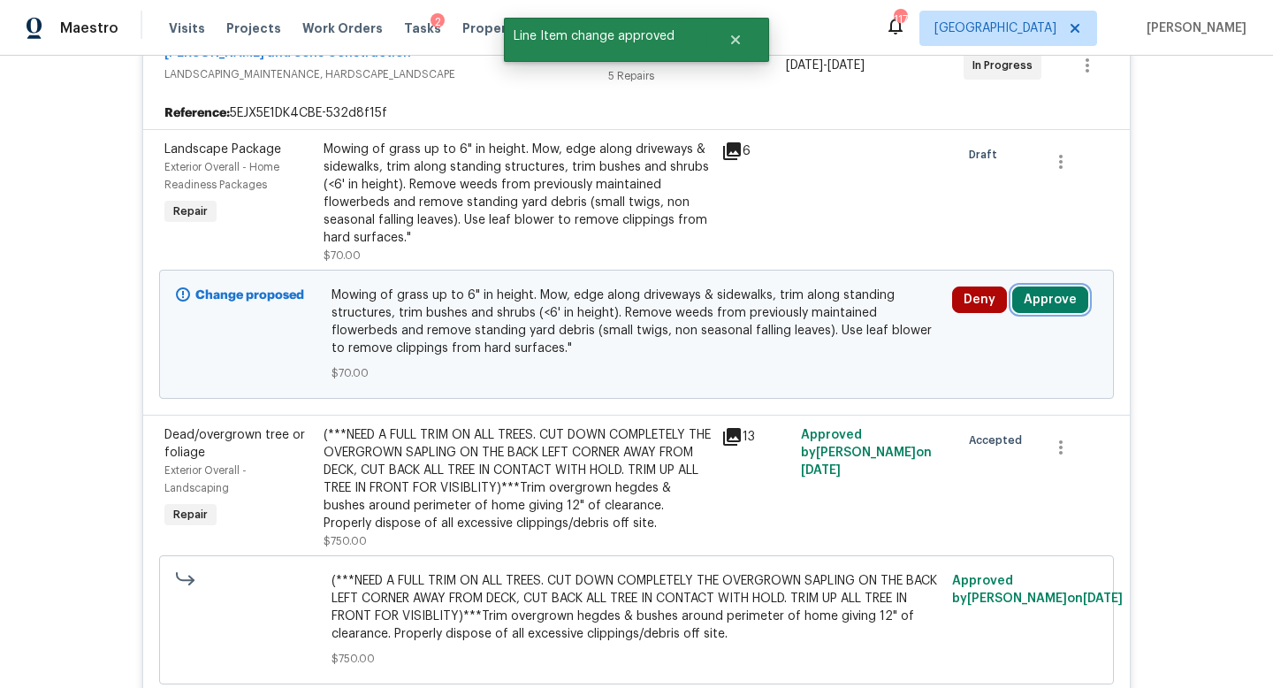
click at [1037, 286] on button "Approve" at bounding box center [1050, 299] width 76 height 27
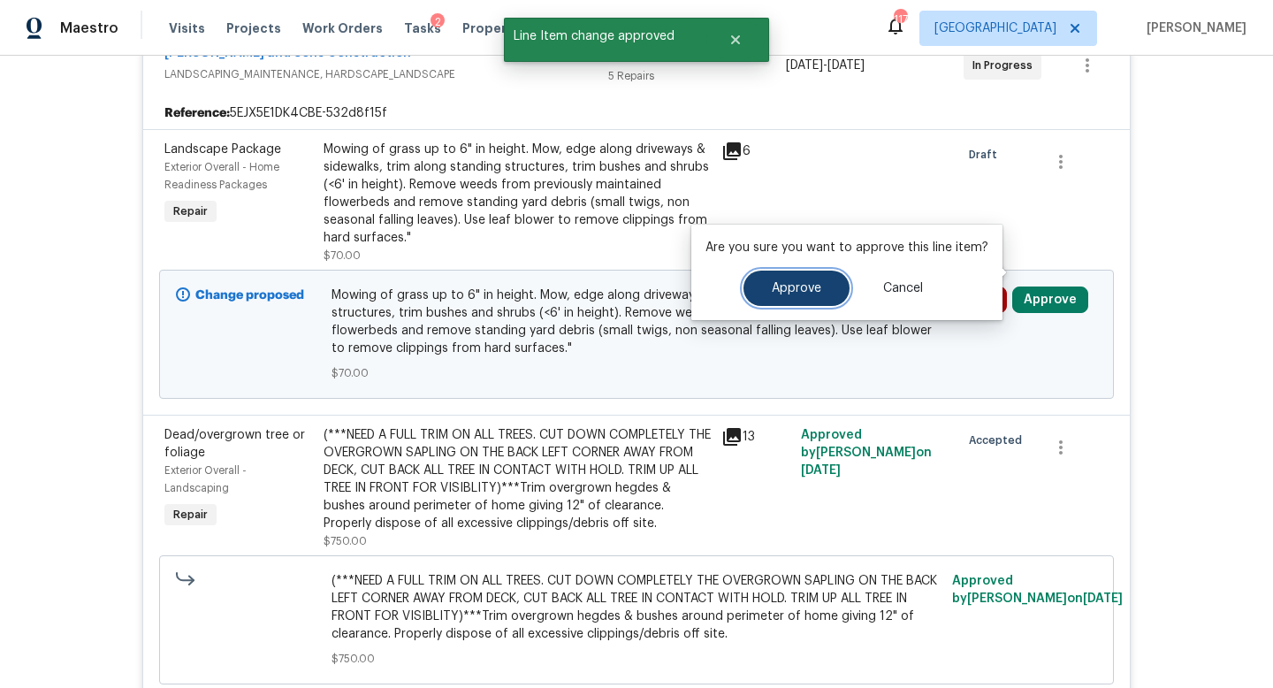
click at [836, 290] on button "Approve" at bounding box center [797, 288] width 106 height 35
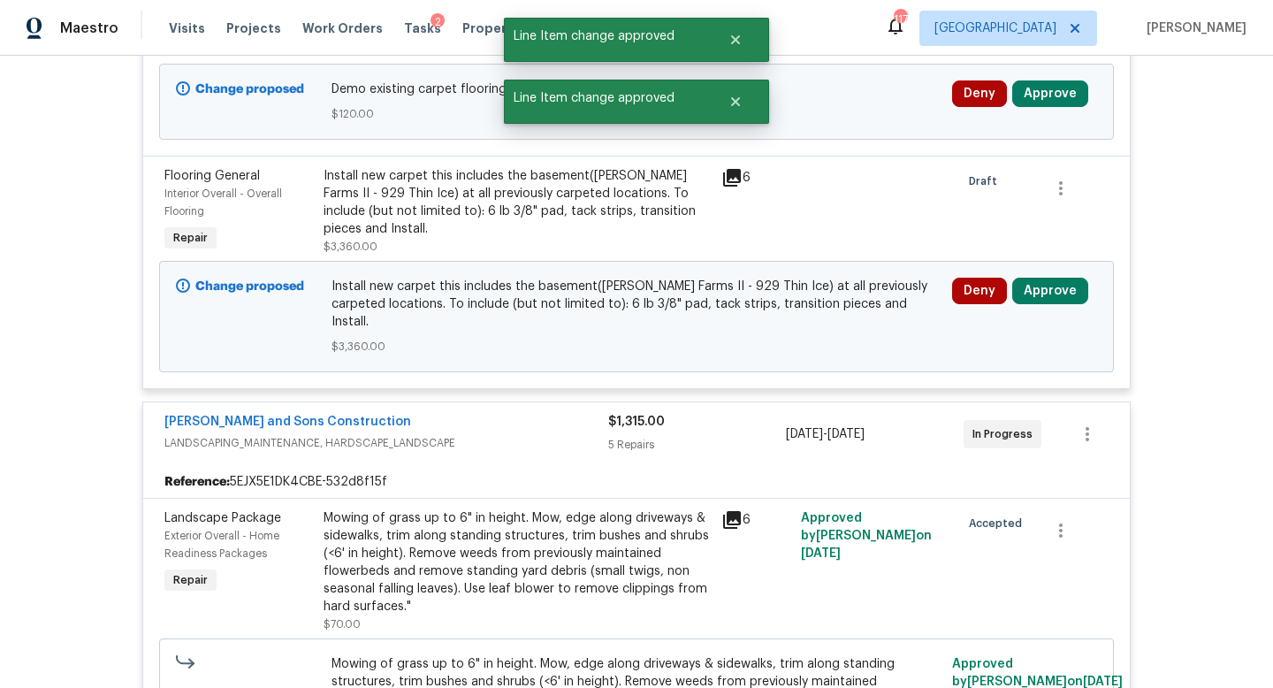
scroll to position [3851, 0]
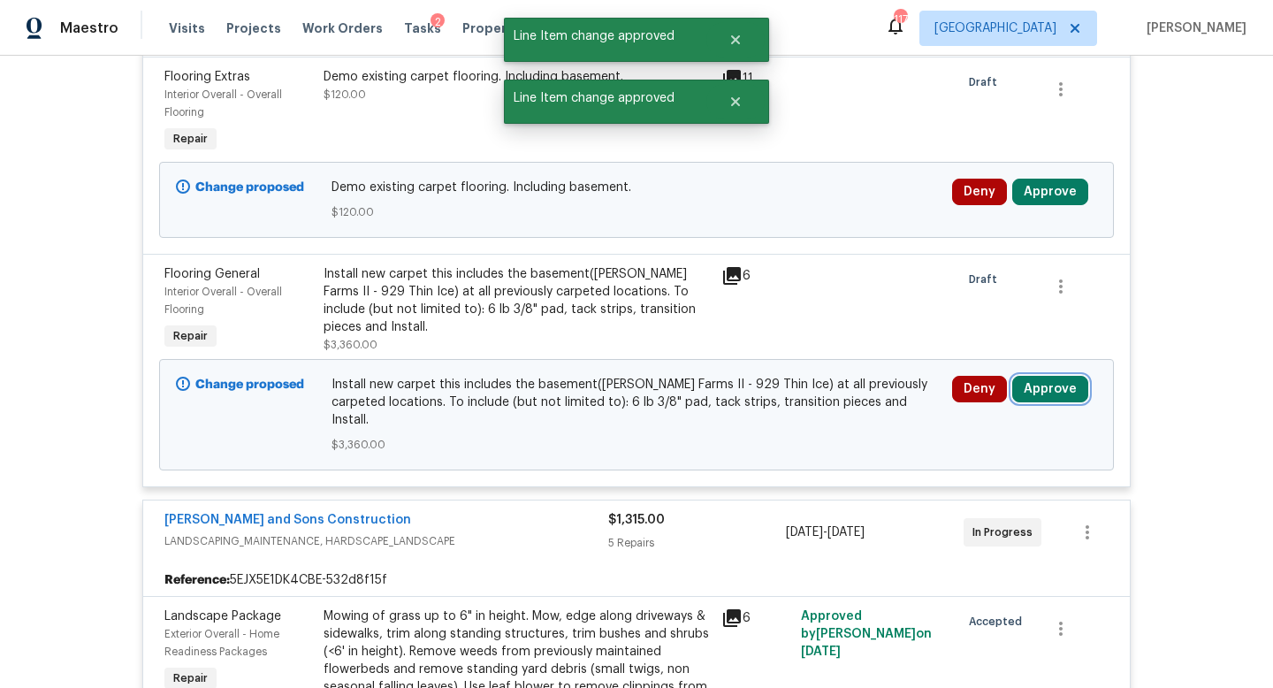
click at [1012, 381] on button "Approve" at bounding box center [1050, 389] width 76 height 27
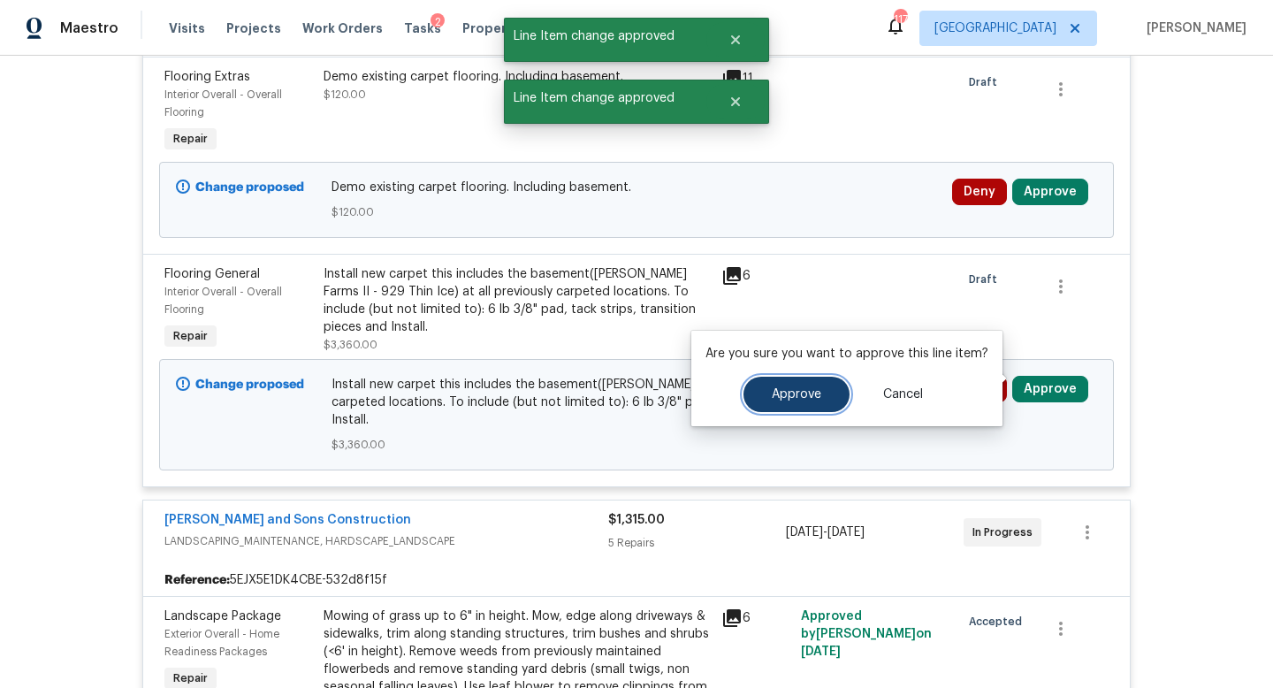
click at [804, 385] on button "Approve" at bounding box center [797, 394] width 106 height 35
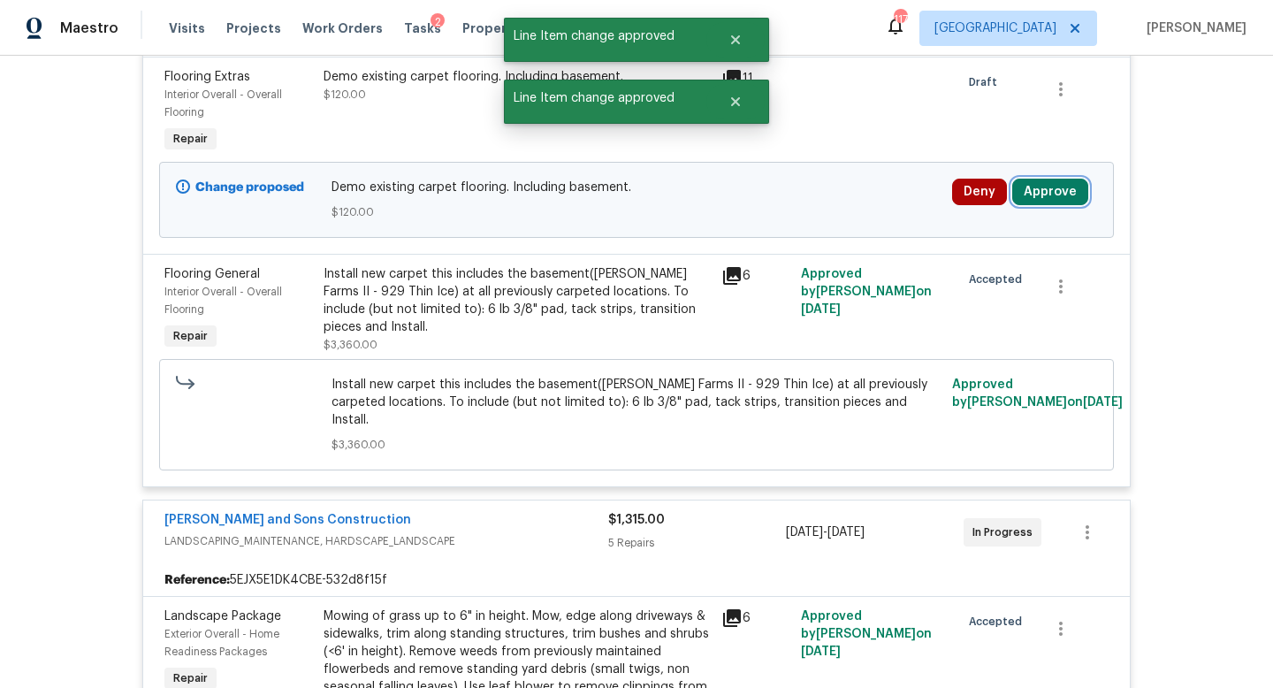
click at [1048, 181] on button "Approve" at bounding box center [1050, 192] width 76 height 27
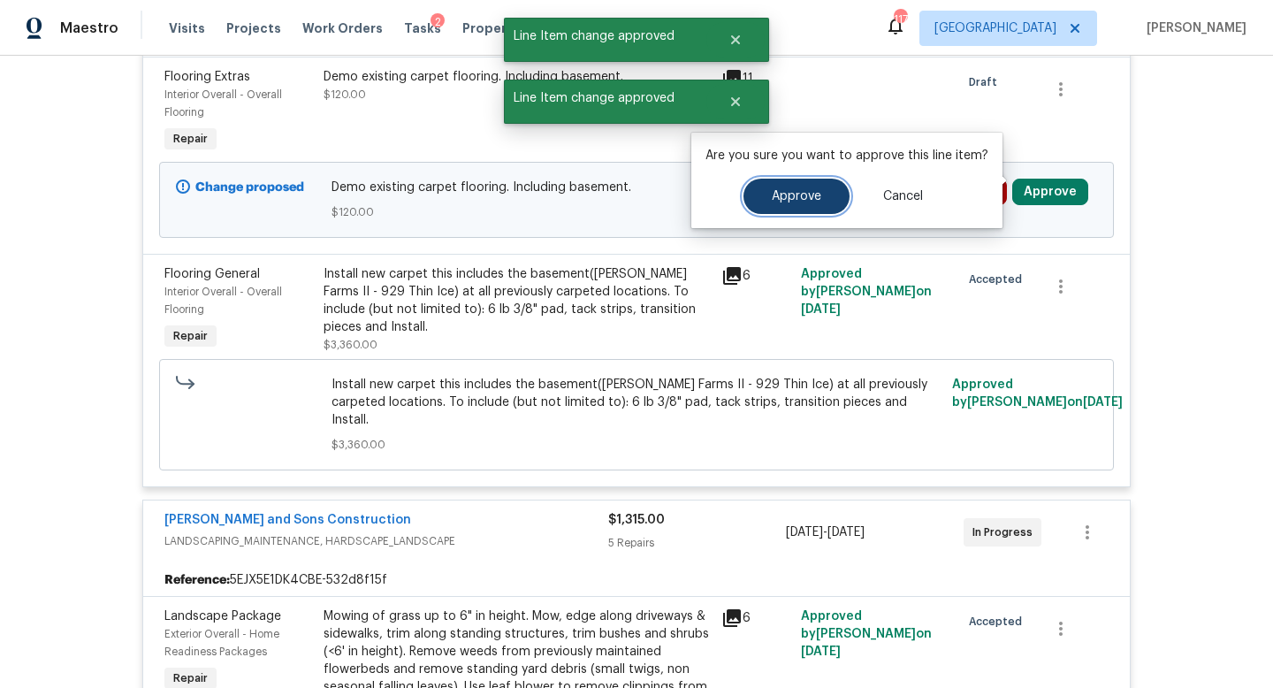
click at [818, 197] on button "Approve" at bounding box center [797, 196] width 106 height 35
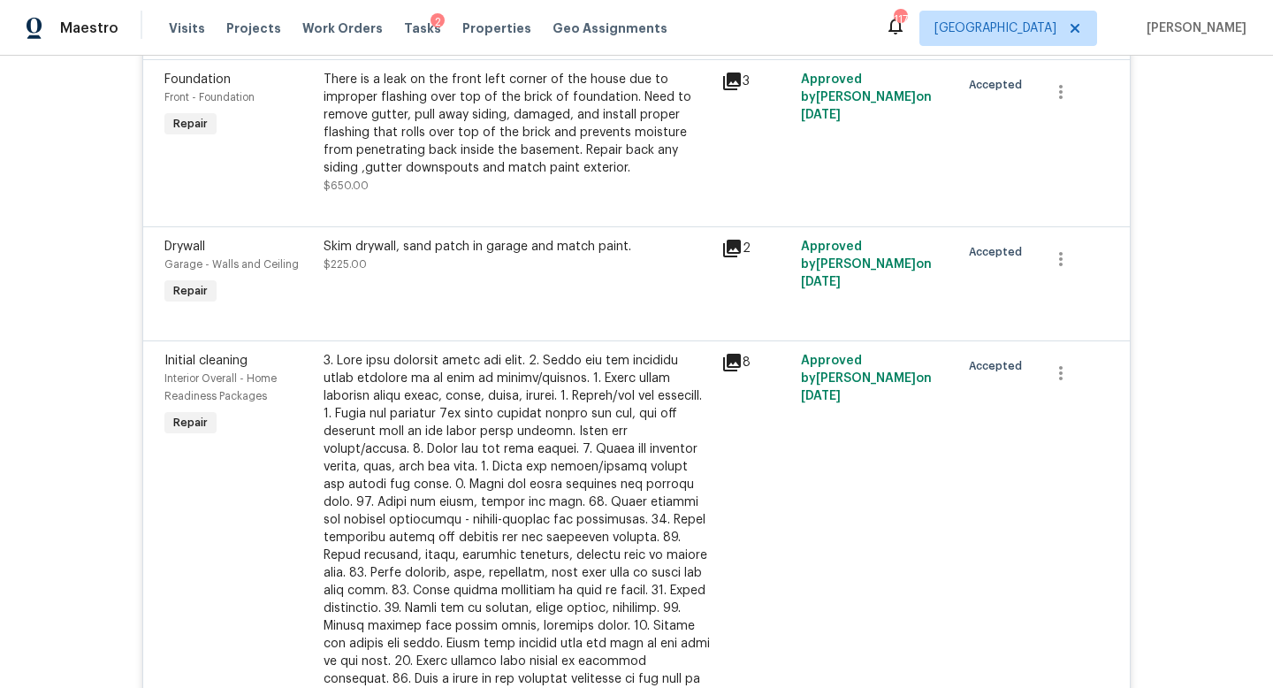
scroll to position [0, 0]
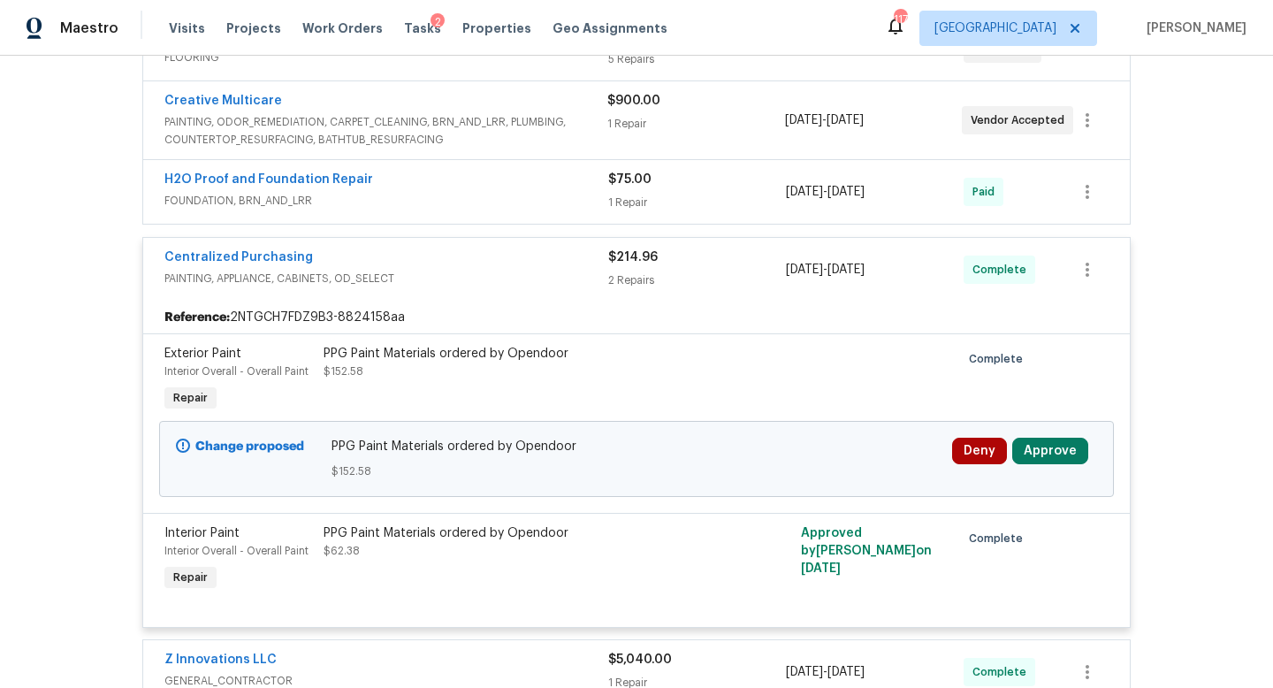
scroll to position [560, 0]
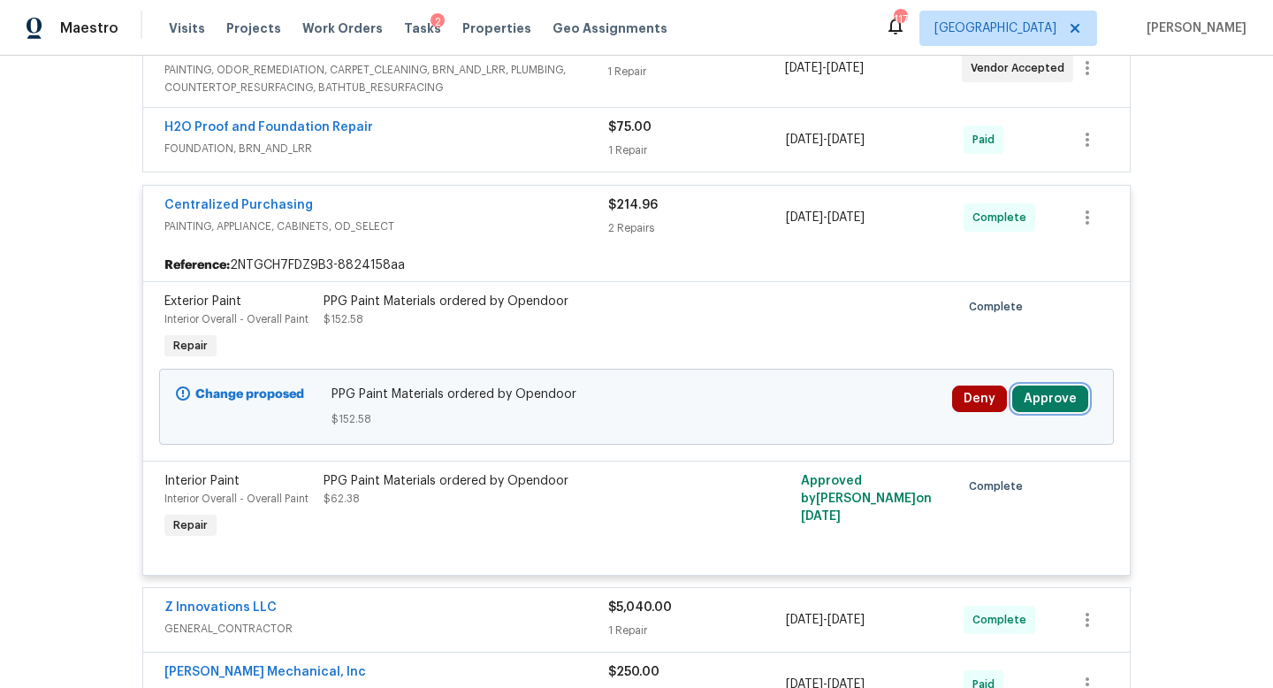
click at [1036, 398] on button "Approve" at bounding box center [1050, 398] width 76 height 27
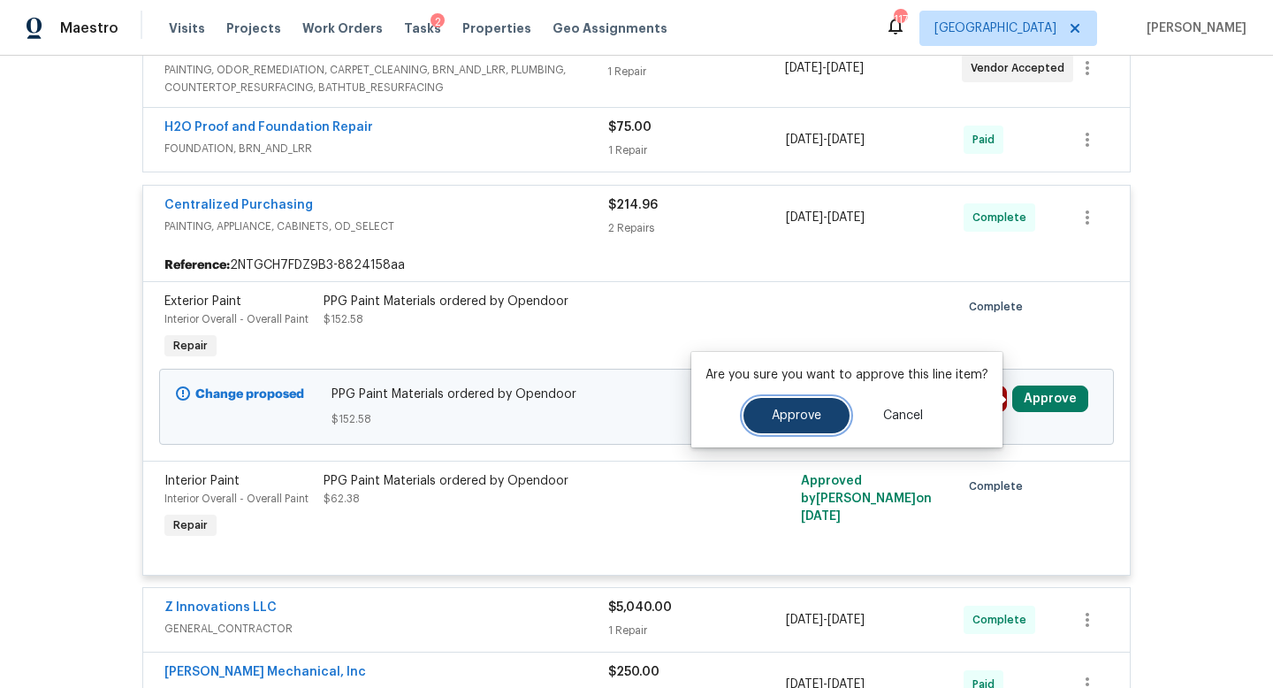
click at [824, 420] on button "Approve" at bounding box center [797, 415] width 106 height 35
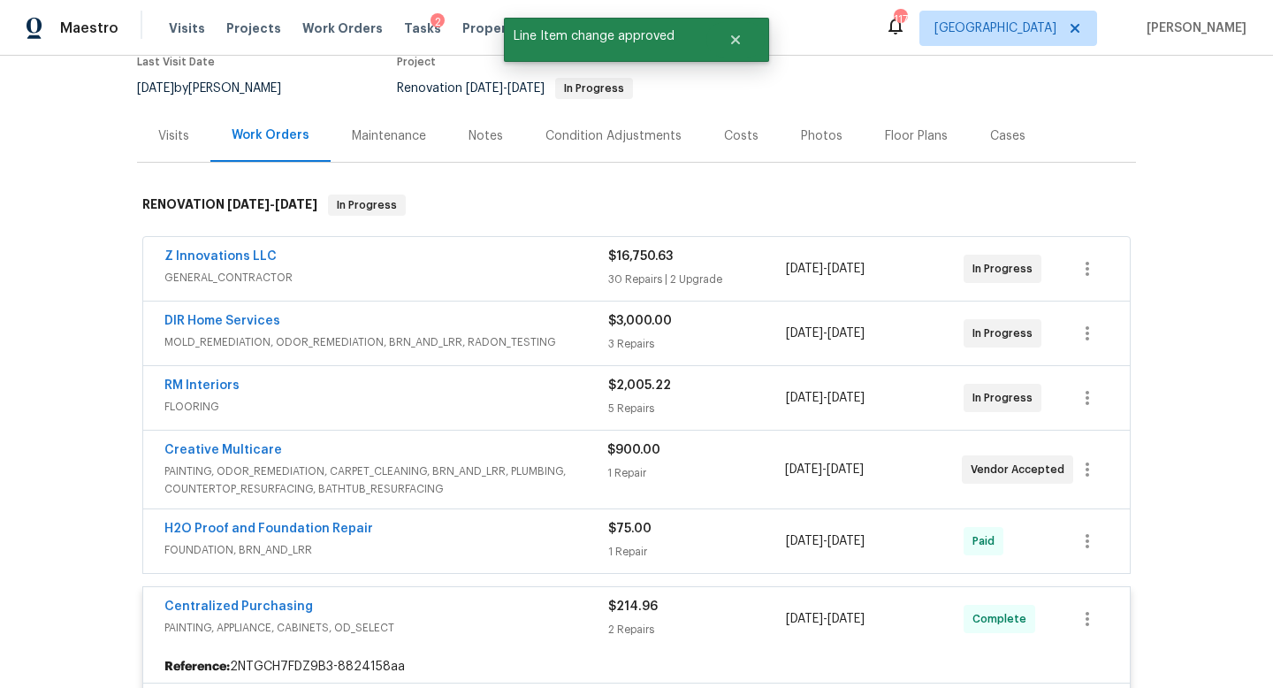
scroll to position [0, 0]
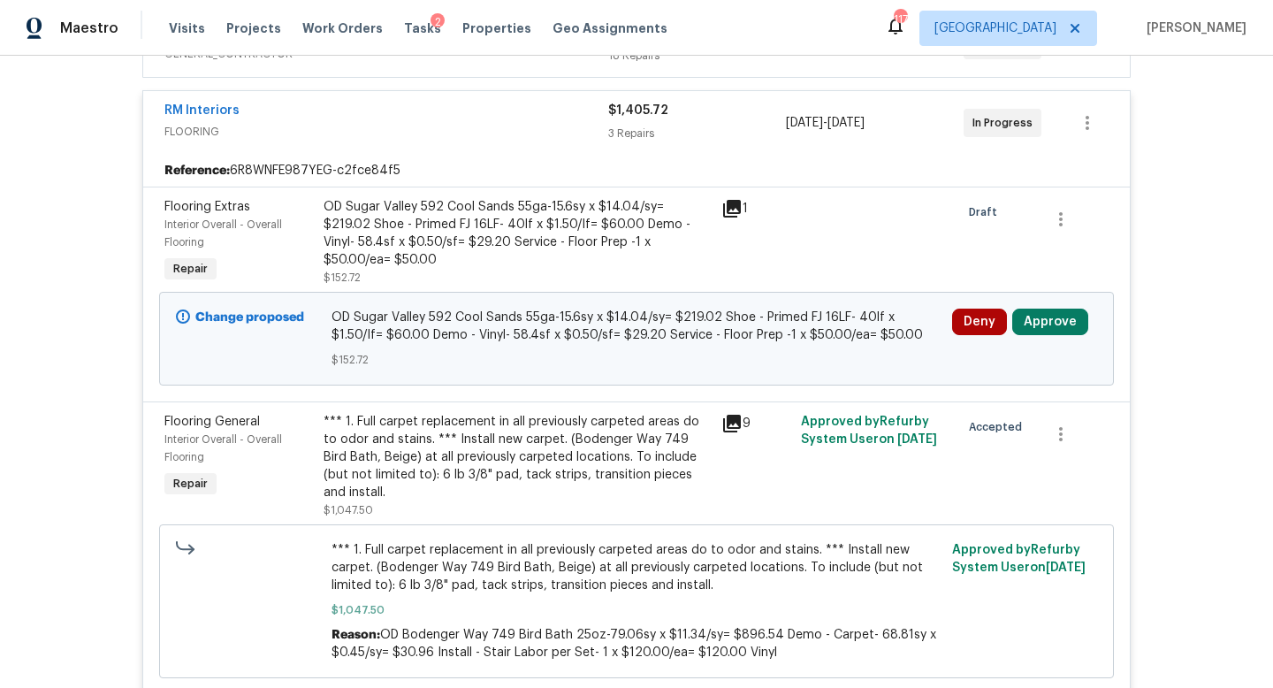
scroll to position [420, 0]
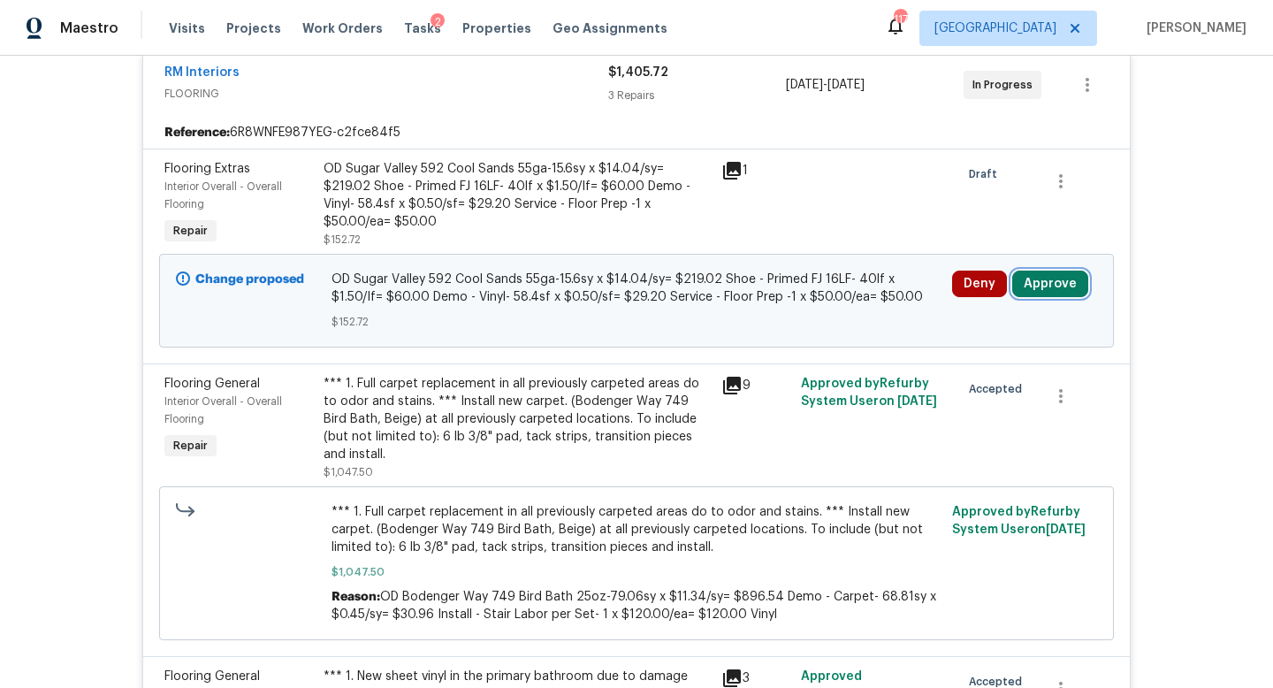
click at [1034, 291] on button "Approve" at bounding box center [1050, 284] width 76 height 27
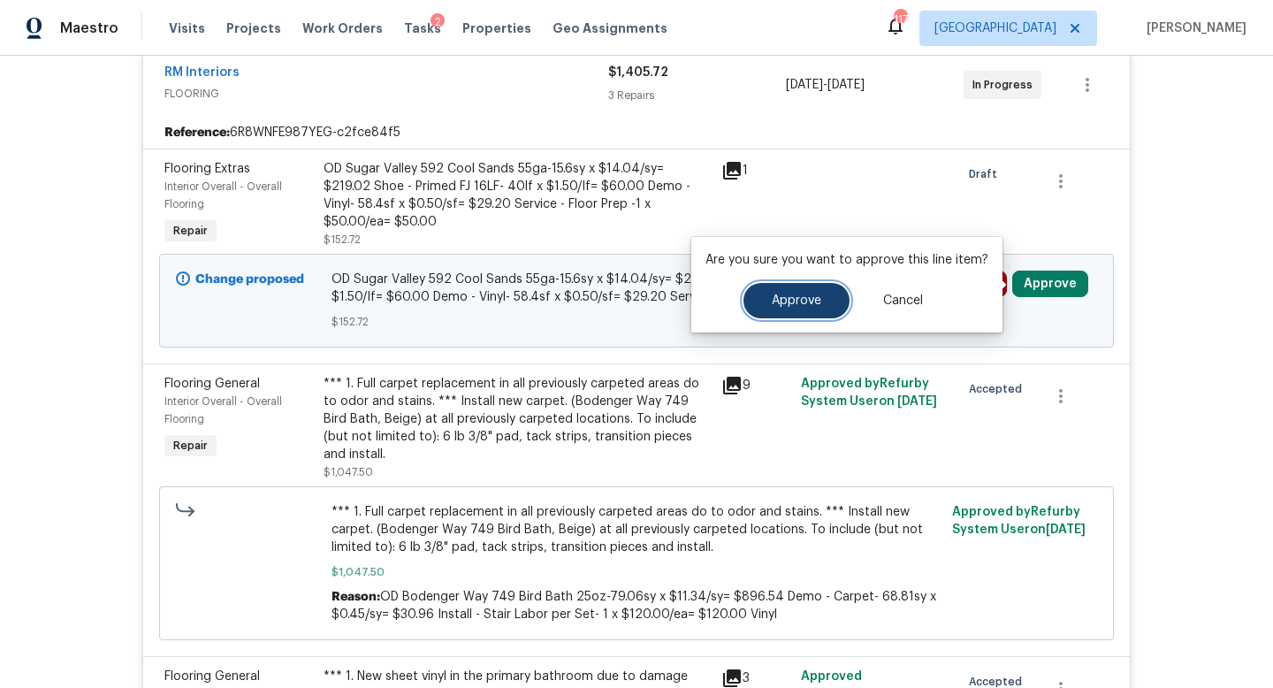
click at [820, 309] on button "Approve" at bounding box center [797, 300] width 106 height 35
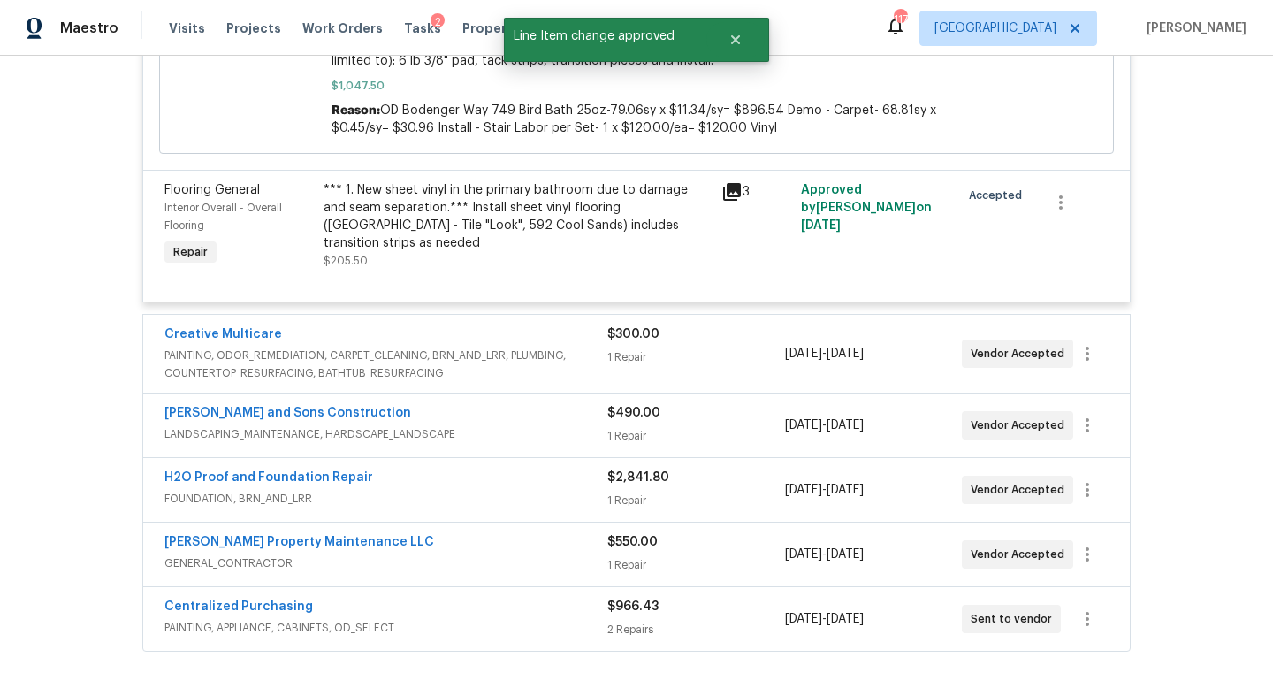
scroll to position [0, 0]
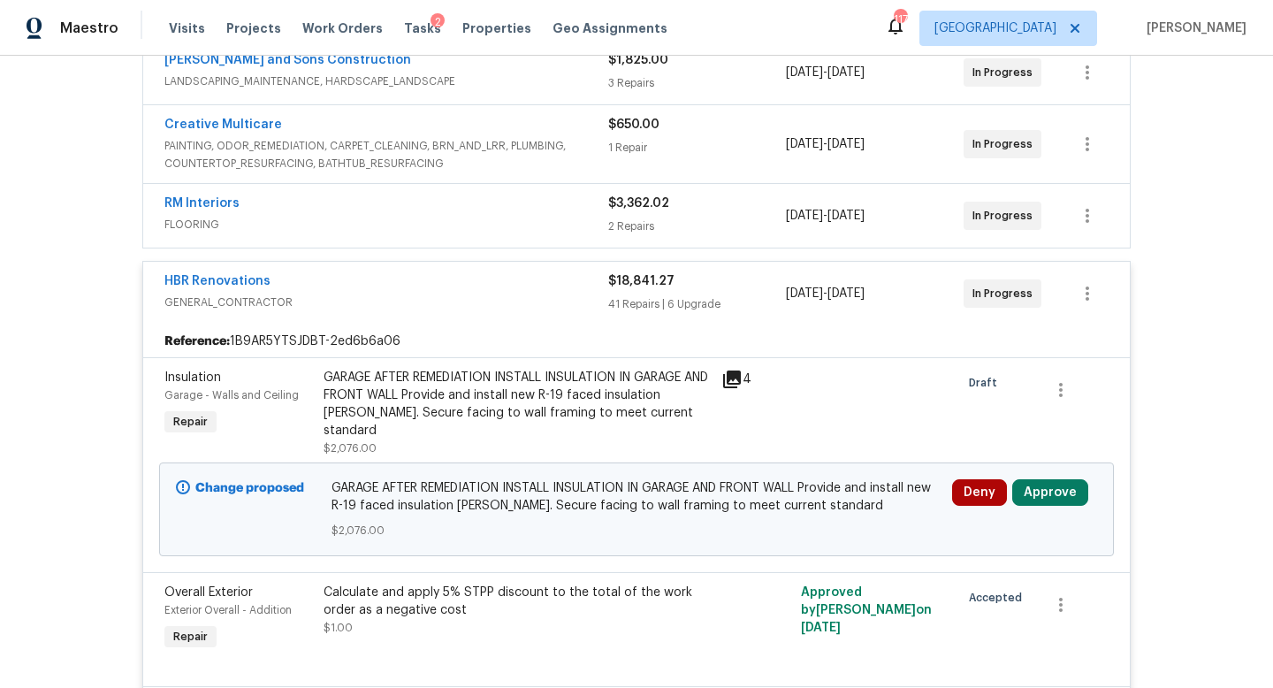
scroll to position [492, 0]
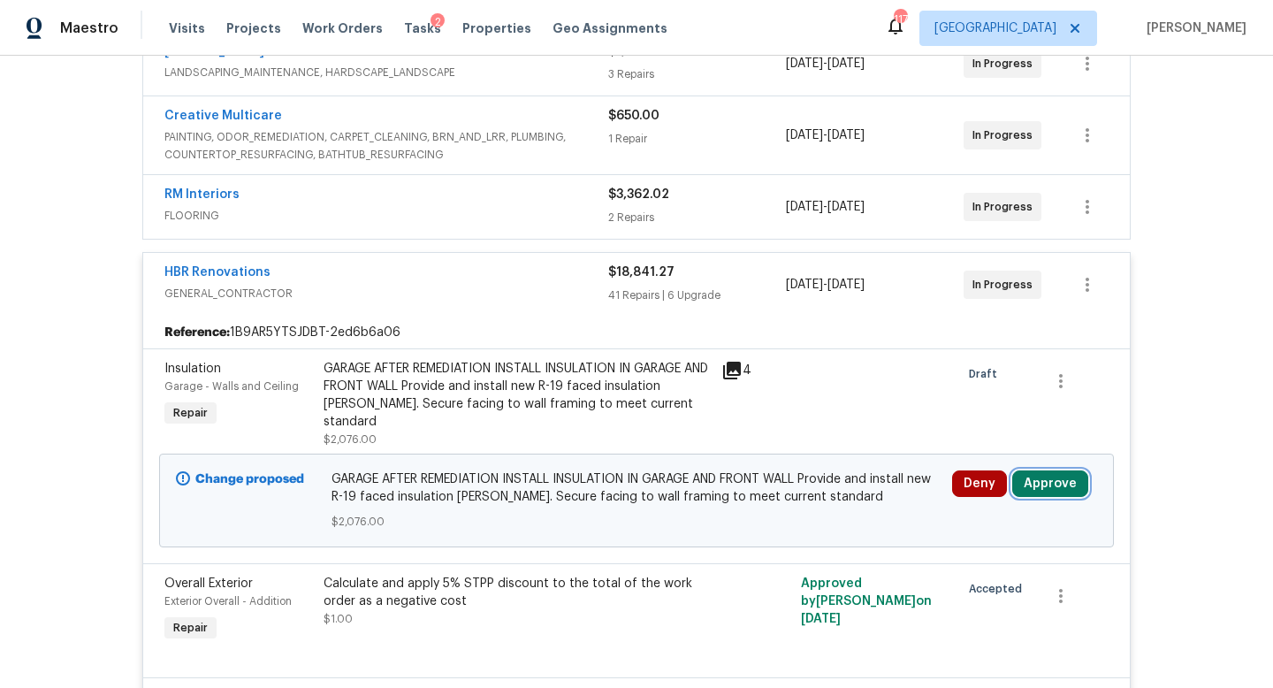
click at [1042, 470] on button "Approve" at bounding box center [1050, 483] width 76 height 27
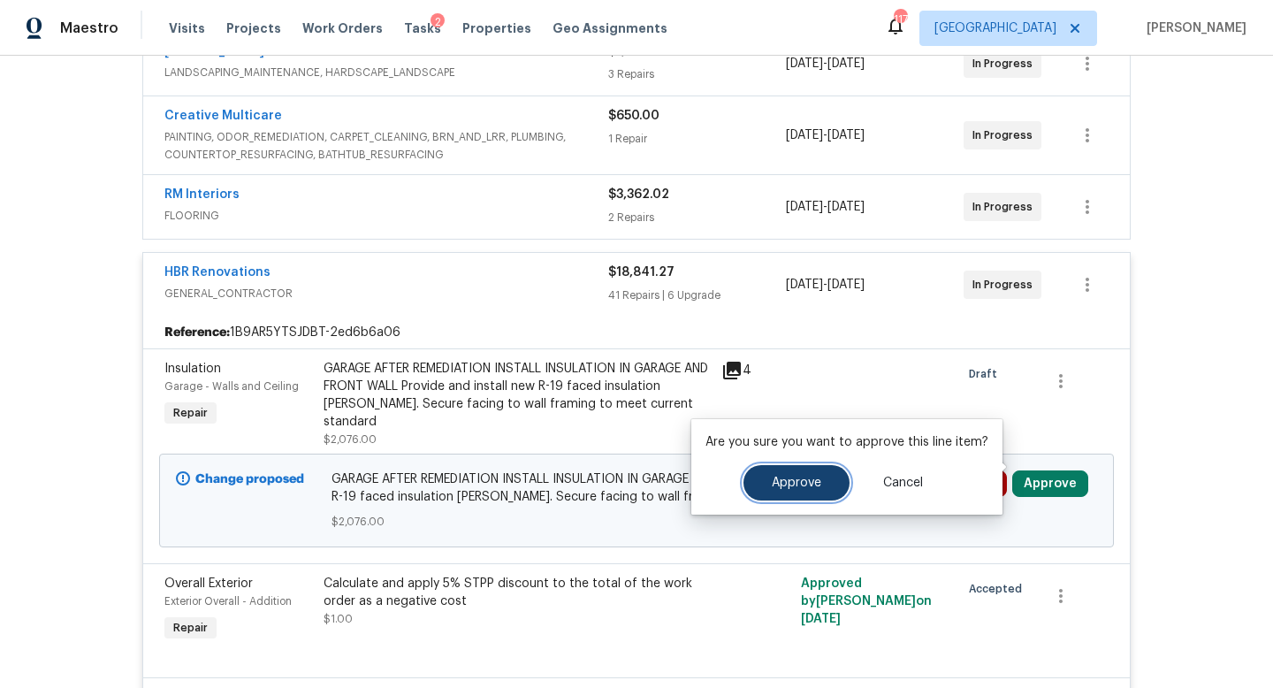
click at [789, 500] on button "Approve" at bounding box center [797, 482] width 106 height 35
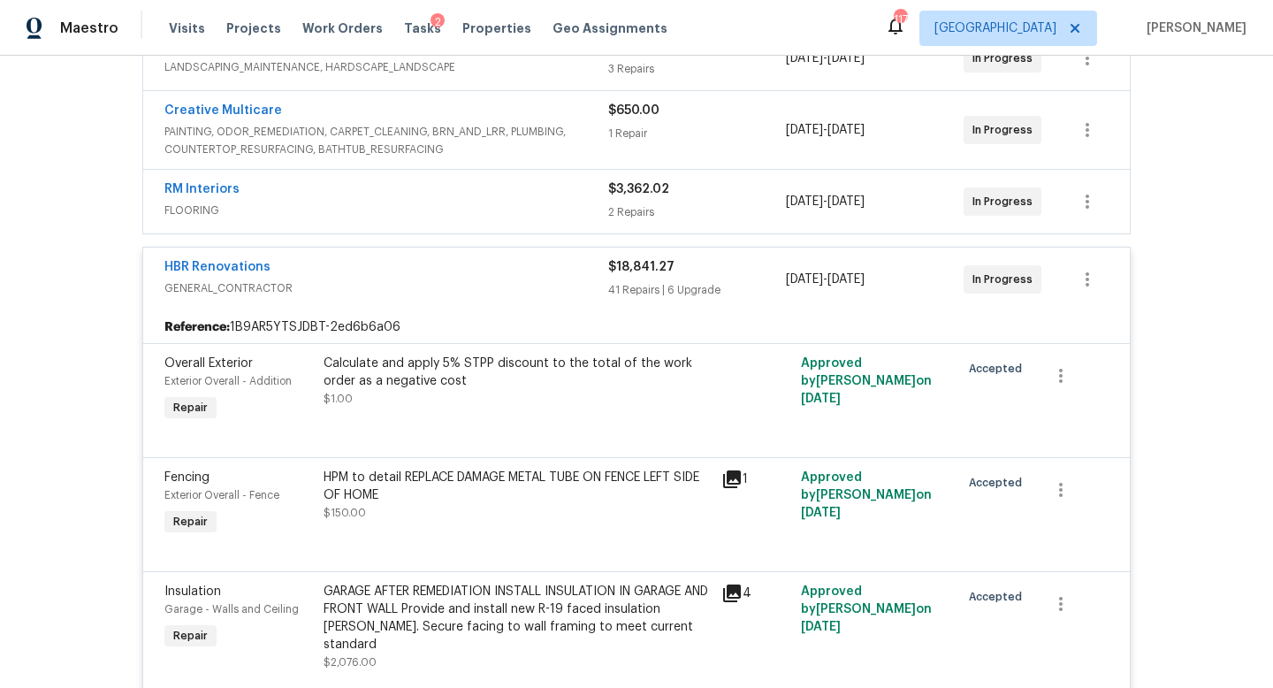
scroll to position [0, 0]
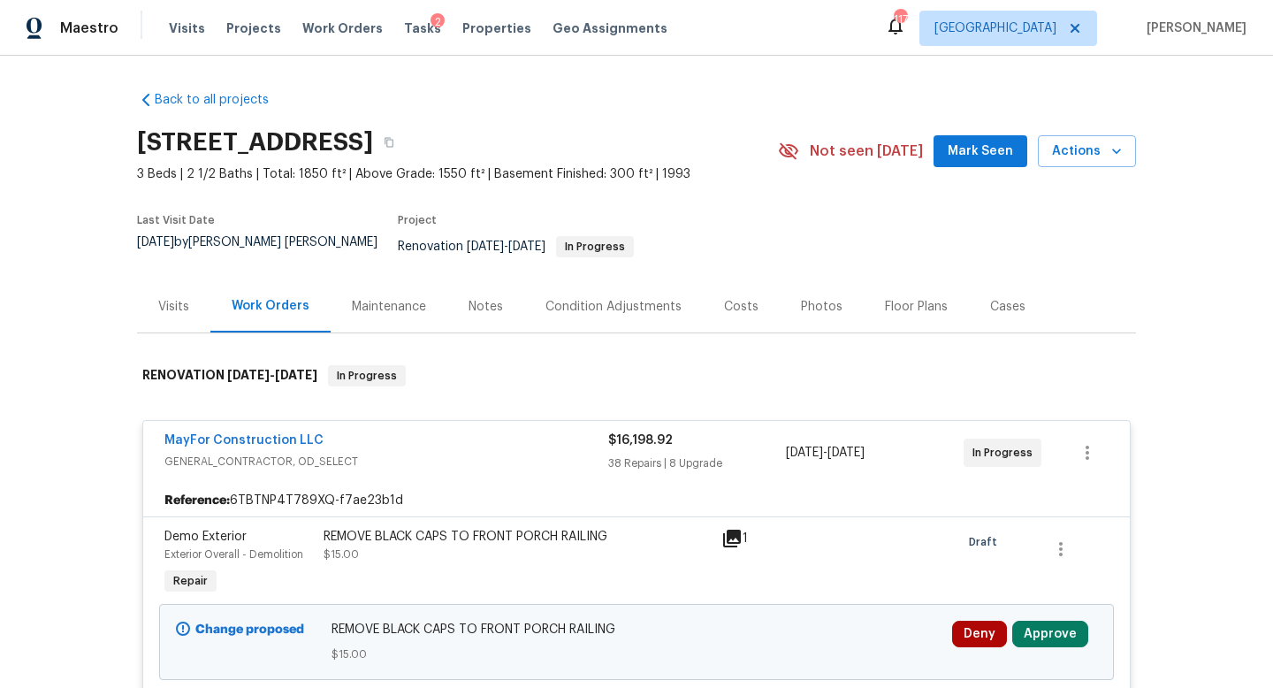
scroll to position [233, 0]
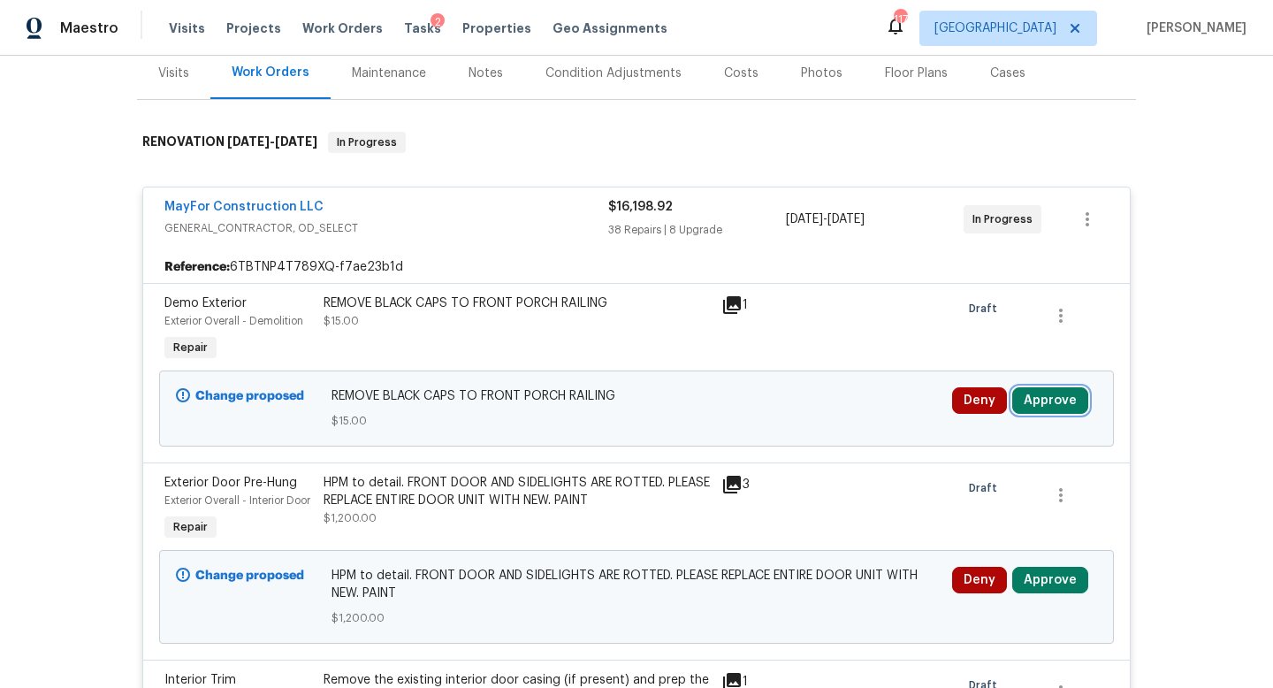
click at [1042, 395] on button "Approve" at bounding box center [1050, 400] width 76 height 27
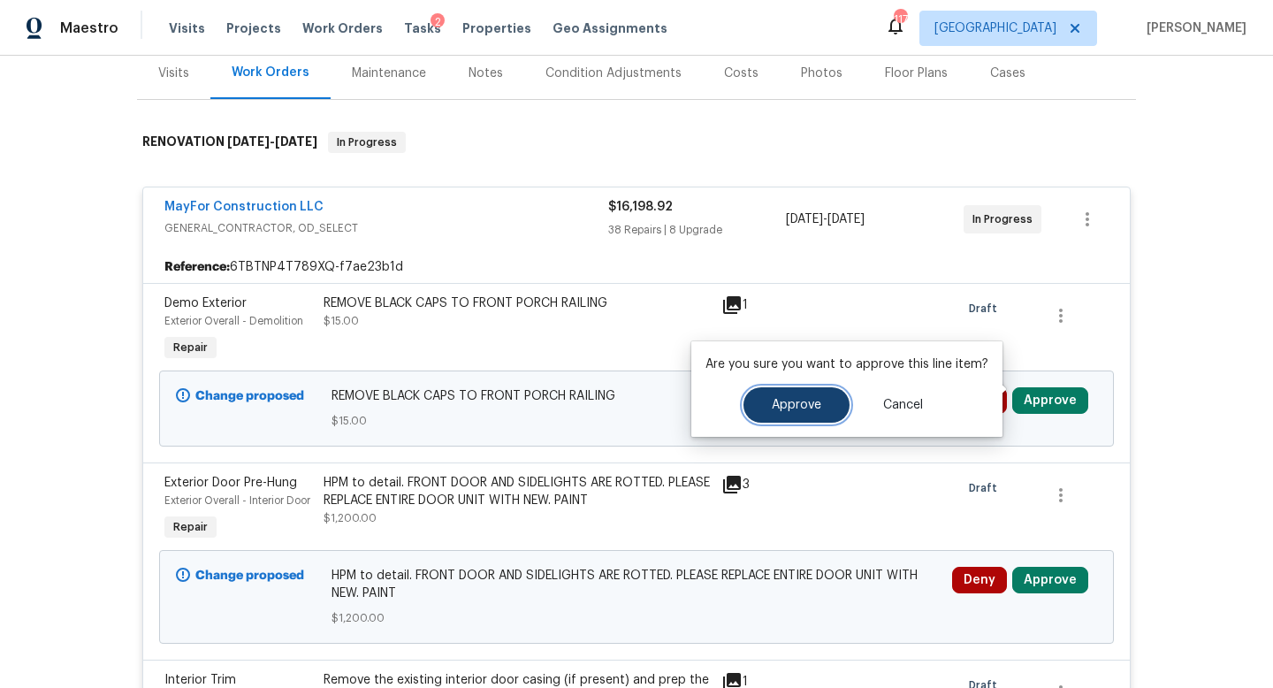
click at [822, 404] on button "Approve" at bounding box center [797, 404] width 106 height 35
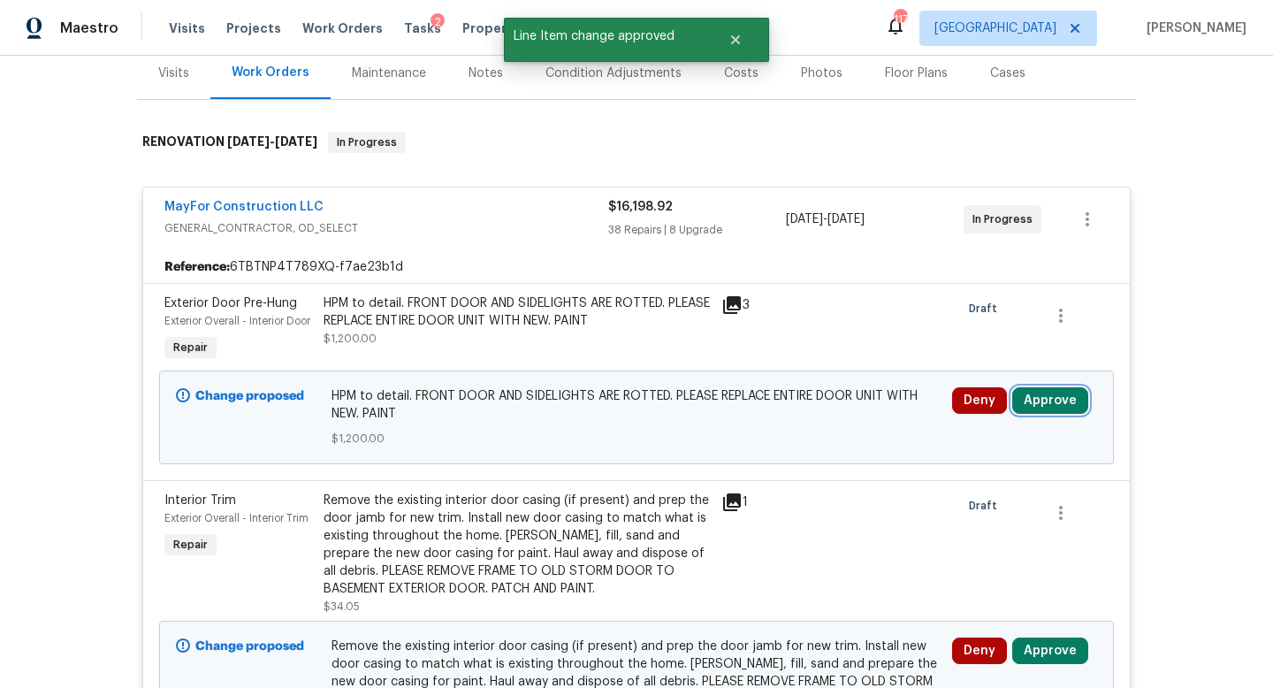
click at [1051, 410] on button "Approve" at bounding box center [1050, 400] width 76 height 27
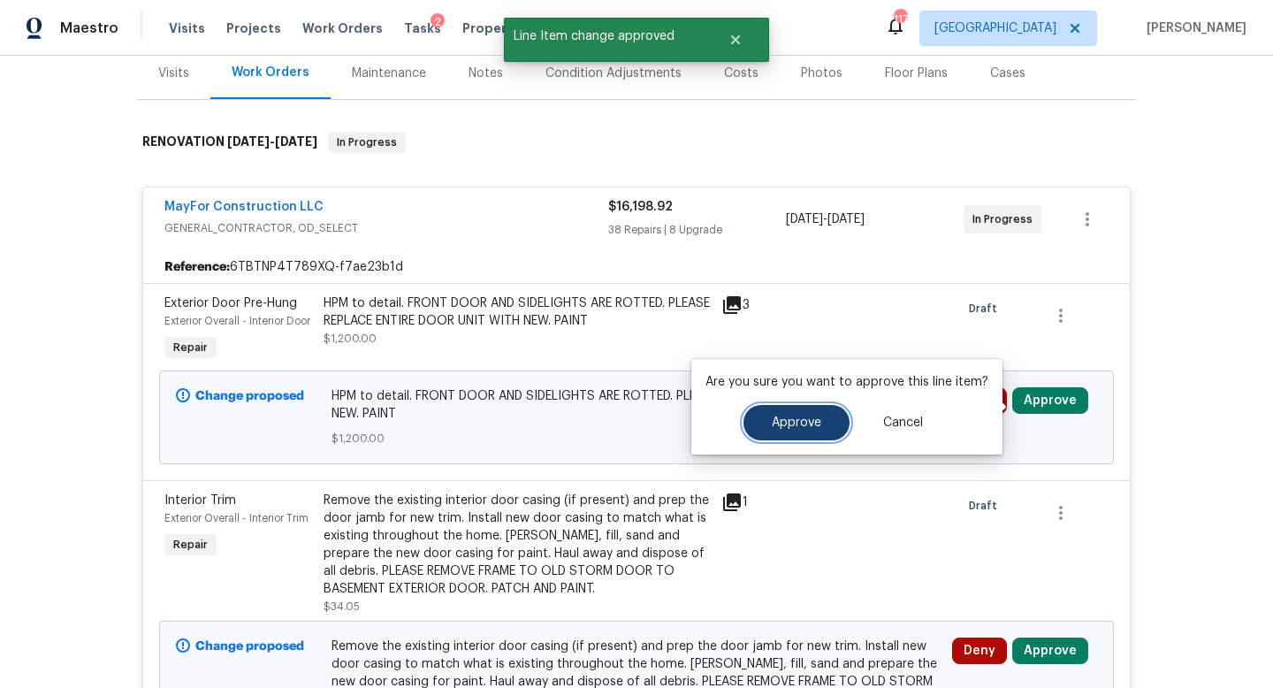
click at [810, 408] on button "Approve" at bounding box center [797, 422] width 106 height 35
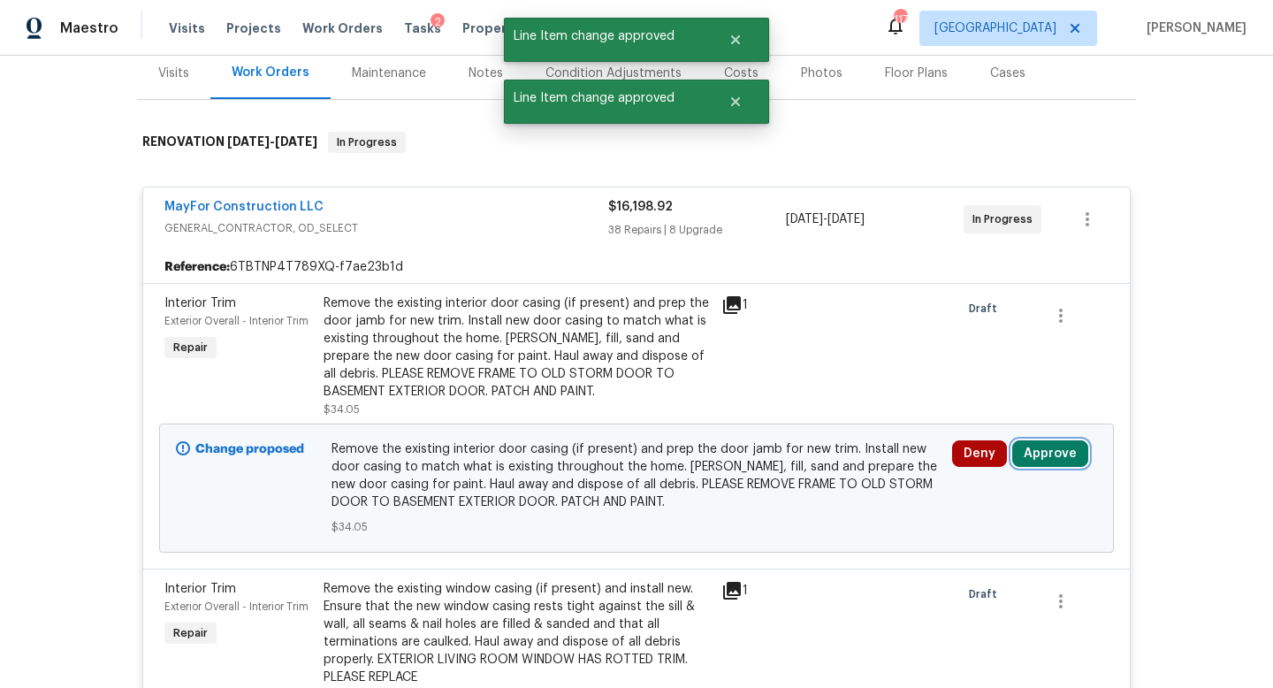
click at [1036, 447] on button "Approve" at bounding box center [1050, 453] width 76 height 27
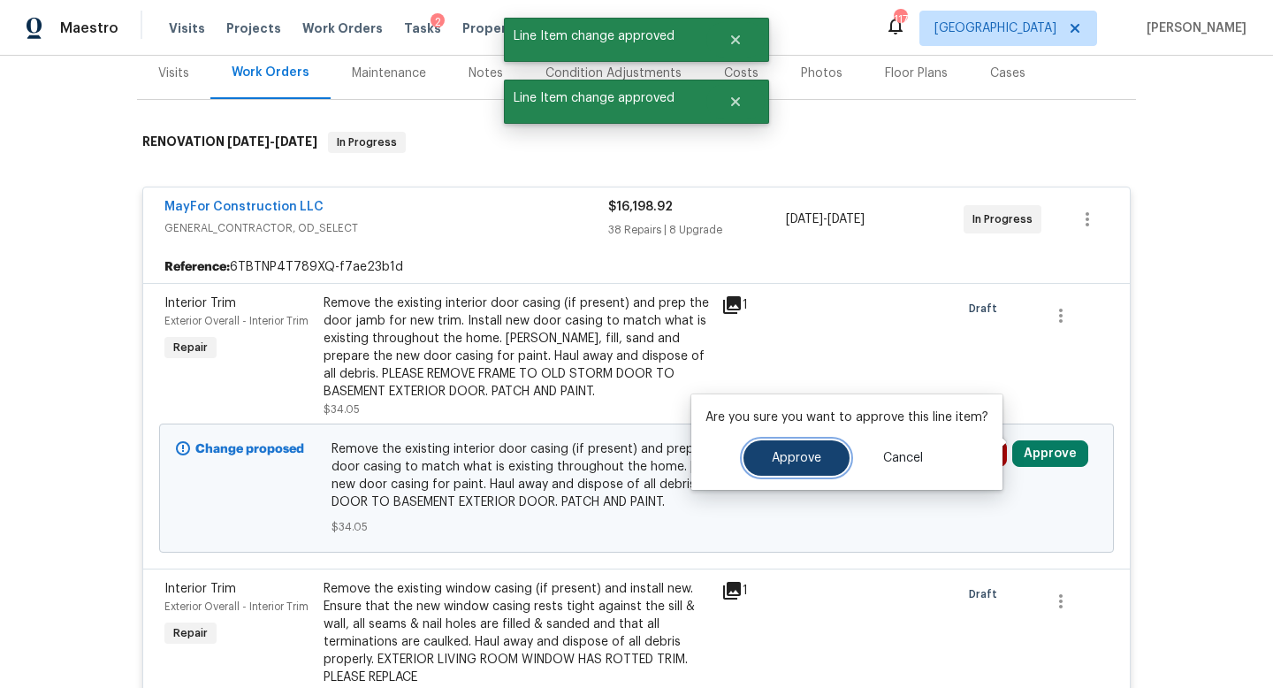
click at [838, 450] on button "Approve" at bounding box center [797, 457] width 106 height 35
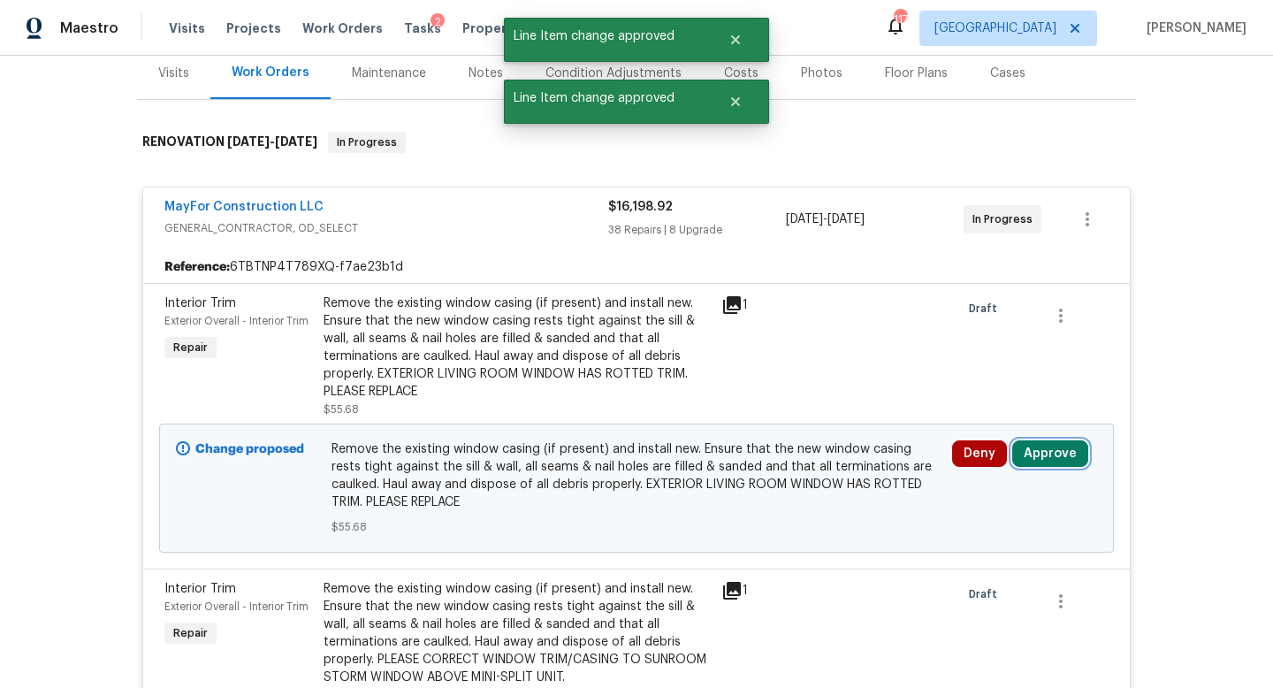
click at [1046, 440] on button "Approve" at bounding box center [1050, 453] width 76 height 27
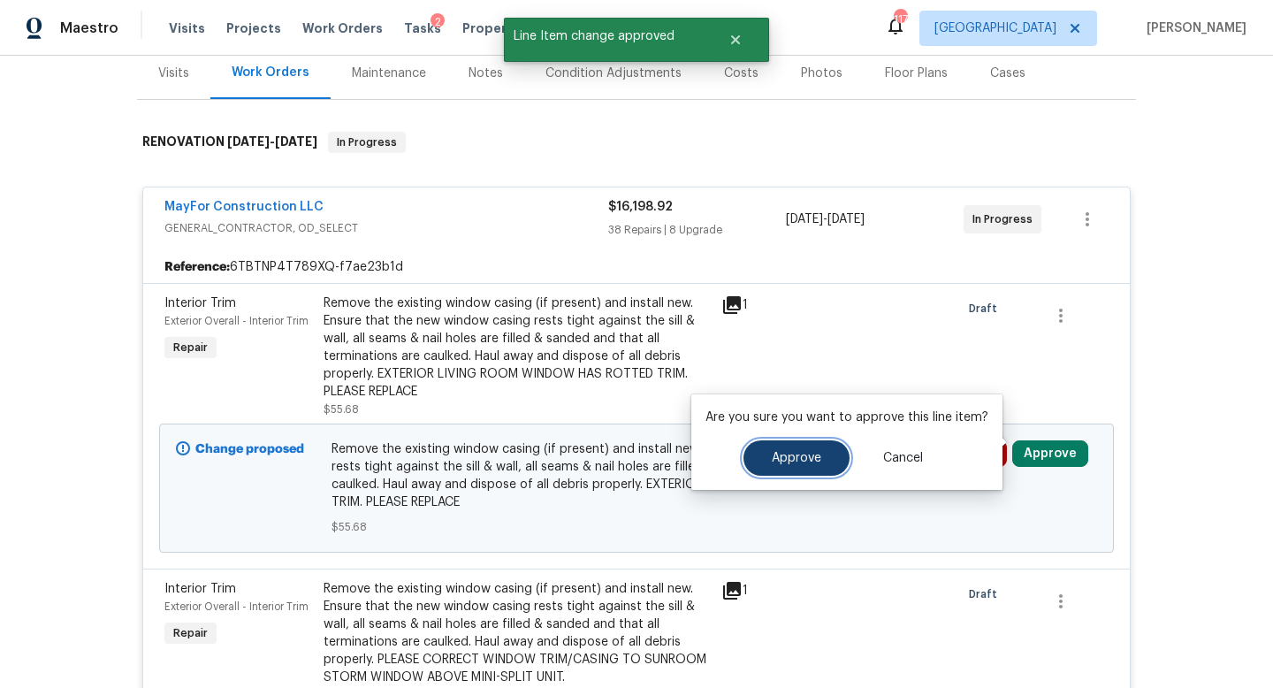
click at [817, 444] on button "Approve" at bounding box center [797, 457] width 106 height 35
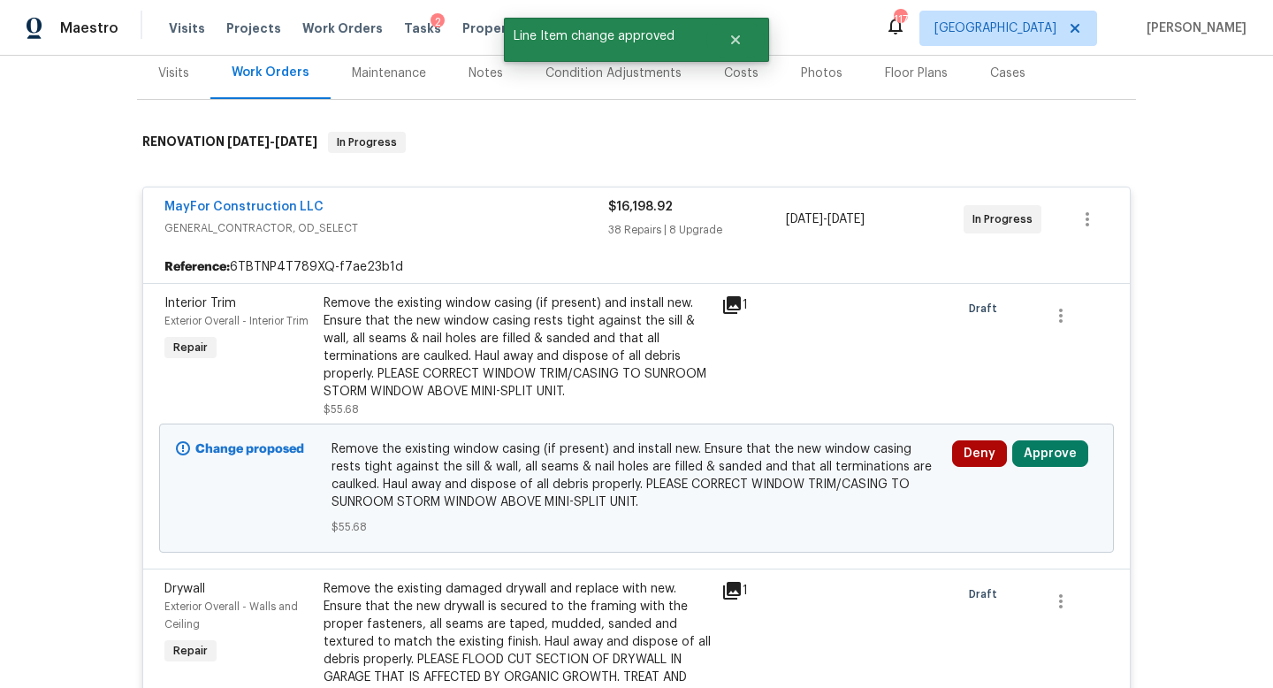
scroll to position [284, 0]
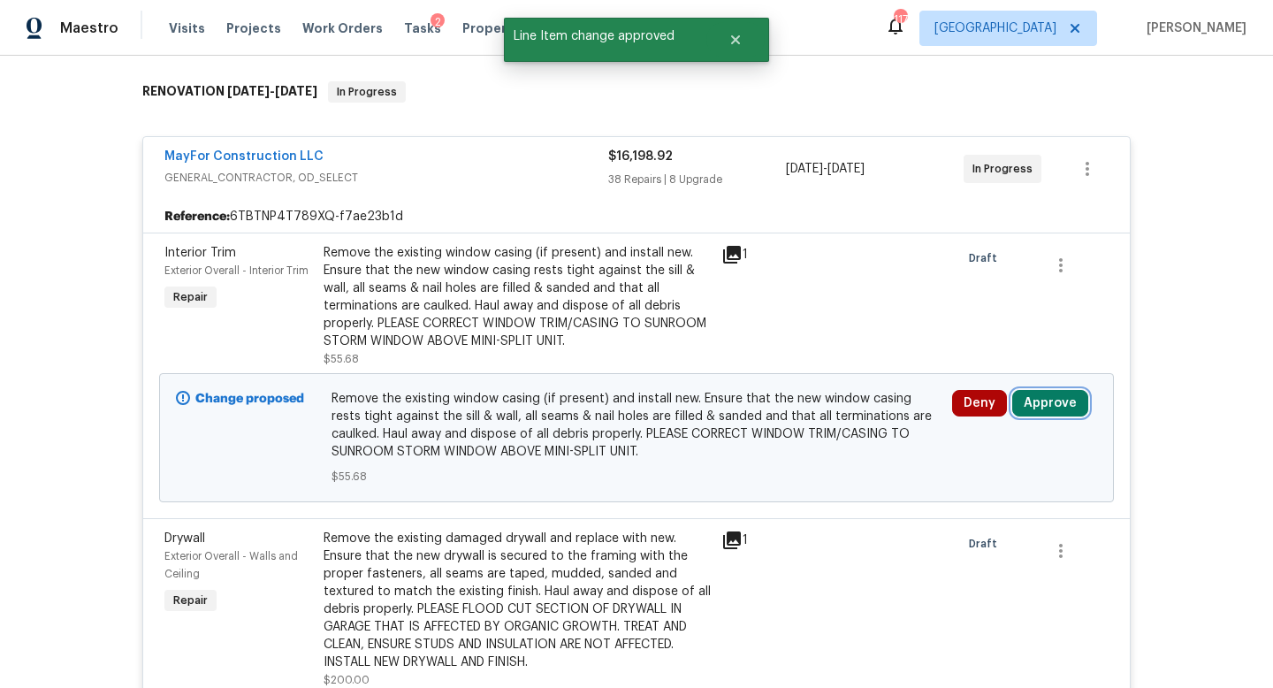
click at [1057, 390] on button "Approve" at bounding box center [1050, 403] width 76 height 27
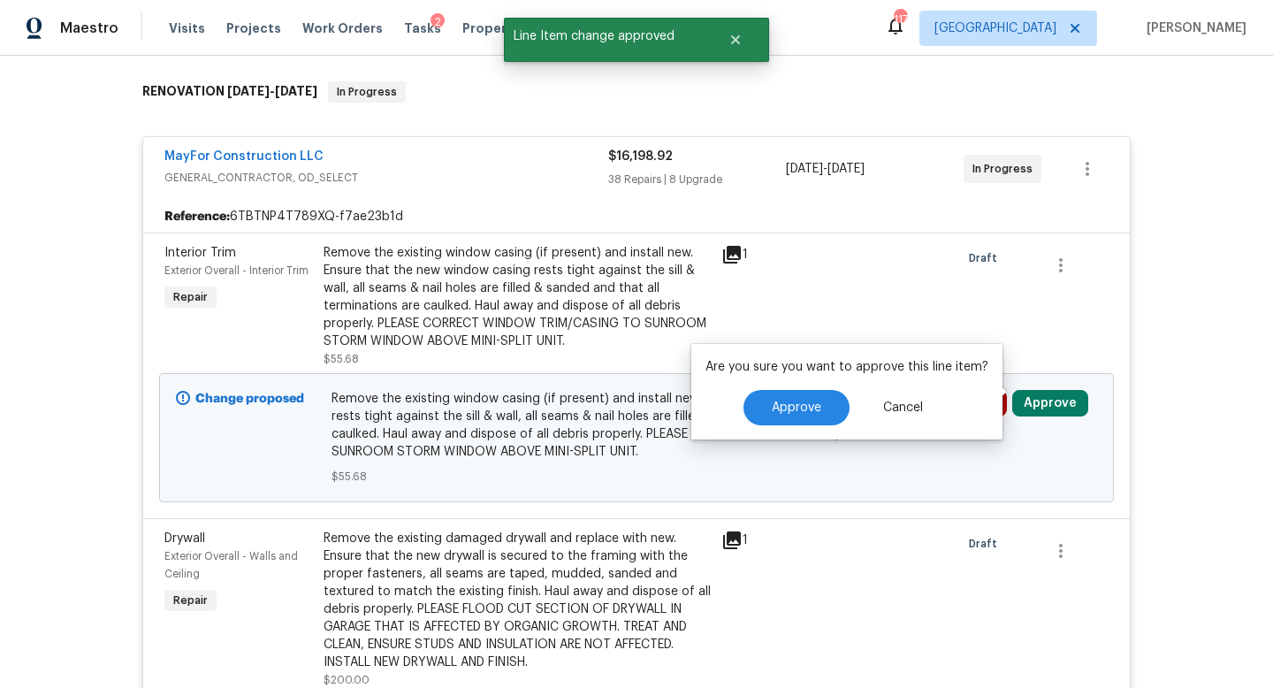
click at [738, 434] on div "Are you sure you want to approve this line item? Approve Cancel" at bounding box center [846, 391] width 311 height 95
click at [786, 411] on span "Approve" at bounding box center [797, 407] width 50 height 13
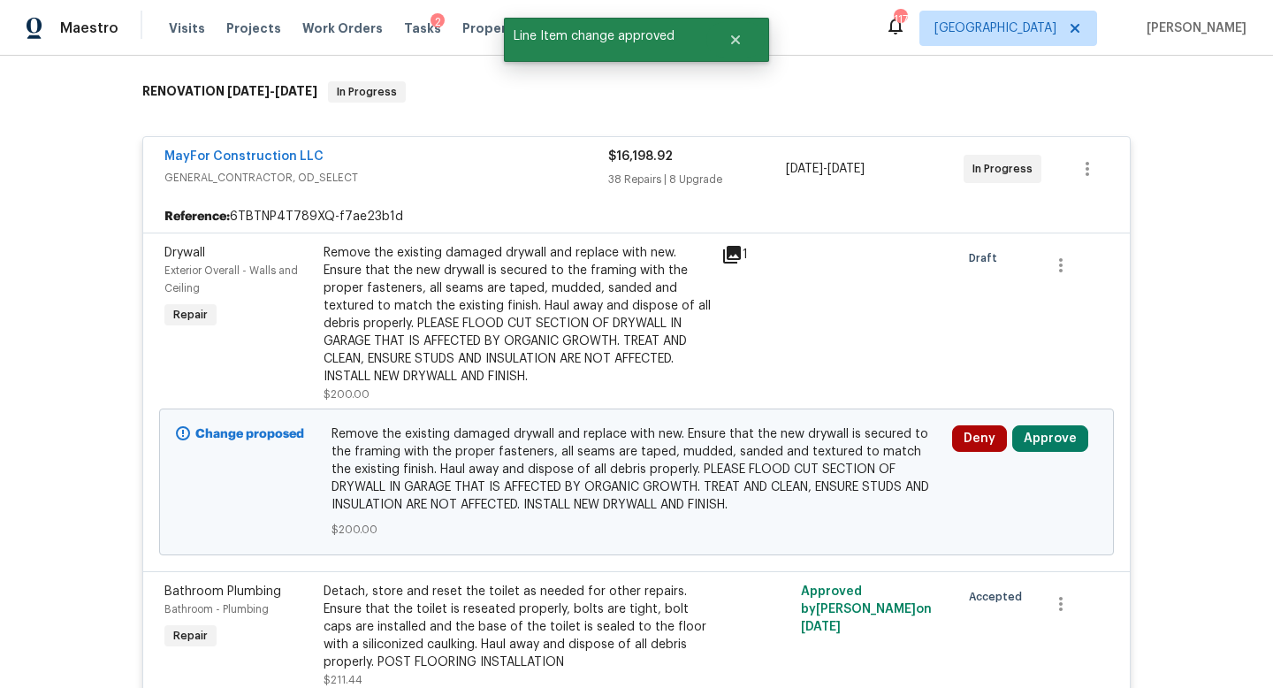
scroll to position [421, 0]
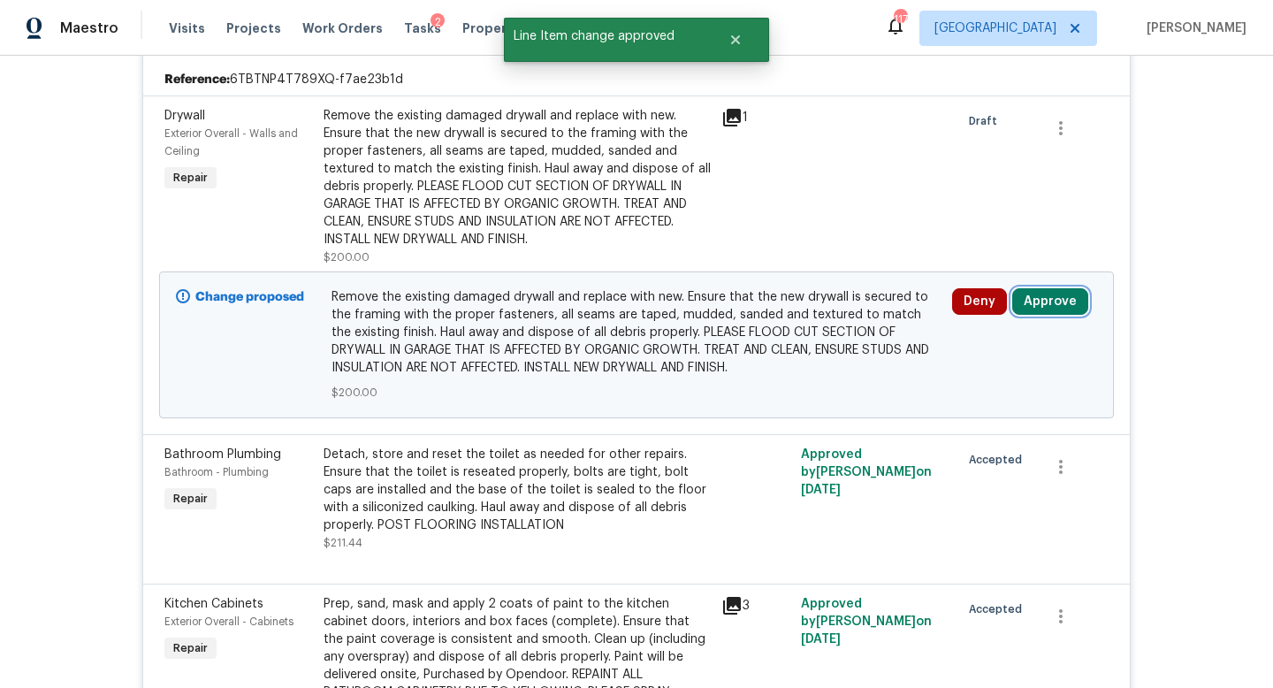
click at [1052, 288] on button "Approve" at bounding box center [1050, 301] width 76 height 27
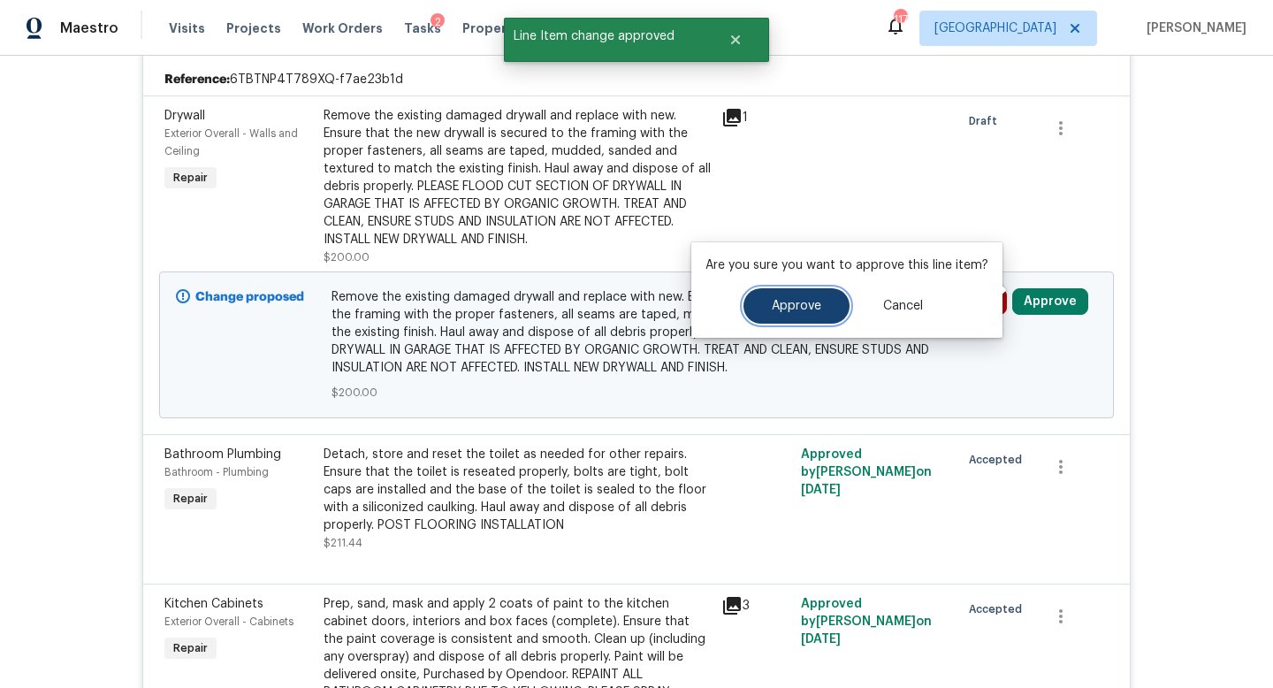
click at [801, 293] on button "Approve" at bounding box center [797, 305] width 106 height 35
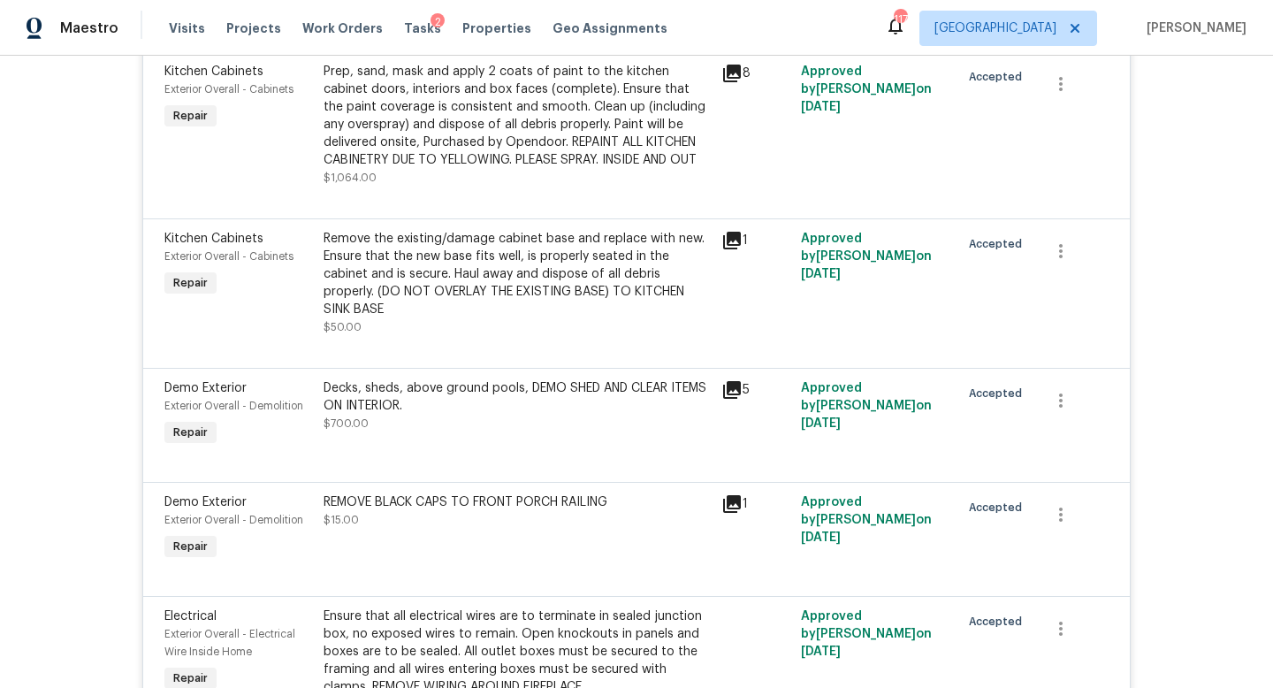
scroll to position [0, 0]
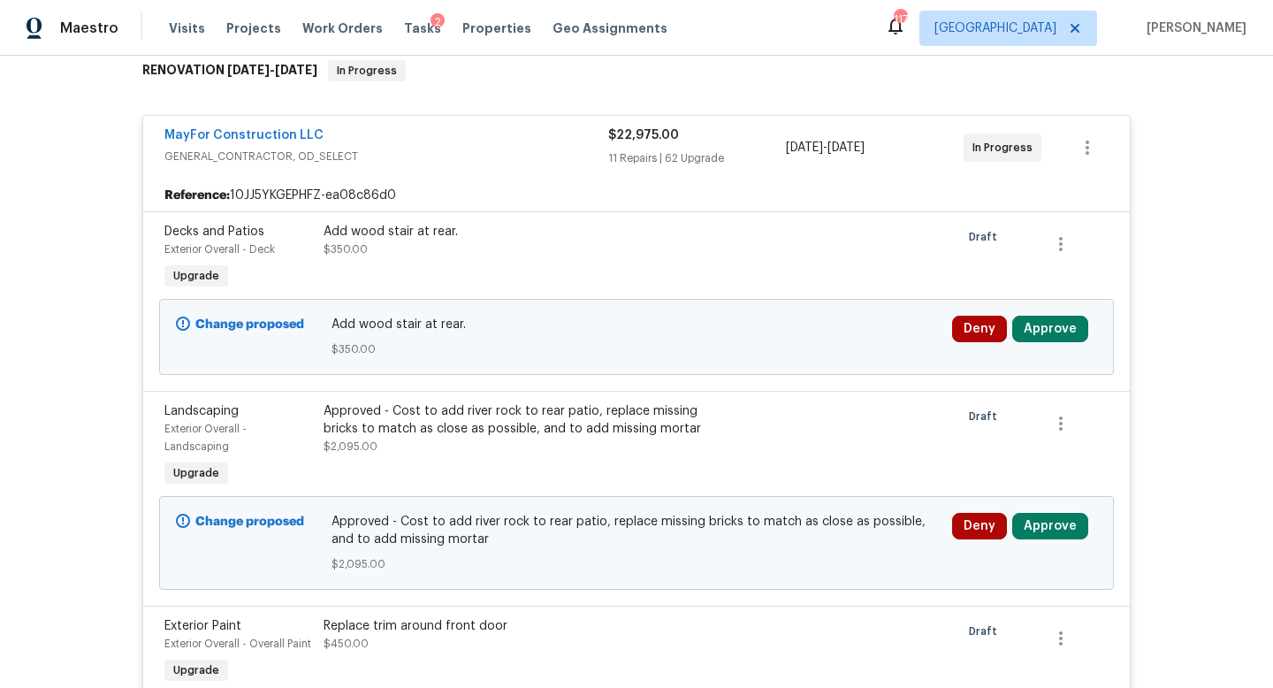
scroll to position [315, 0]
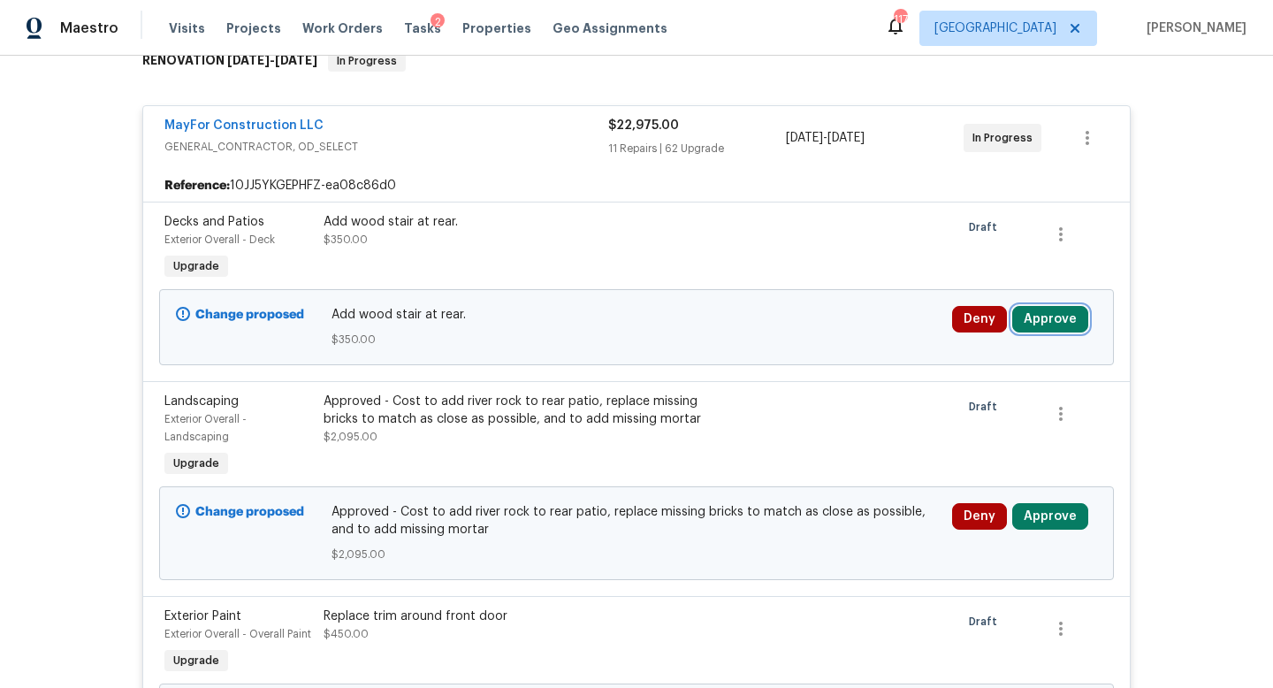
click at [1051, 306] on button "Approve" at bounding box center [1050, 319] width 76 height 27
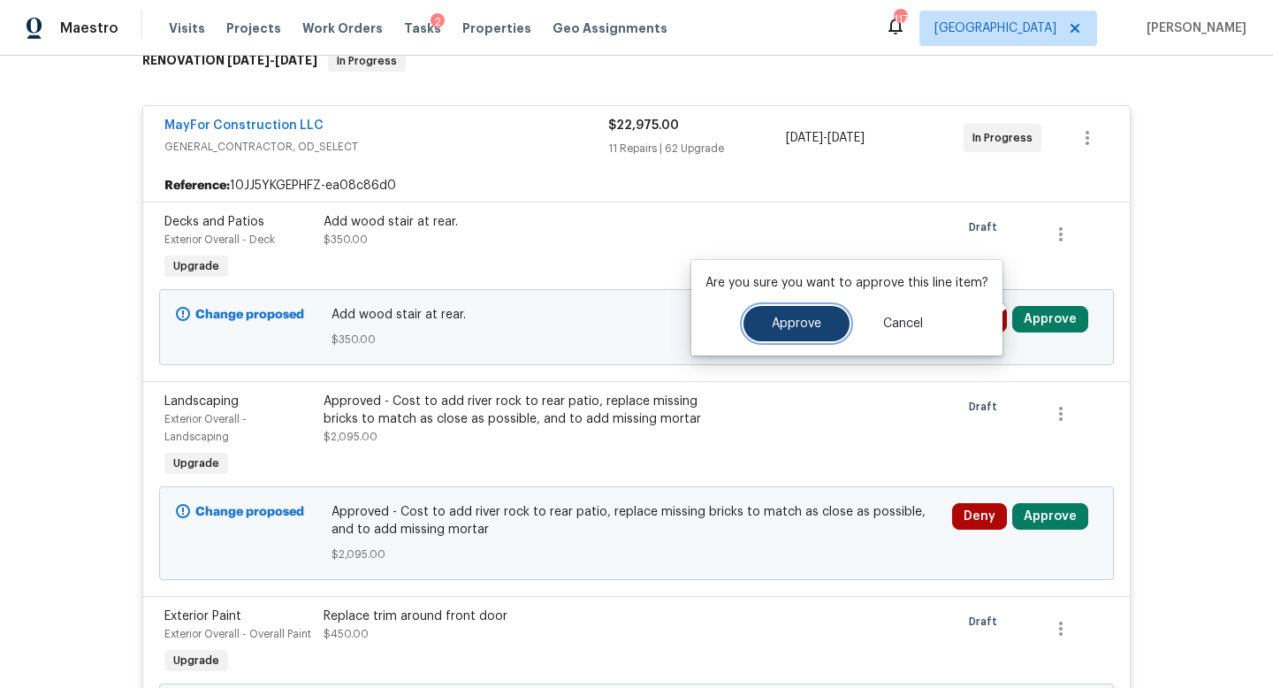
click at [830, 324] on button "Approve" at bounding box center [797, 323] width 106 height 35
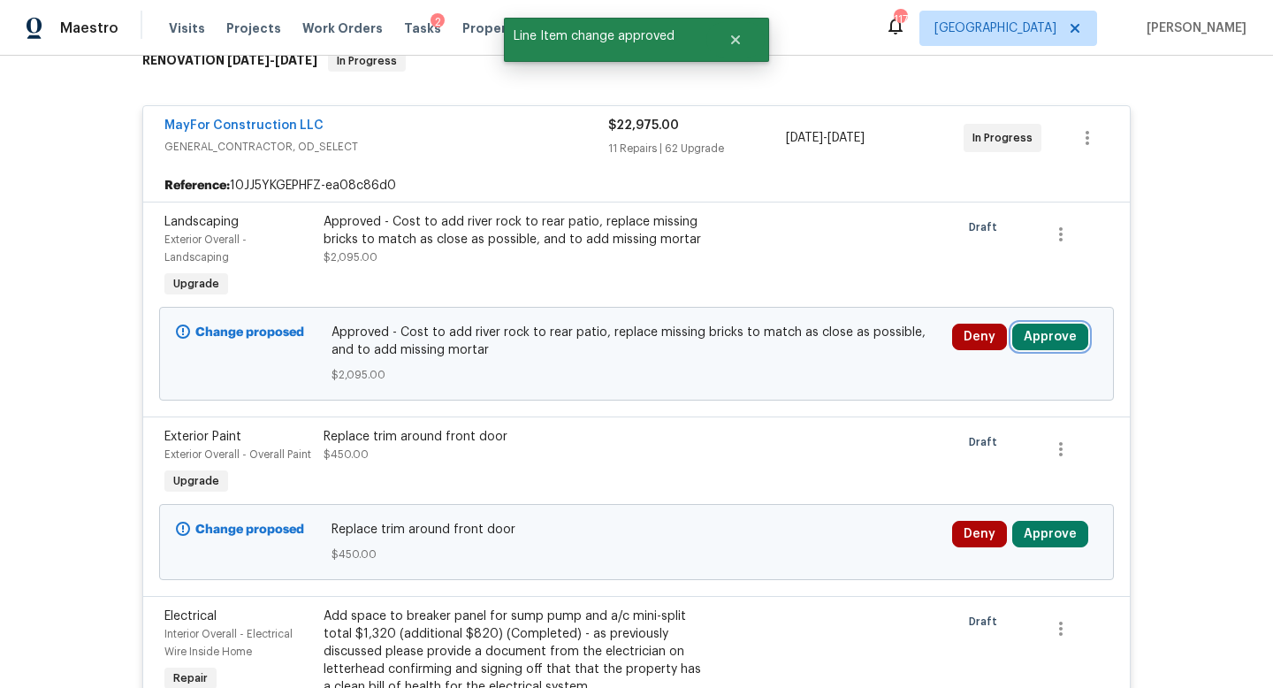
click at [1042, 329] on button "Approve" at bounding box center [1050, 337] width 76 height 27
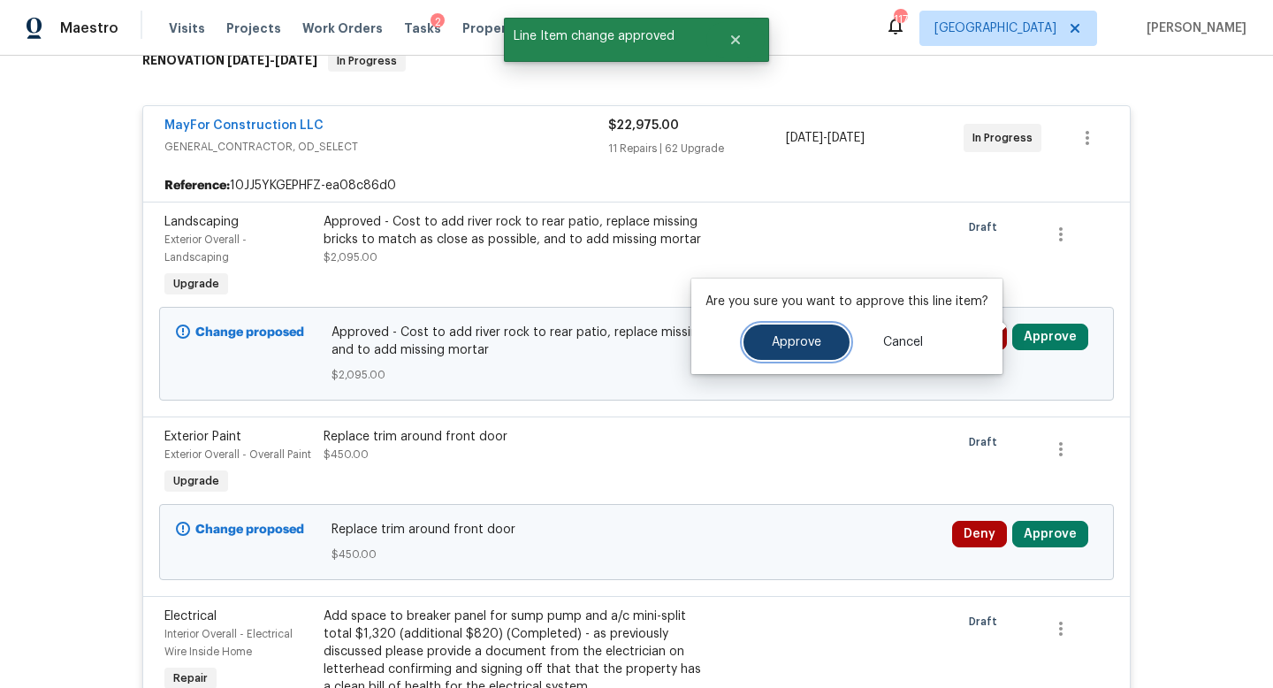
click at [810, 341] on span "Approve" at bounding box center [797, 342] width 50 height 13
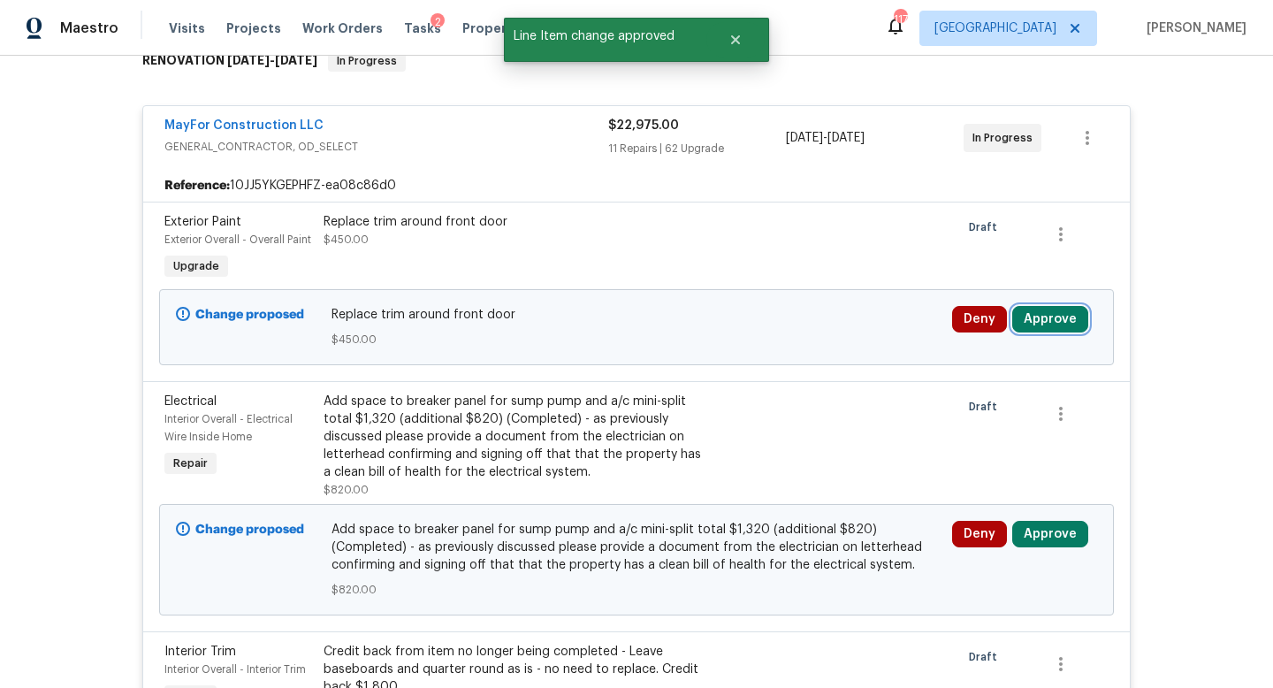
click at [1045, 307] on button "Approve" at bounding box center [1050, 319] width 76 height 27
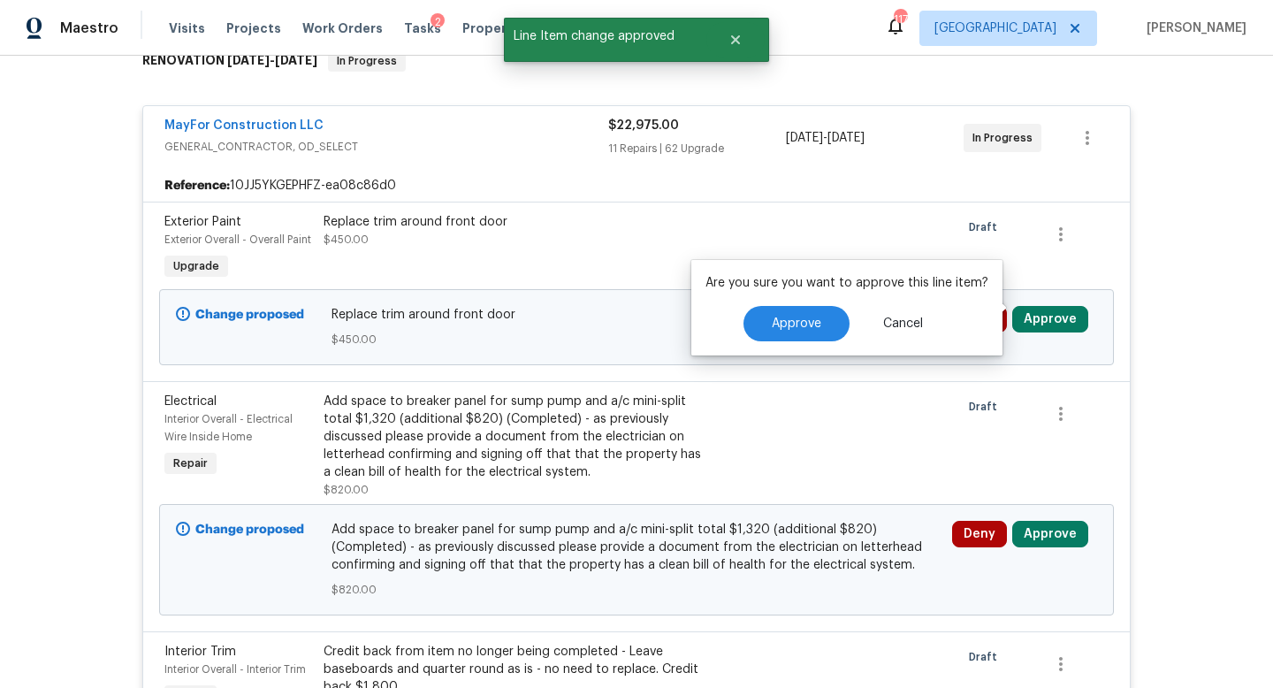
click at [815, 309] on div "Approve Cancel" at bounding box center [847, 323] width 283 height 35
click at [800, 320] on span "Approve" at bounding box center [797, 323] width 50 height 13
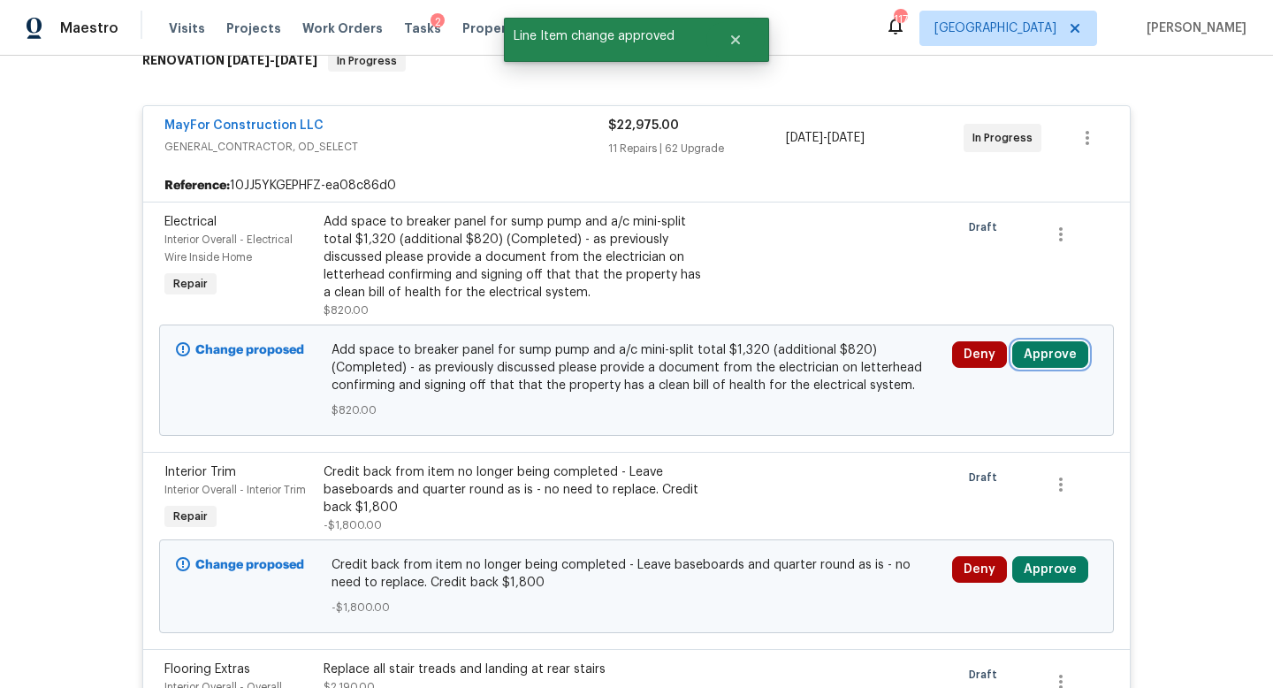
click at [1054, 341] on button "Approve" at bounding box center [1050, 354] width 76 height 27
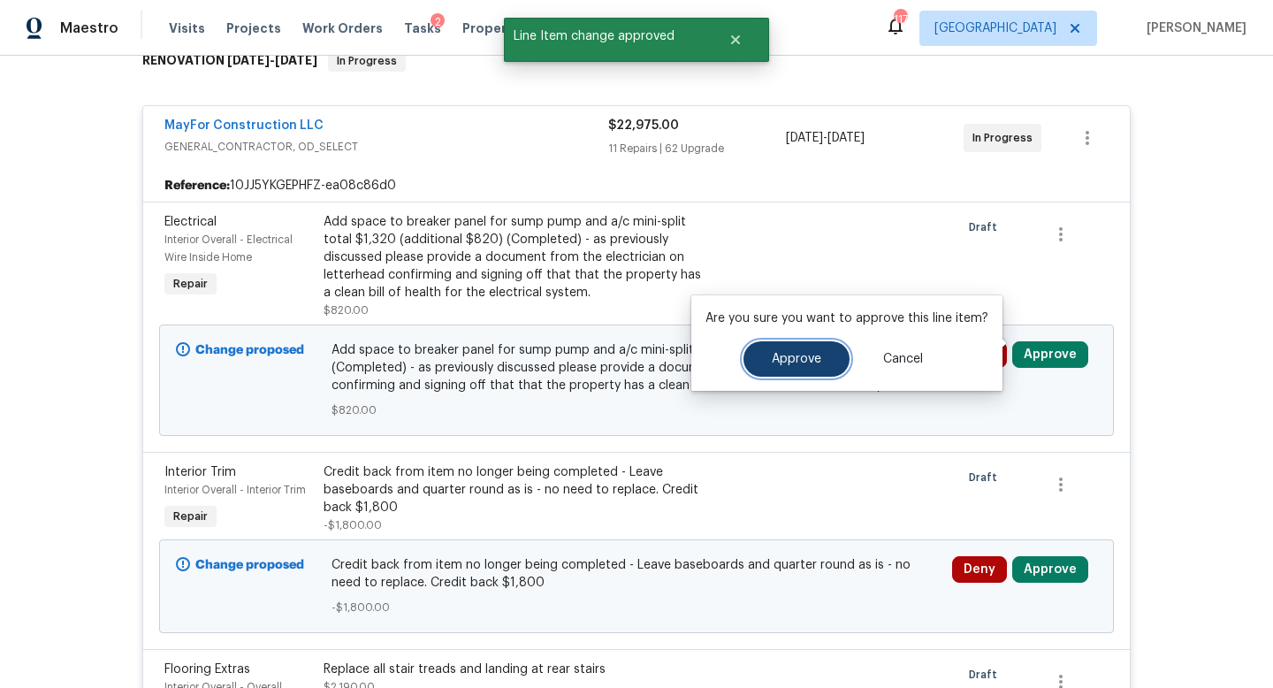
click at [813, 354] on span "Approve" at bounding box center [797, 359] width 50 height 13
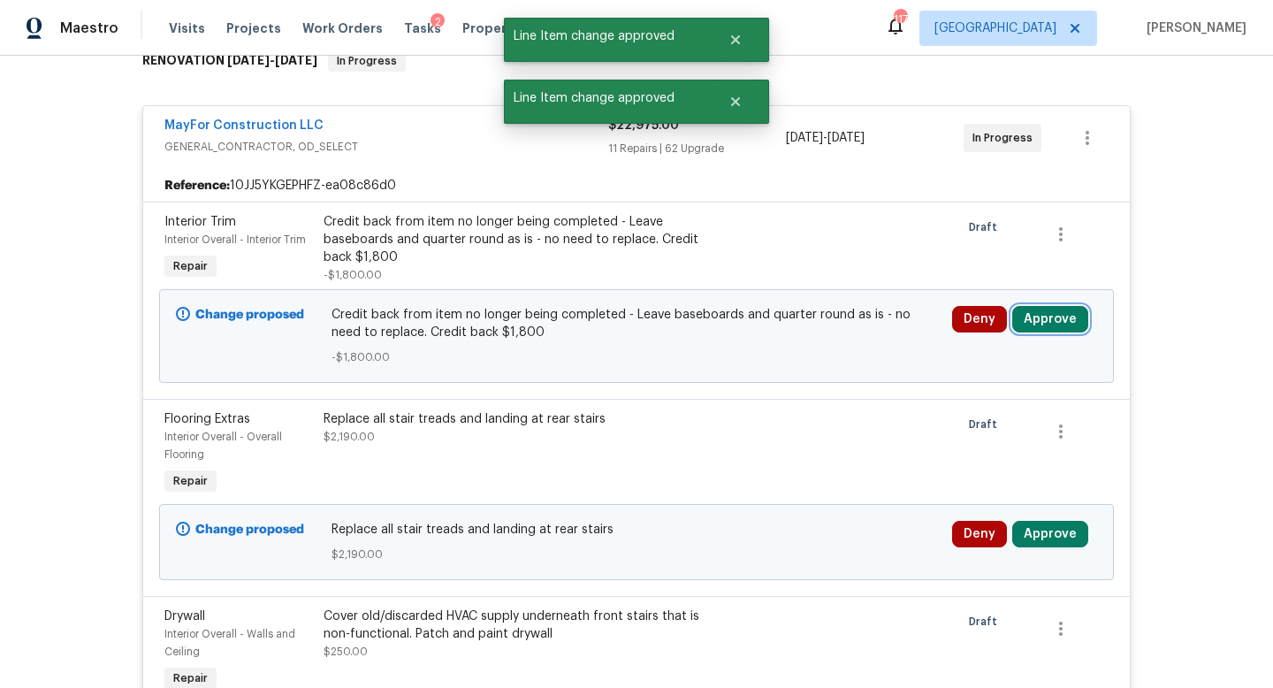
click at [1048, 312] on button "Approve" at bounding box center [1050, 319] width 76 height 27
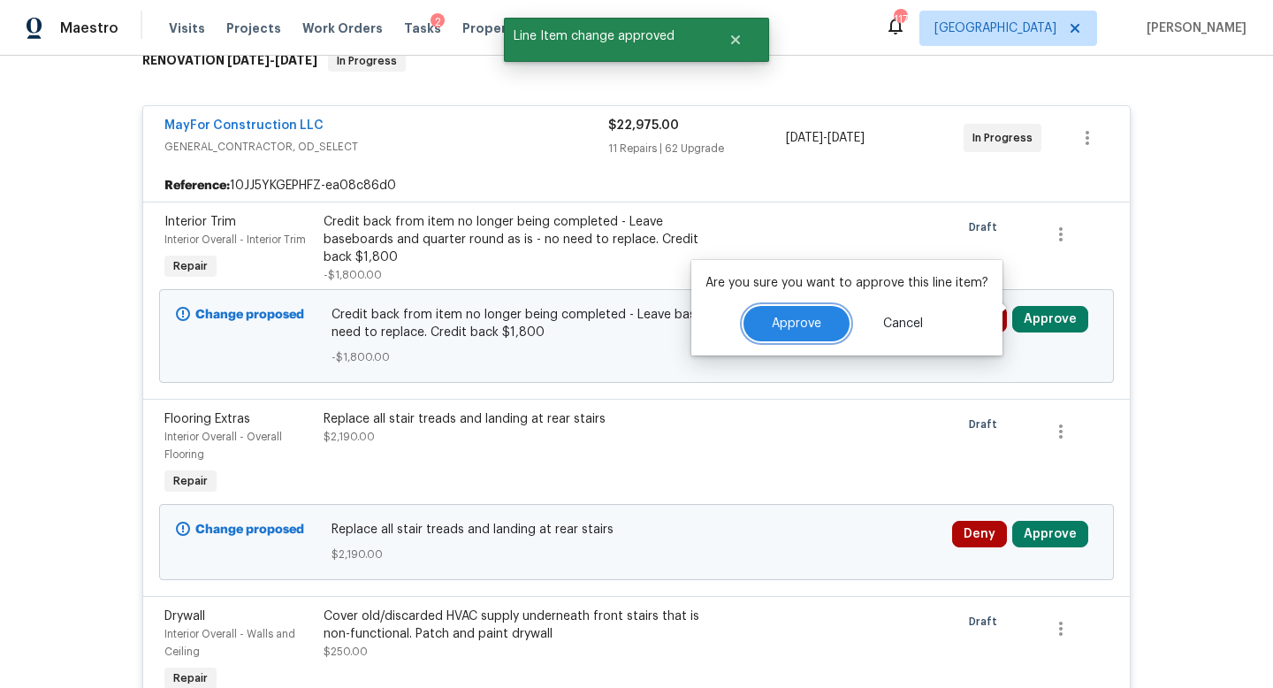
click at [799, 310] on button "Approve" at bounding box center [797, 323] width 106 height 35
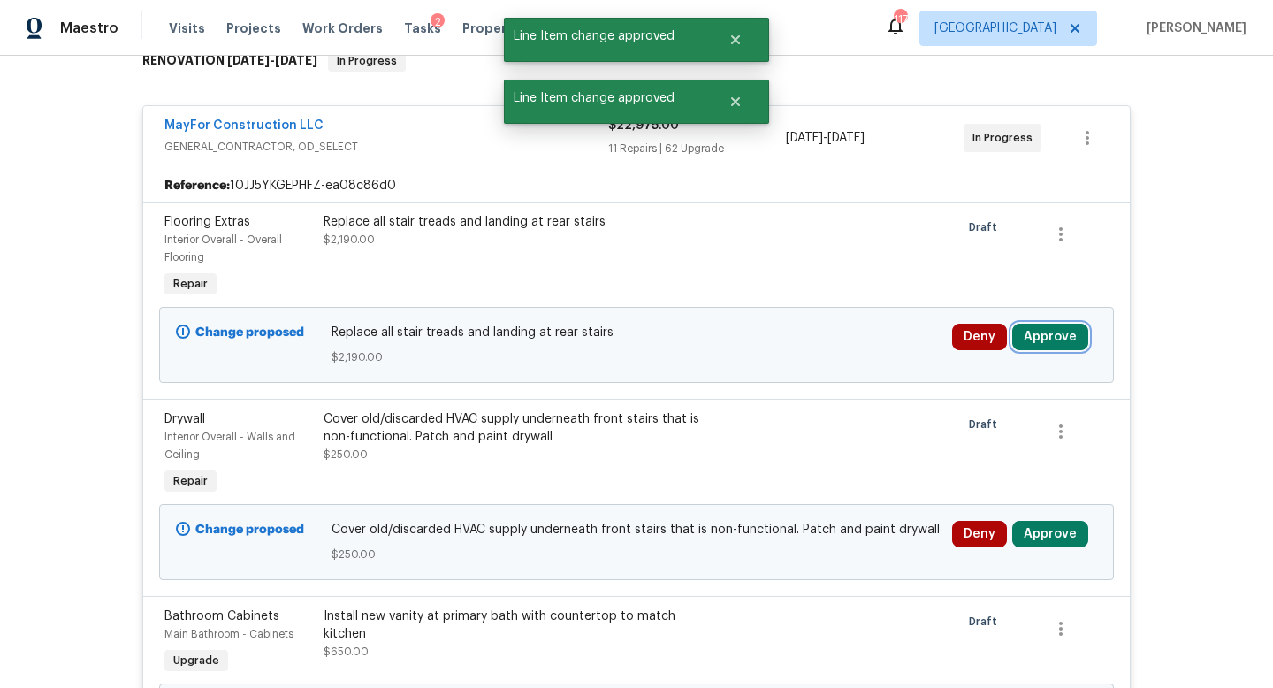
click at [1047, 329] on button "Approve" at bounding box center [1050, 337] width 76 height 27
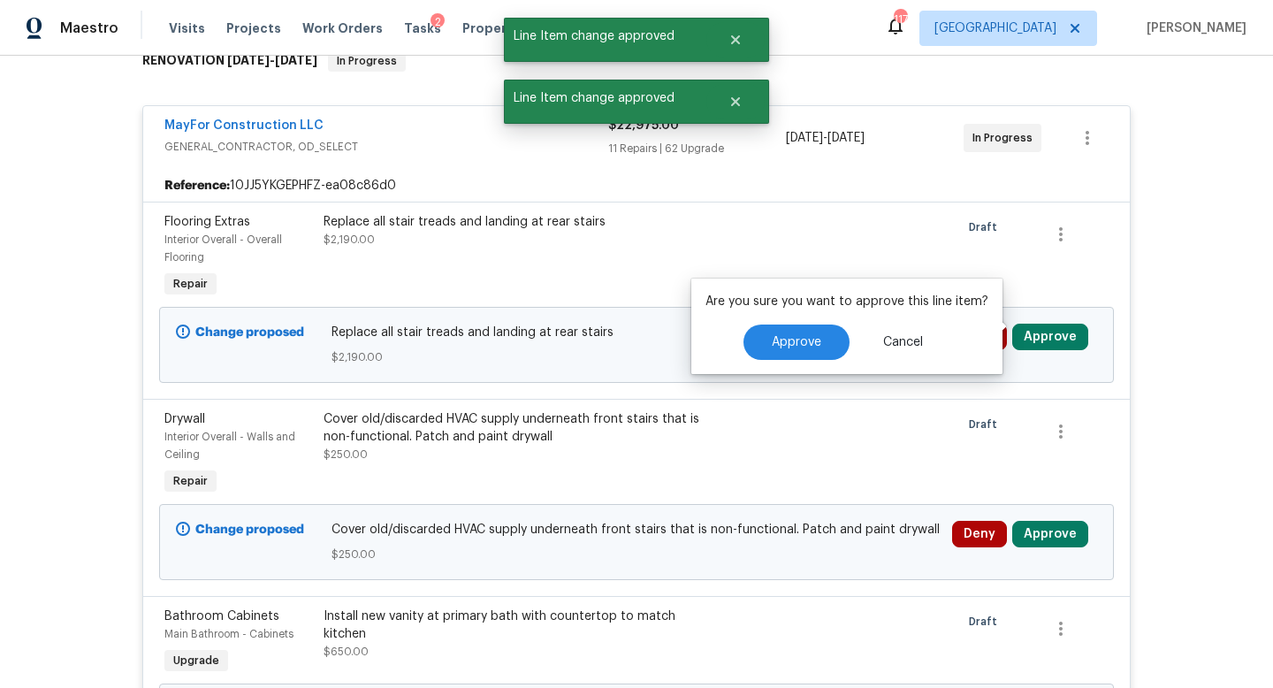
click at [828, 338] on div "Are you sure you want to approve this line item? Approve Cancel" at bounding box center [846, 326] width 311 height 95
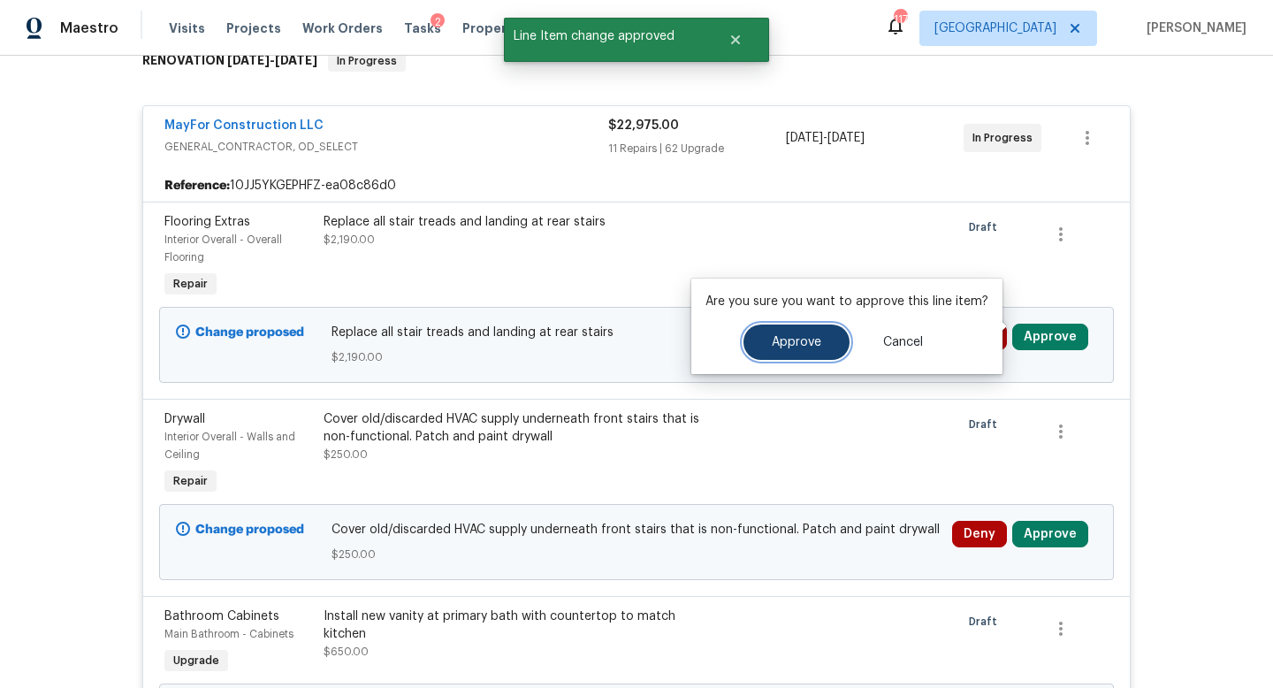
click at [800, 343] on span "Approve" at bounding box center [797, 342] width 50 height 13
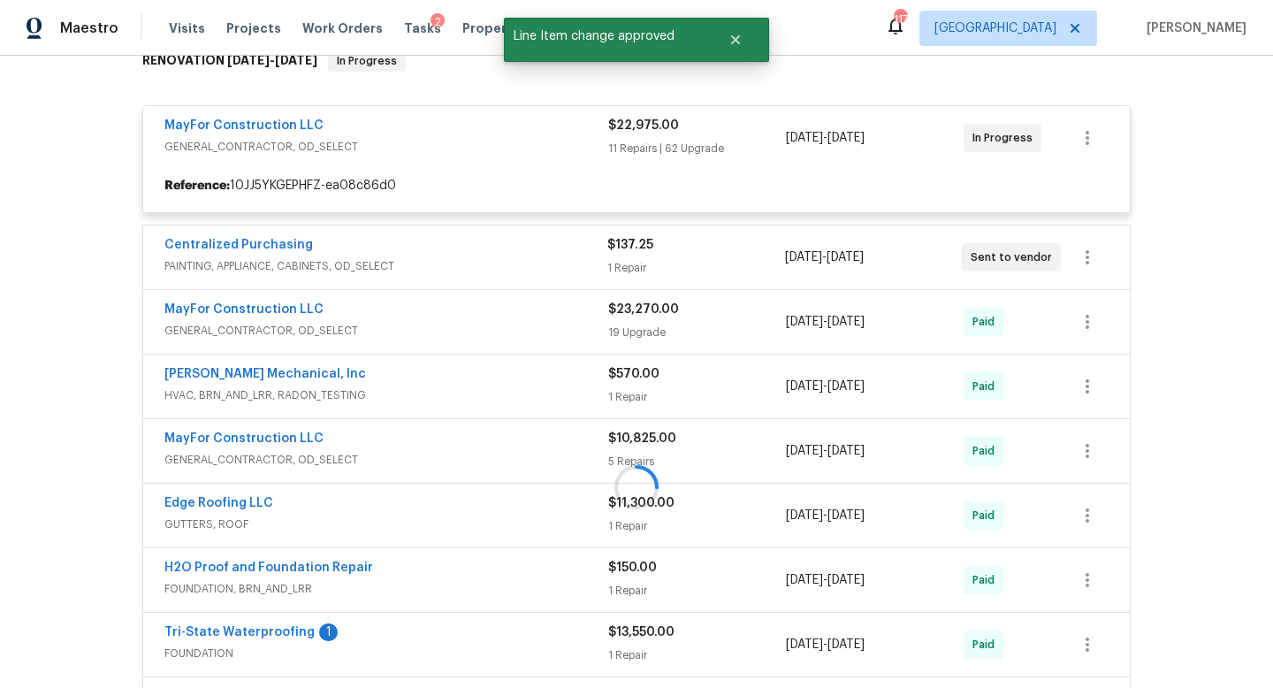
click at [1054, 330] on div at bounding box center [636, 487] width 999 height 908
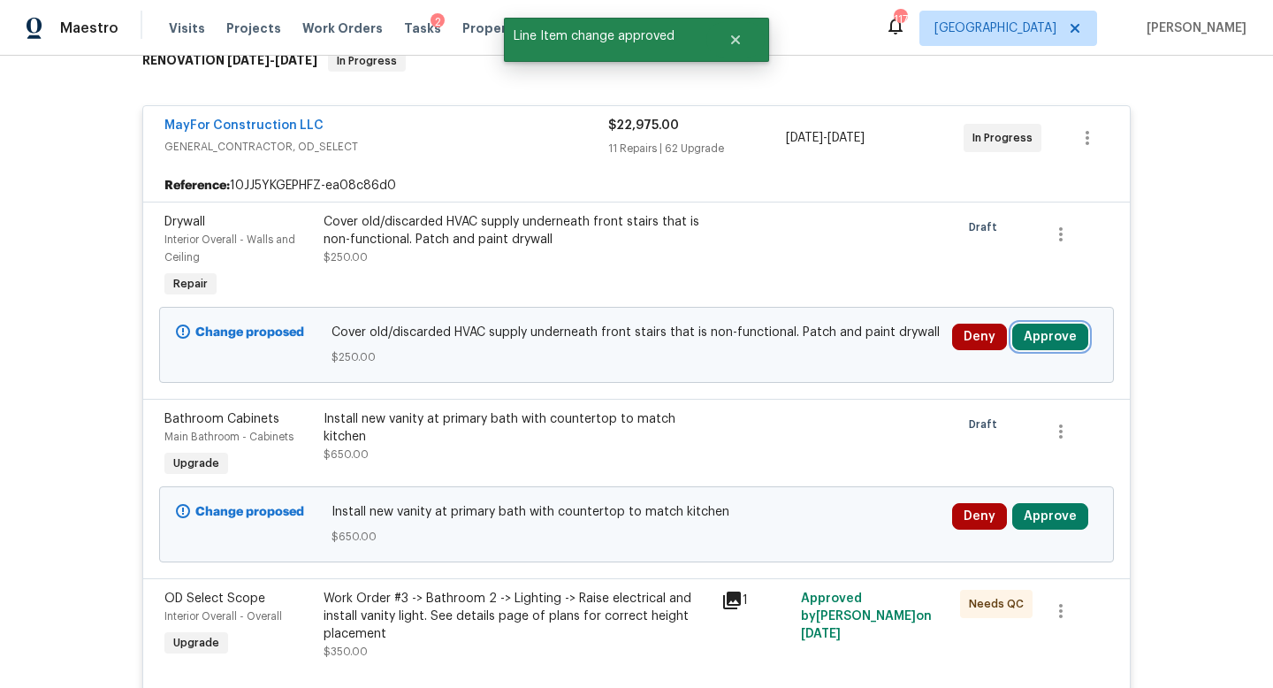
click at [1043, 324] on button "Approve" at bounding box center [1050, 337] width 76 height 27
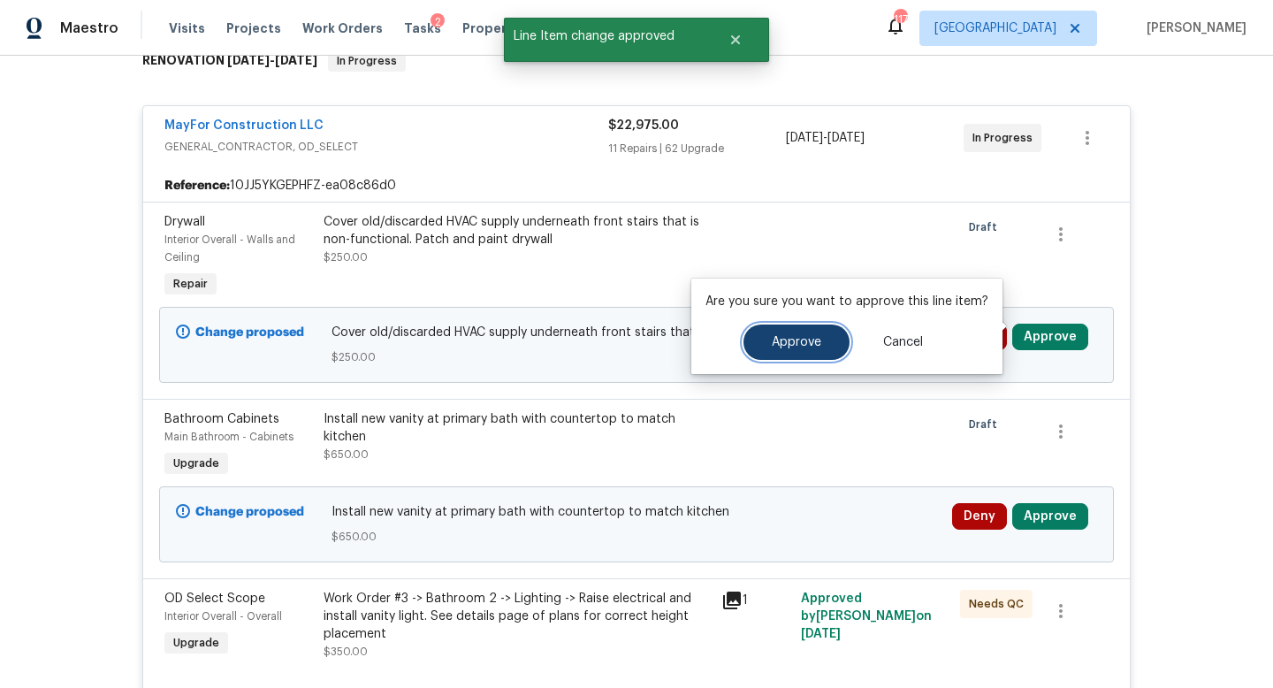
click at [795, 329] on button "Approve" at bounding box center [797, 341] width 106 height 35
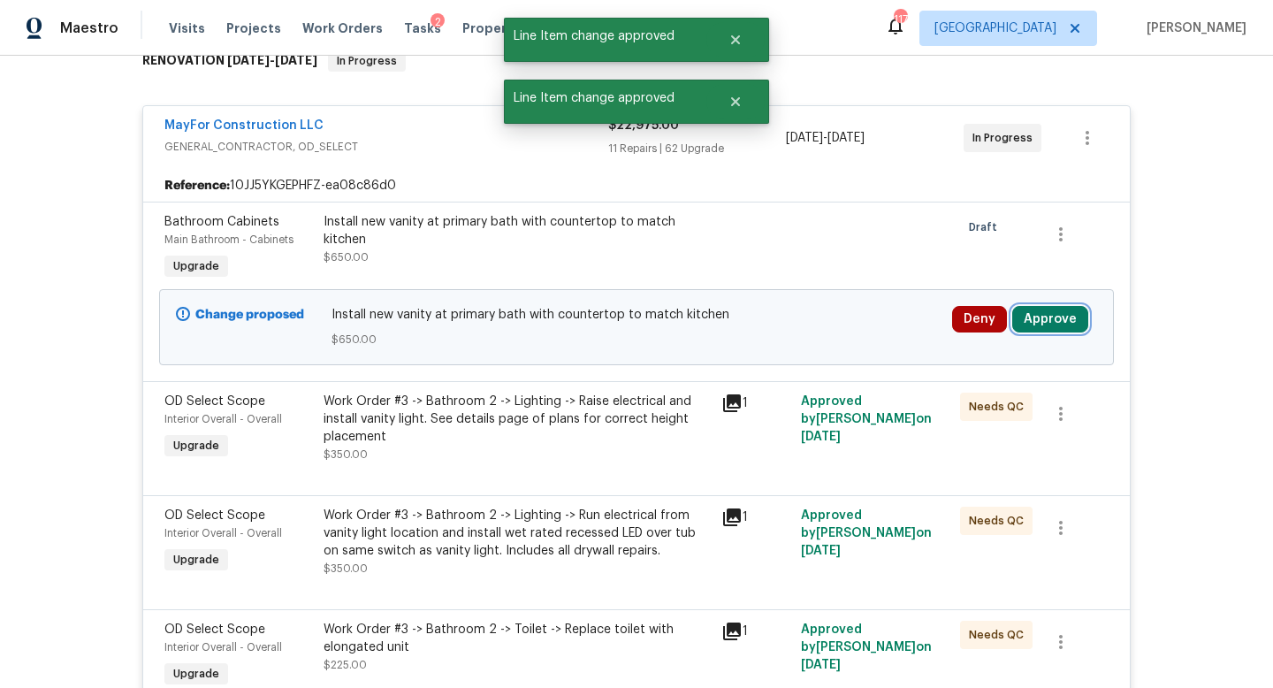
click at [1041, 306] on button "Approve" at bounding box center [1050, 319] width 76 height 27
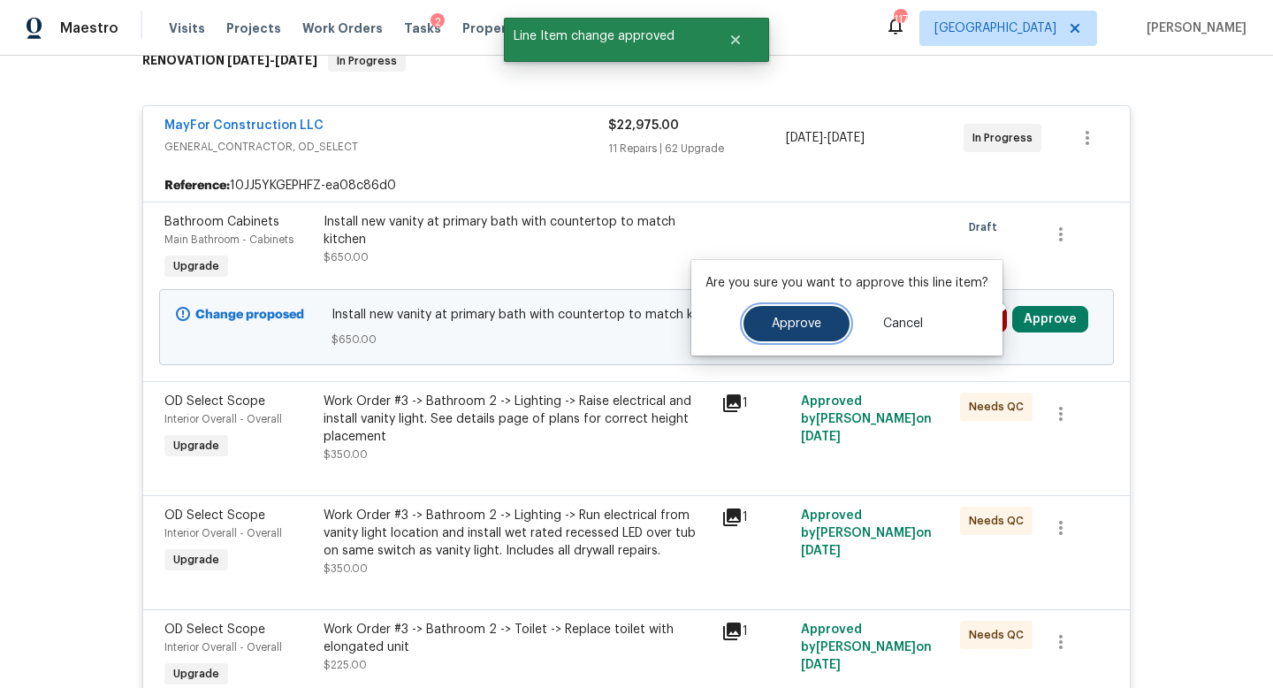
click at [807, 319] on span "Approve" at bounding box center [797, 323] width 50 height 13
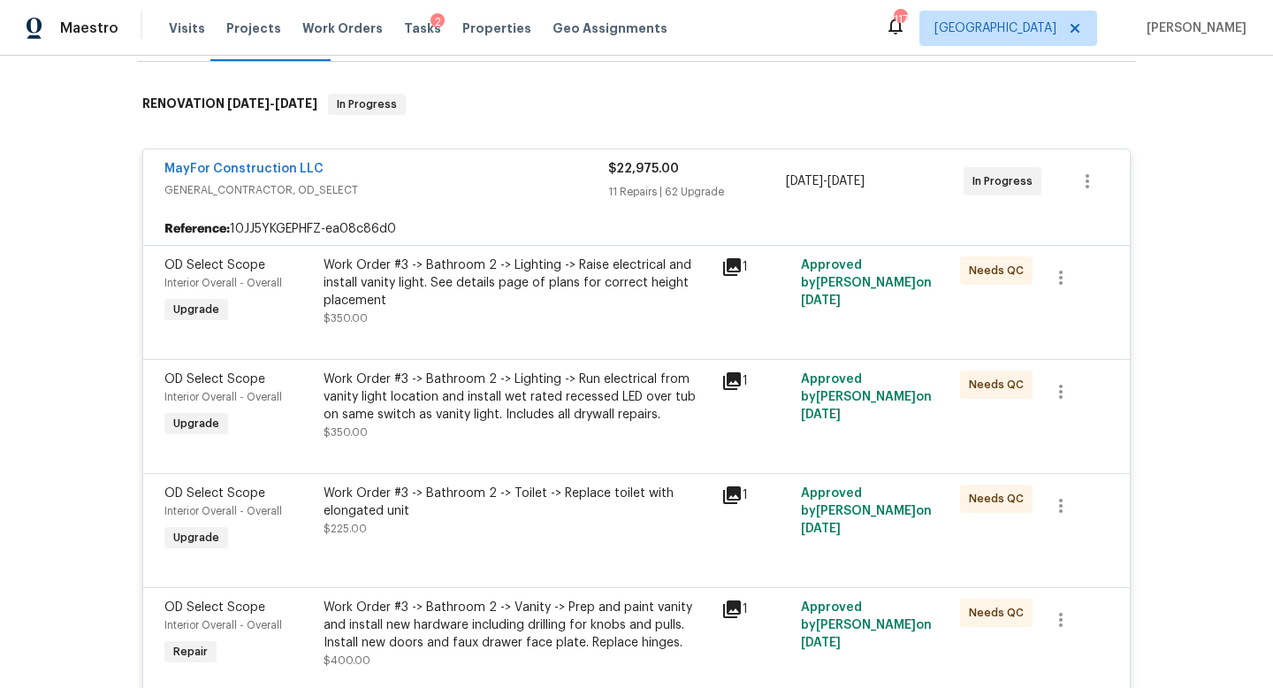
scroll to position [0, 0]
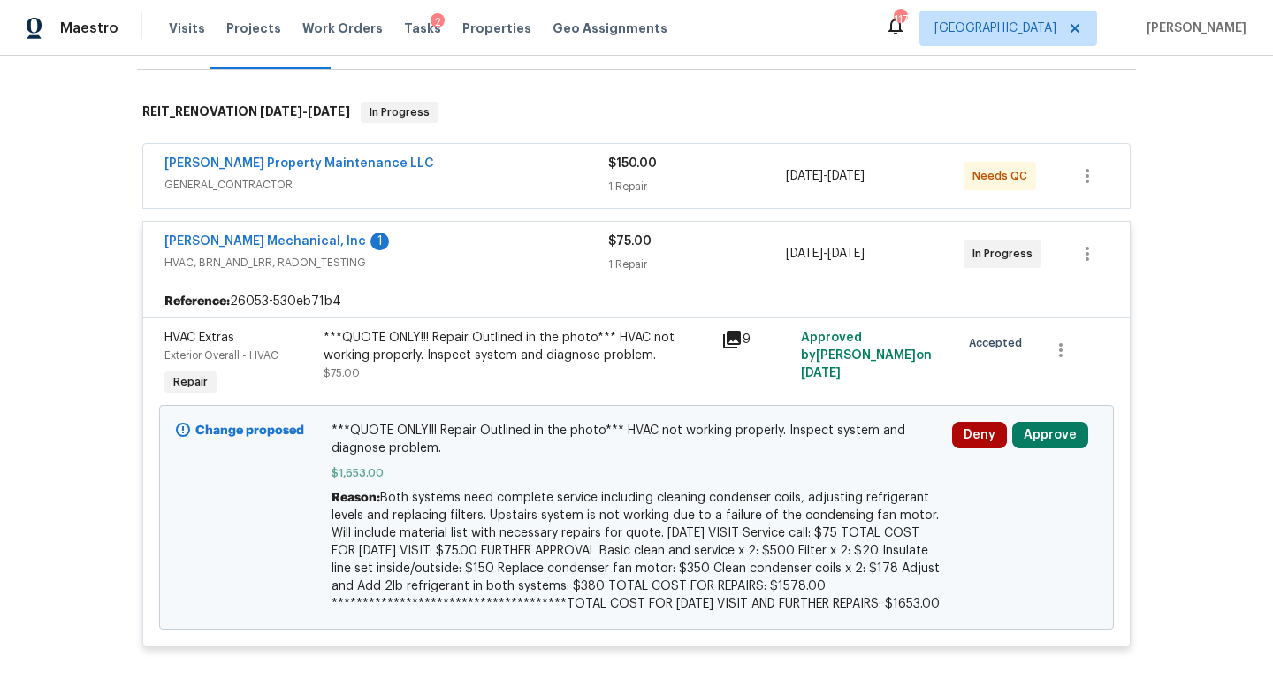
scroll to position [301, 0]
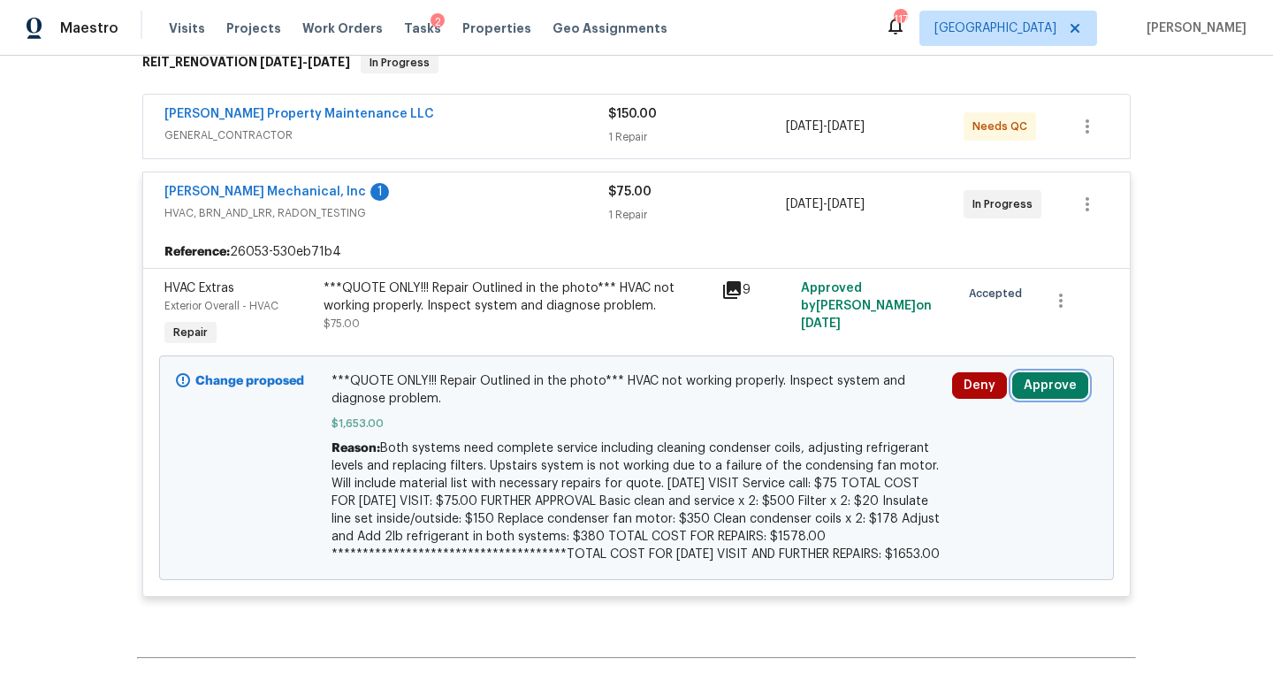
click at [1045, 385] on button "Approve" at bounding box center [1050, 385] width 76 height 27
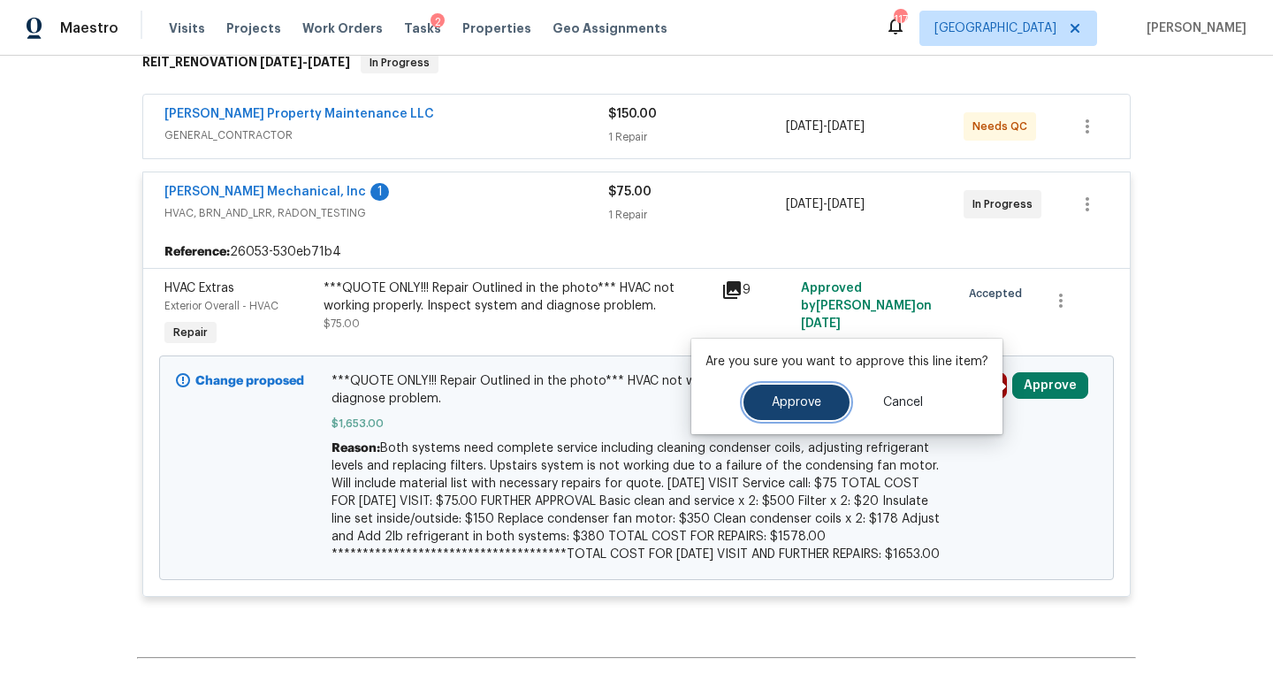
click at [782, 411] on button "Approve" at bounding box center [797, 402] width 106 height 35
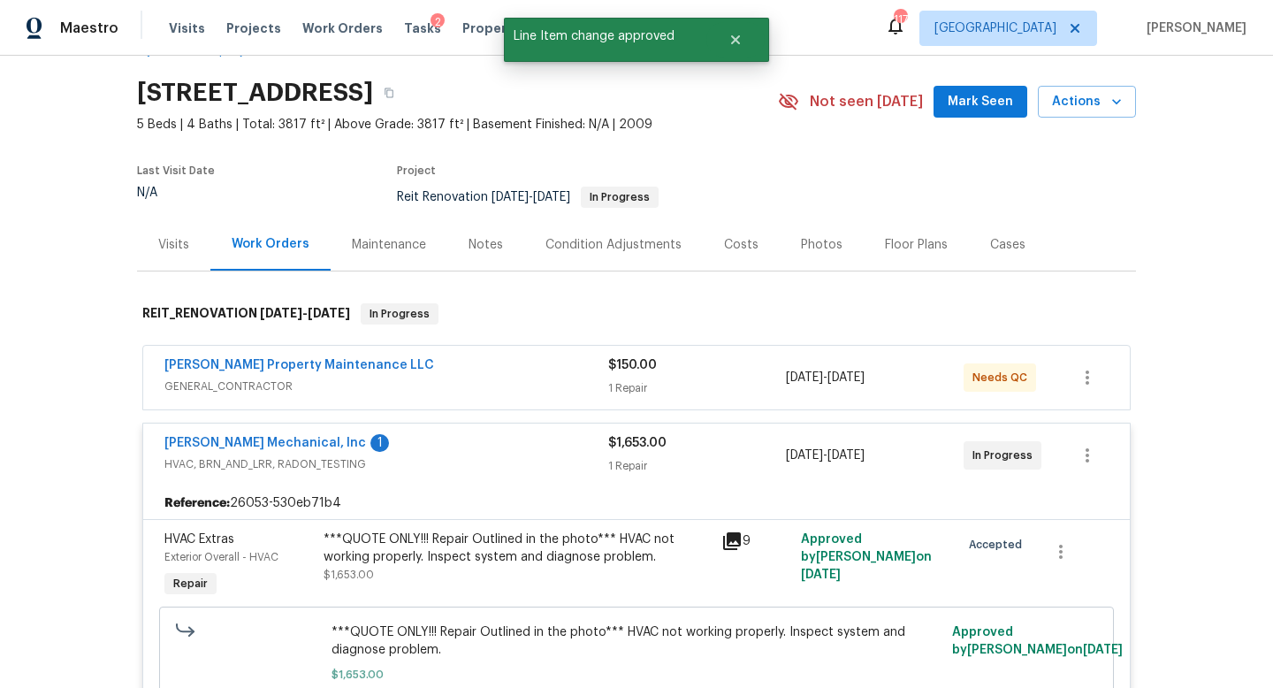
scroll to position [0, 0]
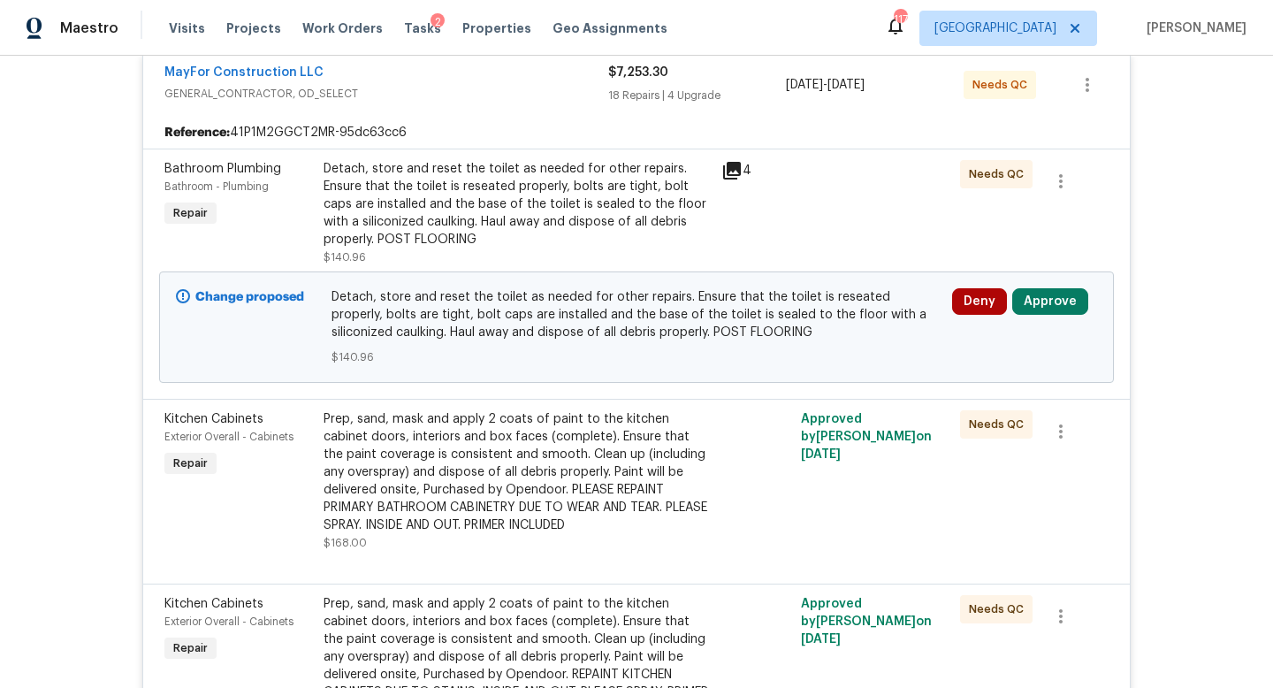
scroll to position [453, 0]
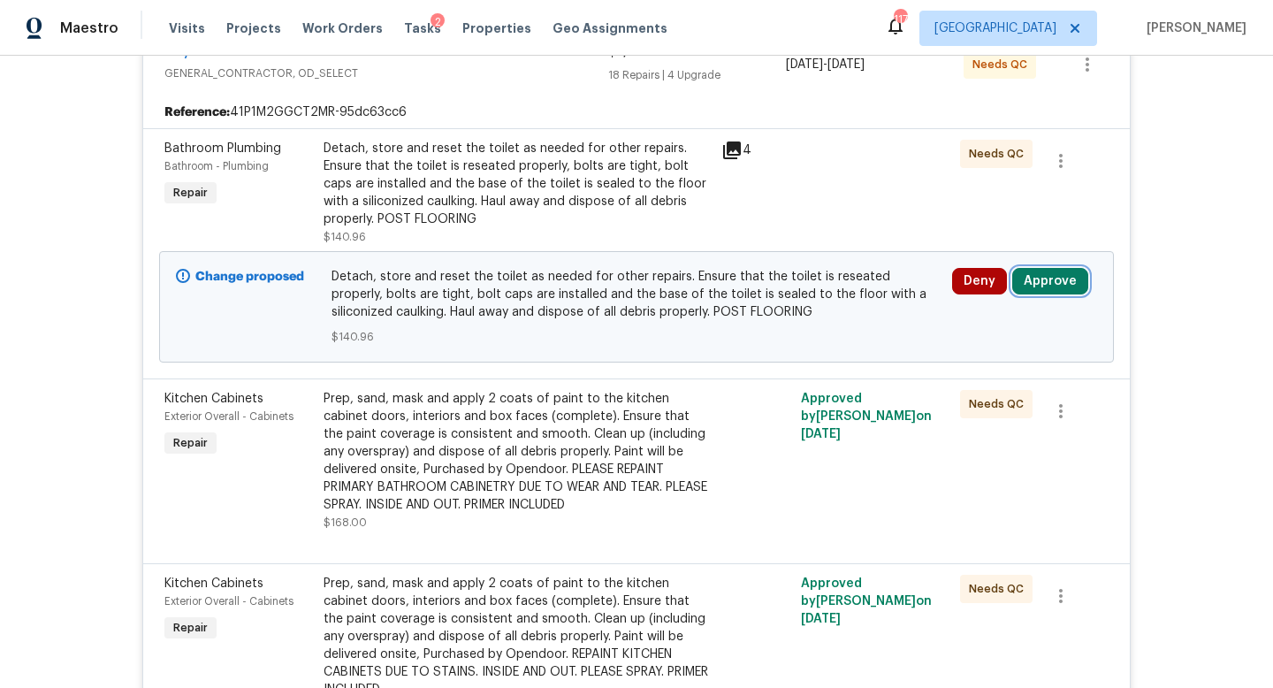
click at [1042, 273] on button "Approve" at bounding box center [1050, 281] width 76 height 27
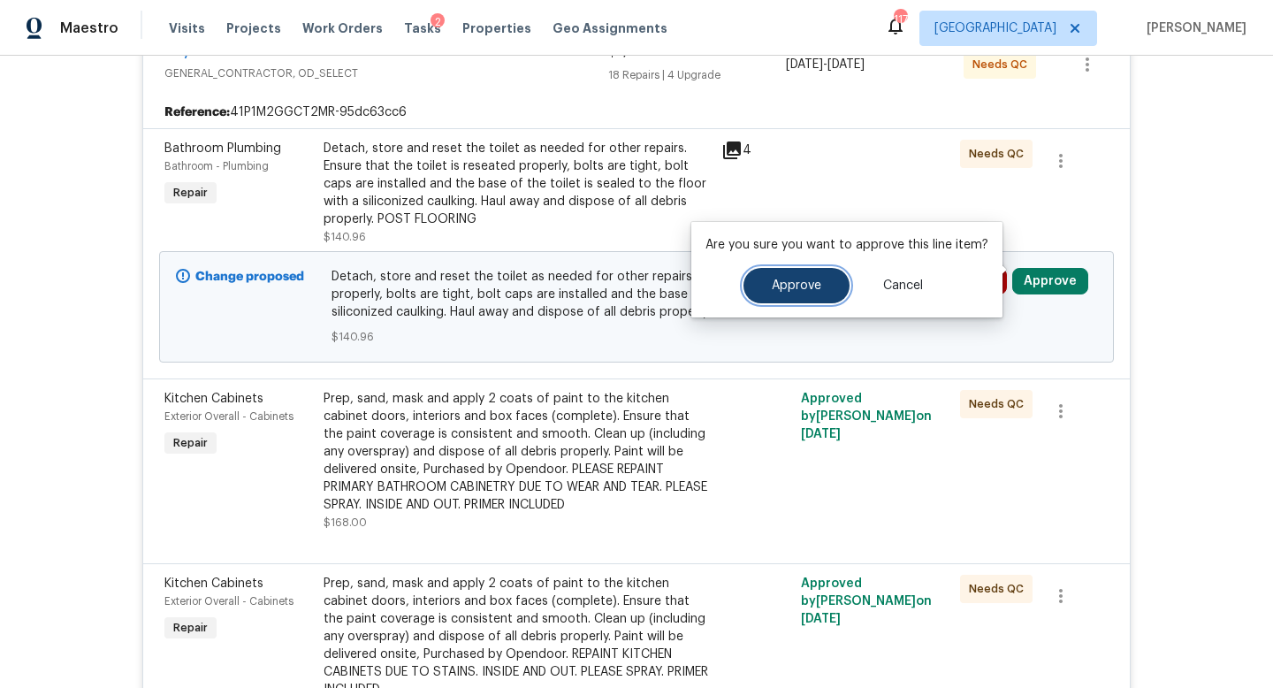
click at [803, 284] on span "Approve" at bounding box center [797, 285] width 50 height 13
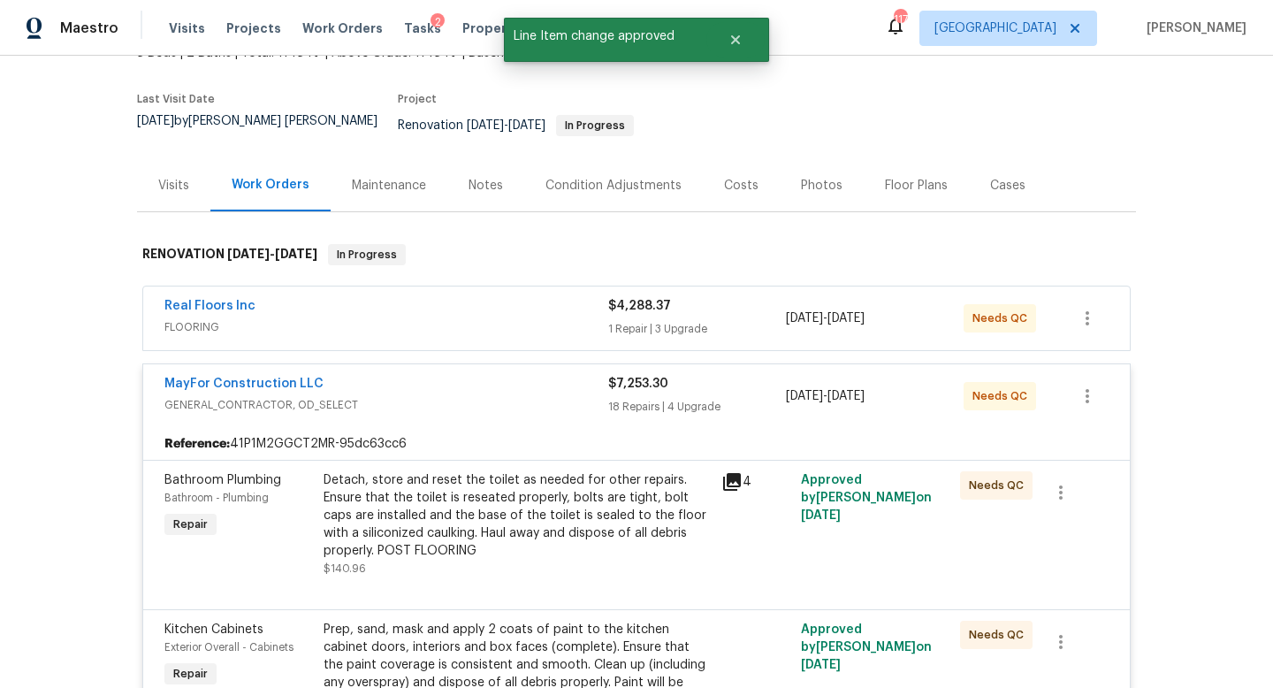
scroll to position [0, 0]
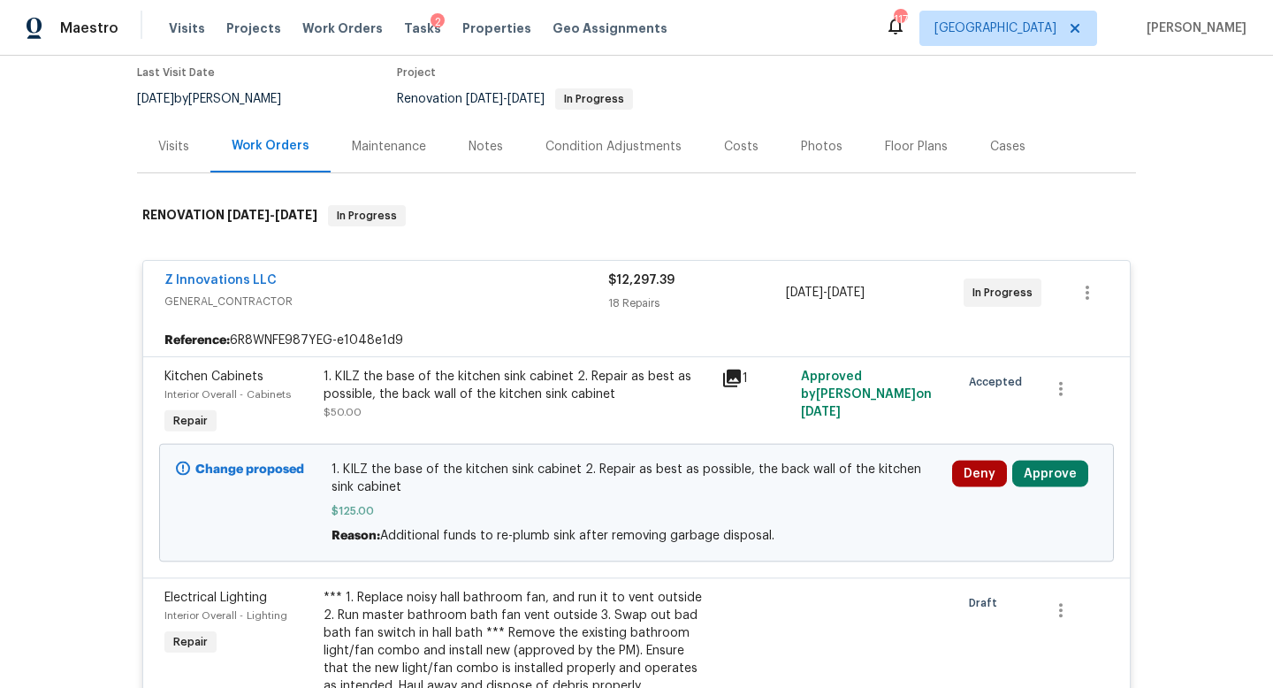
scroll to position [369, 0]
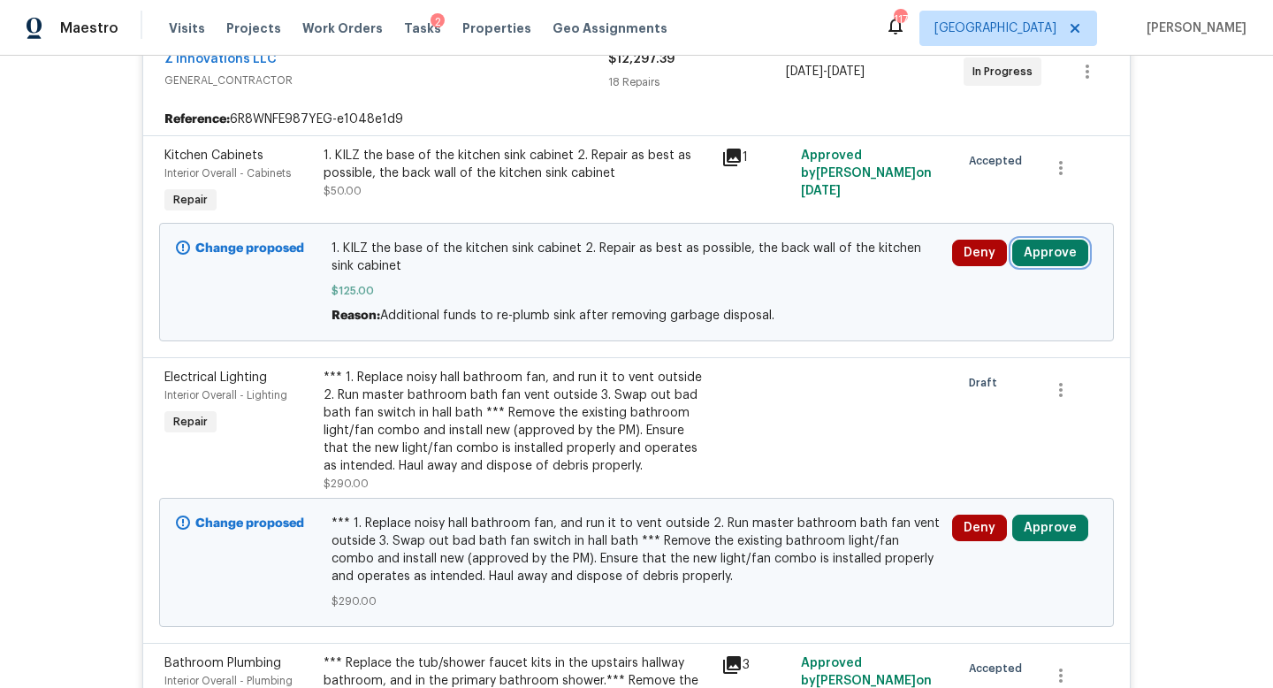
click at [1045, 245] on button "Approve" at bounding box center [1050, 253] width 76 height 27
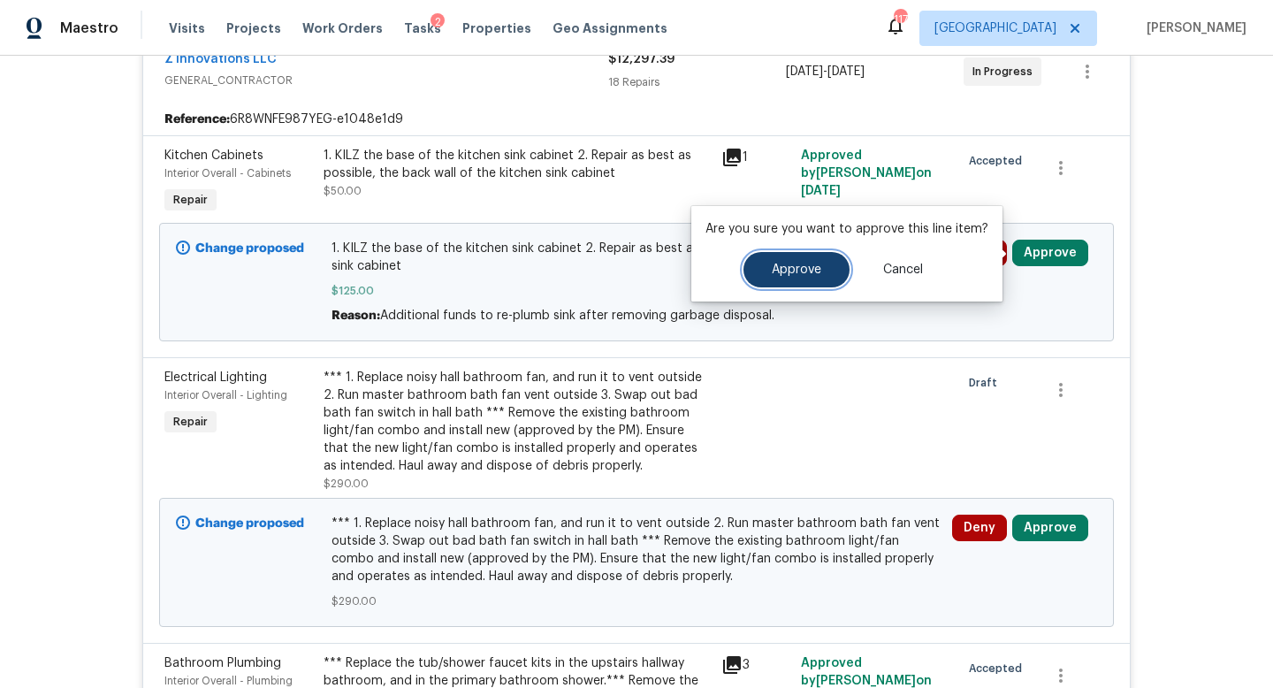
click at [825, 281] on button "Approve" at bounding box center [797, 269] width 106 height 35
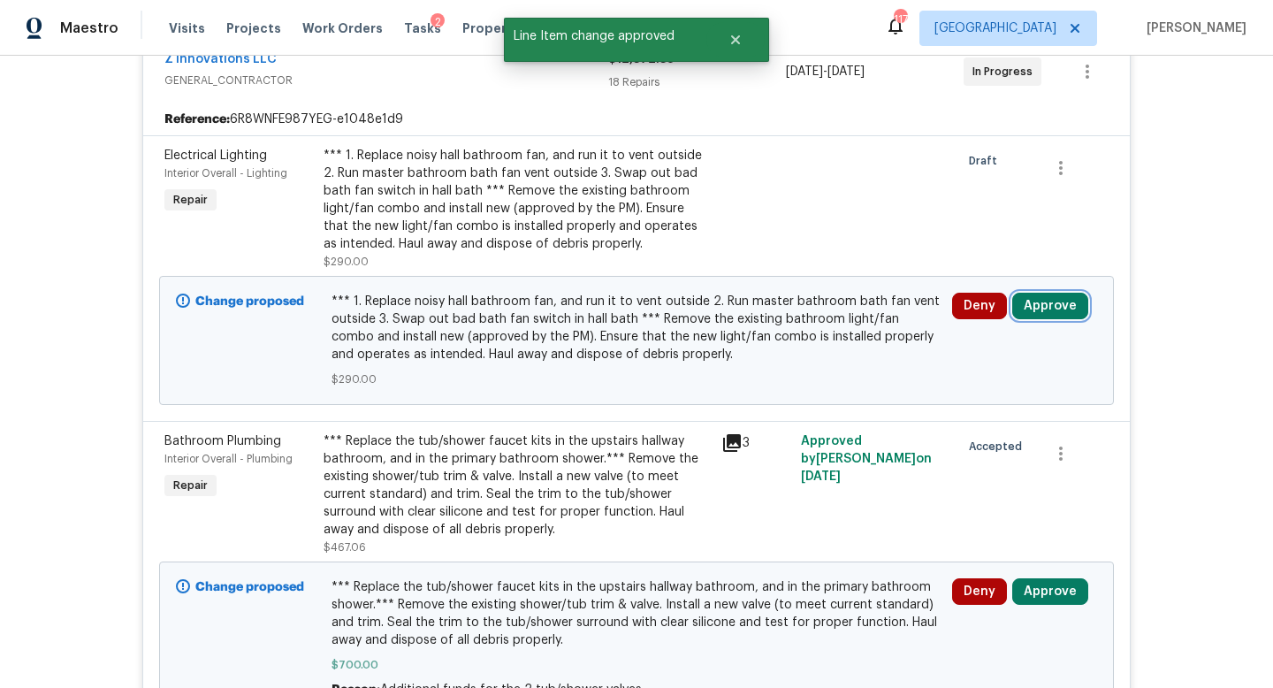
click at [1047, 313] on button "Approve" at bounding box center [1050, 306] width 76 height 27
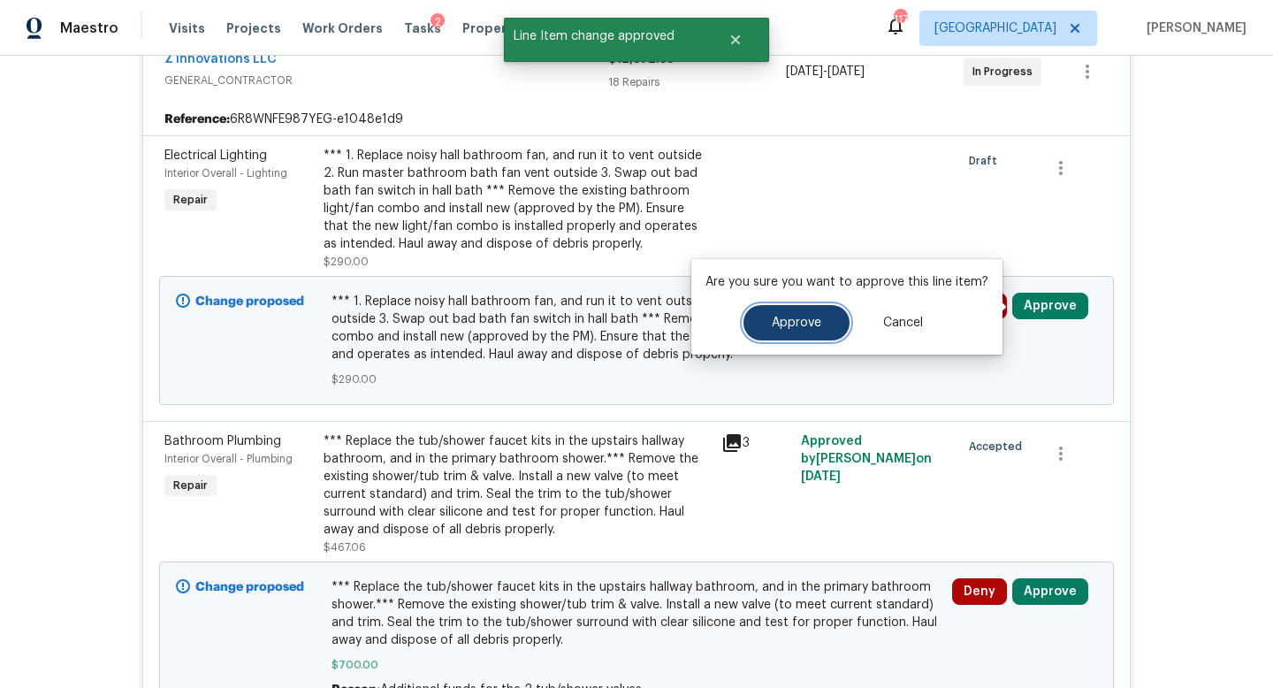
click at [805, 329] on span "Approve" at bounding box center [797, 323] width 50 height 13
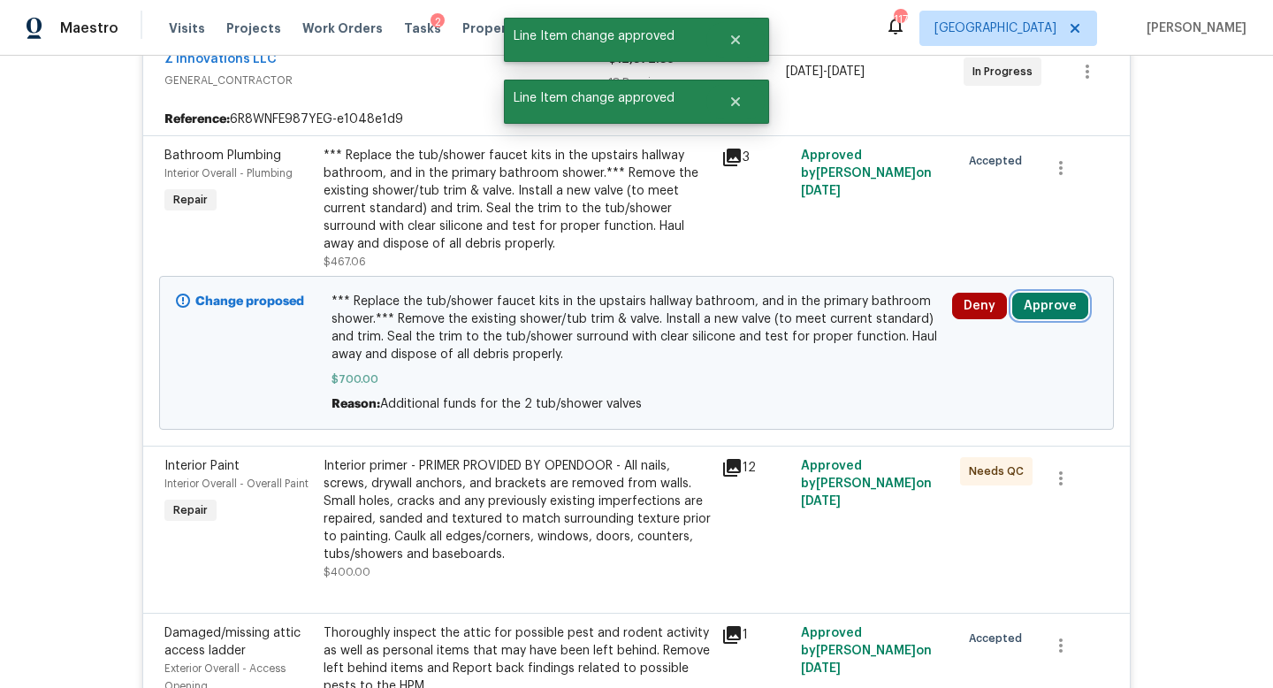
click at [1054, 307] on button "Approve" at bounding box center [1050, 306] width 76 height 27
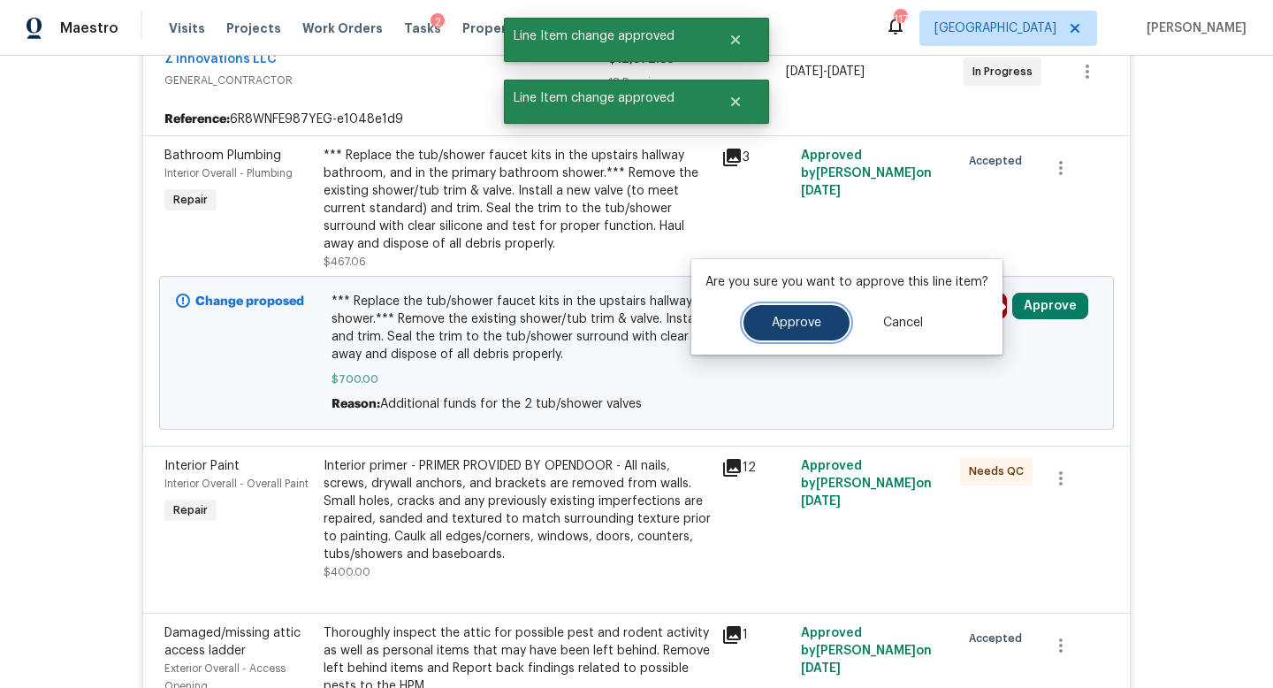
click at [812, 330] on button "Approve" at bounding box center [797, 322] width 106 height 35
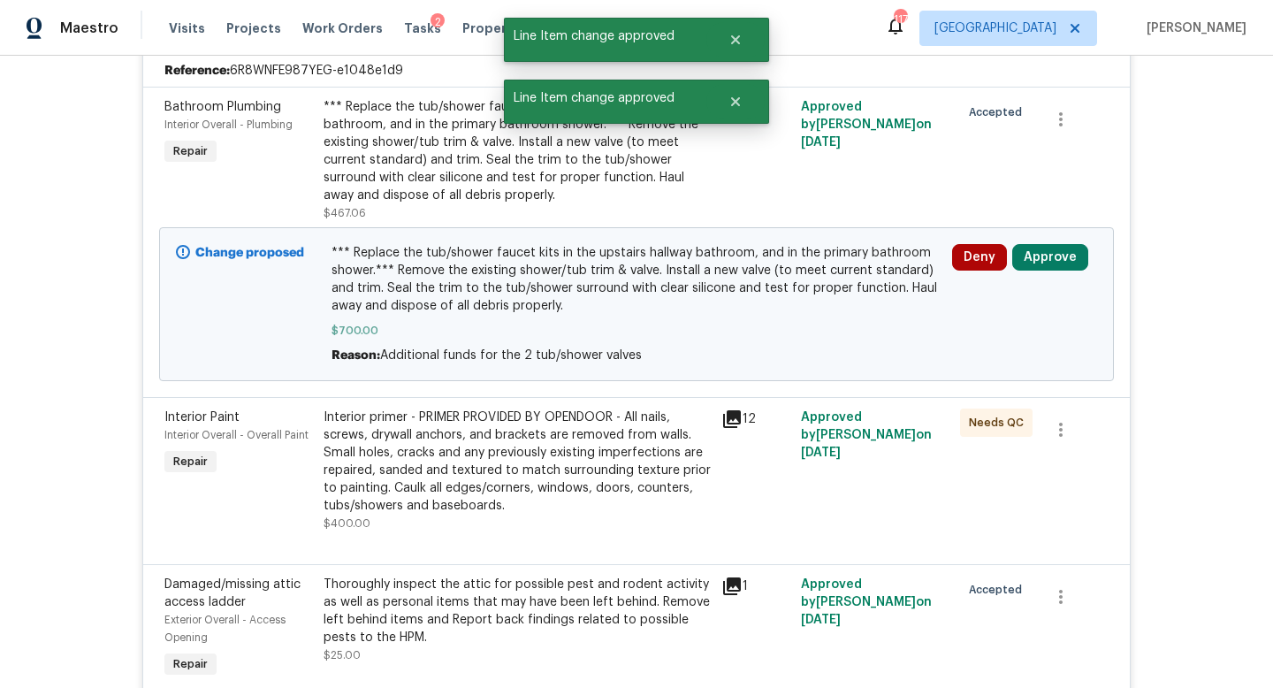
scroll to position [416, 0]
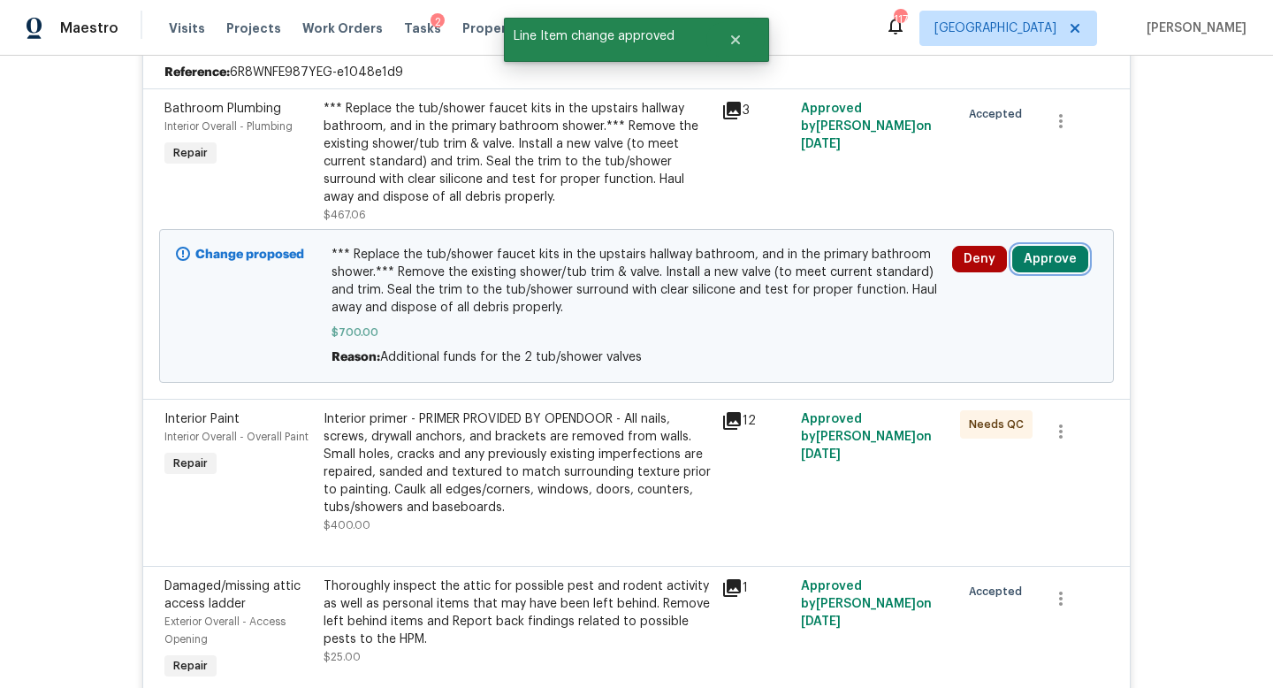
click at [1035, 268] on button "Approve" at bounding box center [1050, 259] width 76 height 27
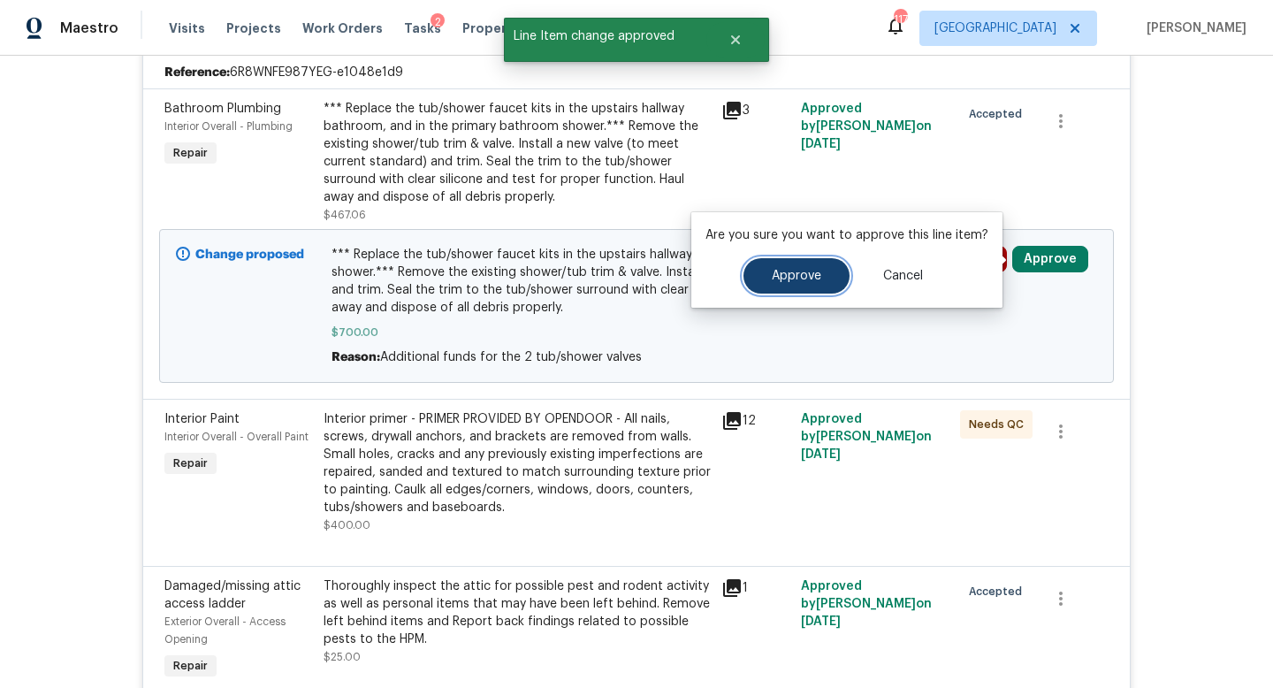
click at [829, 276] on button "Approve" at bounding box center [797, 275] width 106 height 35
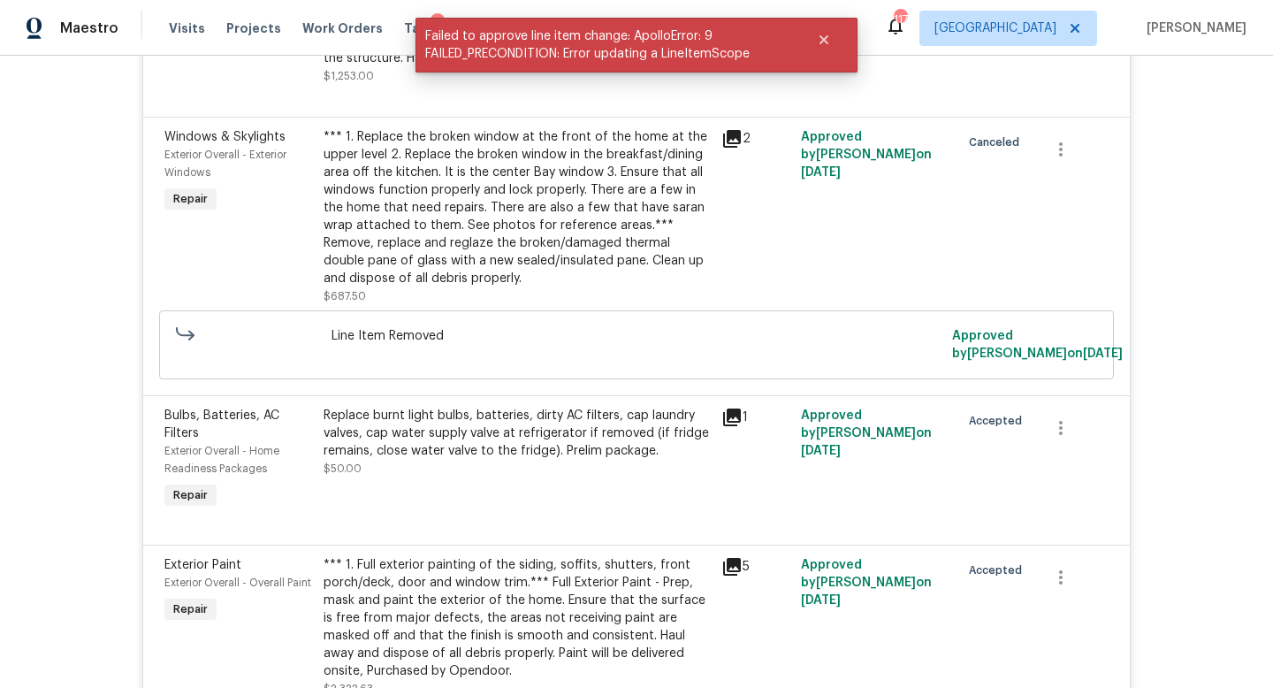
scroll to position [0, 0]
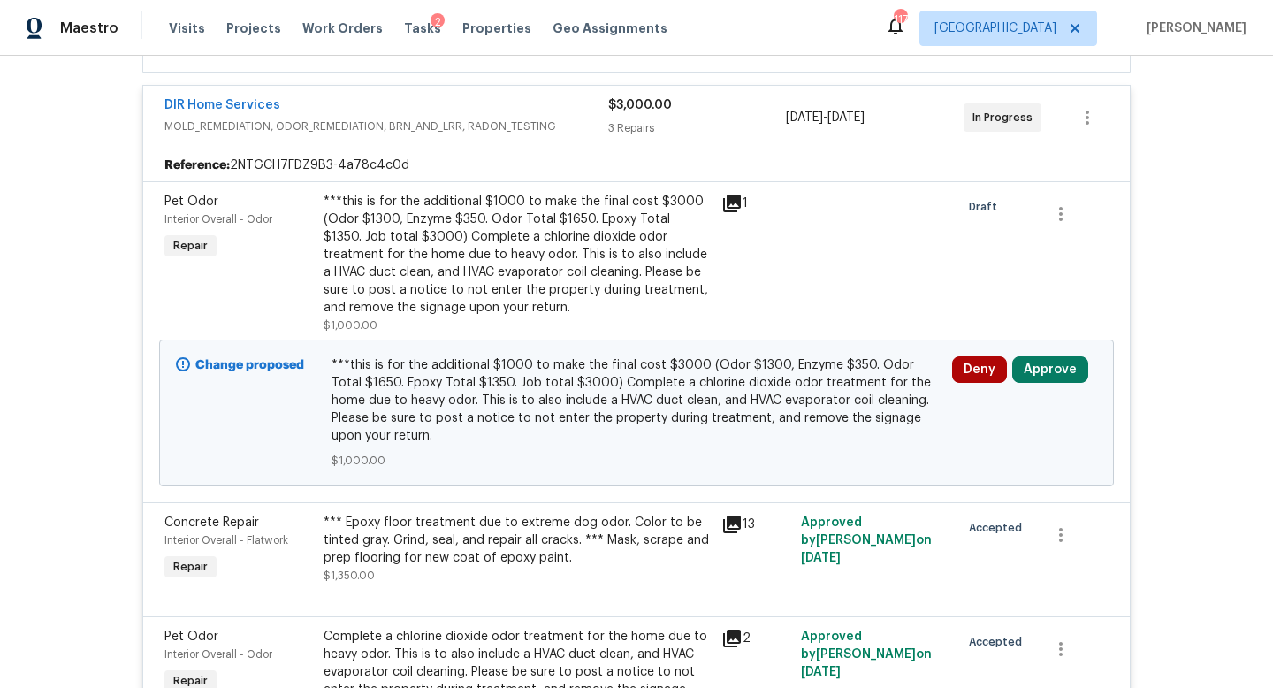
scroll to position [426, 0]
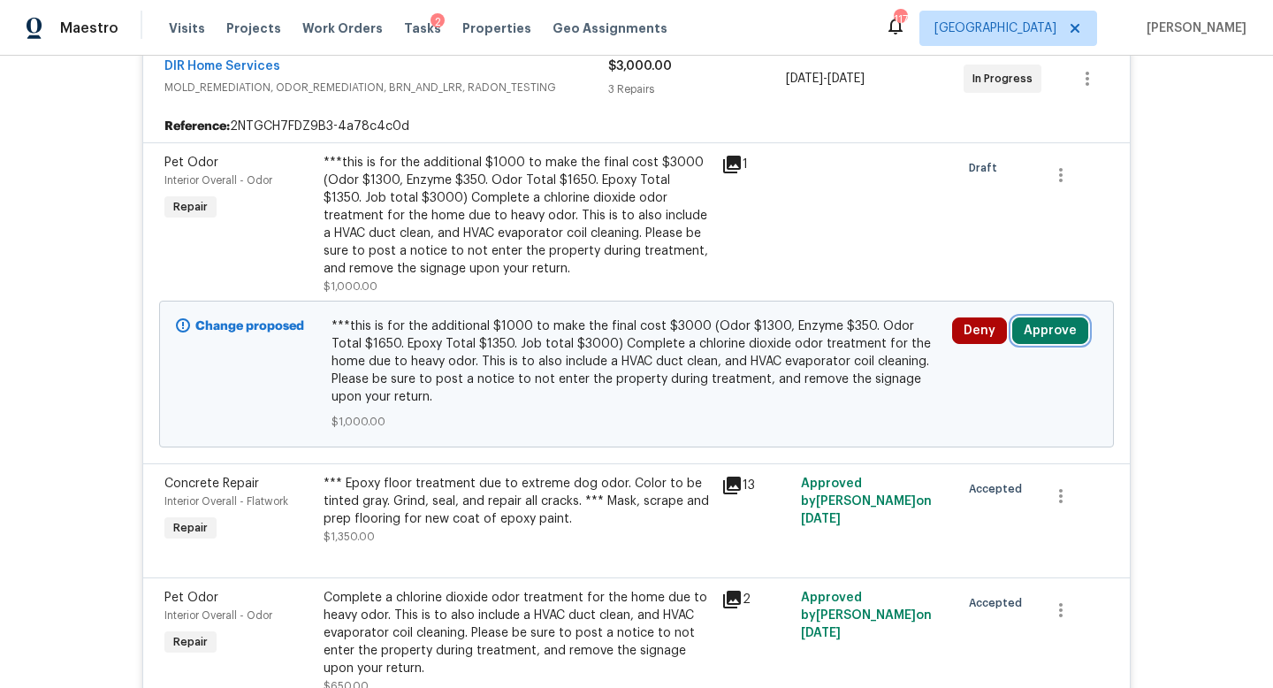
click at [1027, 335] on button "Approve" at bounding box center [1050, 330] width 76 height 27
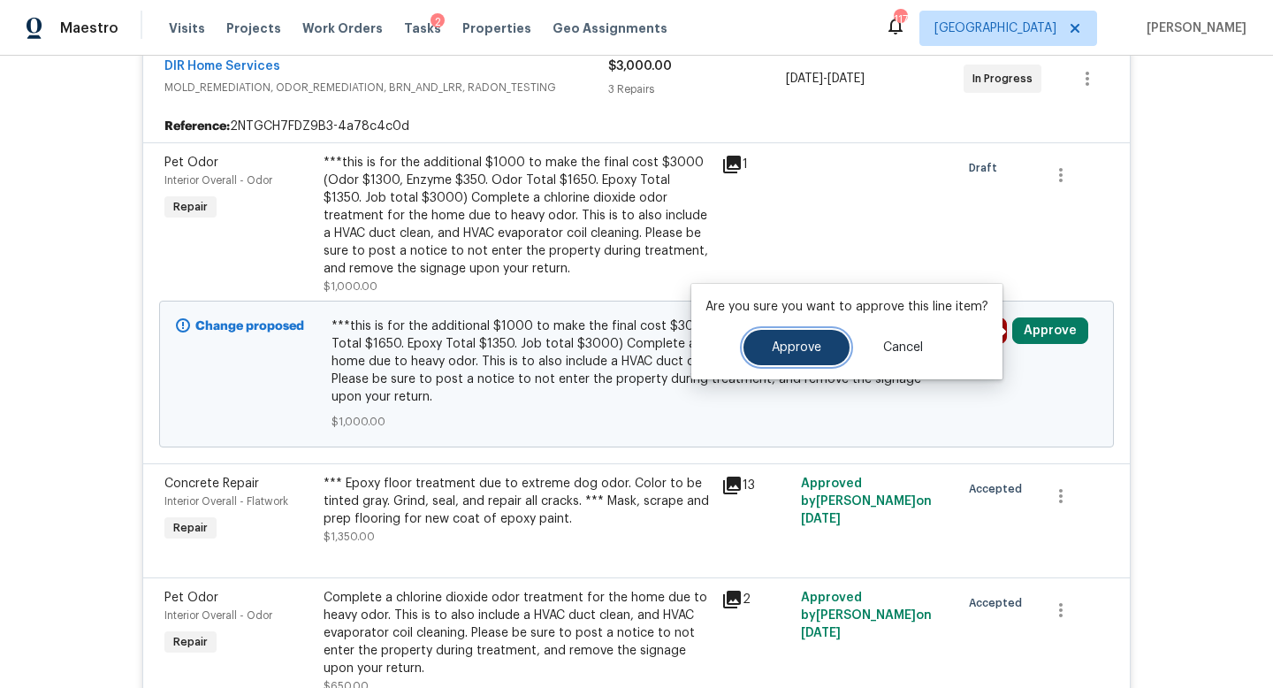
click at [801, 363] on button "Approve" at bounding box center [797, 347] width 106 height 35
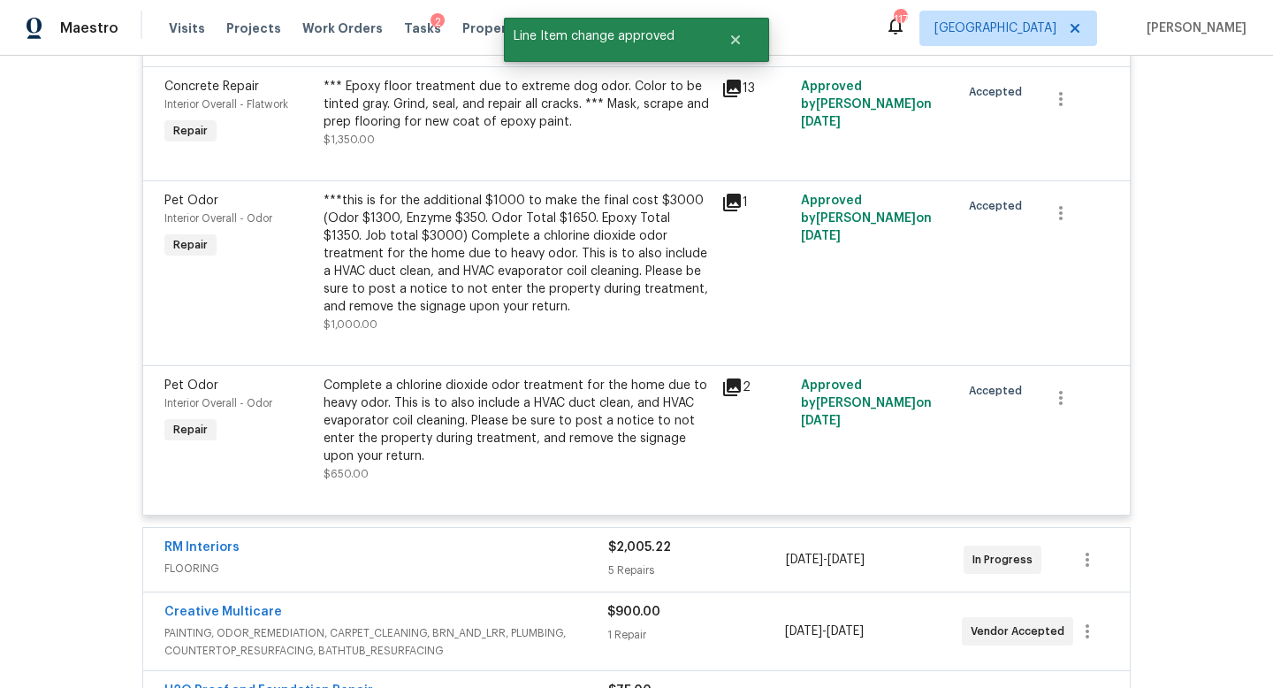
scroll to position [0, 0]
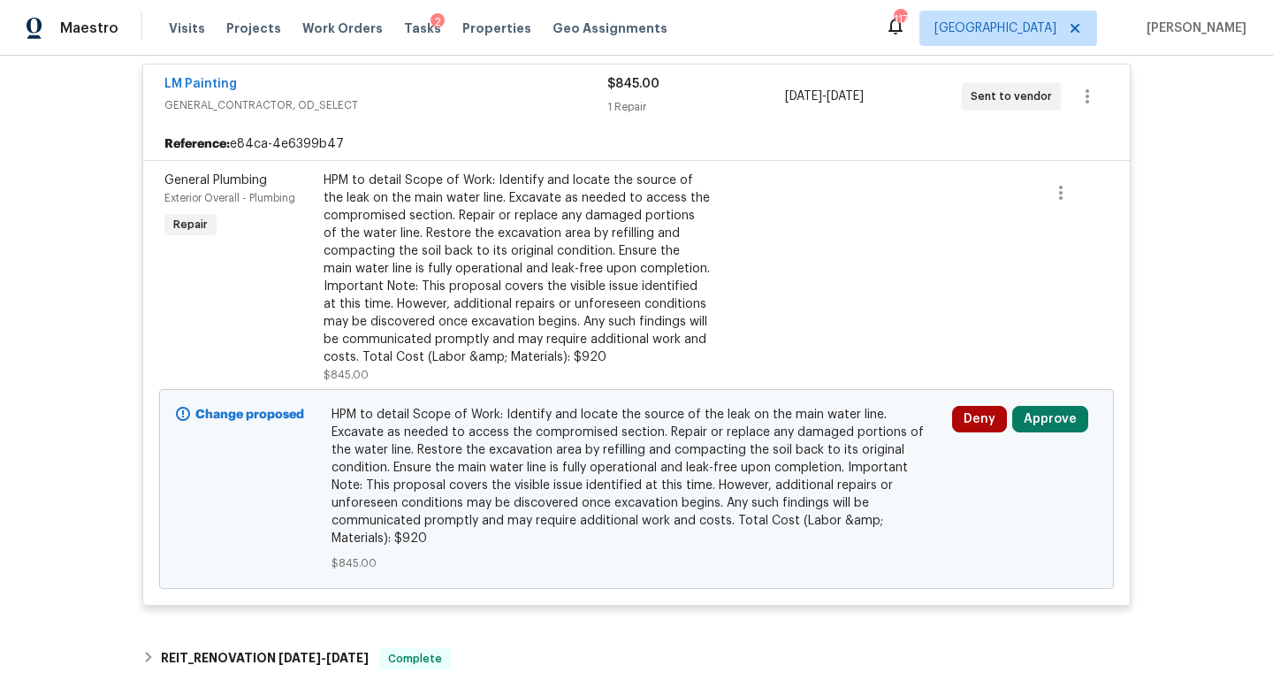
scroll to position [349, 0]
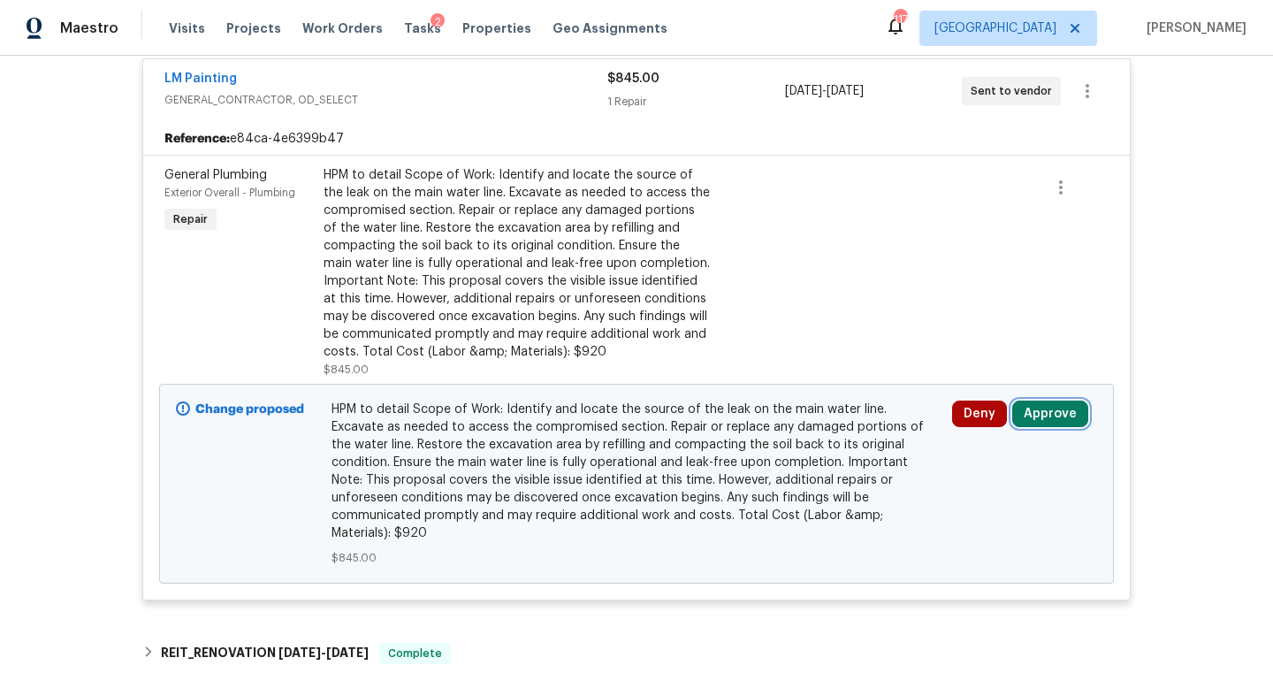
click at [1045, 412] on button "Approve" at bounding box center [1050, 414] width 76 height 27
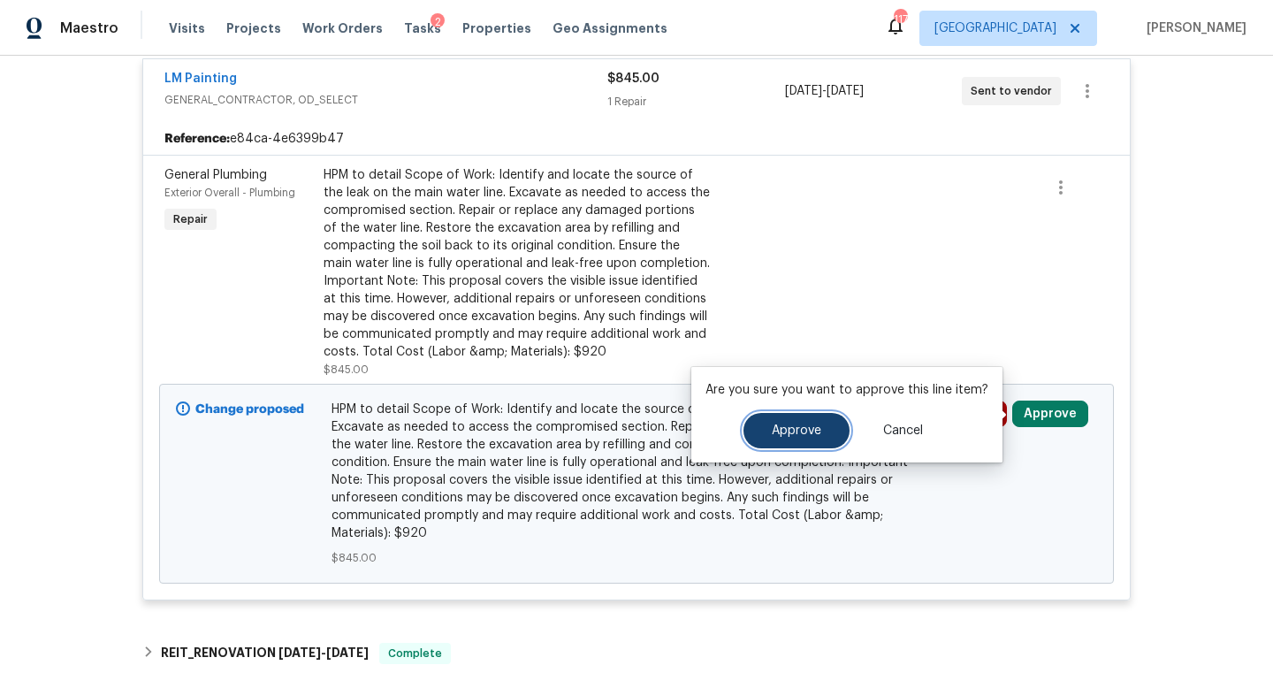
click at [802, 429] on span "Approve" at bounding box center [797, 430] width 50 height 13
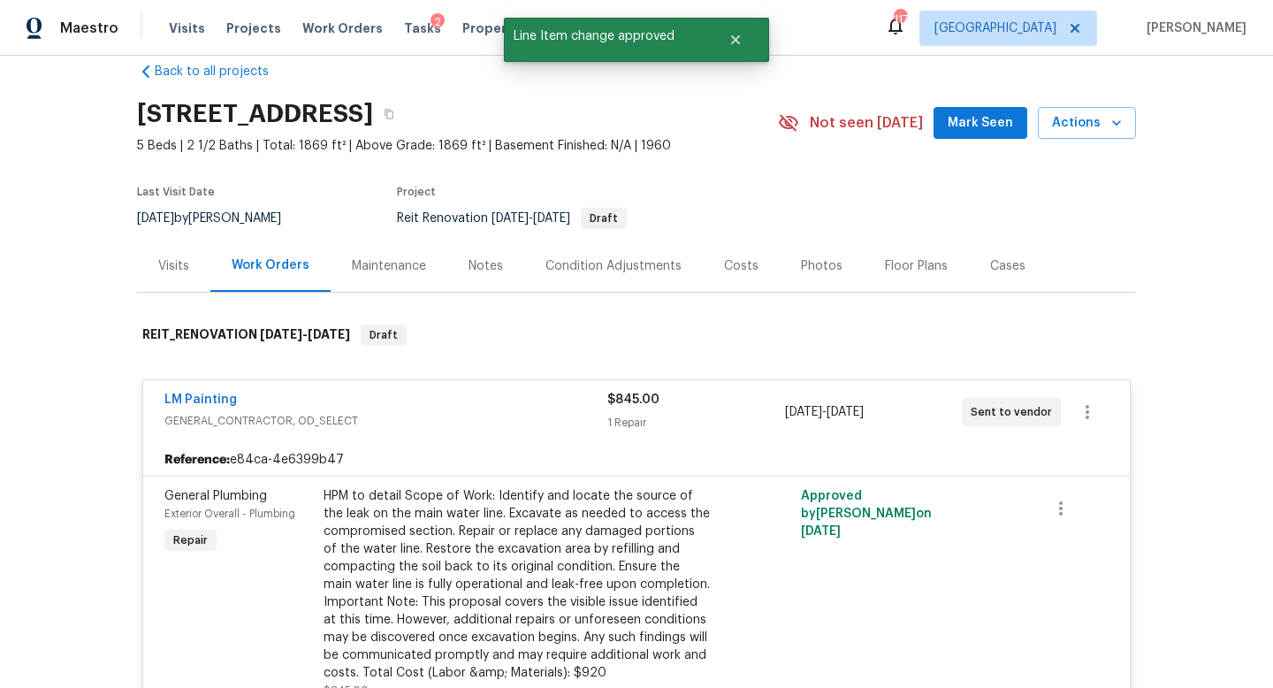
scroll to position [0, 0]
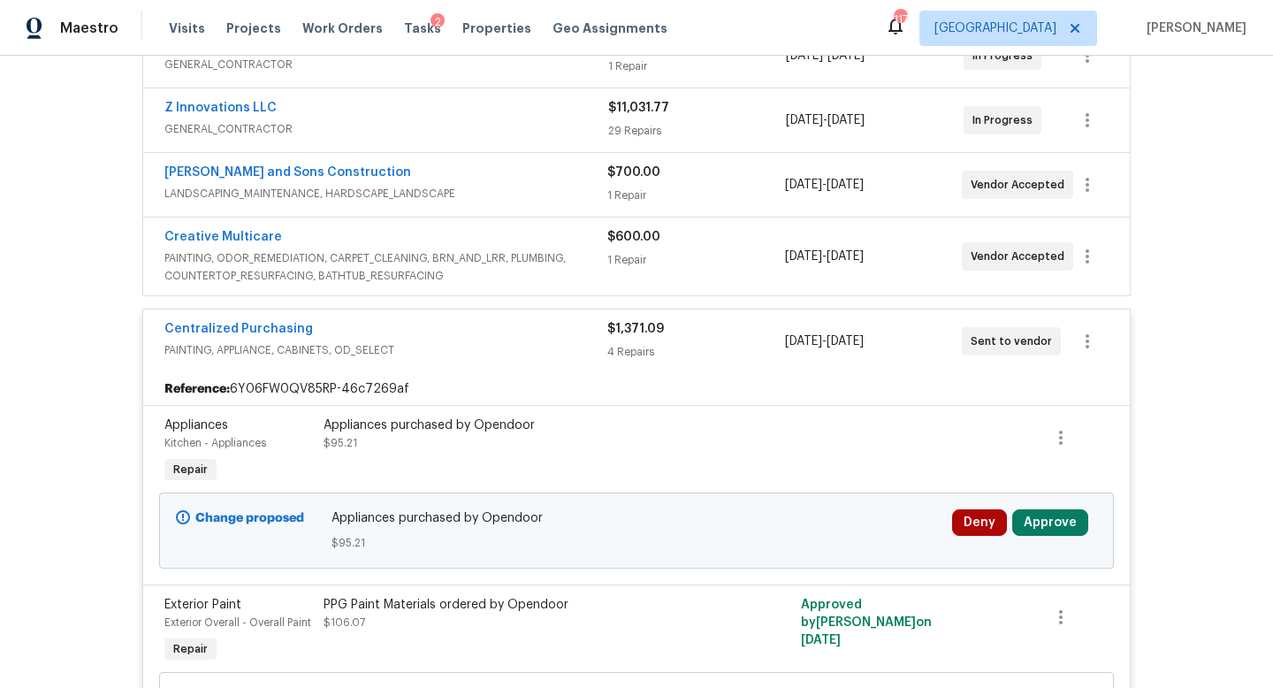
scroll to position [508, 0]
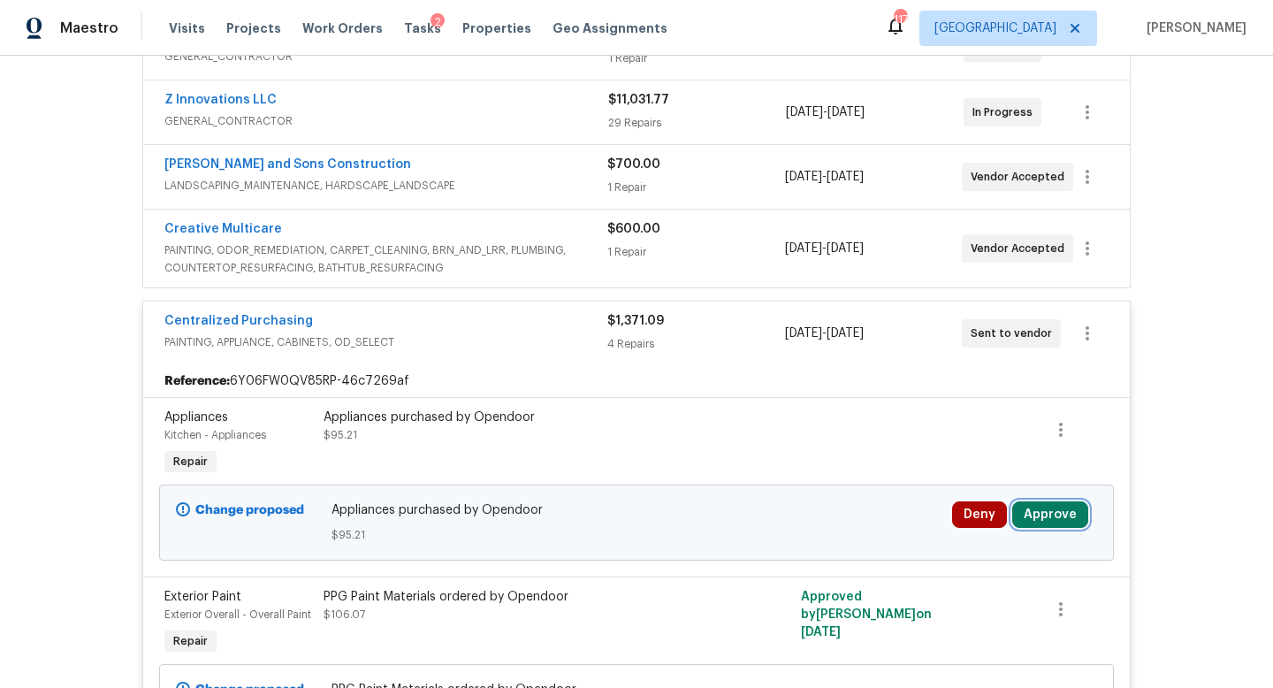
click at [1033, 513] on button "Approve" at bounding box center [1050, 514] width 76 height 27
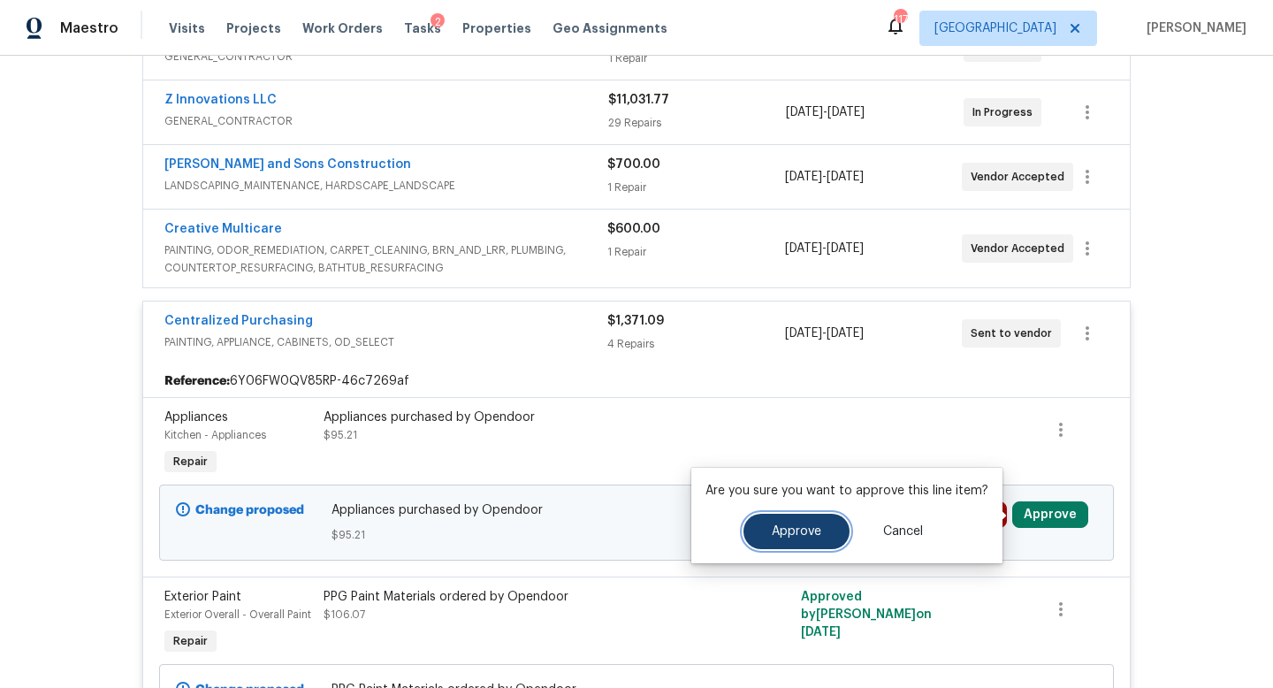
click at [806, 531] on span "Approve" at bounding box center [797, 531] width 50 height 13
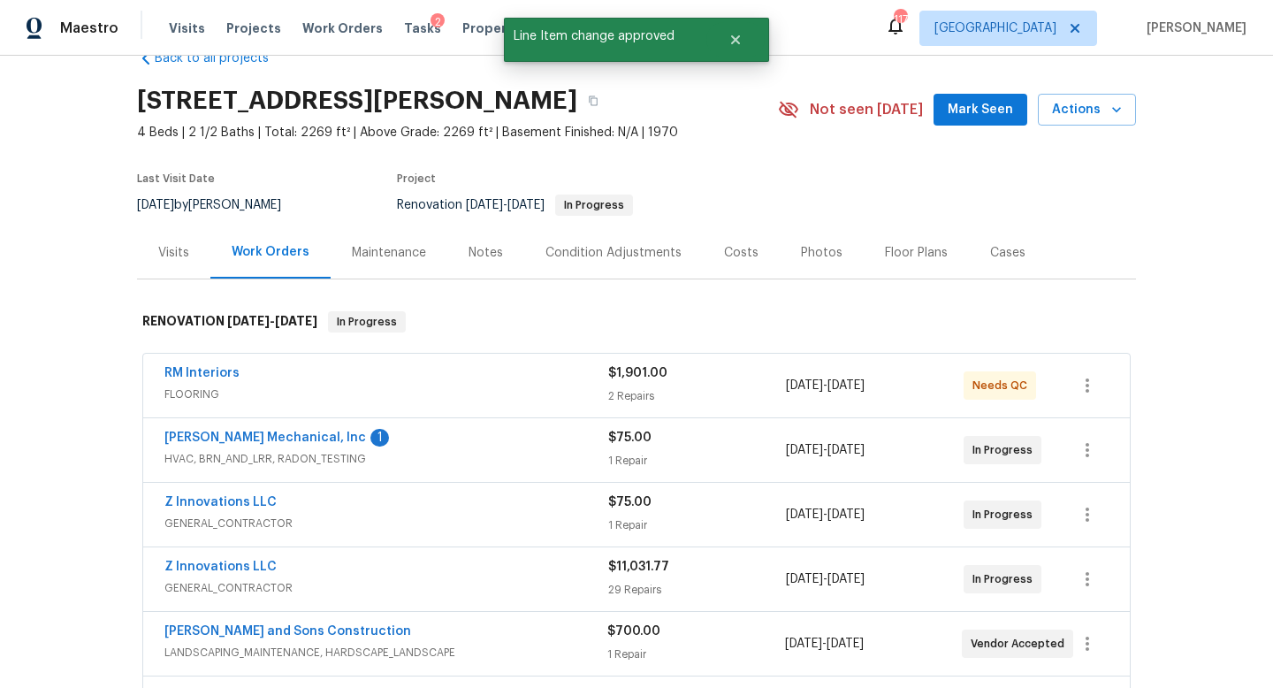
scroll to position [0, 0]
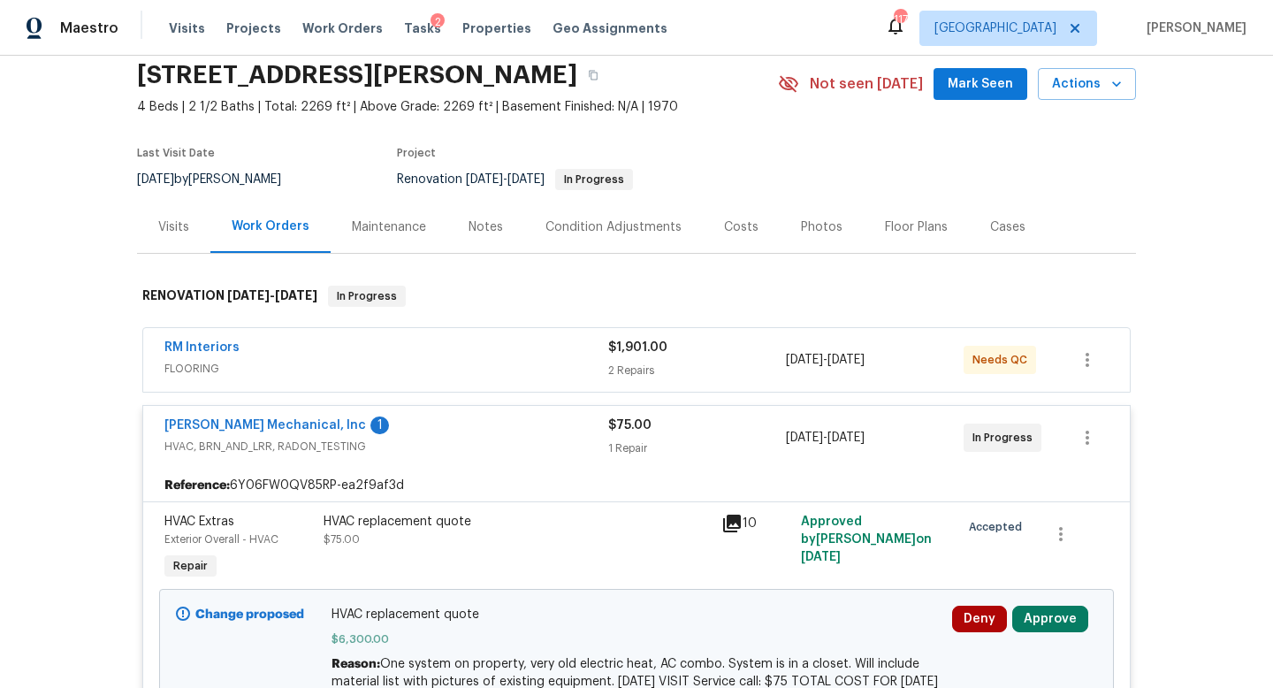
scroll to position [192, 0]
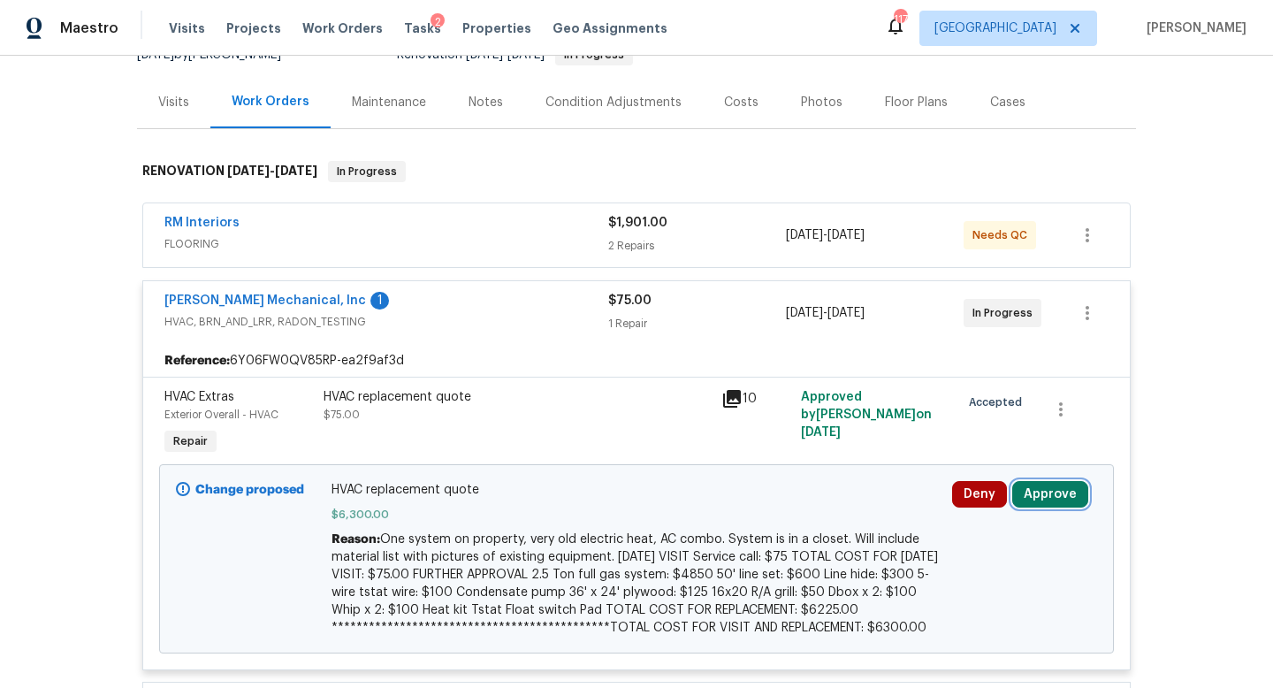
click at [1048, 495] on button "Approve" at bounding box center [1050, 494] width 76 height 27
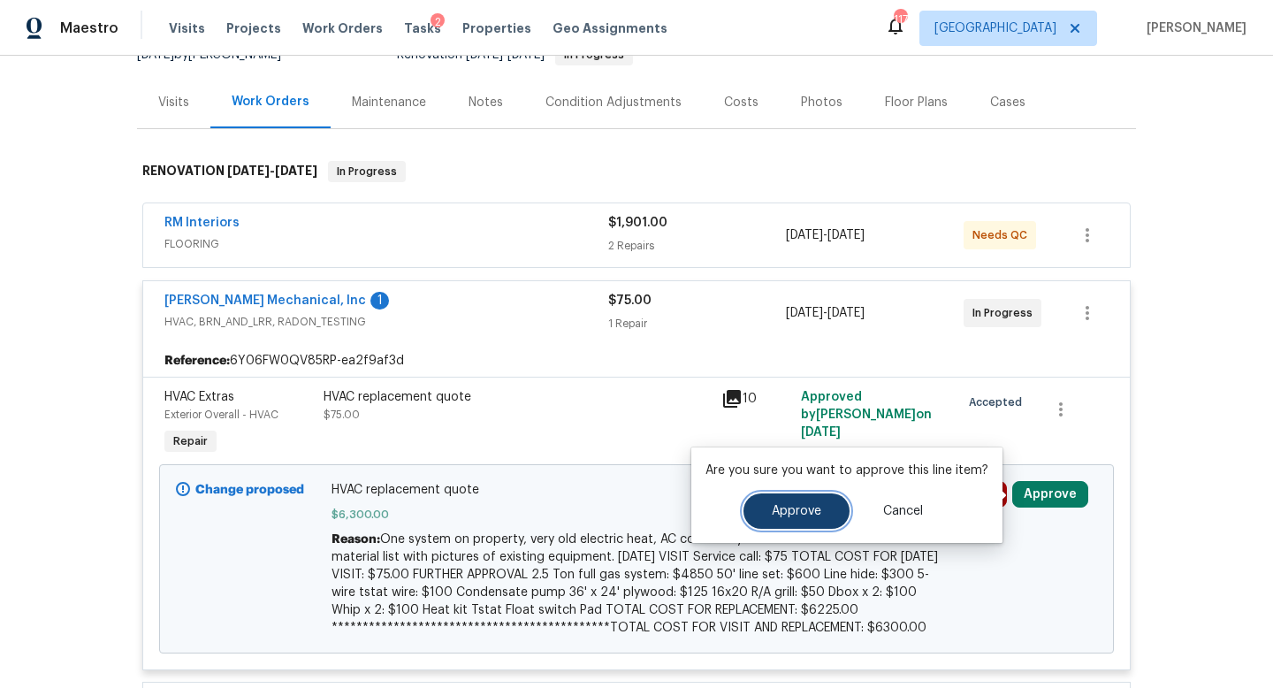
click at [807, 505] on span "Approve" at bounding box center [797, 511] width 50 height 13
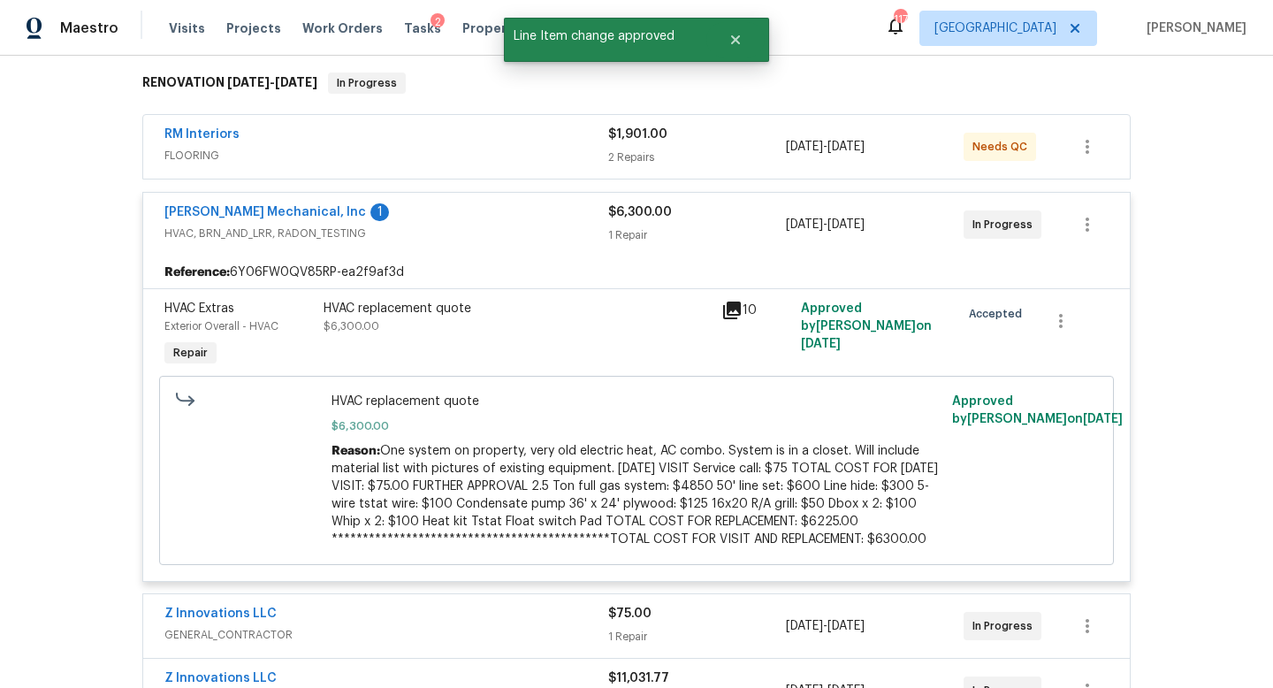
scroll to position [0, 0]
